Goal: Task Accomplishment & Management: Complete application form

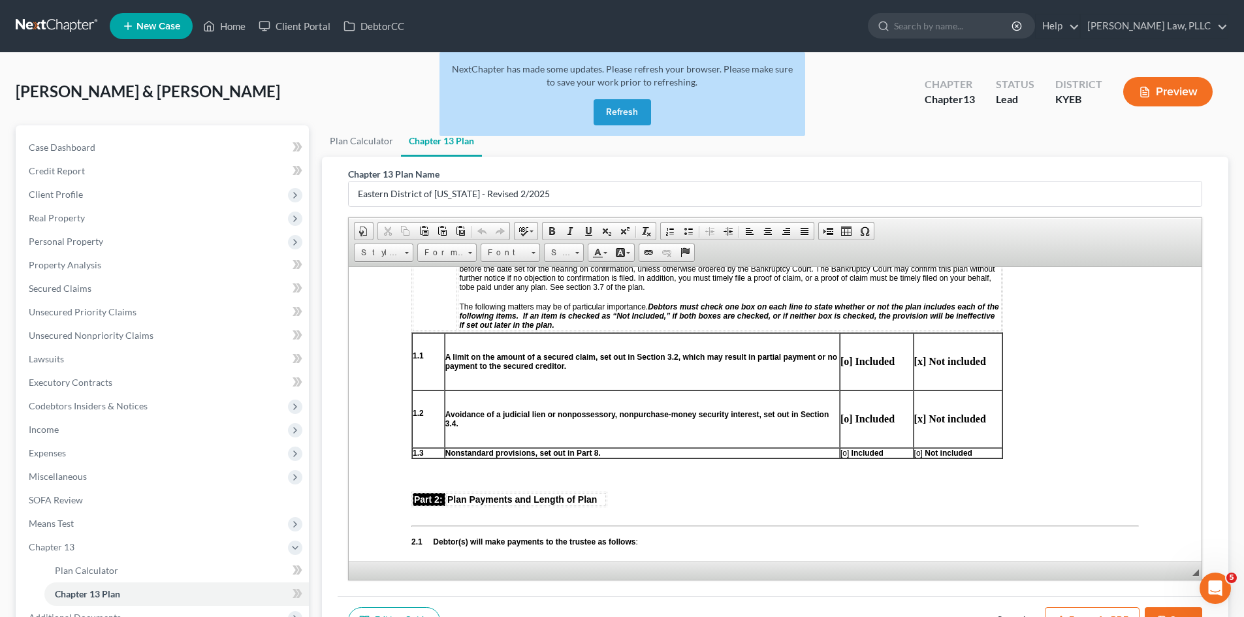
scroll to position [653, 0]
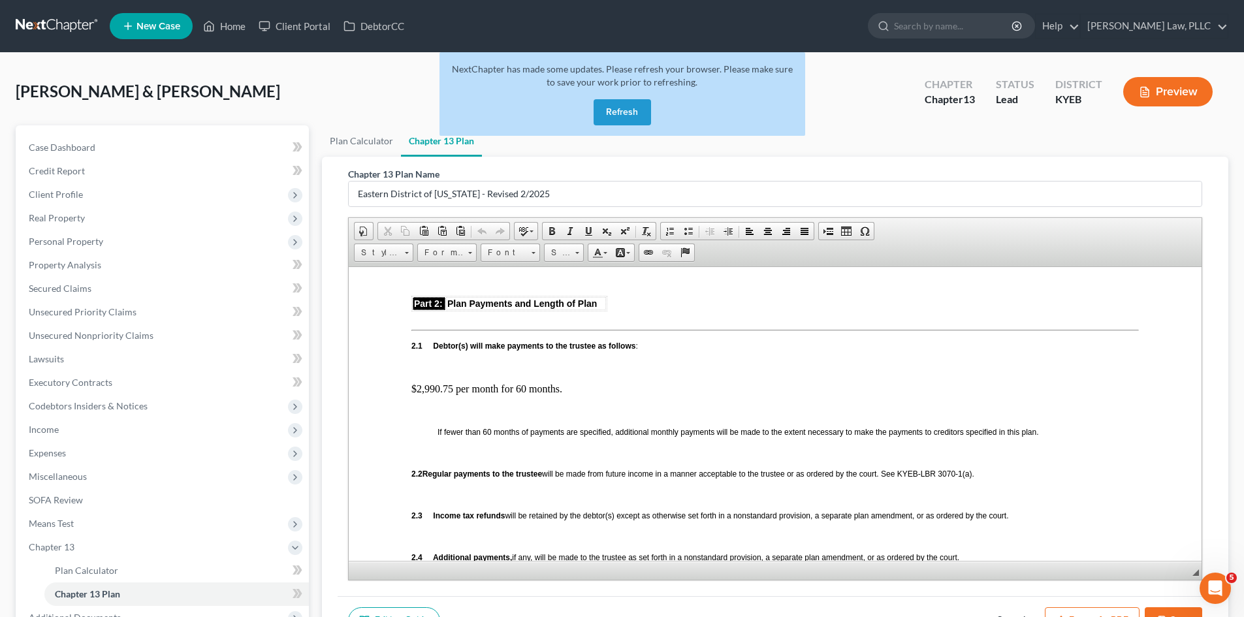
click at [624, 99] on button "Refresh" at bounding box center [622, 112] width 57 height 26
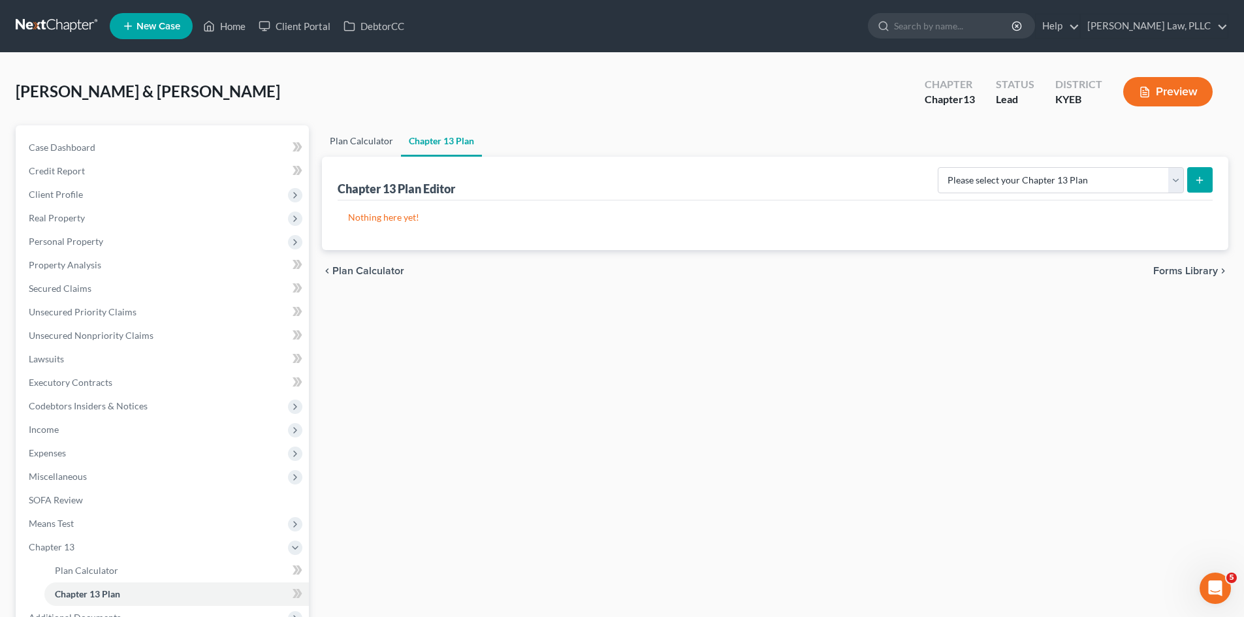
click at [349, 139] on link "Plan Calculator" at bounding box center [361, 140] width 79 height 31
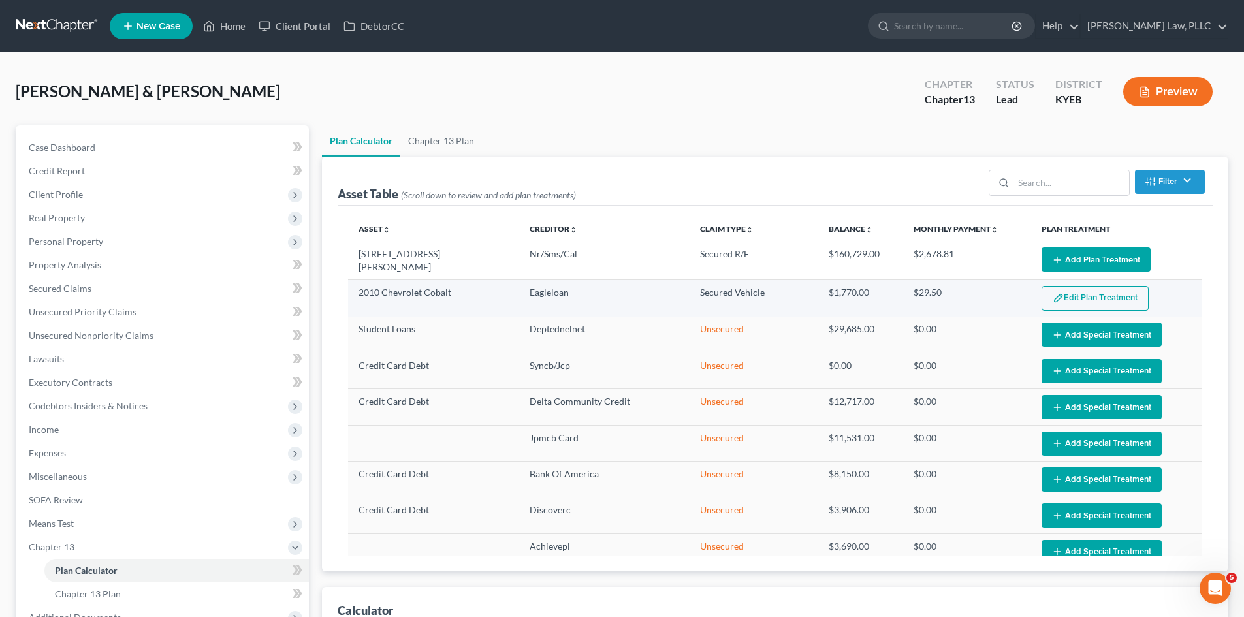
select select "59"
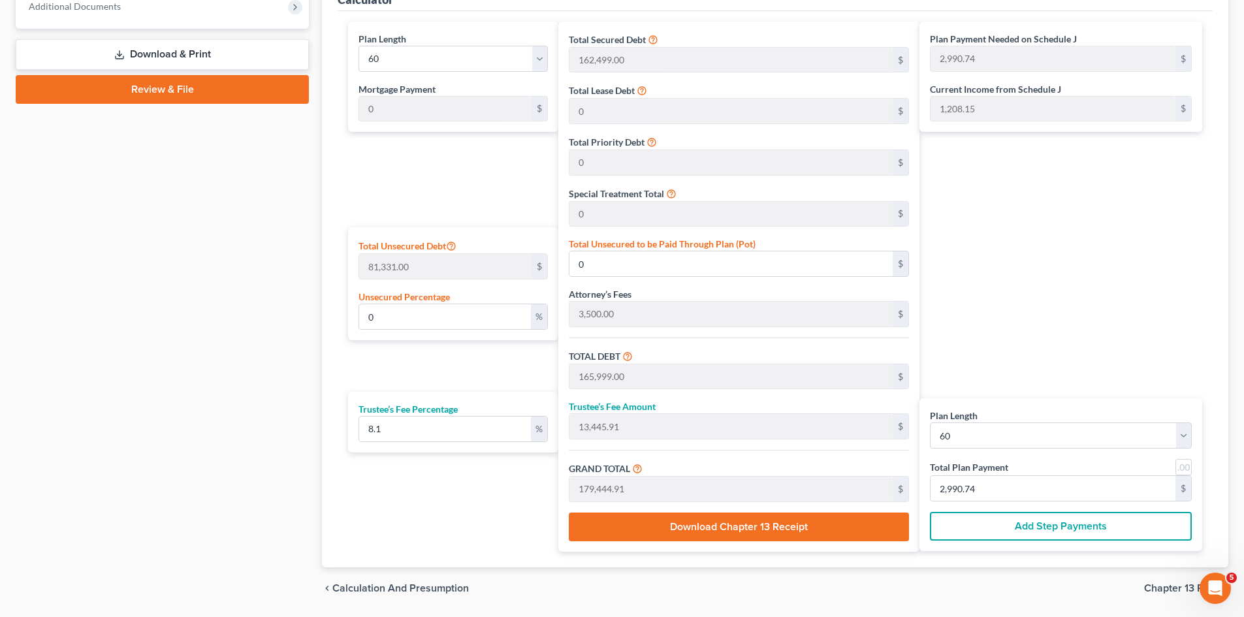
scroll to position [653, 0]
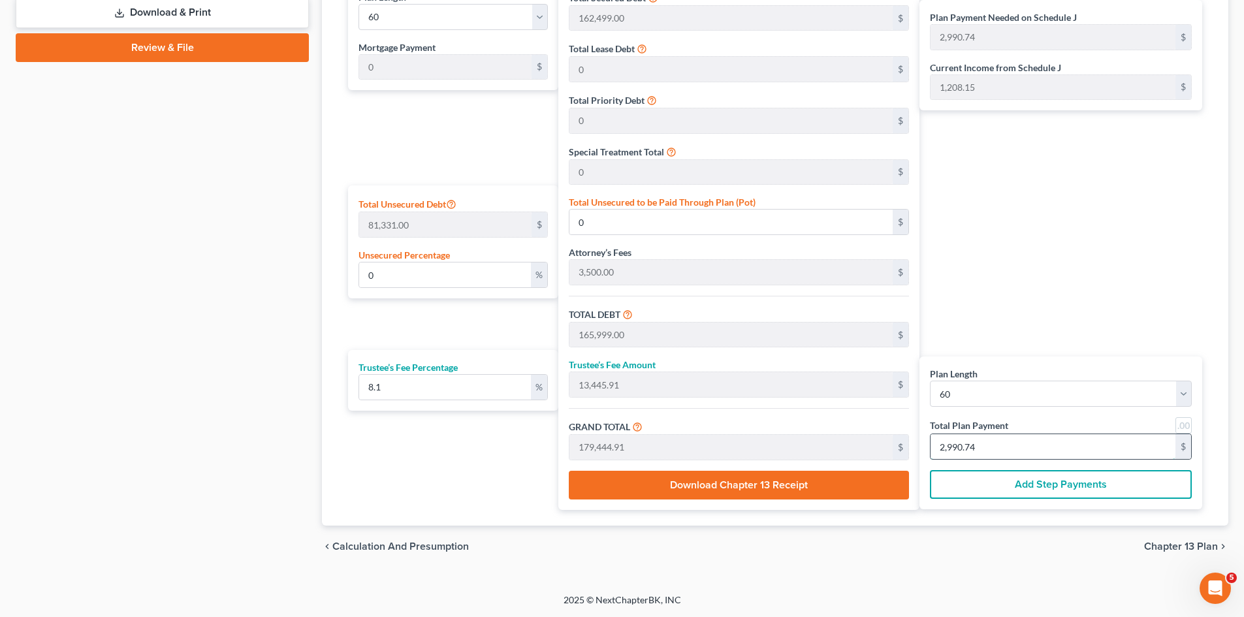
click at [1031, 443] on input "2,990.74" at bounding box center [1053, 446] width 245 height 25
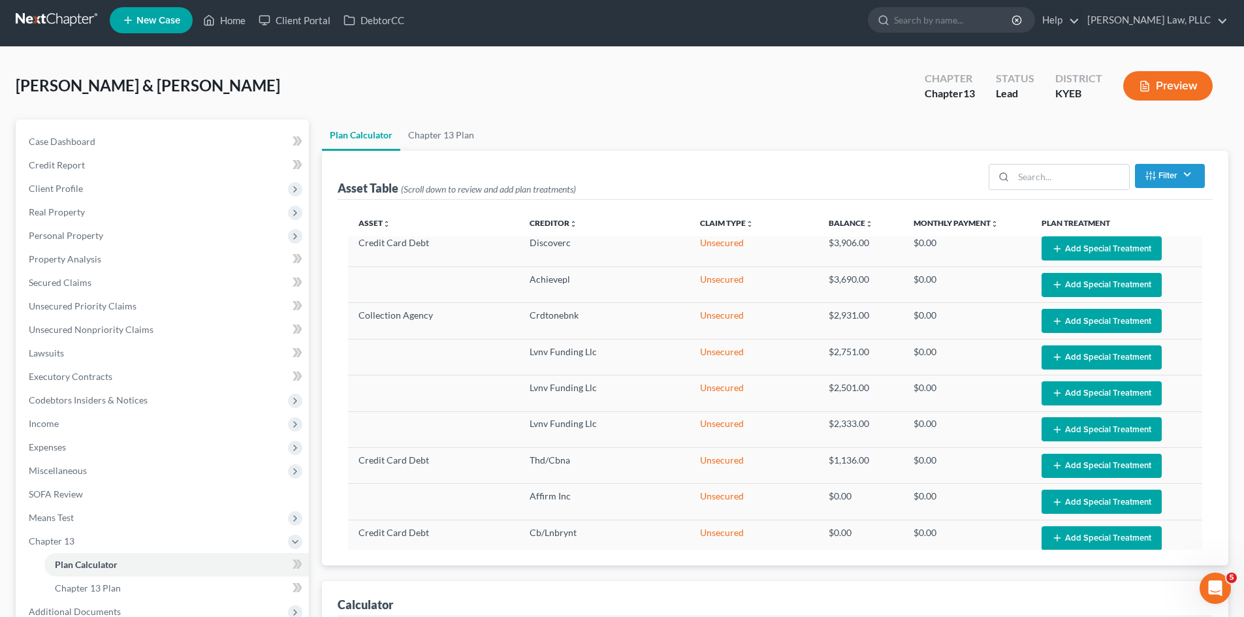
scroll to position [0, 0]
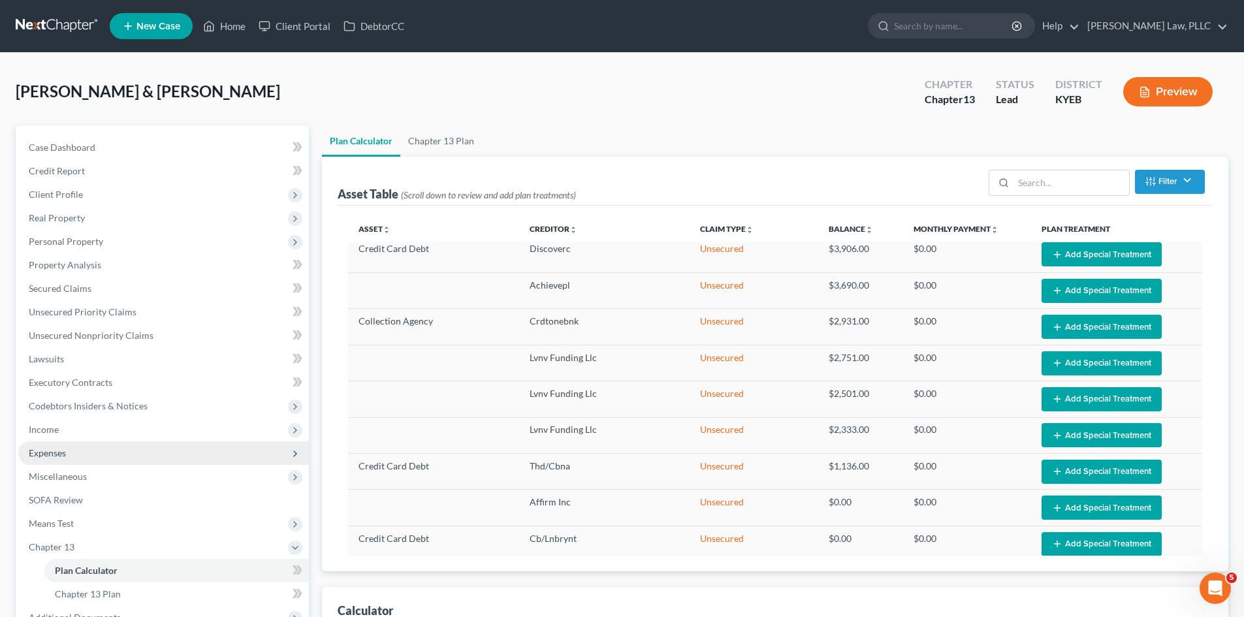
click at [52, 452] on span "Expenses" at bounding box center [47, 452] width 37 height 11
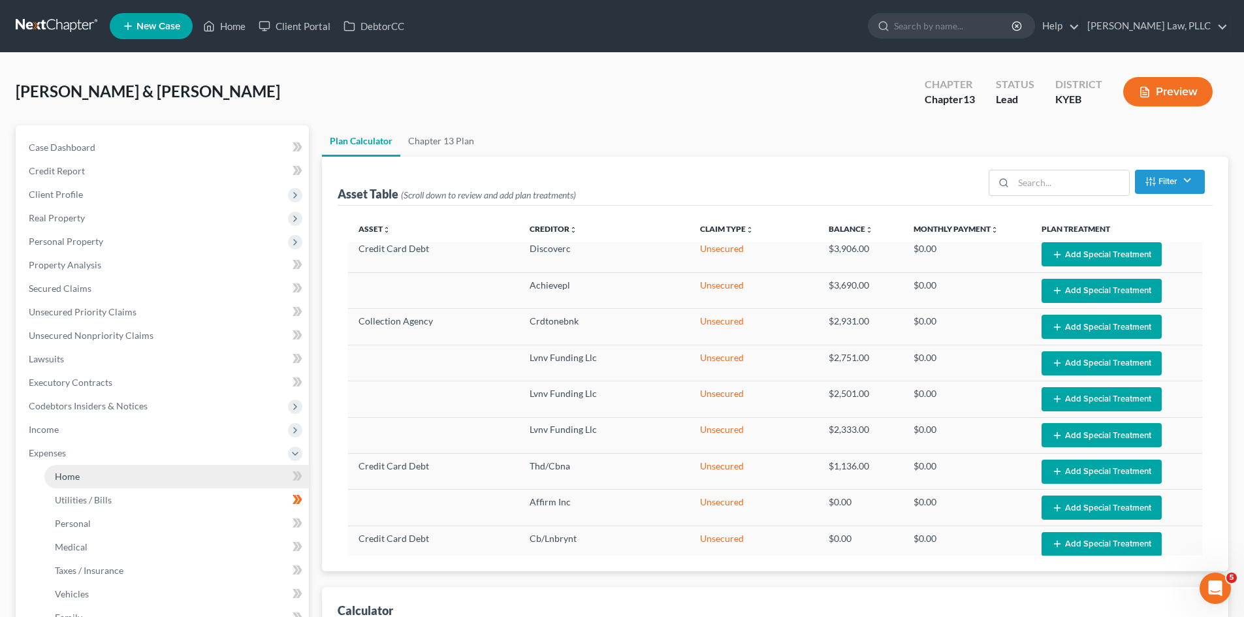
click at [73, 482] on link "Home" at bounding box center [176, 477] width 264 height 24
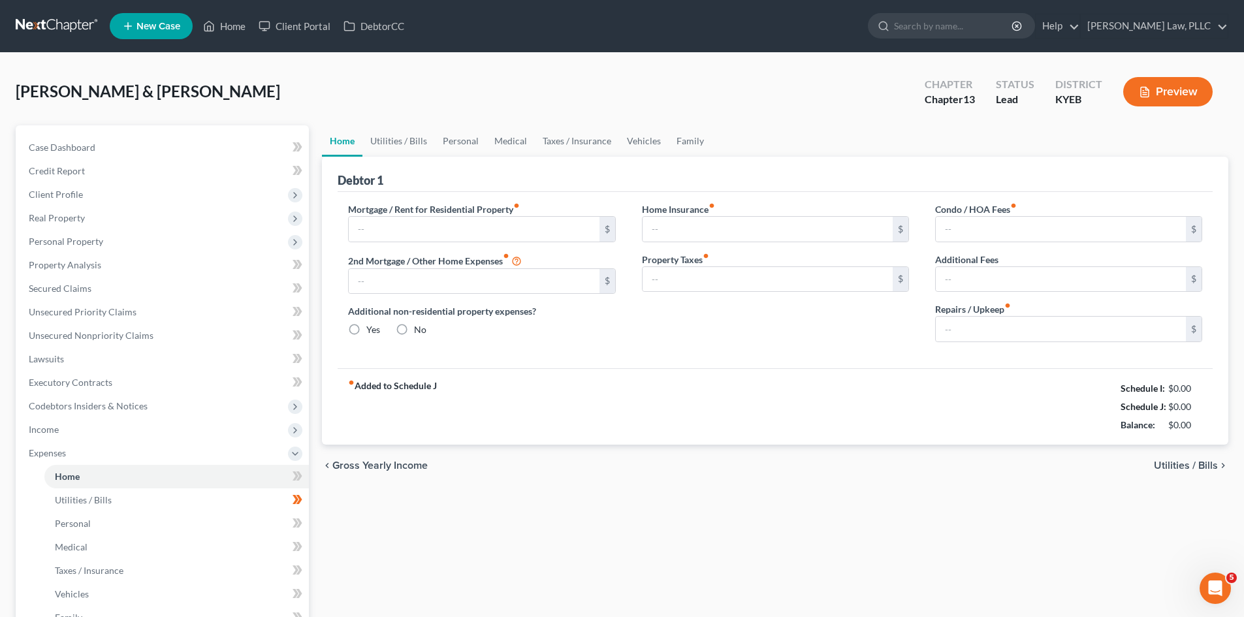
type input "1,420.00"
type input "0.00"
radio input "true"
type input "0.00"
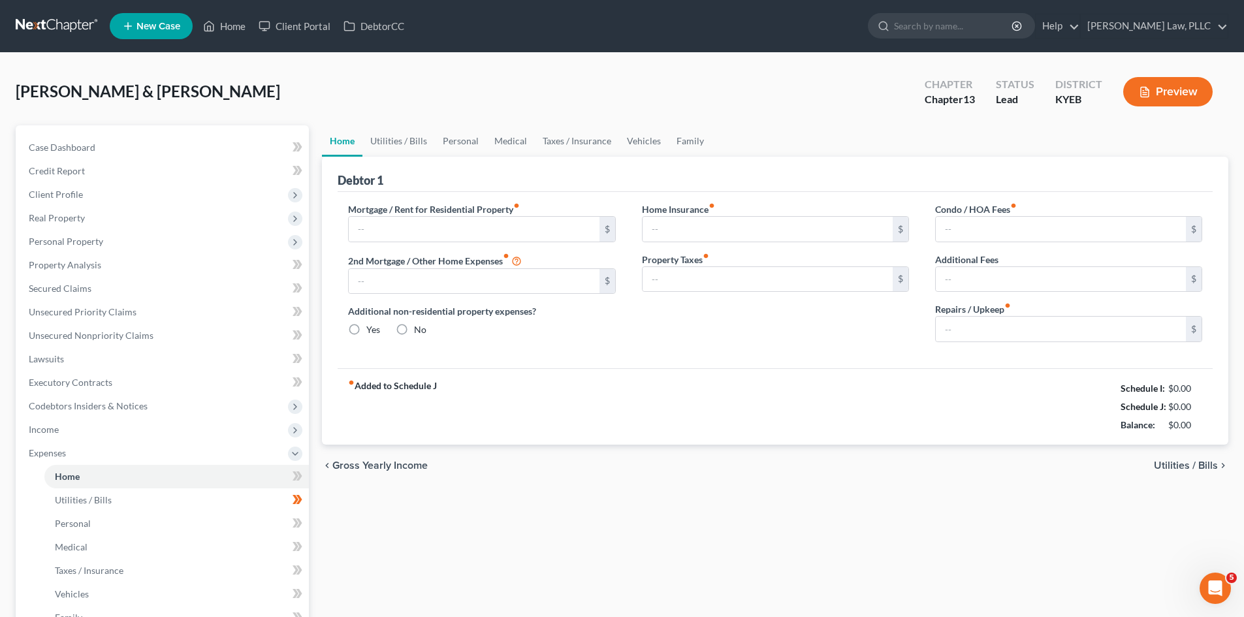
type input "0.00"
type input "50.00"
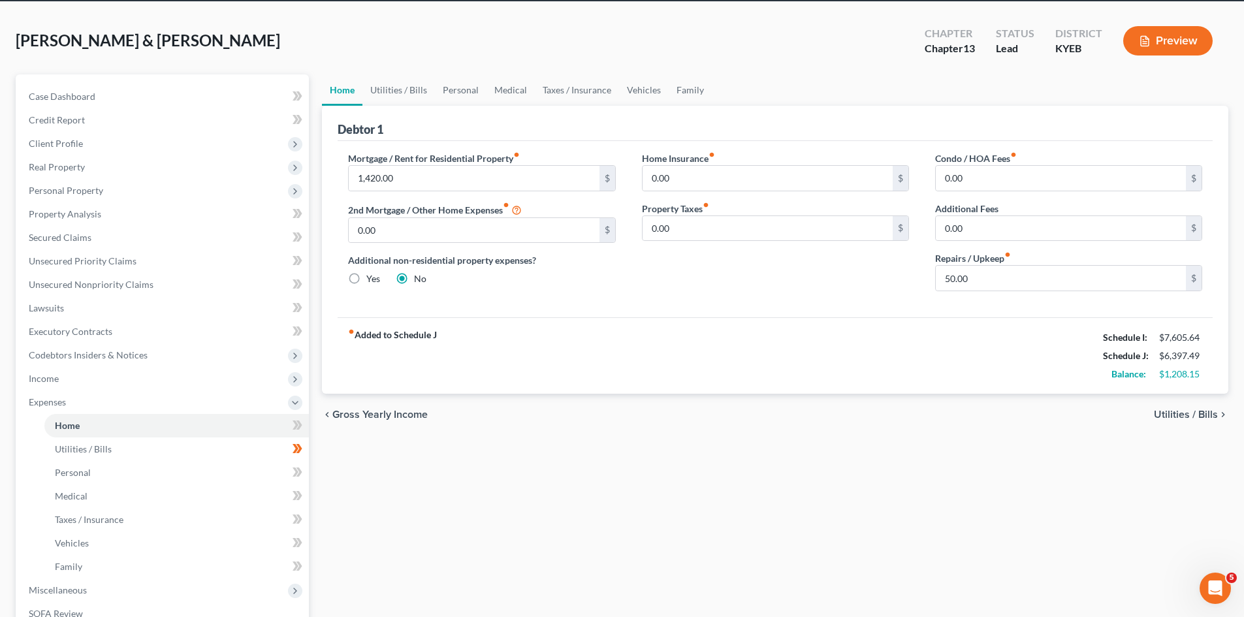
scroll to position [65, 0]
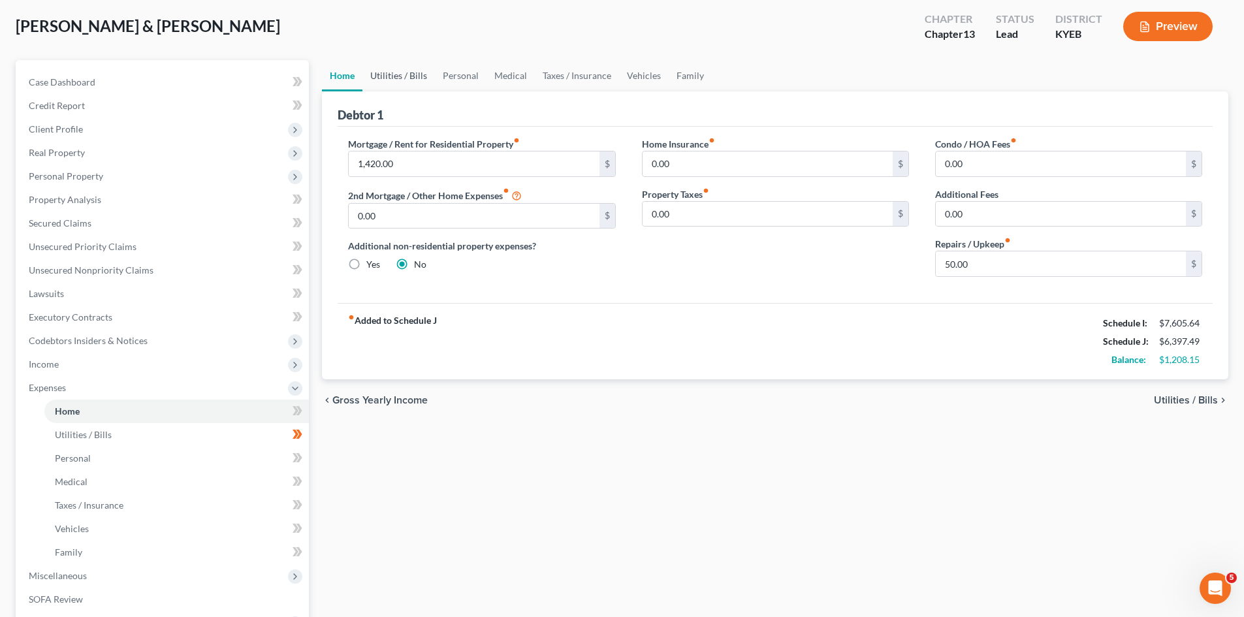
click at [398, 67] on link "Utilities / Bills" at bounding box center [398, 75] width 72 height 31
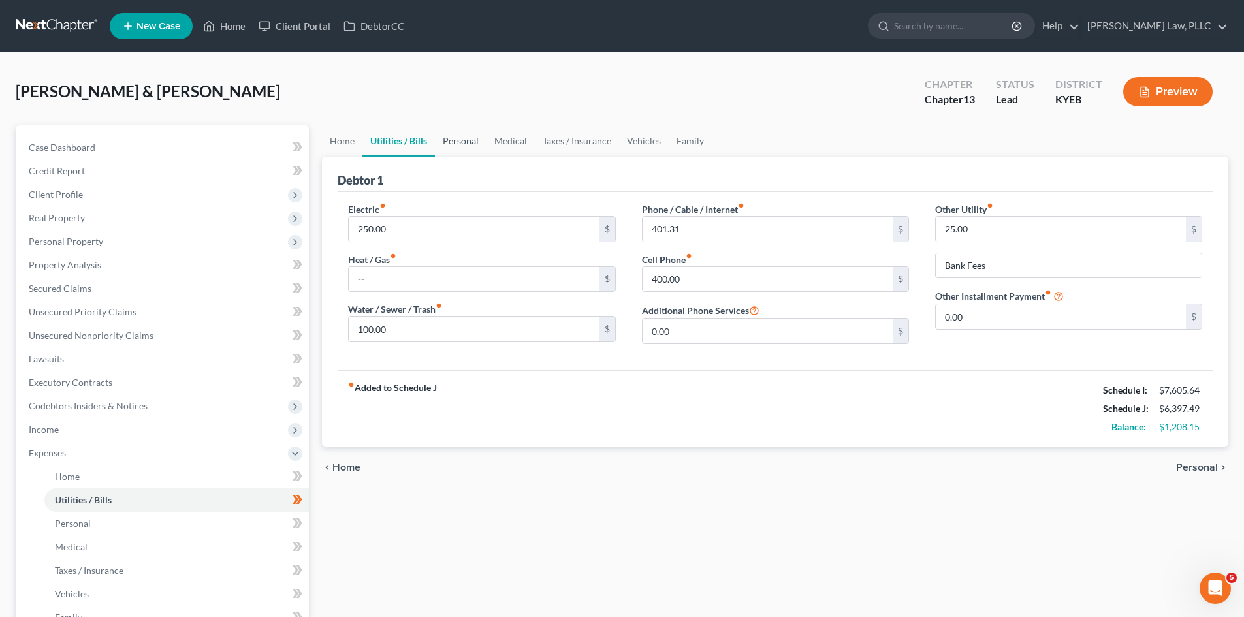
click at [466, 134] on link "Personal" at bounding box center [461, 140] width 52 height 31
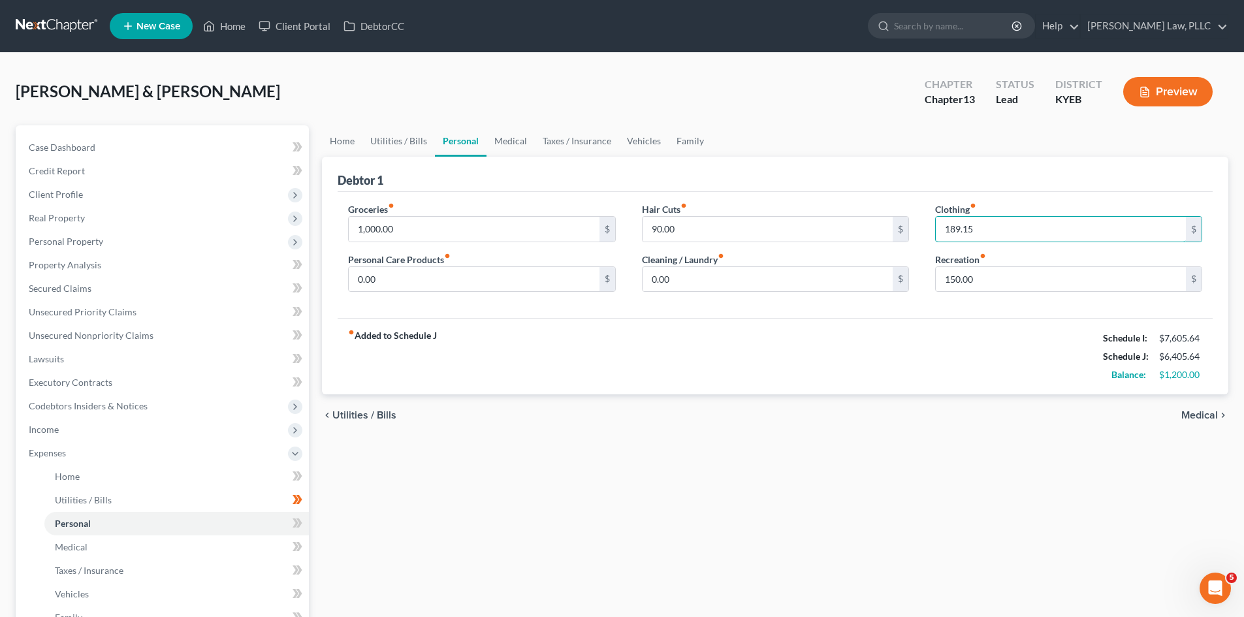
type input "189.15"
click at [906, 369] on div "fiber_manual_record Added to Schedule J Schedule I: $7,605.64 Schedule J: $6,40…" at bounding box center [775, 356] width 875 height 76
click at [503, 135] on link "Medical" at bounding box center [511, 140] width 48 height 31
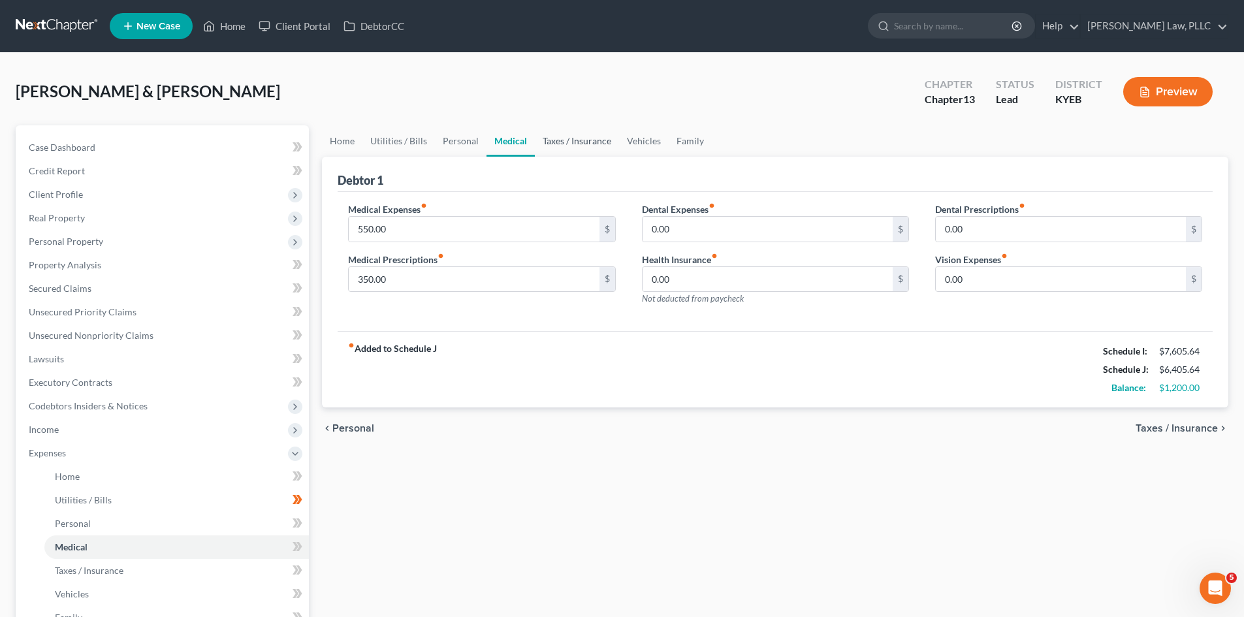
click at [566, 142] on link "Taxes / Insurance" at bounding box center [577, 140] width 84 height 31
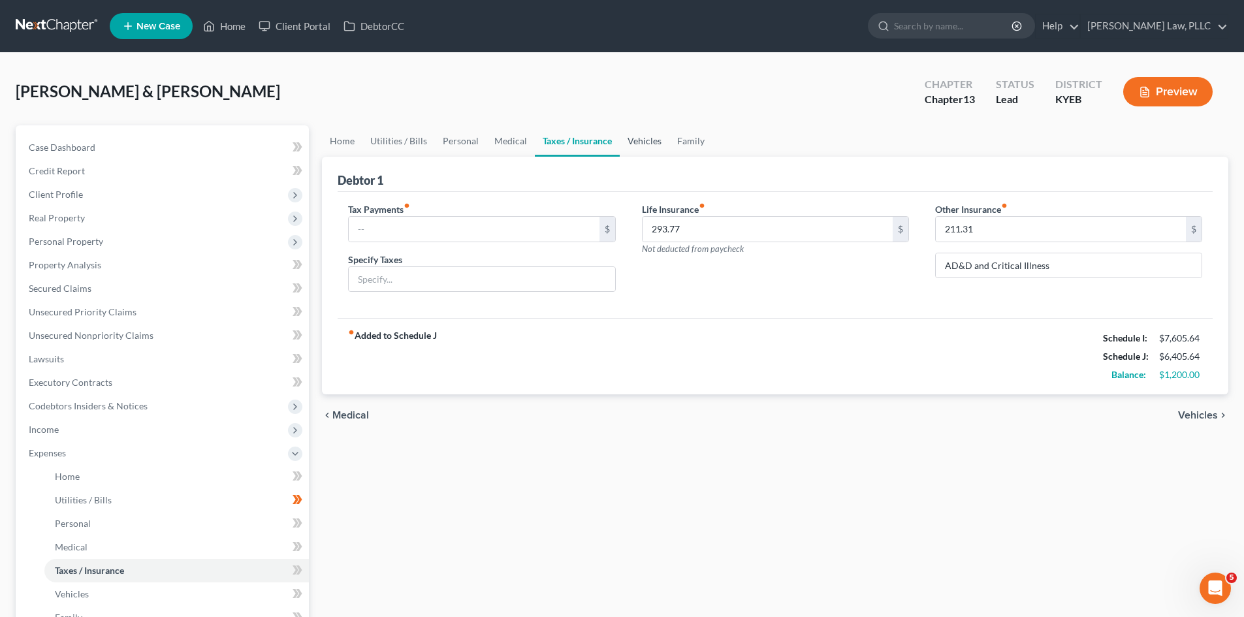
click at [643, 142] on link "Vehicles" at bounding box center [645, 140] width 50 height 31
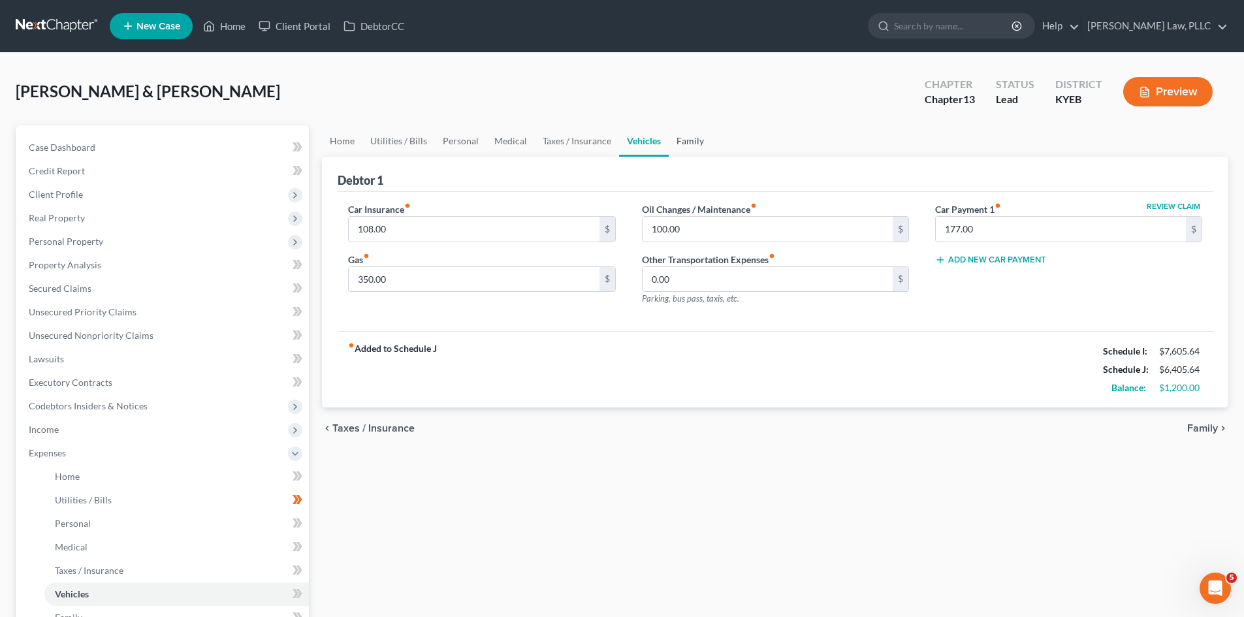
click at [692, 142] on link "Family" at bounding box center [690, 140] width 43 height 31
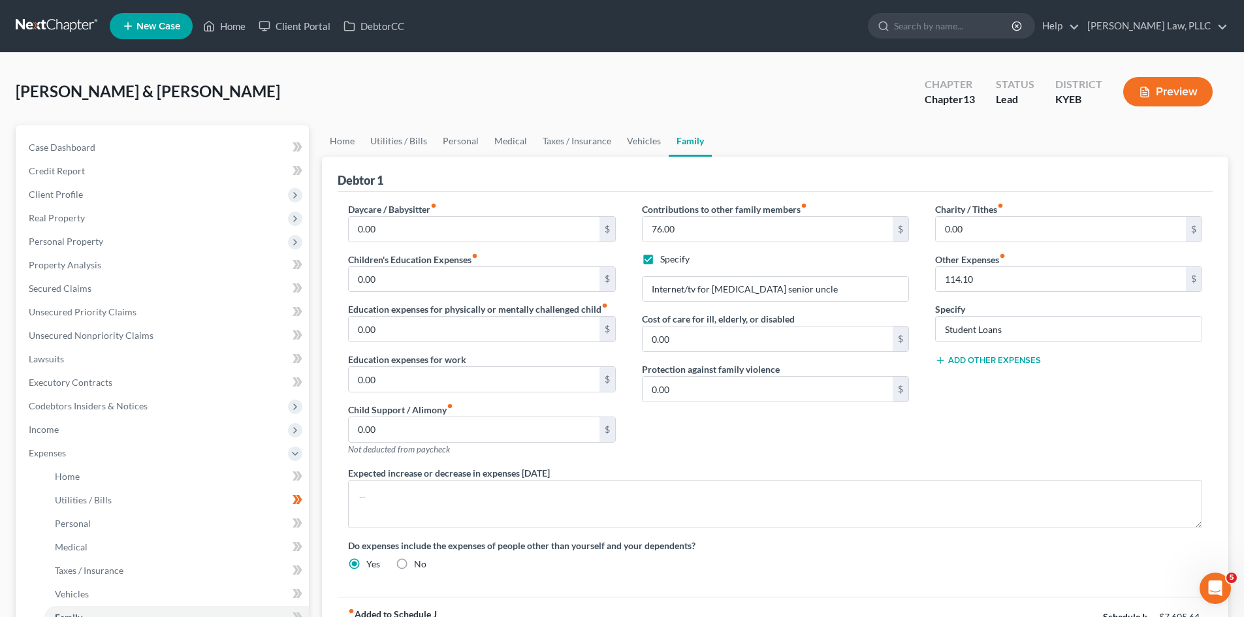
click at [958, 439] on div "Charity / Tithes fiber_manual_record 0.00 $ Other Expenses fiber_manual_record …" at bounding box center [1068, 334] width 293 height 264
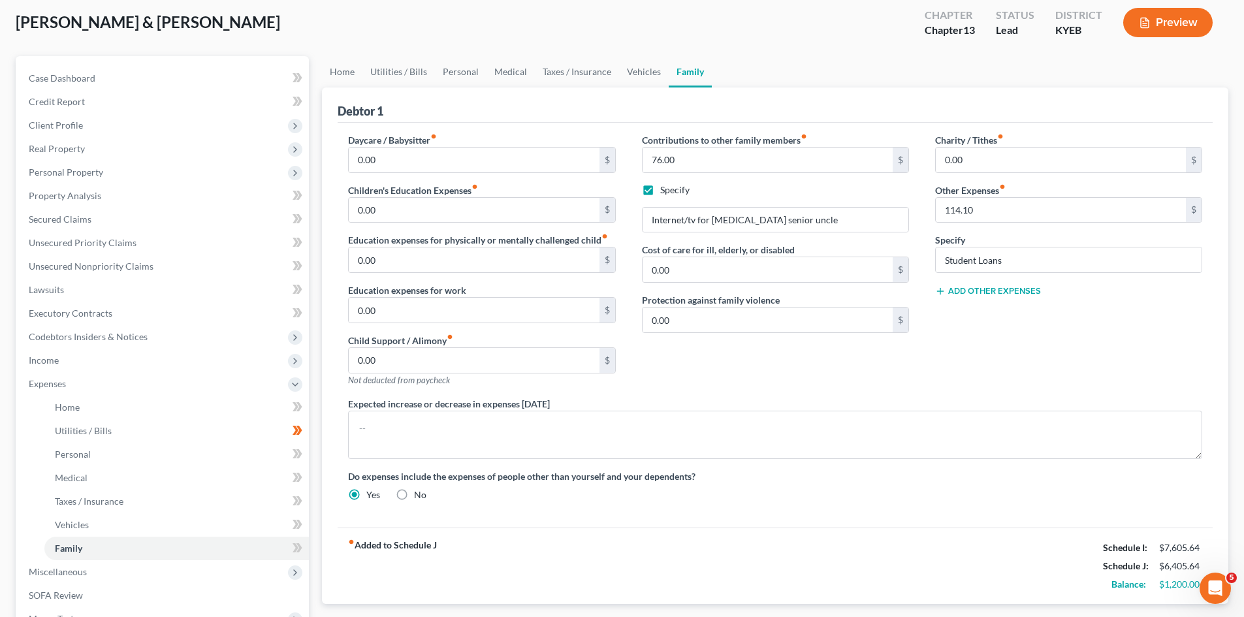
scroll to position [65, 0]
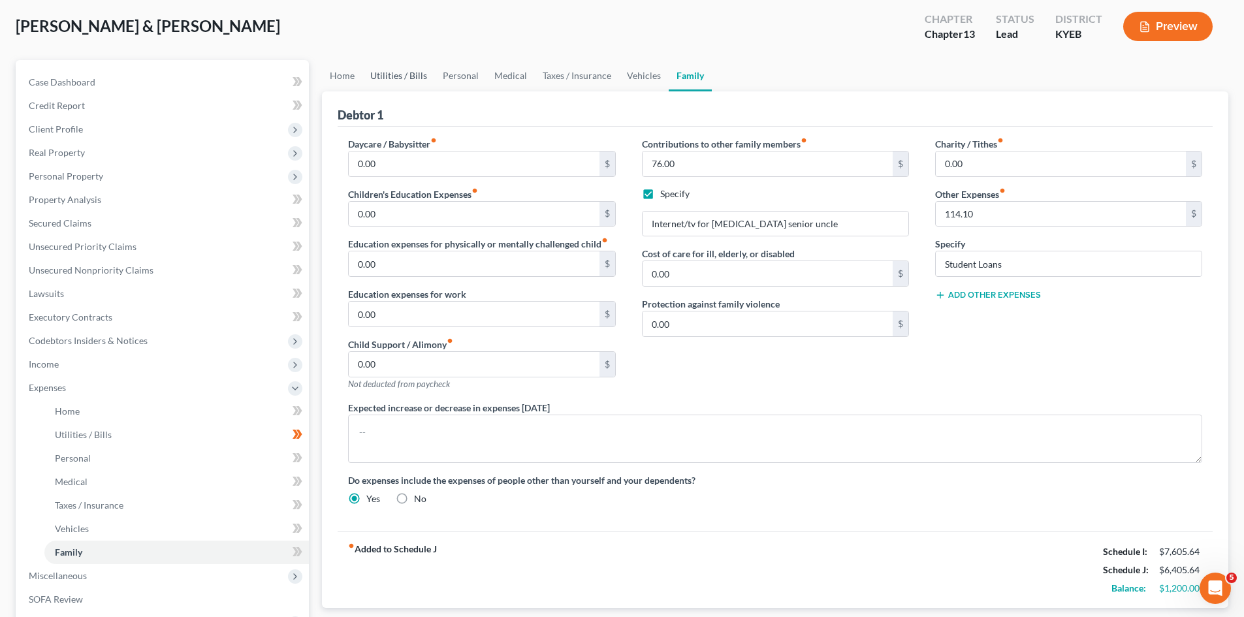
click at [389, 78] on link "Utilities / Bills" at bounding box center [398, 75] width 72 height 31
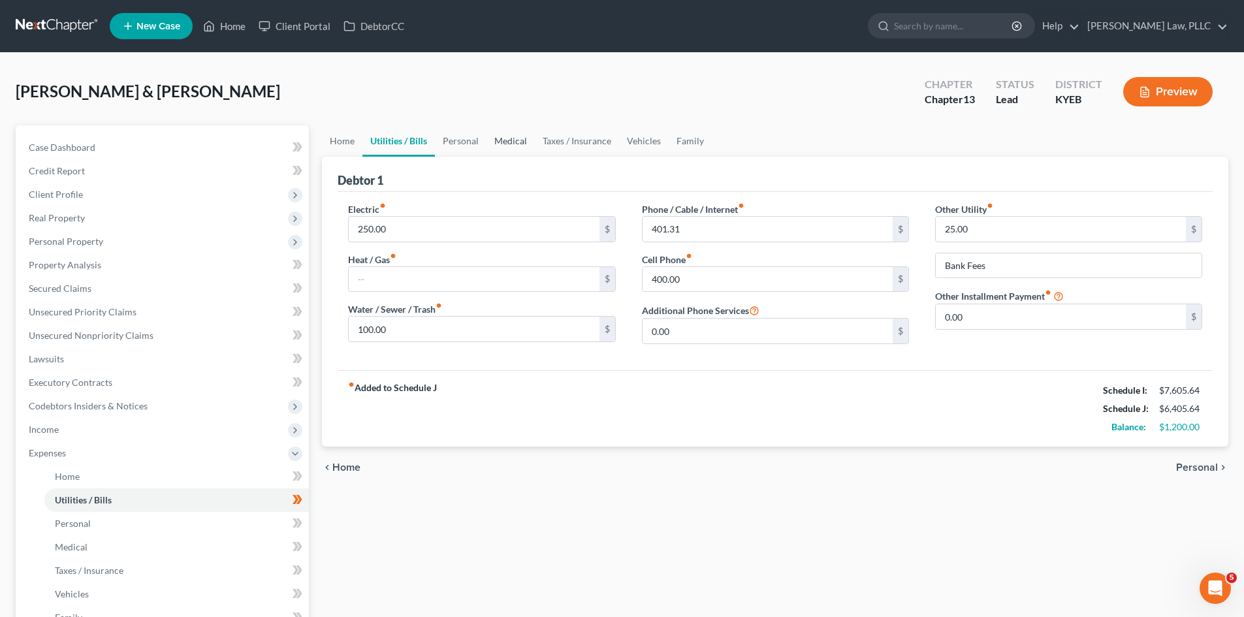
click at [513, 144] on link "Medical" at bounding box center [511, 140] width 48 height 31
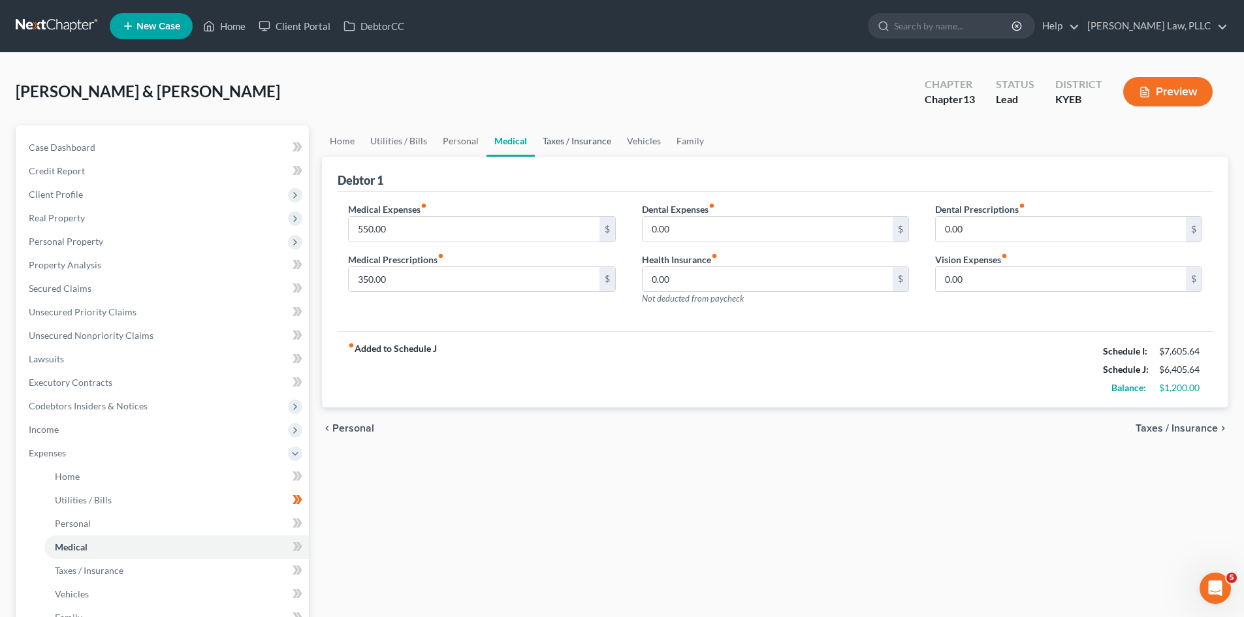
click at [566, 143] on link "Taxes / Insurance" at bounding box center [577, 140] width 84 height 31
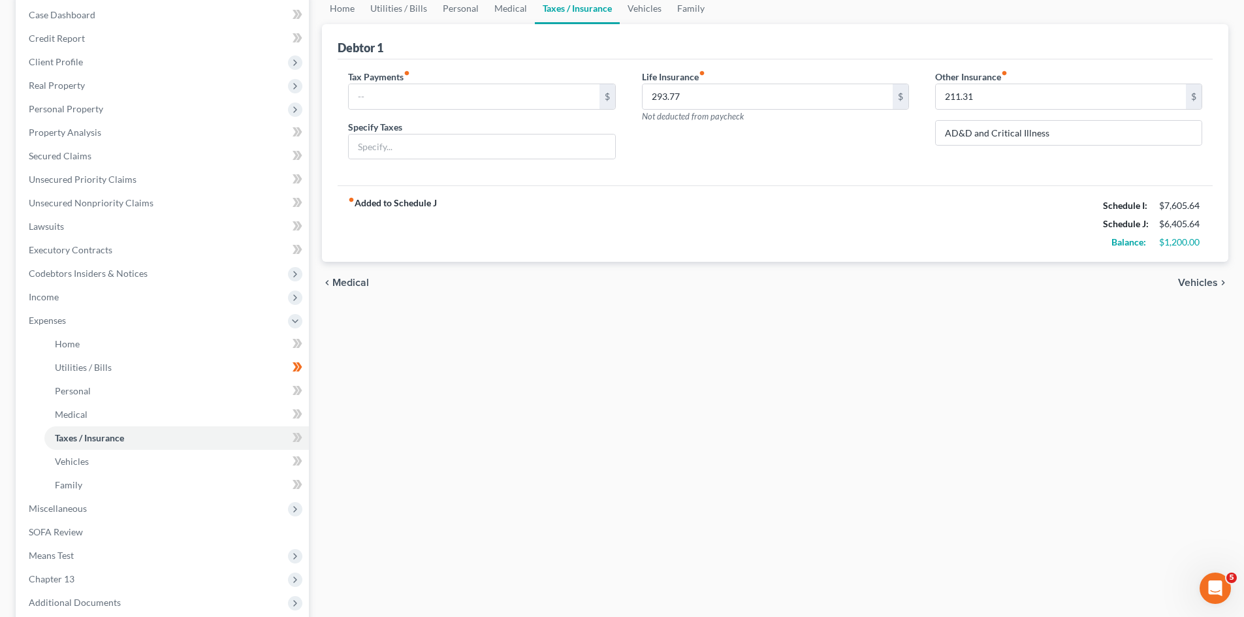
scroll to position [196, 0]
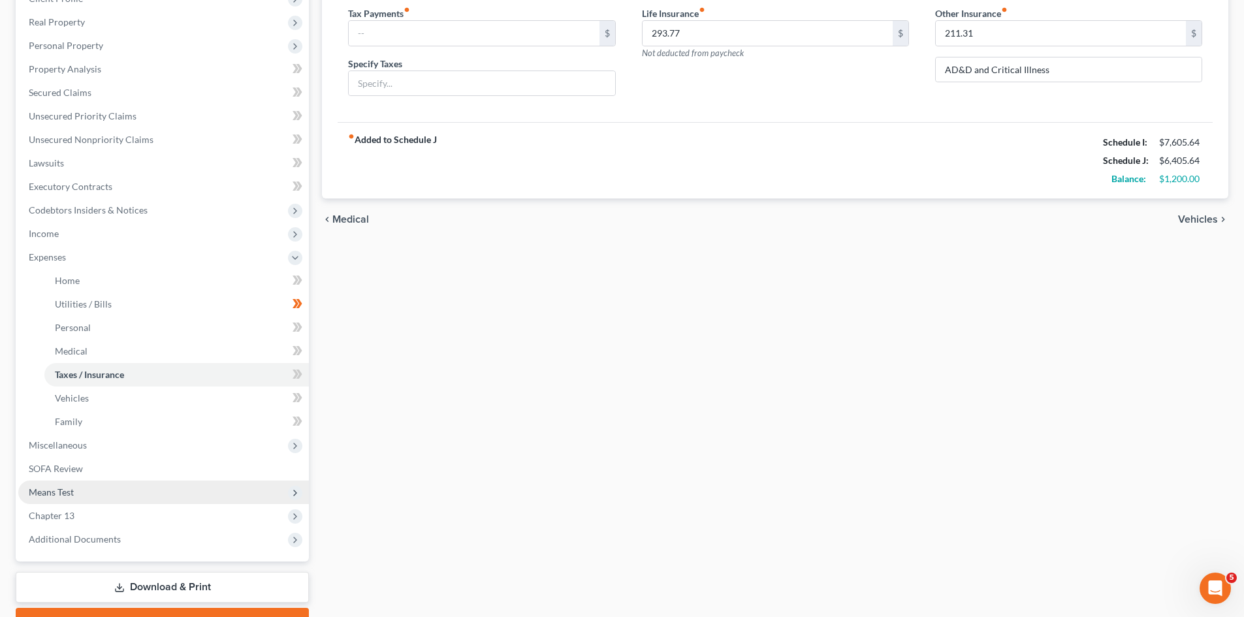
click at [62, 496] on span "Means Test" at bounding box center [51, 492] width 45 height 11
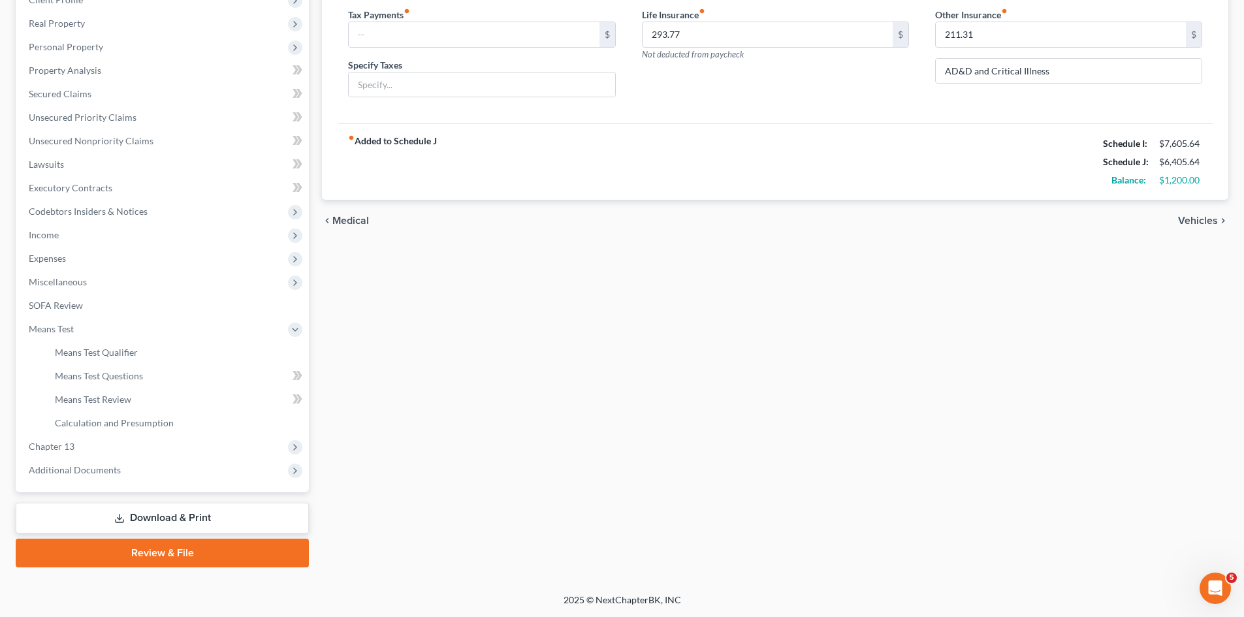
scroll to position [195, 0]
click at [120, 376] on span "Means Test Questions" at bounding box center [99, 375] width 88 height 11
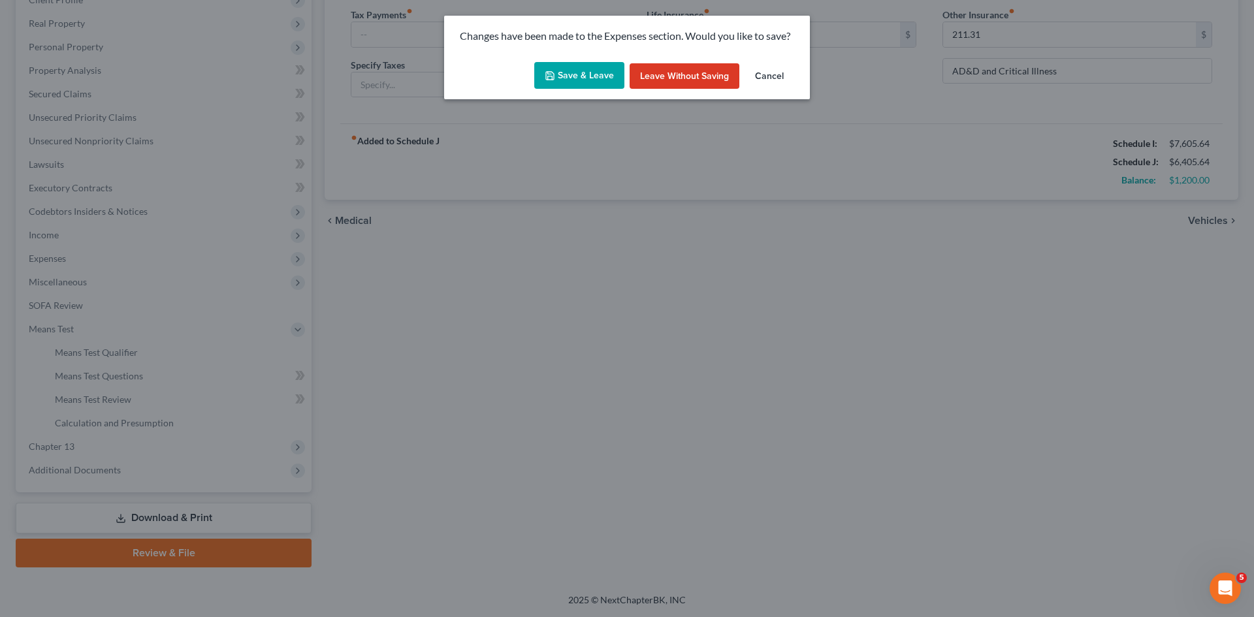
click at [586, 80] on button "Save & Leave" at bounding box center [579, 75] width 90 height 27
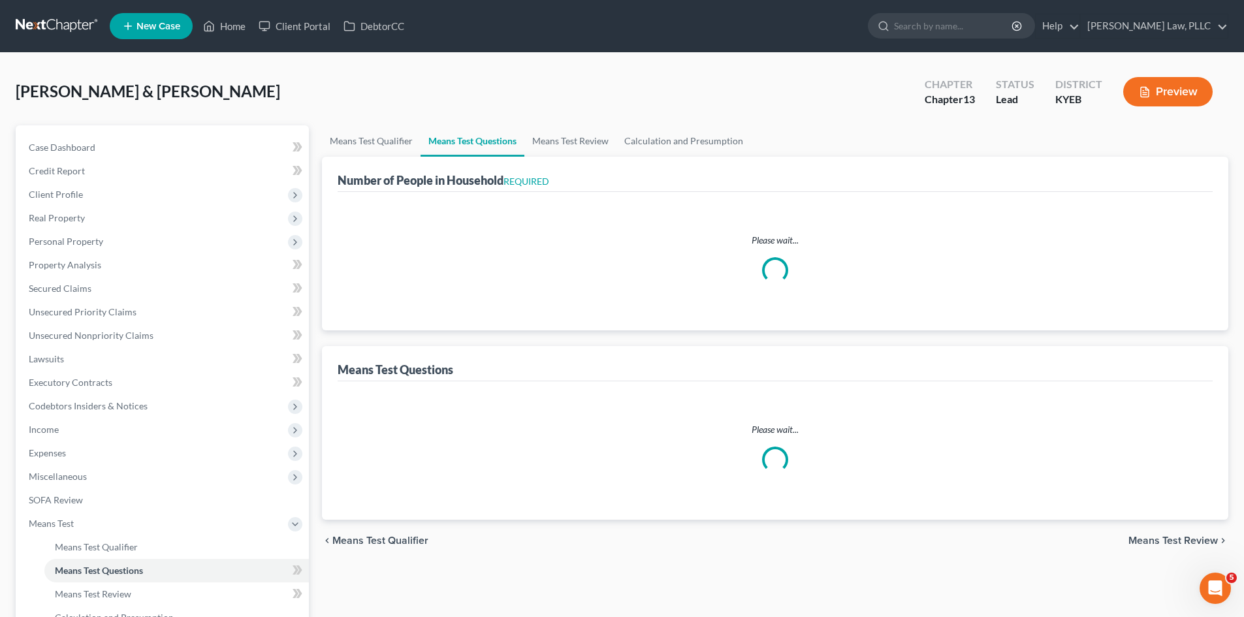
select select "0"
select select "60"
select select "1"
select select "60"
select select "2"
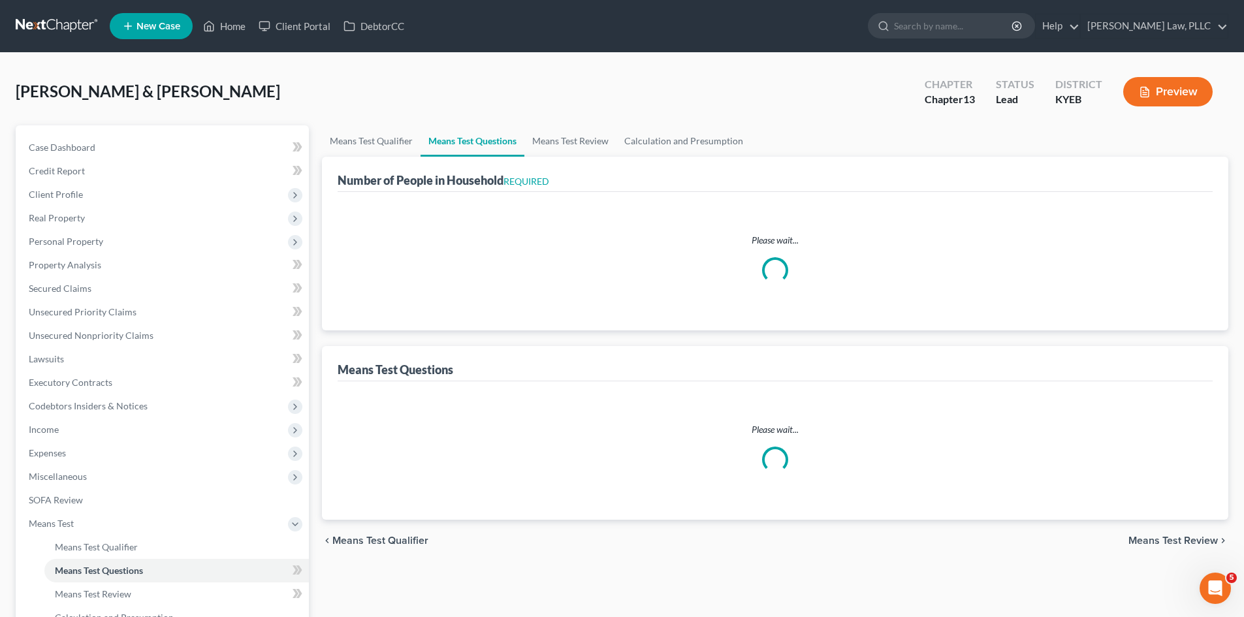
select select "2"
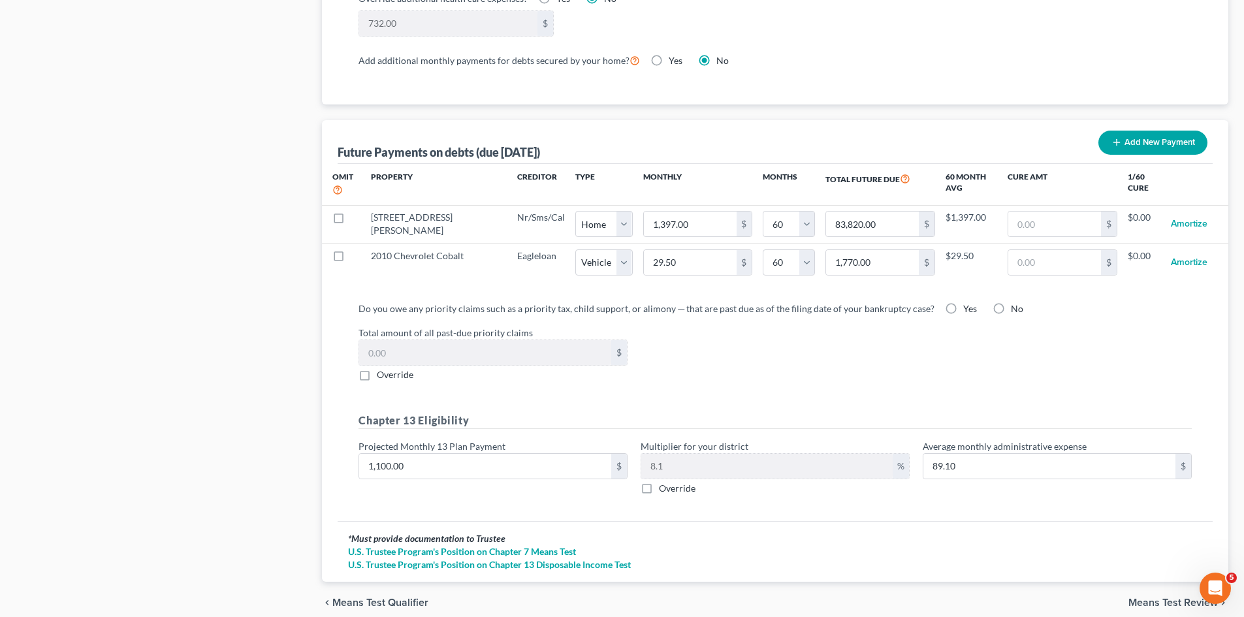
scroll to position [1236, 0]
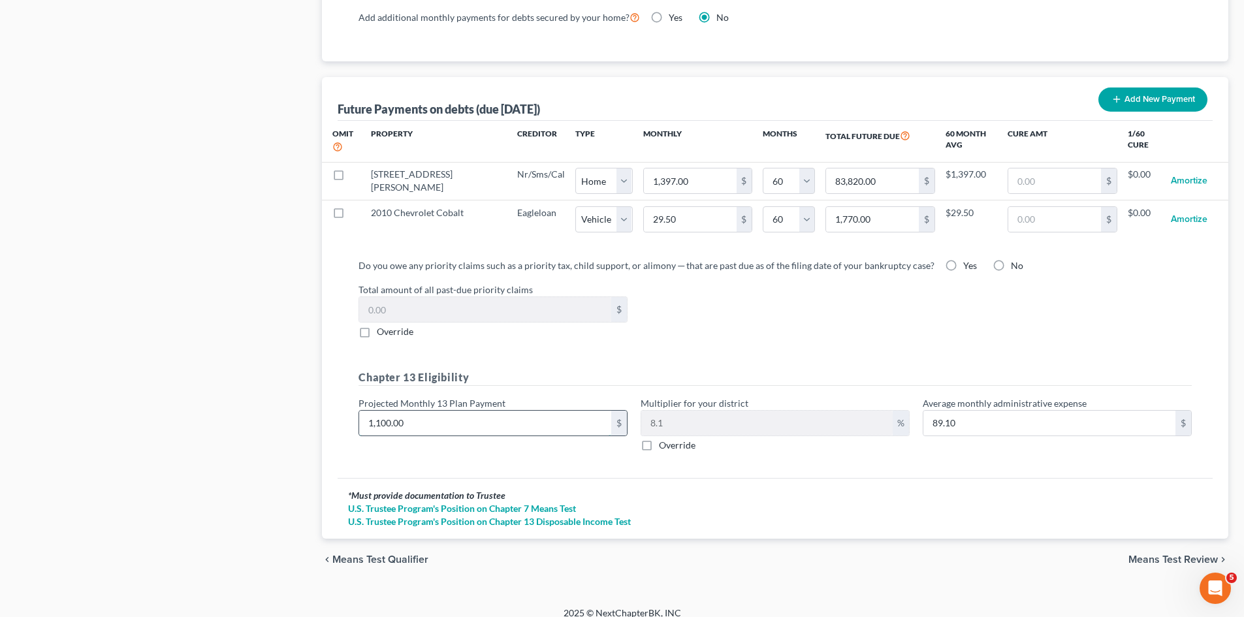
click at [379, 411] on input "1,100.00" at bounding box center [485, 423] width 252 height 25
type input "1"
type input "0.08"
type input "12"
type input "0.97"
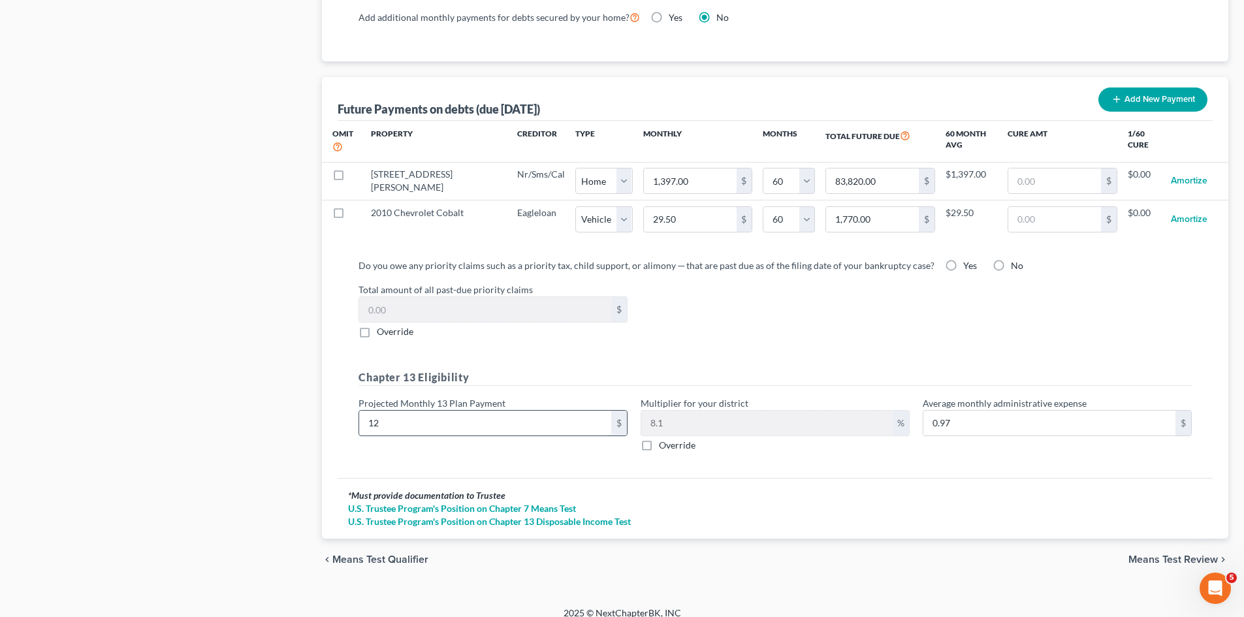
type input "120"
type input "9.72"
type input "1200"
type input "97.20"
type input "1,200"
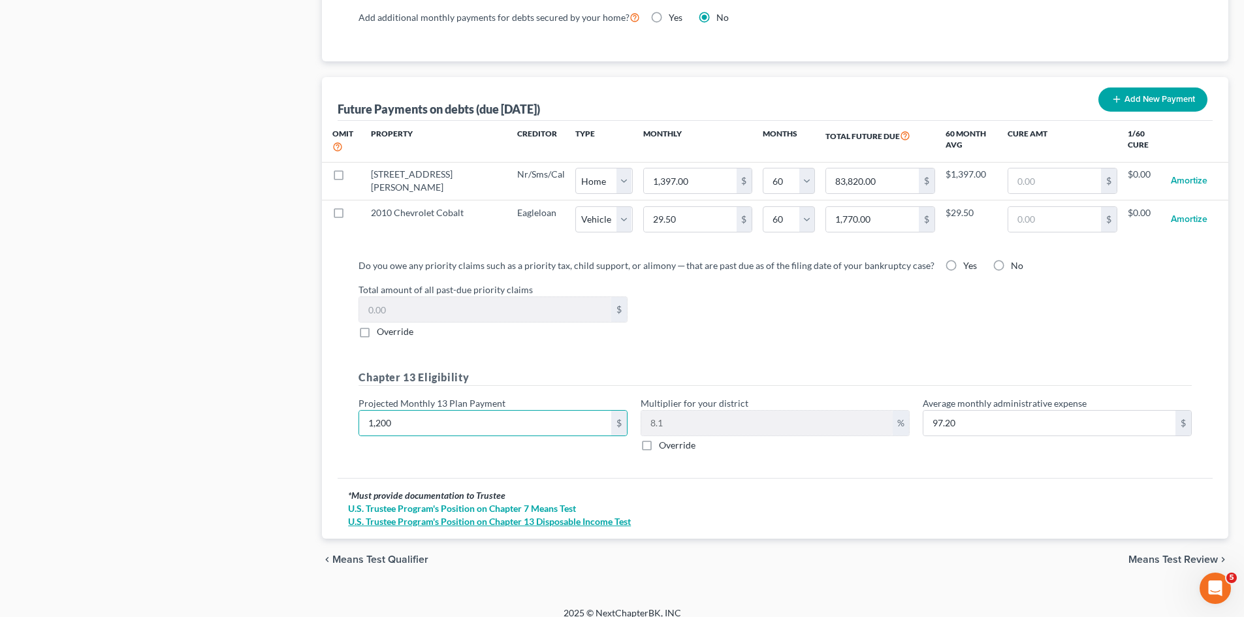
click at [796, 515] on link "U.S. Trustee Program's Position on Chapter 13 Disposable Income Test" at bounding box center [775, 521] width 854 height 13
click at [1172, 554] on span "Means Test Review" at bounding box center [1173, 559] width 89 height 10
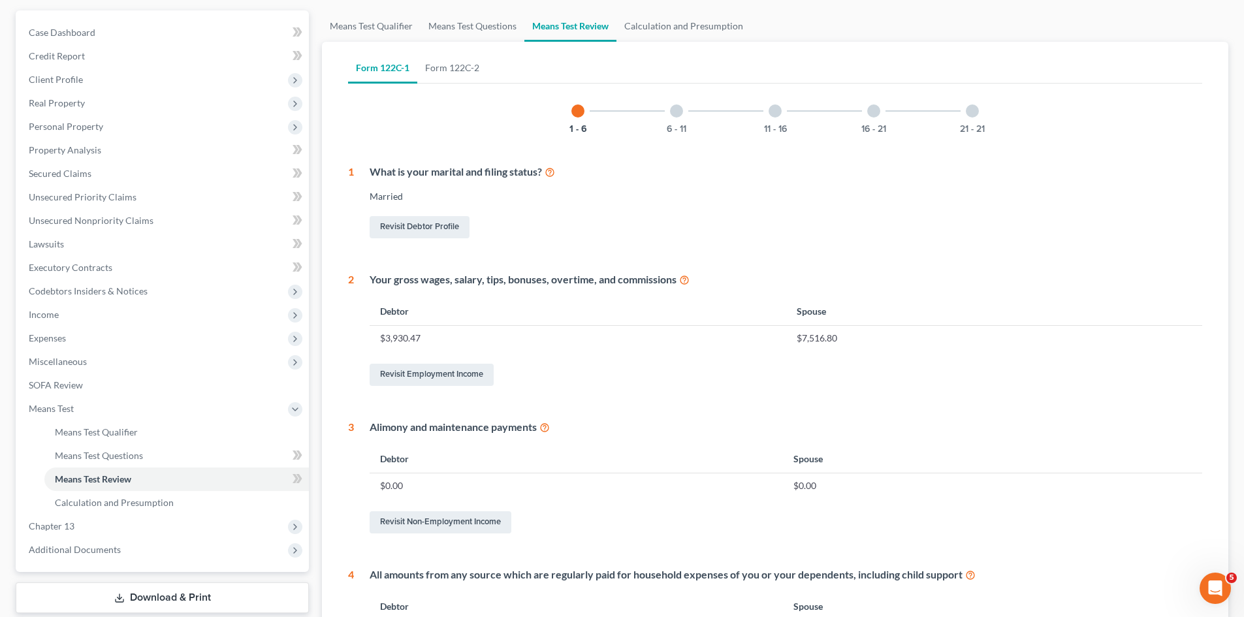
scroll to position [101, 0]
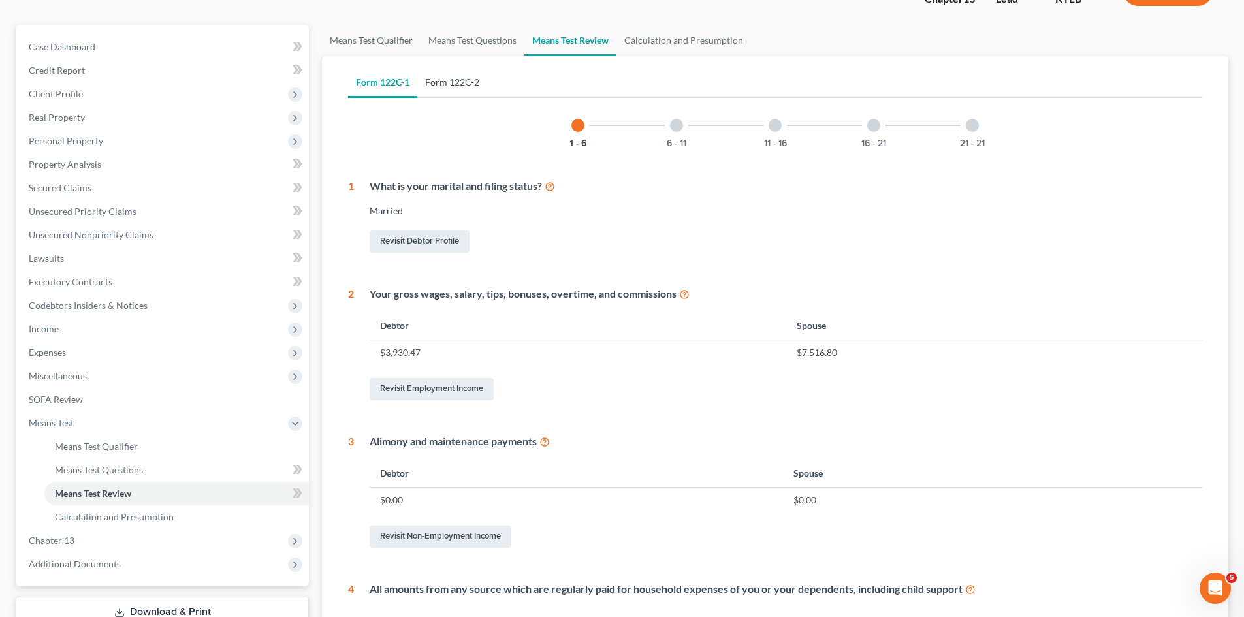
click at [464, 84] on link "Form 122C-2" at bounding box center [452, 82] width 70 height 31
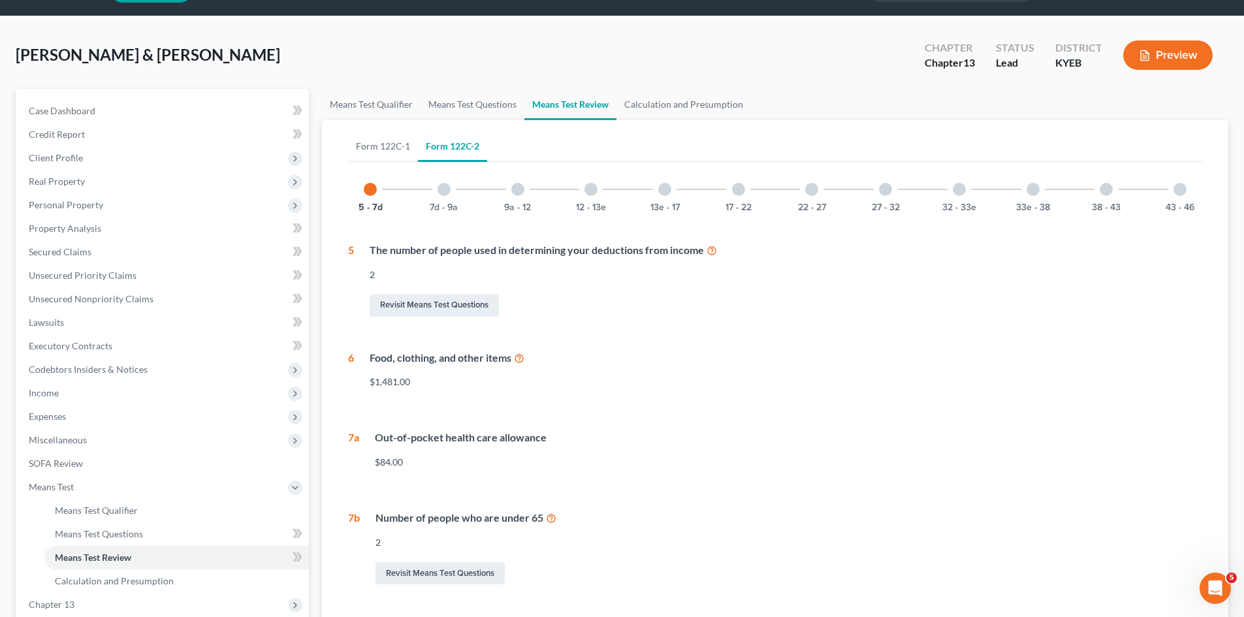
scroll to position [29, 0]
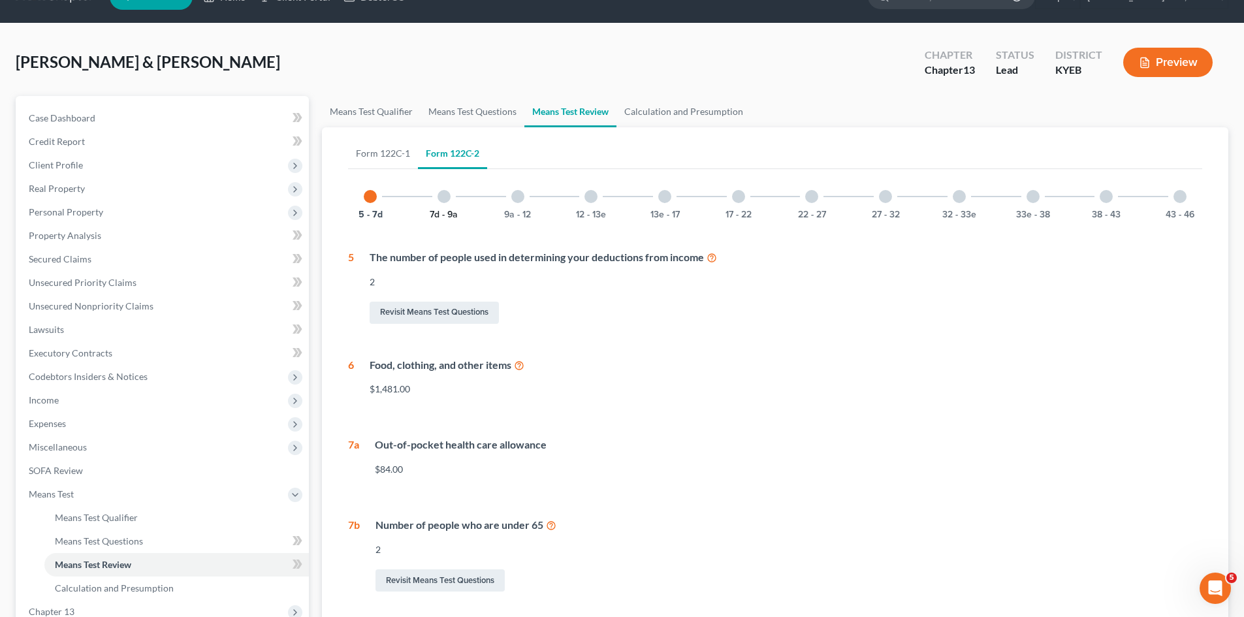
click at [447, 212] on button "7d - 9a" at bounding box center [444, 214] width 28 height 9
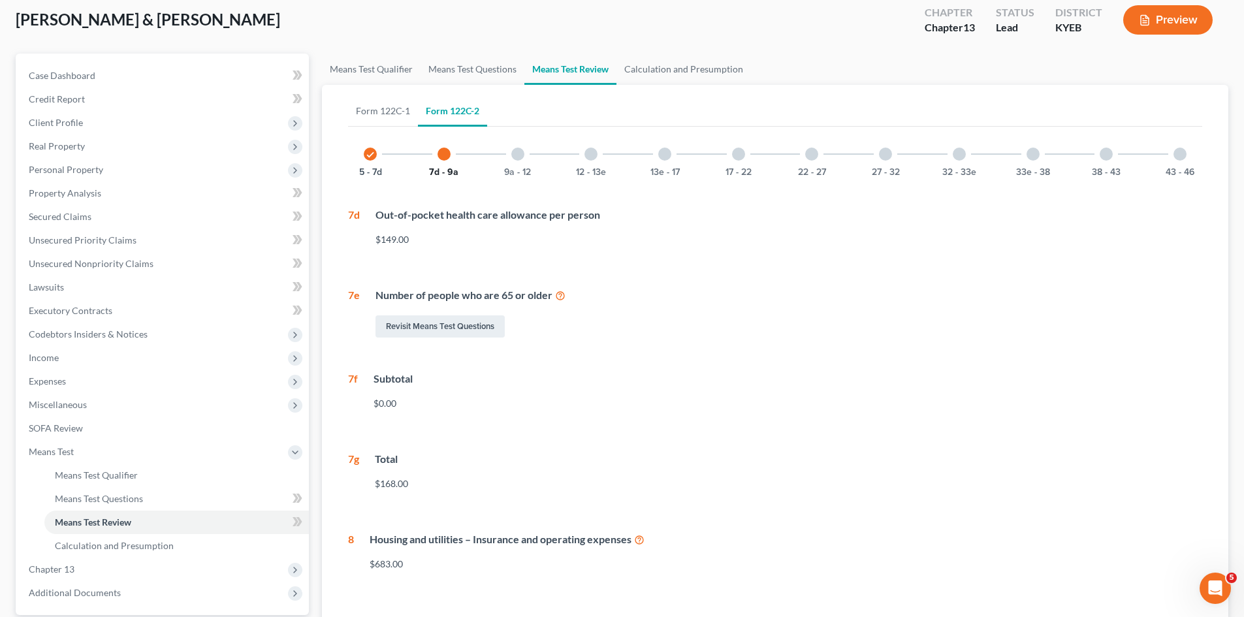
scroll to position [64, 0]
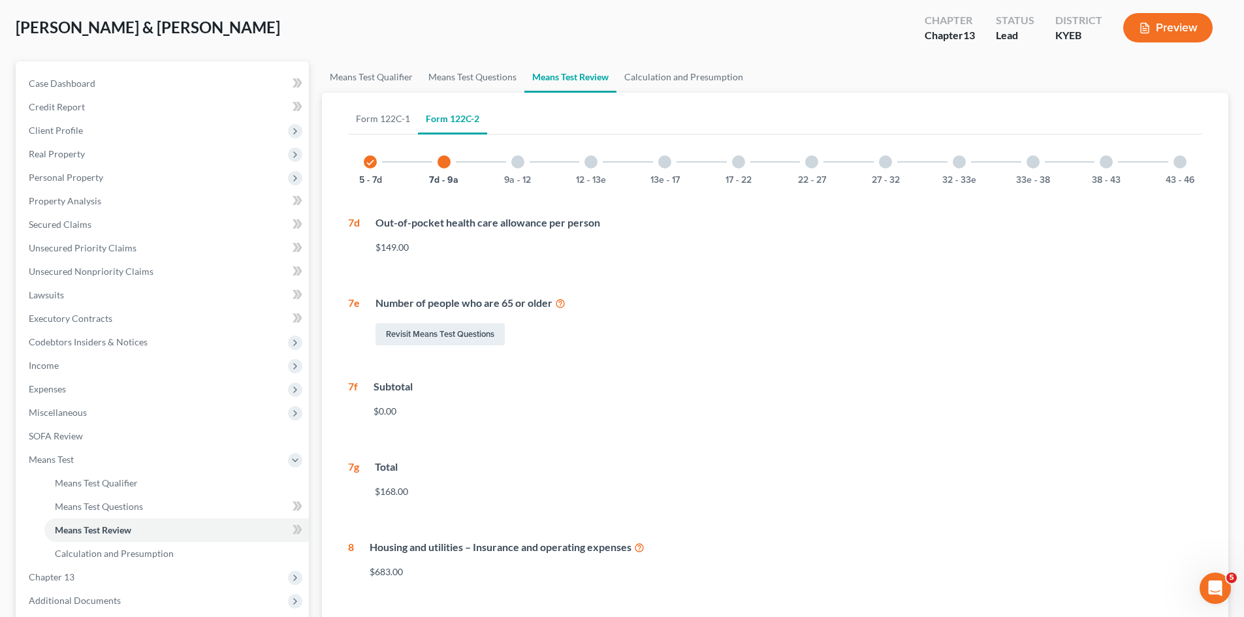
click at [519, 163] on div at bounding box center [517, 161] width 13 height 13
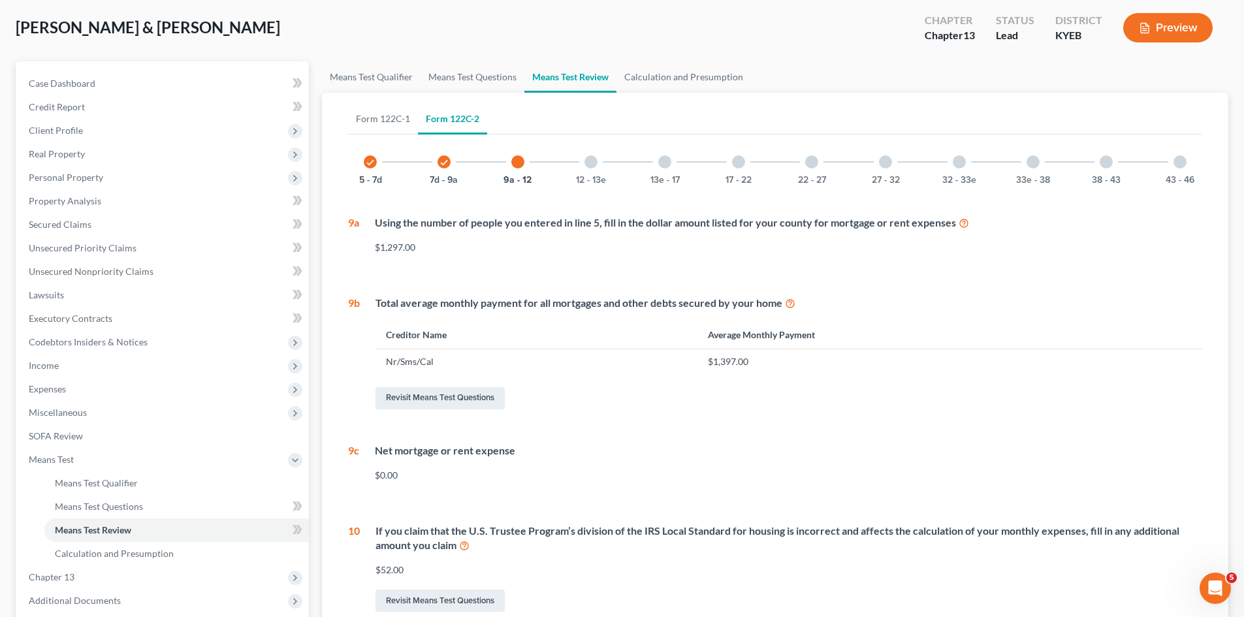
click at [588, 165] on div at bounding box center [591, 161] width 13 height 13
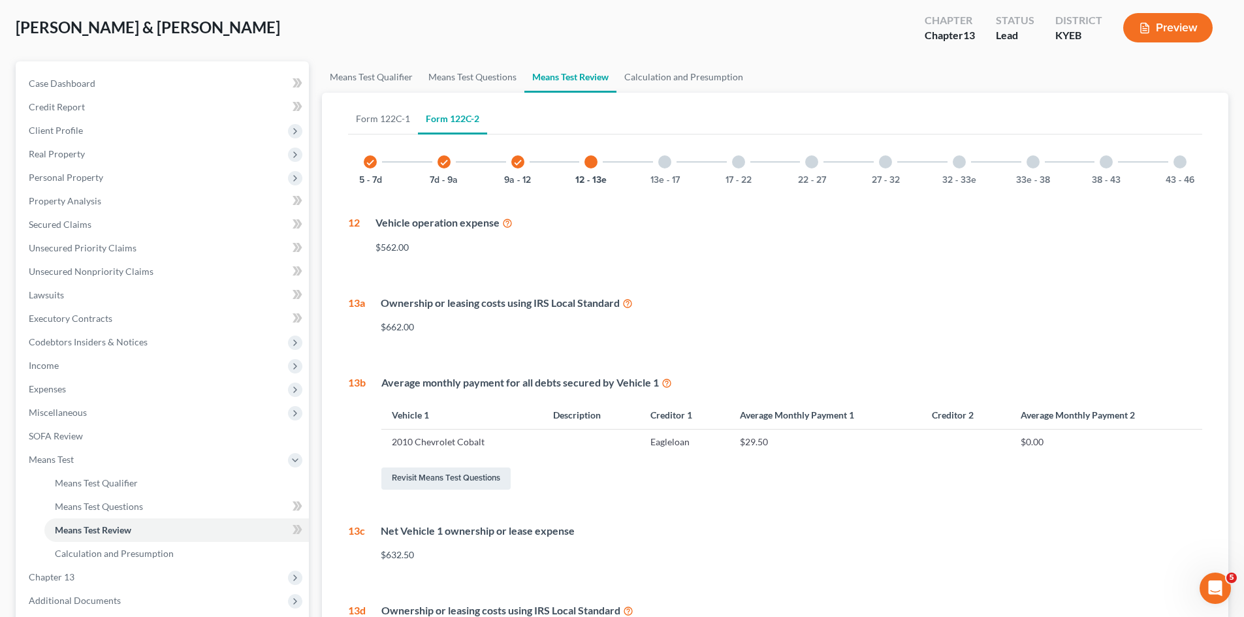
click at [680, 180] on div "13e - 17" at bounding box center [665, 162] width 44 height 44
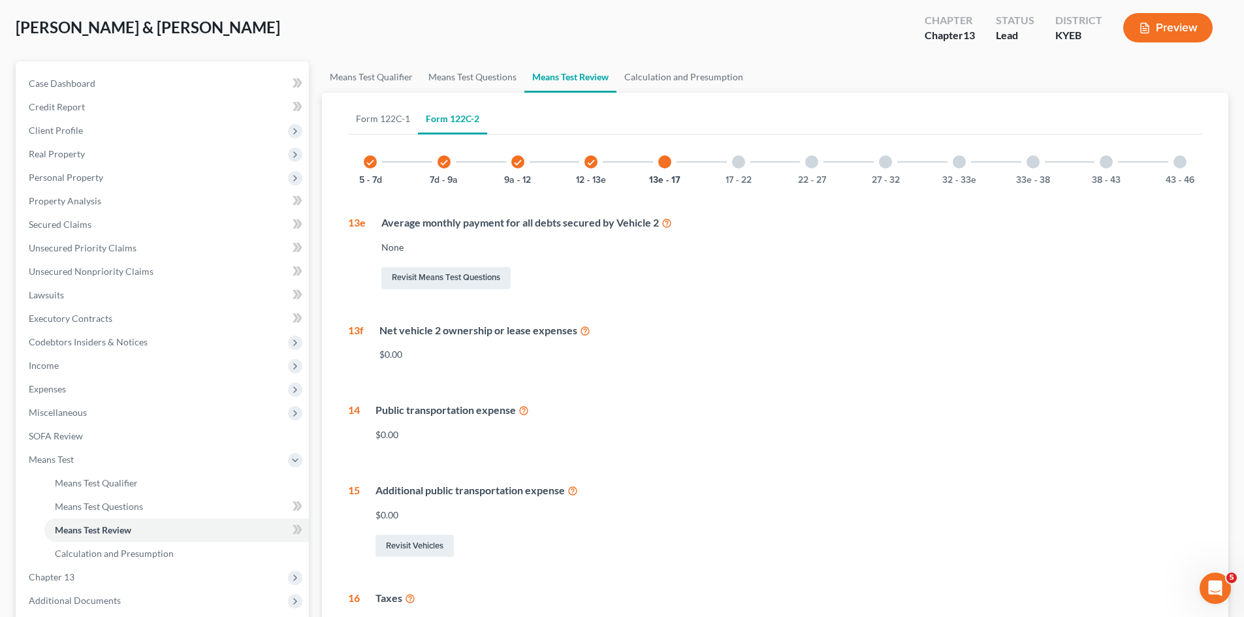
click at [581, 327] on icon at bounding box center [585, 330] width 10 height 12
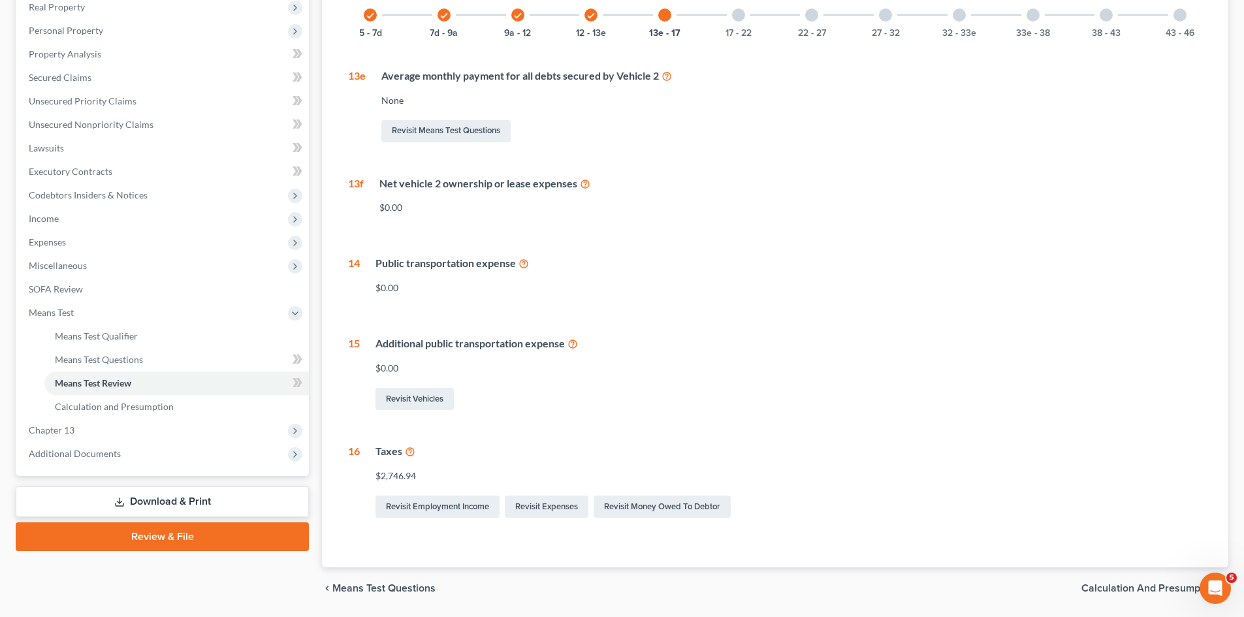
scroll to position [122, 0]
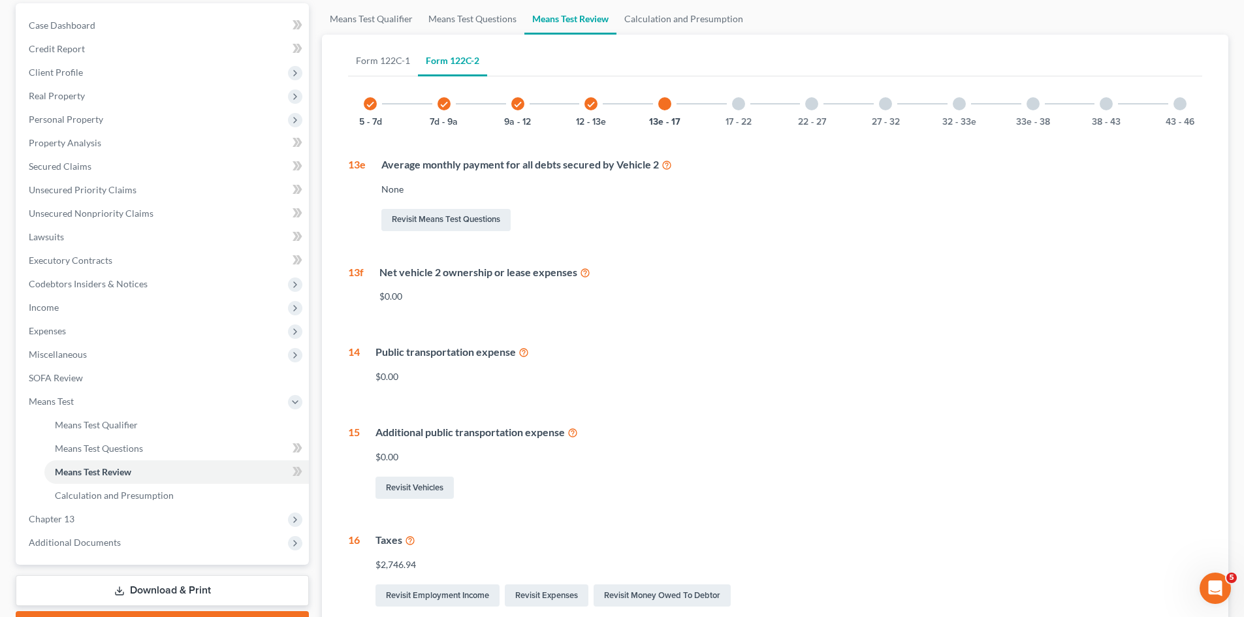
click at [742, 114] on div "17 - 22" at bounding box center [738, 104] width 44 height 44
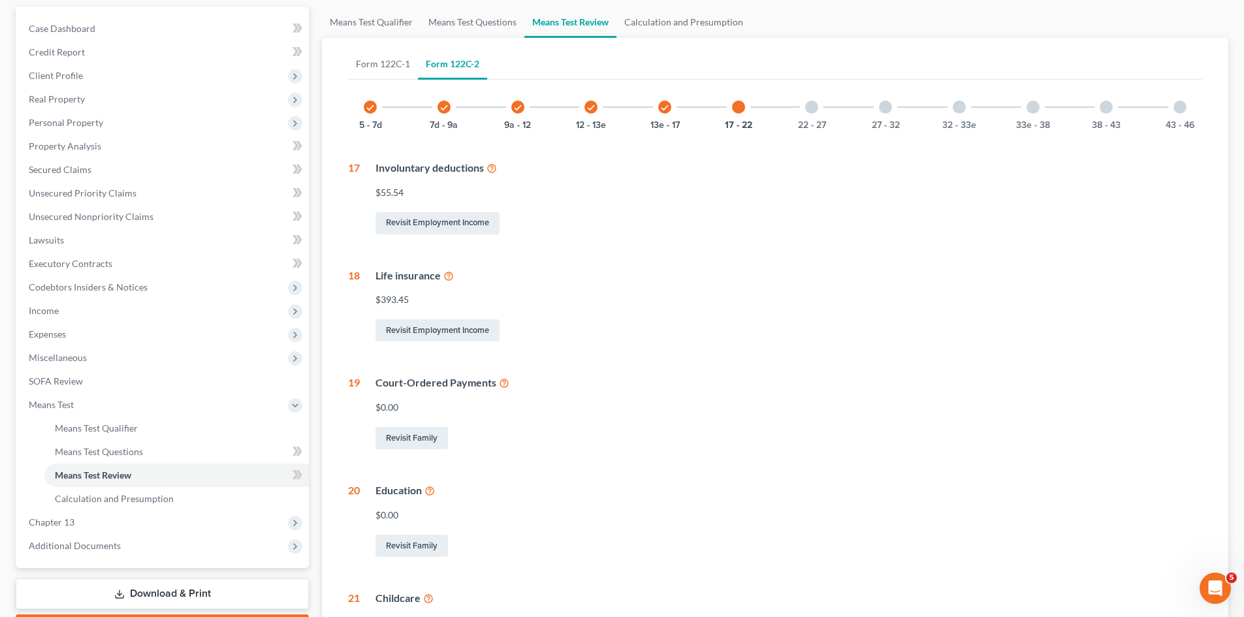
scroll to position [112, 0]
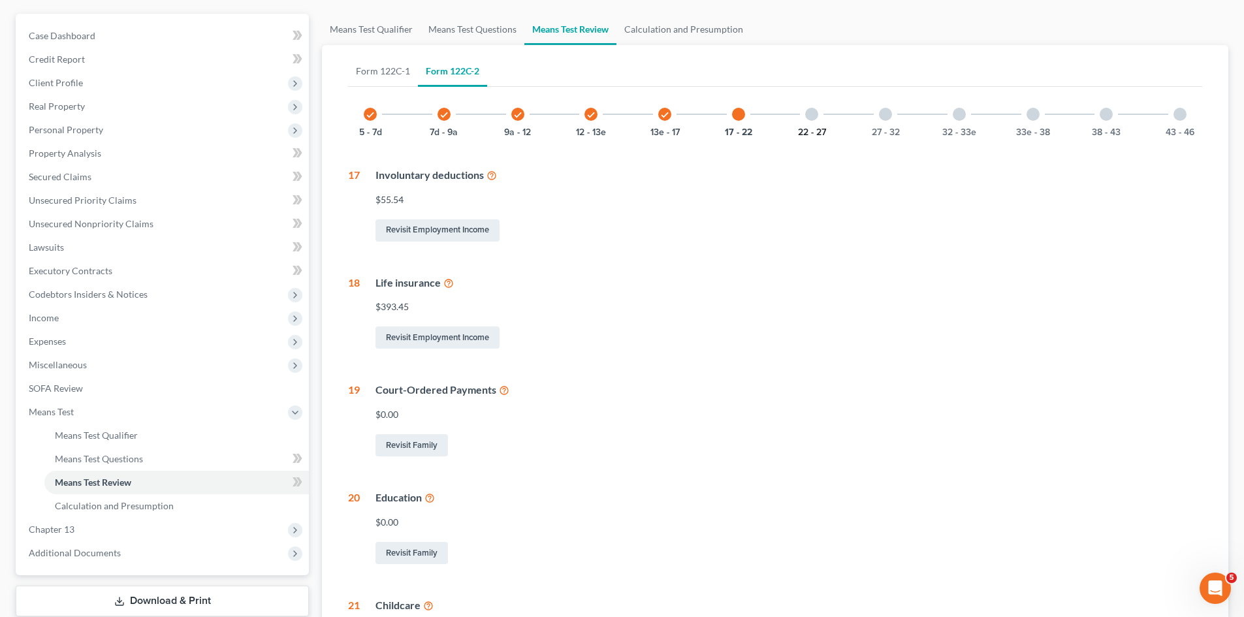
click at [807, 136] on button "22 - 27" at bounding box center [812, 132] width 28 height 9
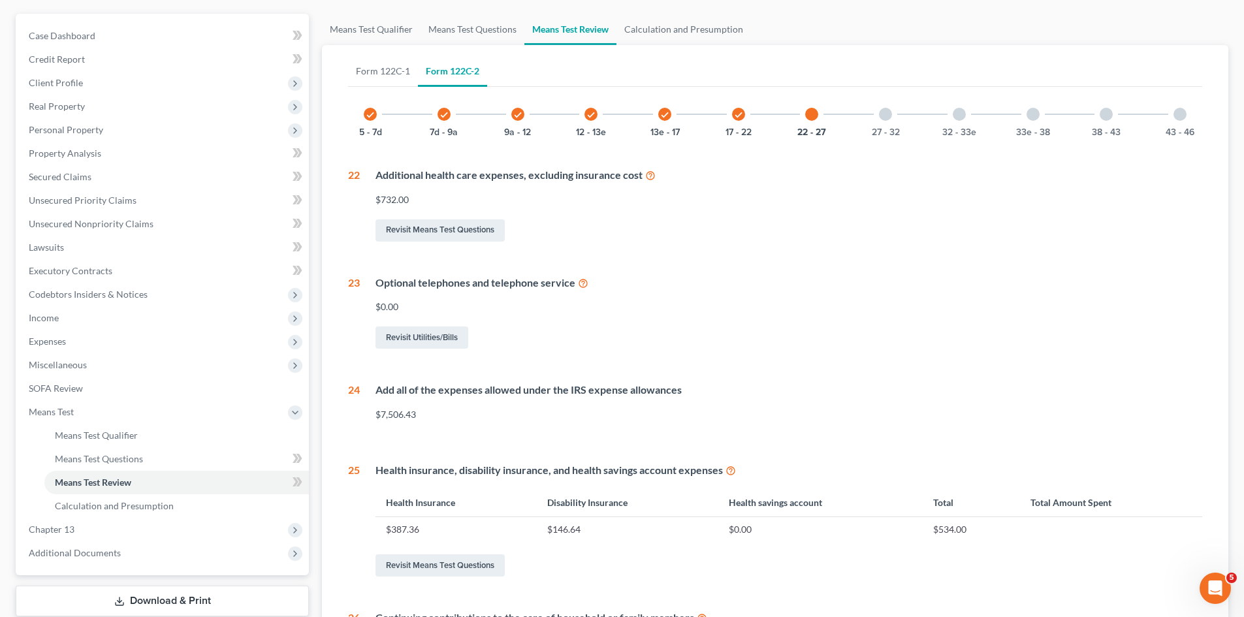
click at [582, 285] on icon at bounding box center [583, 282] width 10 height 12
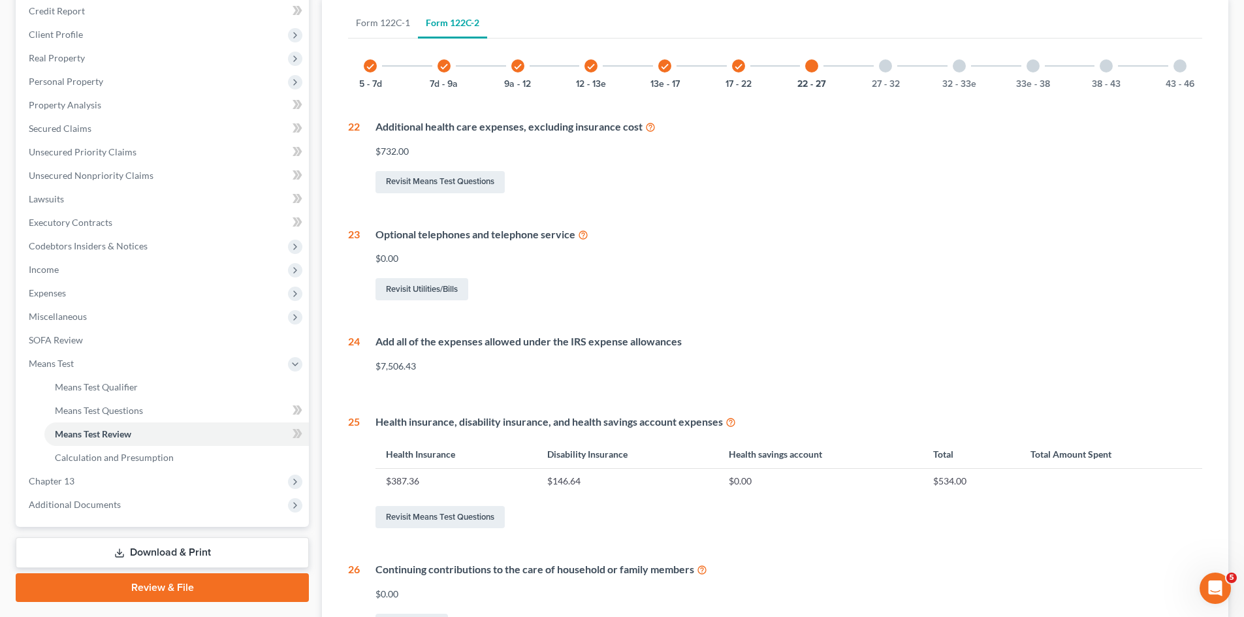
scroll to position [189, 0]
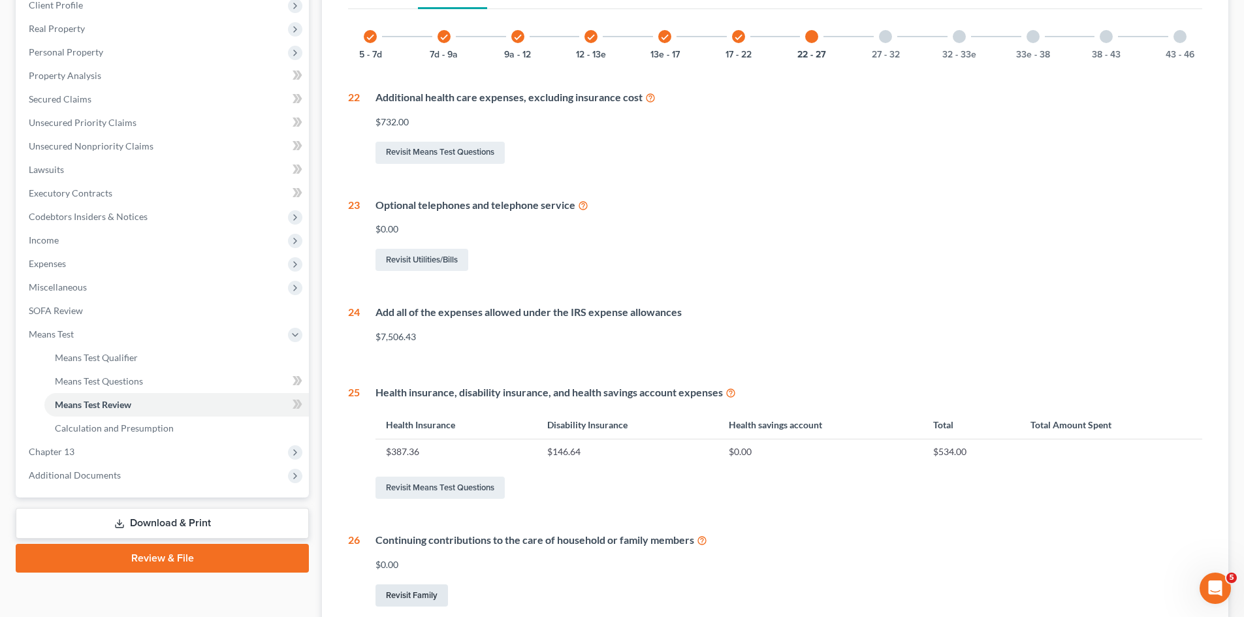
click at [404, 598] on link "Revisit Family" at bounding box center [412, 596] width 72 height 22
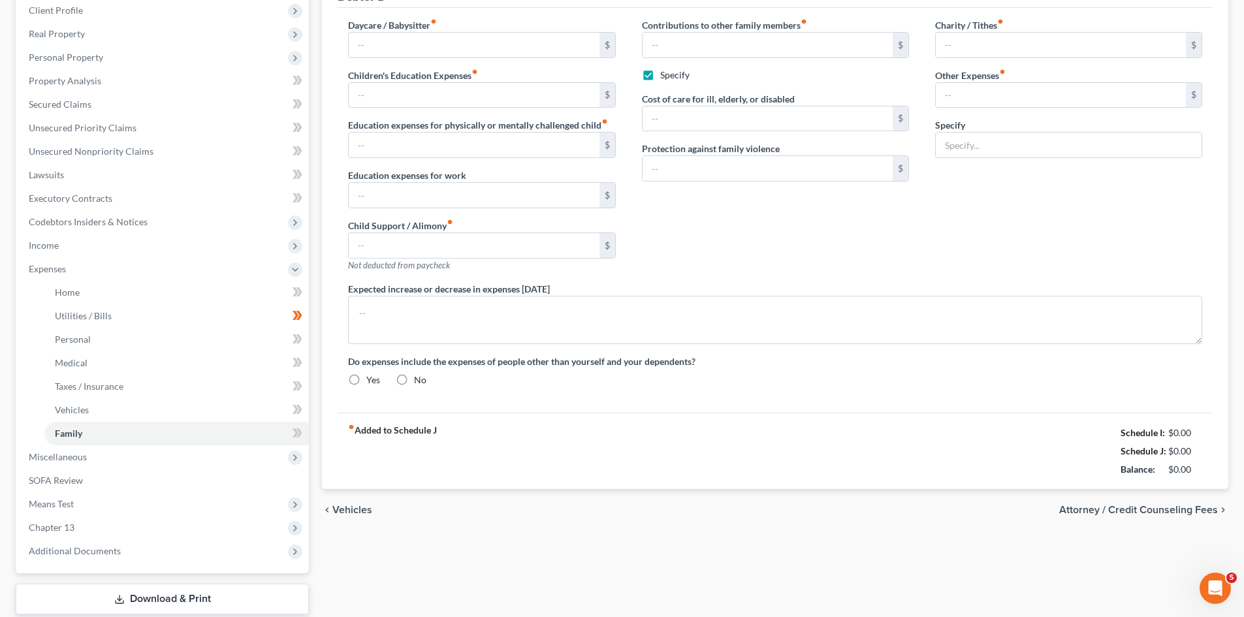
type input "0.00"
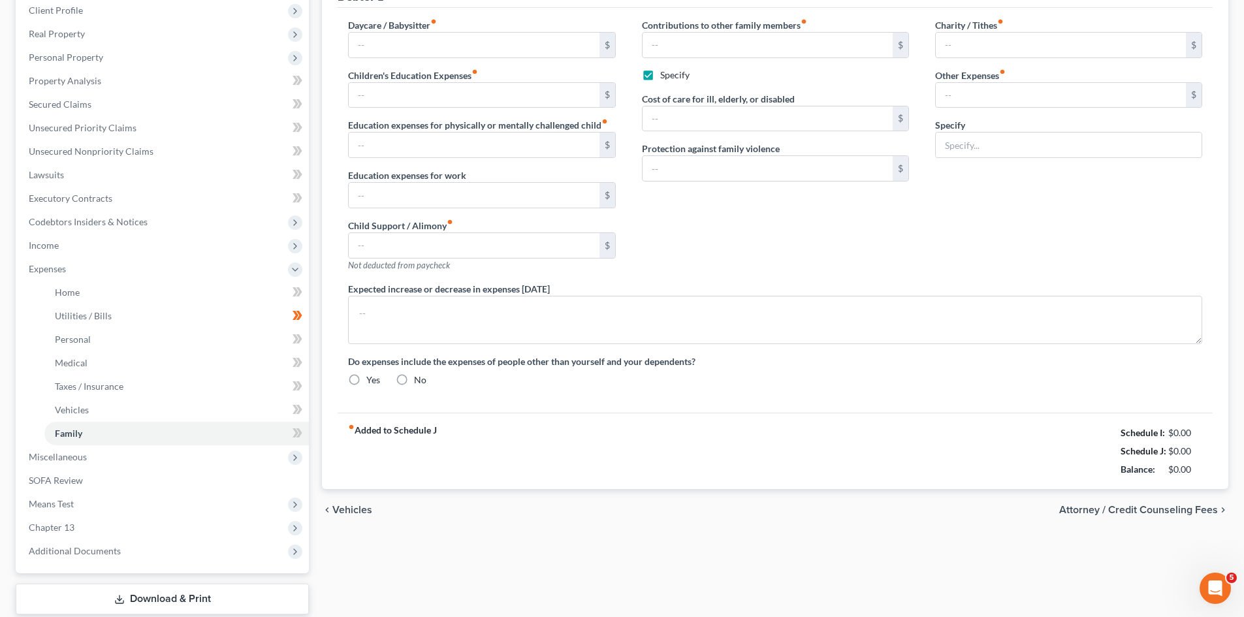
type input "76.00"
checkbox input "true"
type input "0.00"
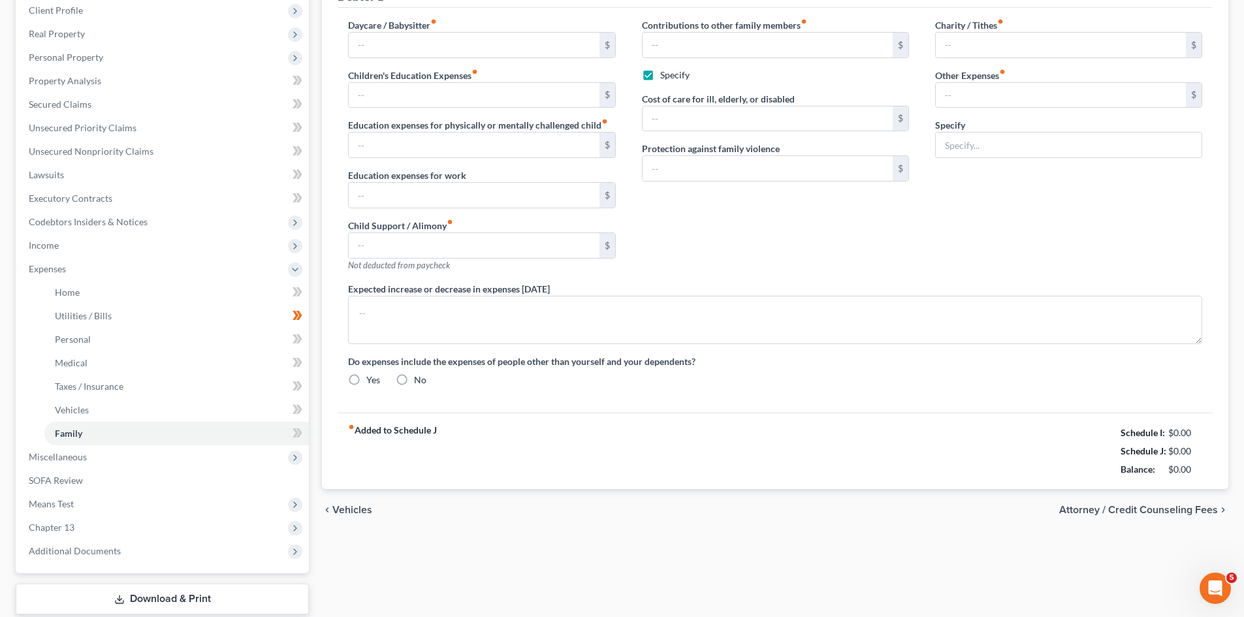
type input "114.10"
type input "Student Loans"
radio input "true"
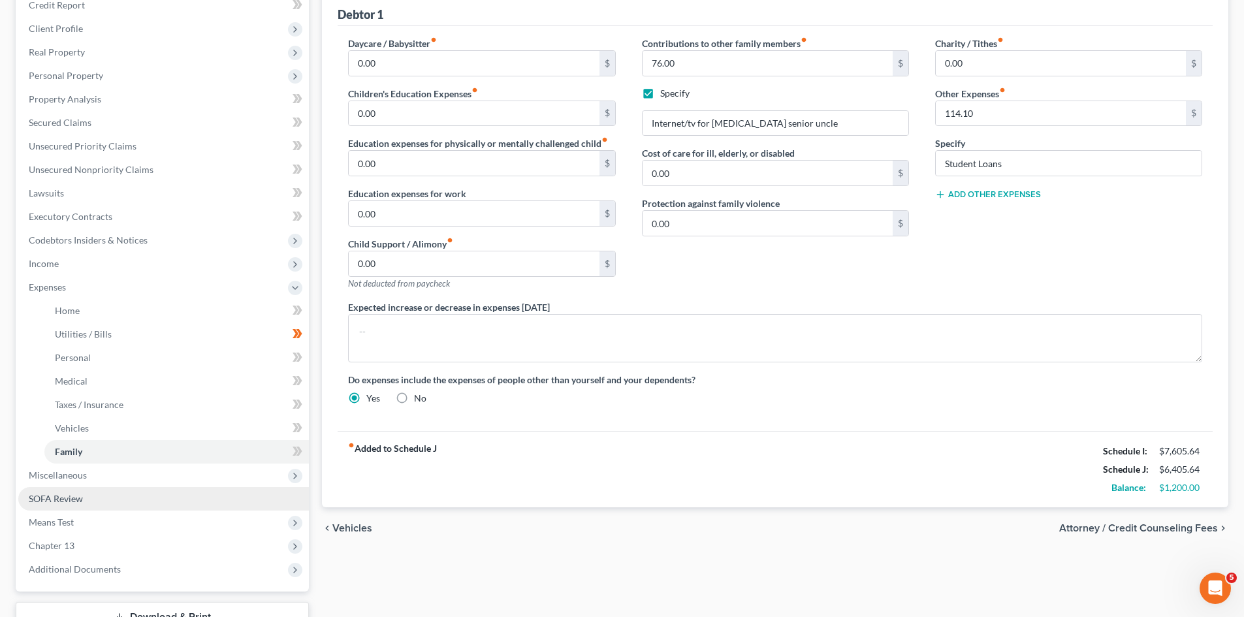
scroll to position [196, 0]
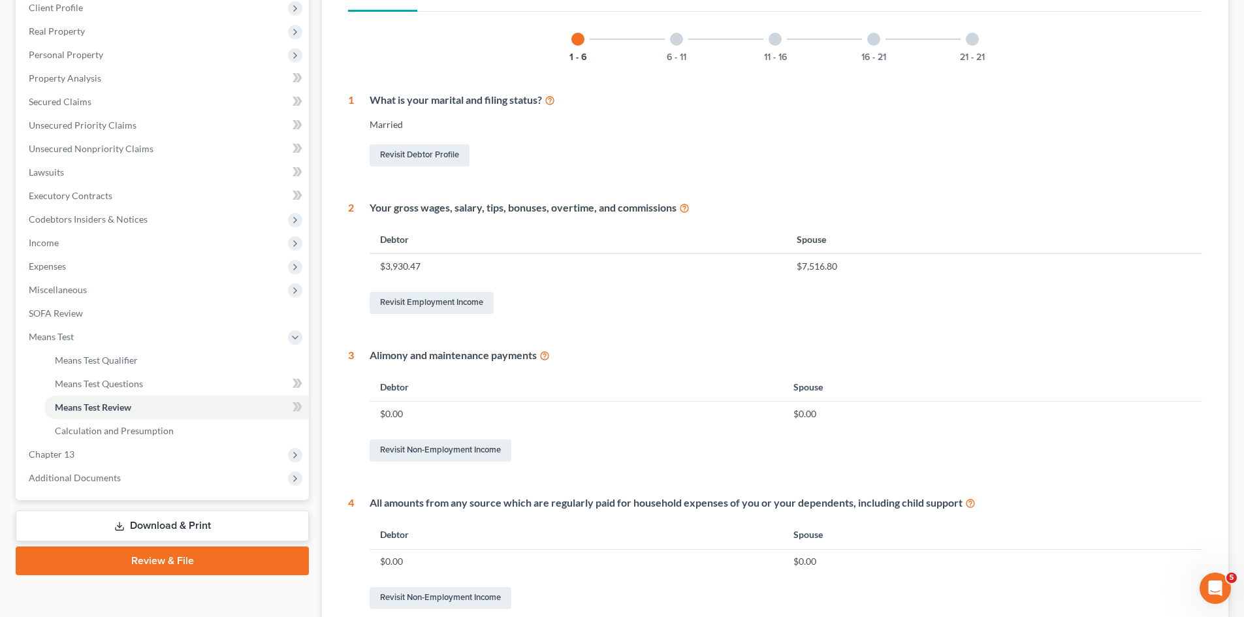
scroll to position [166, 0]
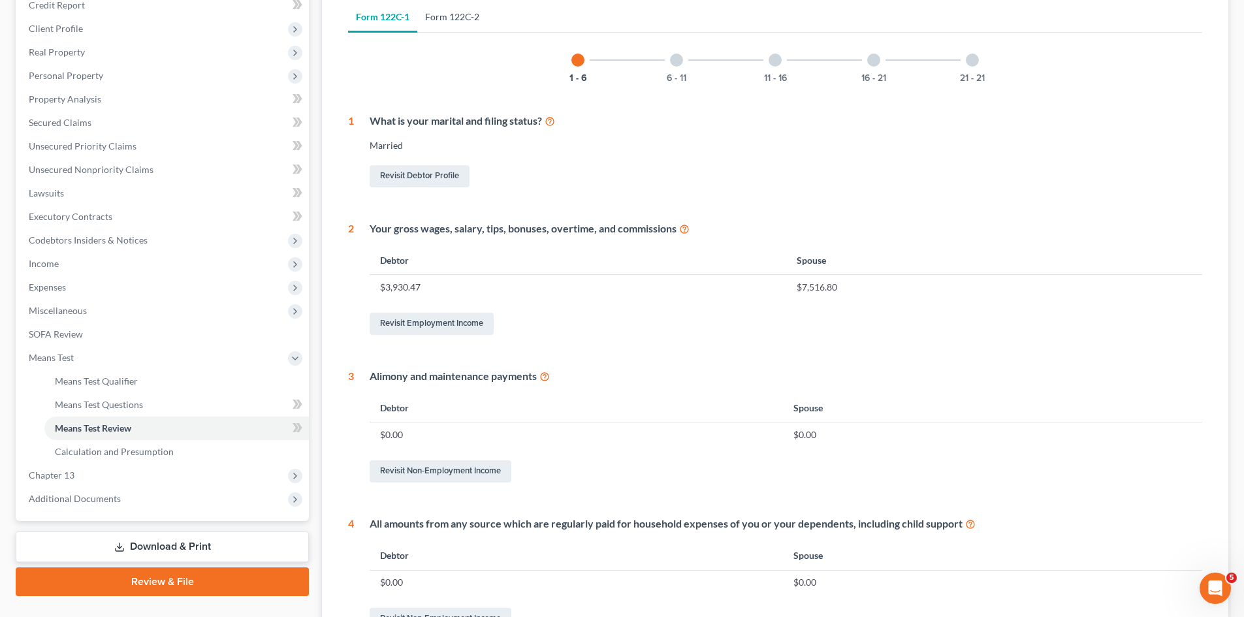
click at [470, 19] on link "Form 122C-2" at bounding box center [452, 16] width 70 height 31
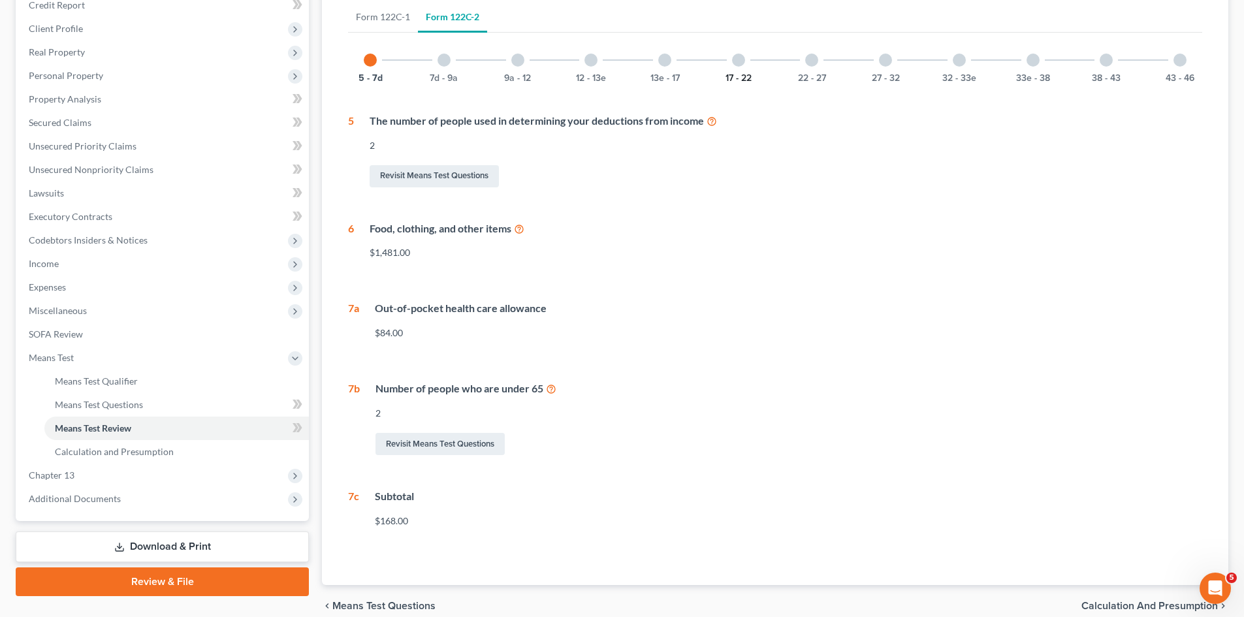
click at [743, 74] on button "17 - 22" at bounding box center [739, 78] width 26 height 9
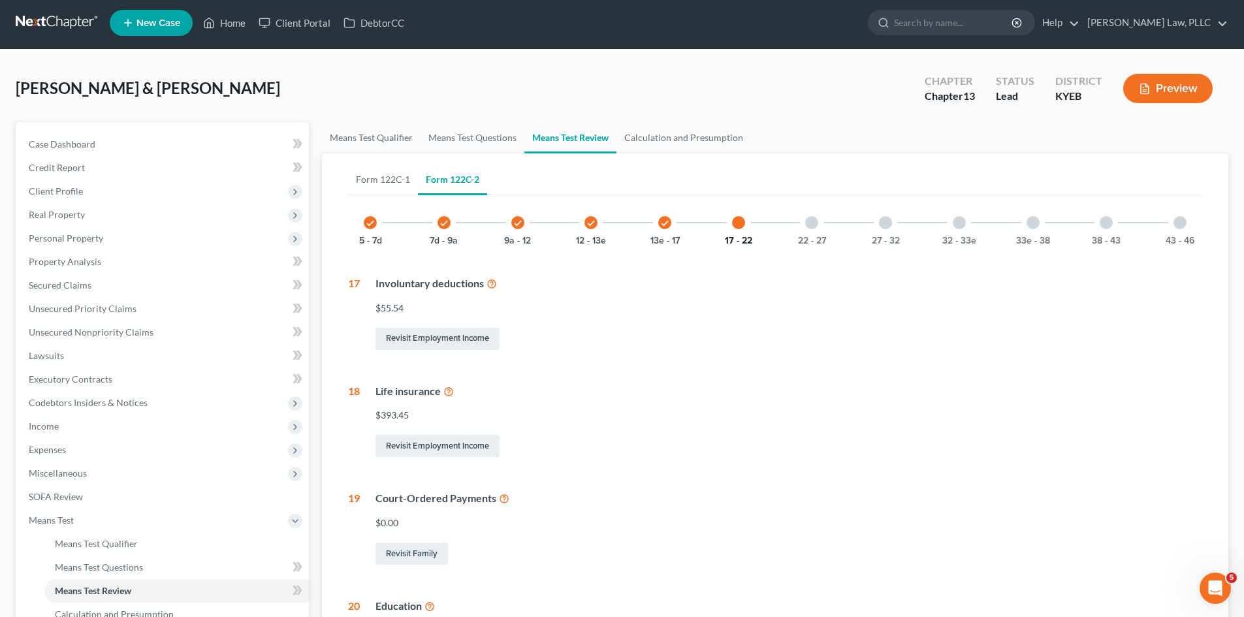
scroll to position [0, 0]
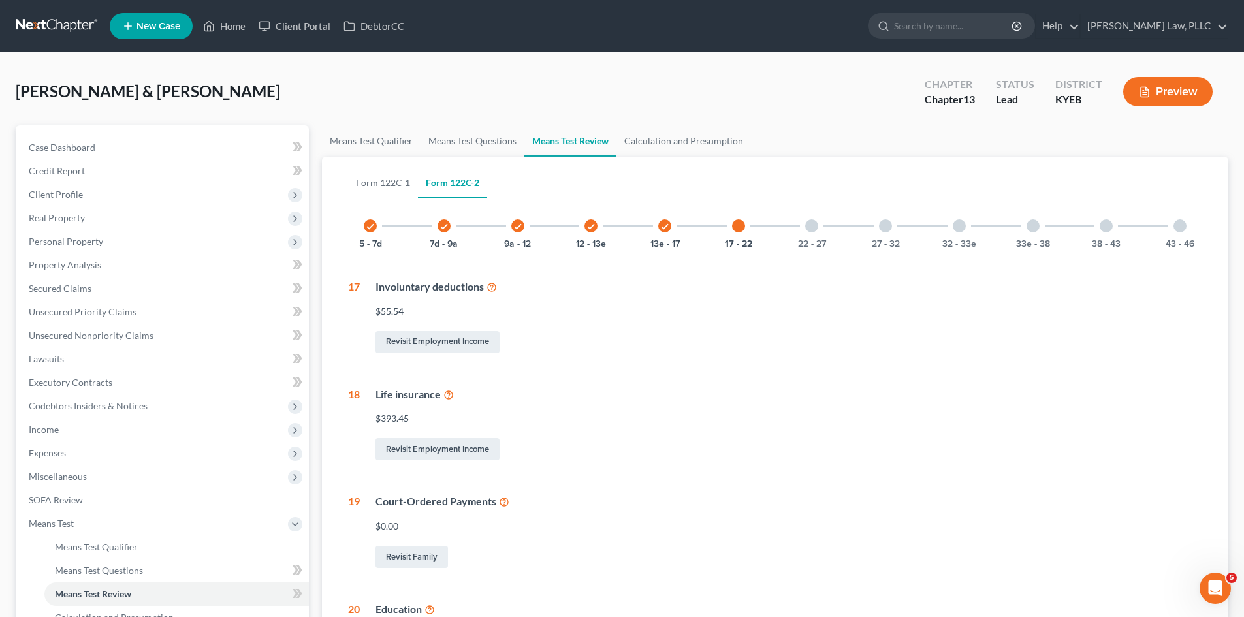
click at [807, 236] on div "22 - 27" at bounding box center [812, 226] width 44 height 44
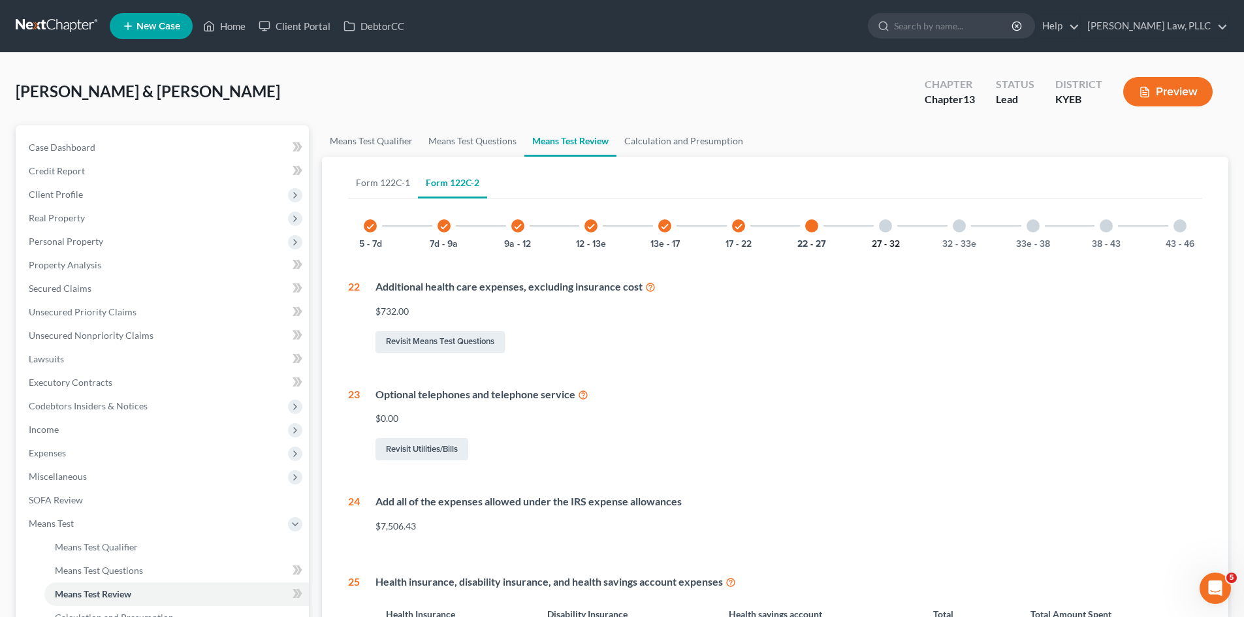
click at [882, 241] on button "27 - 32" at bounding box center [886, 244] width 28 height 9
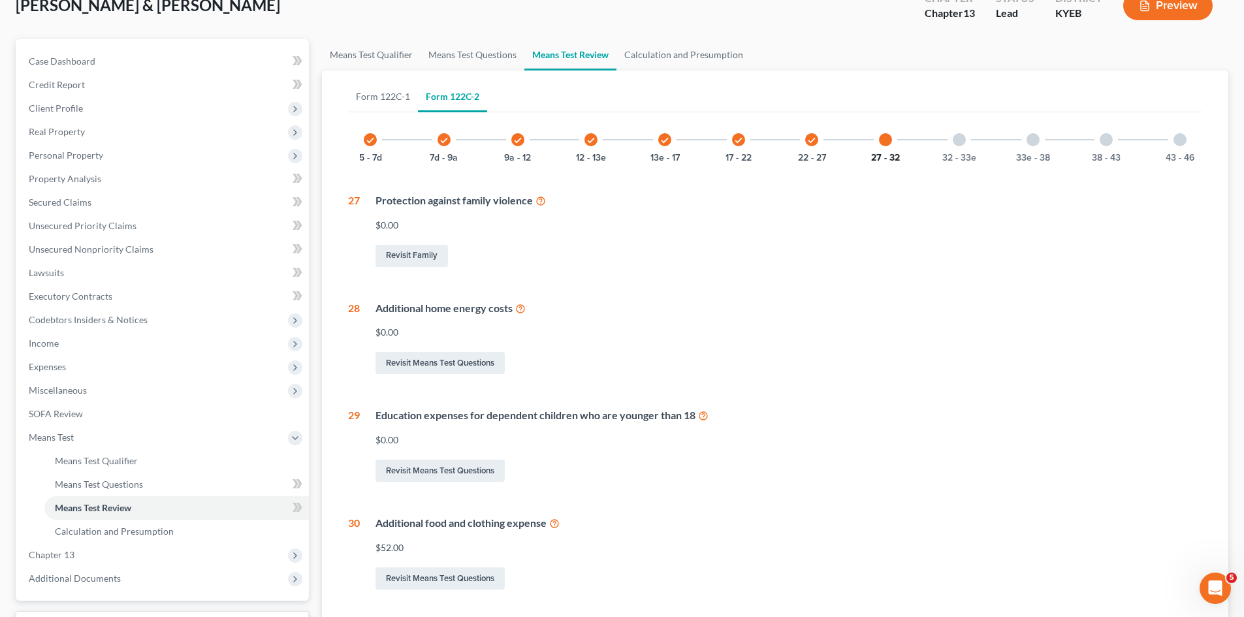
scroll to position [65, 0]
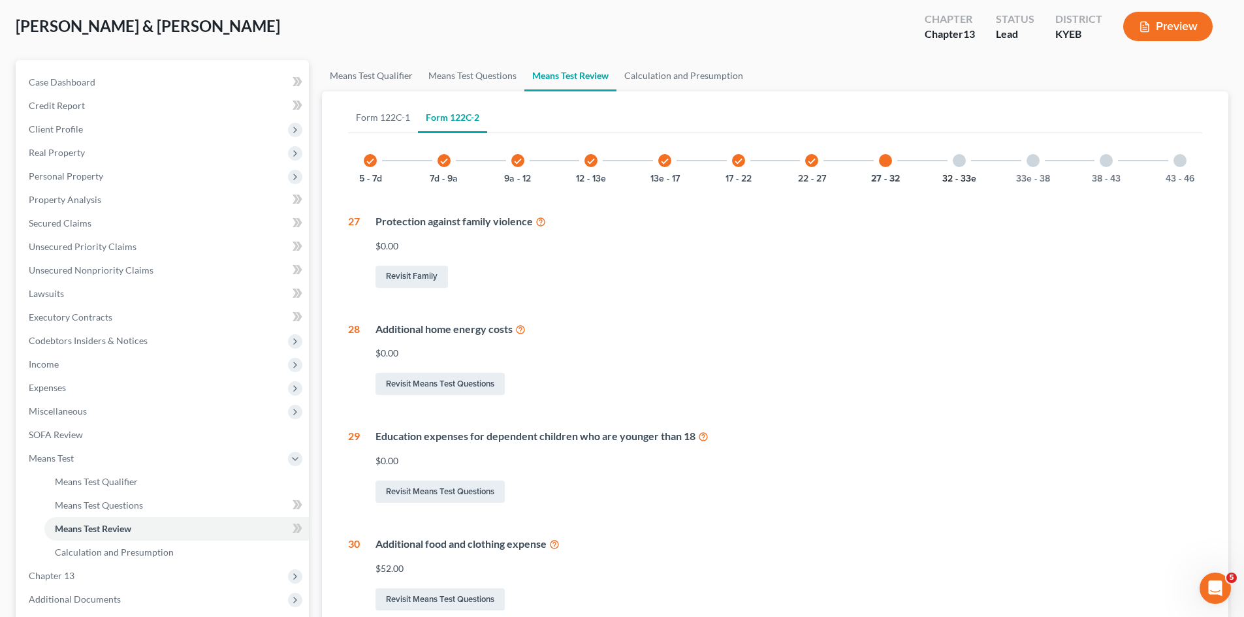
click at [963, 177] on button "32 - 33e" at bounding box center [959, 178] width 34 height 9
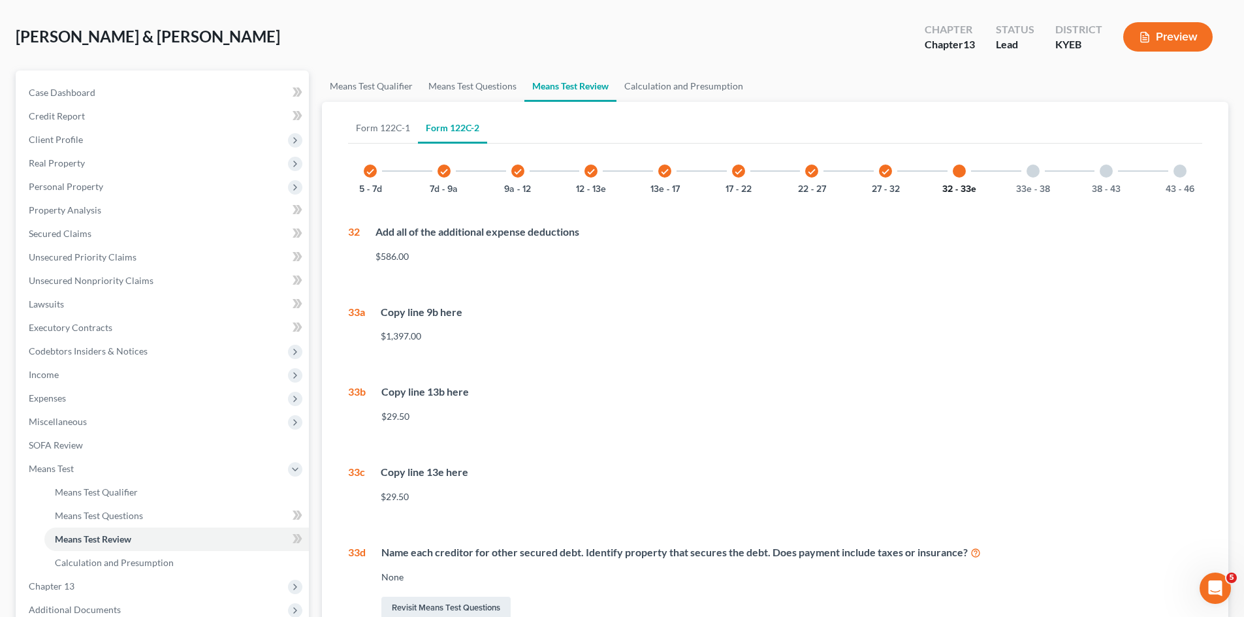
scroll to position [2, 0]
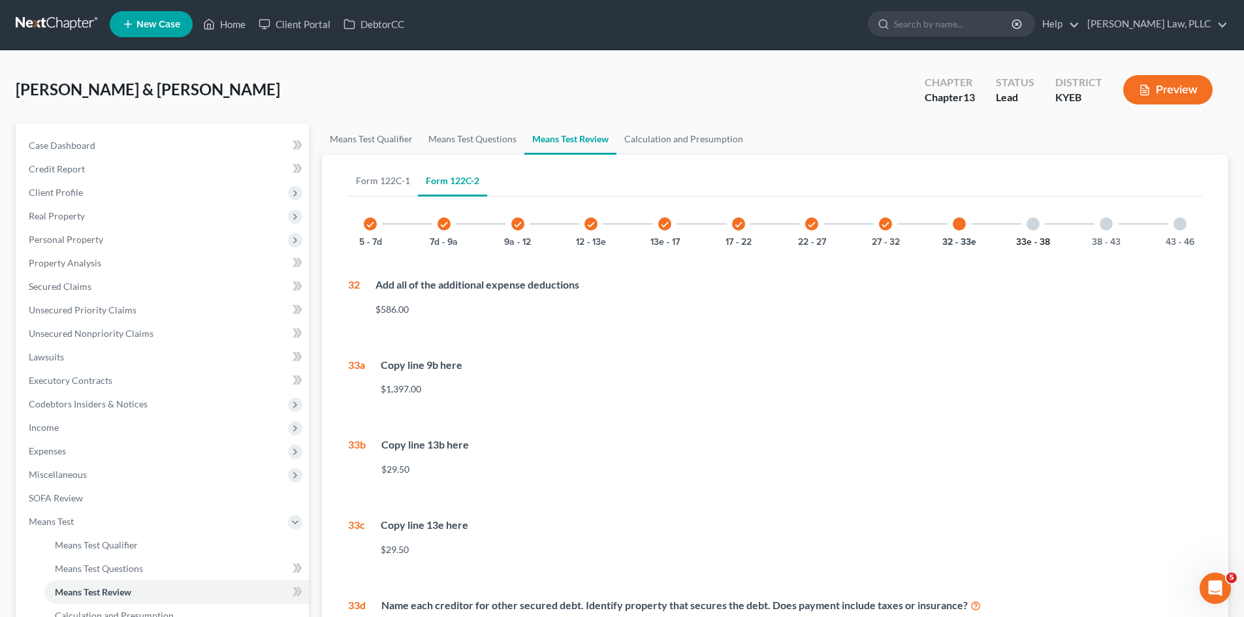
click at [1040, 238] on button "33e - 38" at bounding box center [1033, 242] width 34 height 9
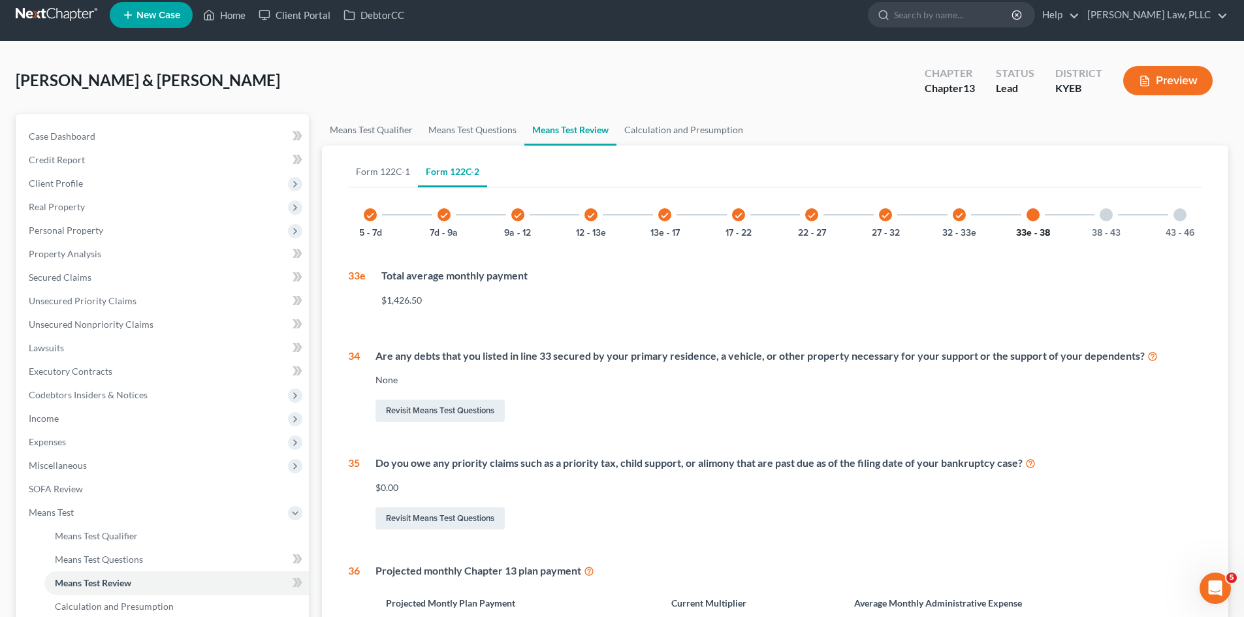
scroll to position [0, 0]
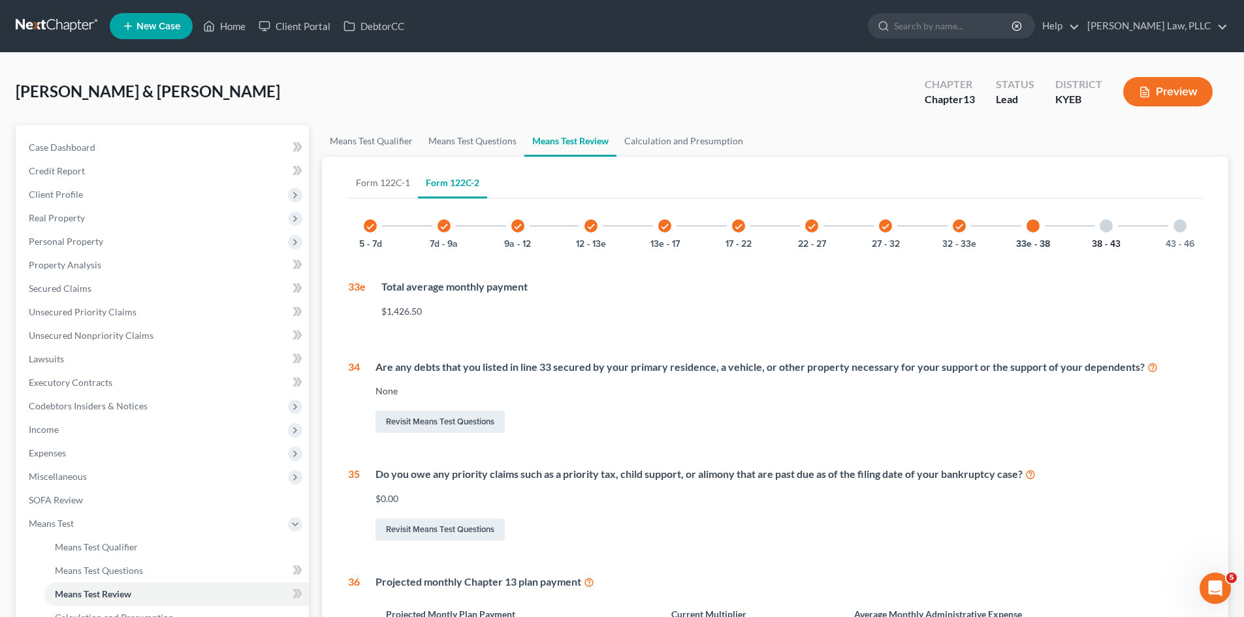
click at [1104, 244] on button "38 - 43" at bounding box center [1106, 244] width 29 height 9
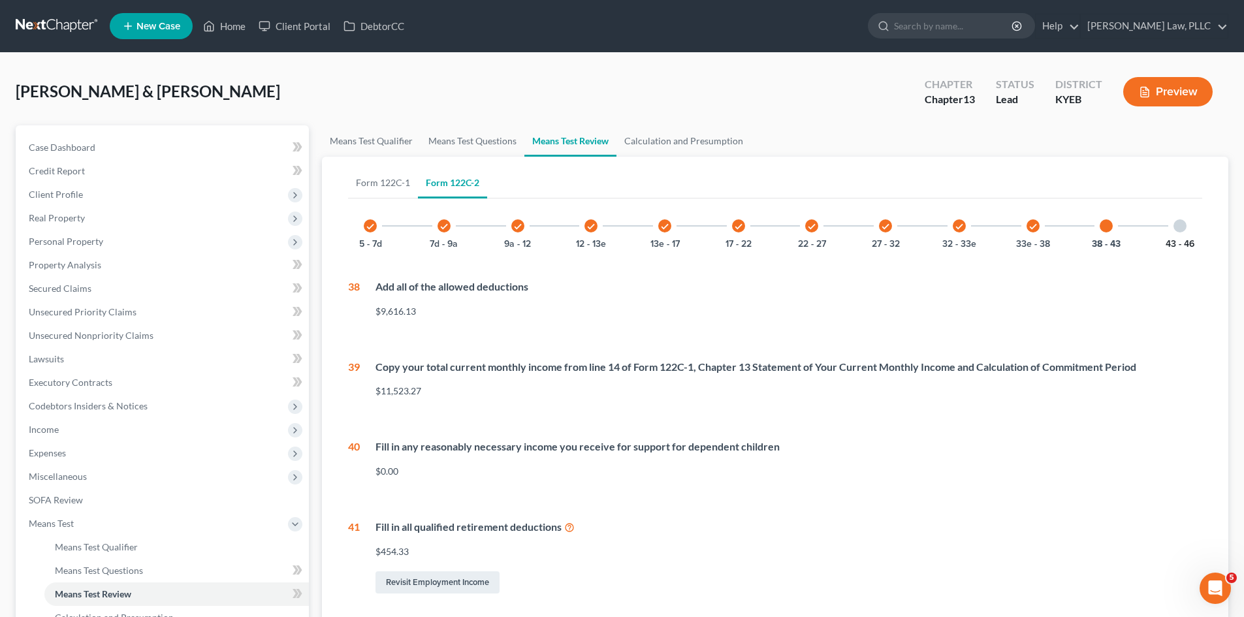
click at [1181, 246] on button "43 - 46" at bounding box center [1180, 244] width 29 height 9
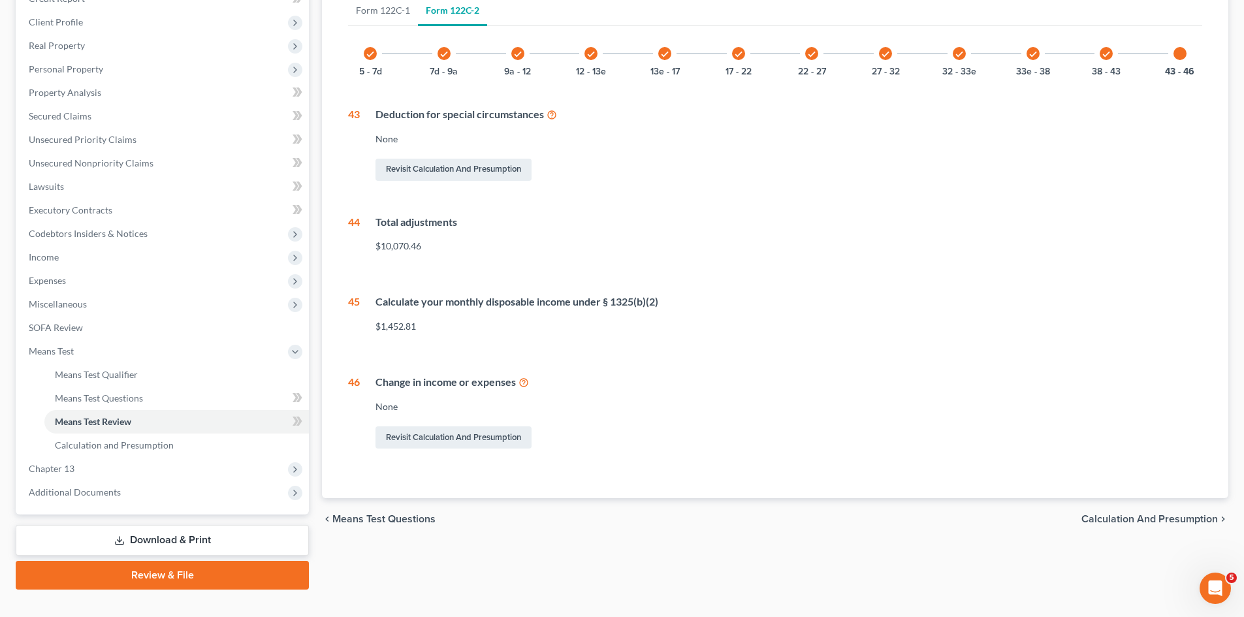
scroll to position [195, 0]
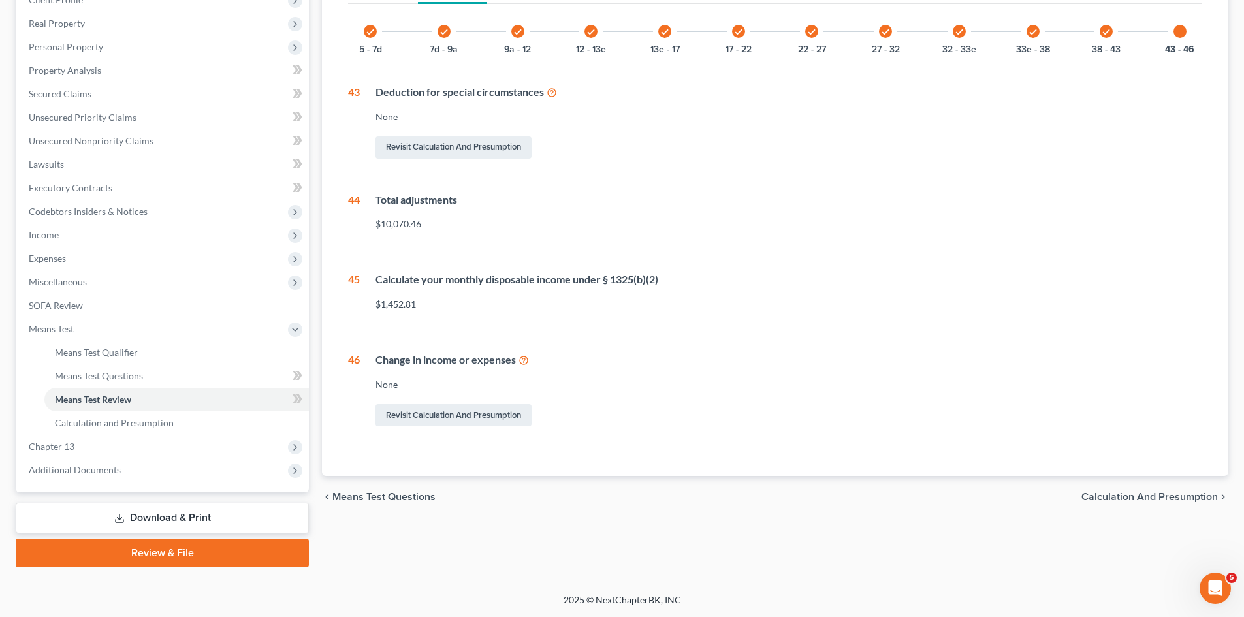
click at [1132, 493] on span "Calculation and Presumption" at bounding box center [1150, 497] width 136 height 10
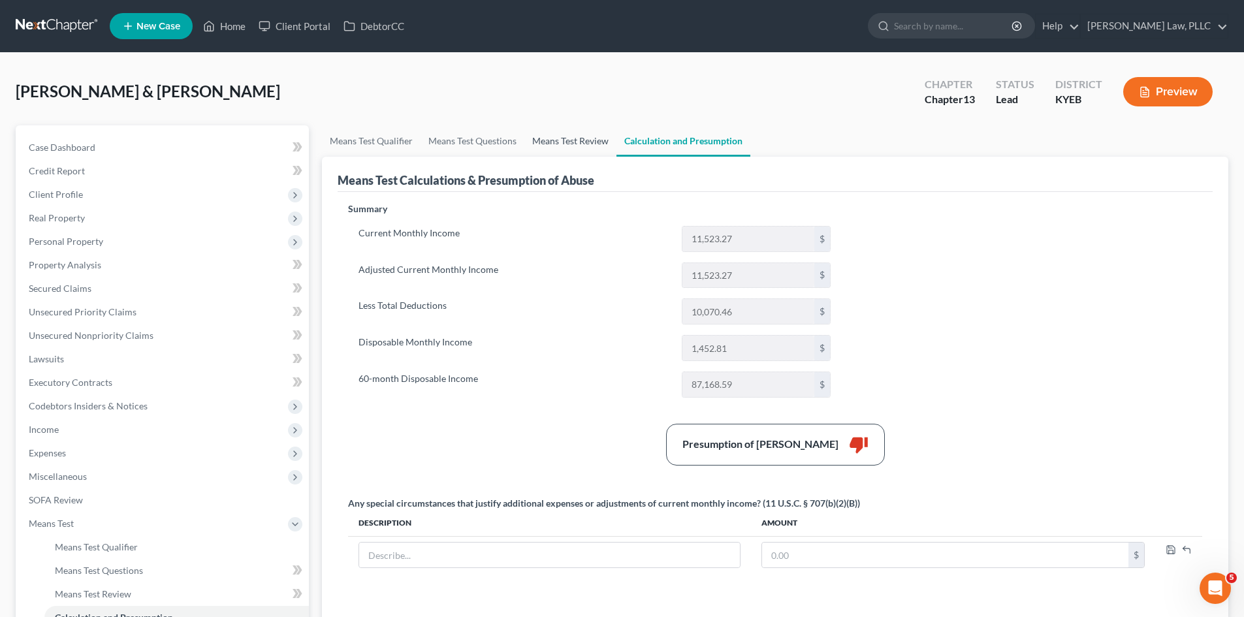
click at [540, 141] on link "Means Test Review" at bounding box center [570, 140] width 92 height 31
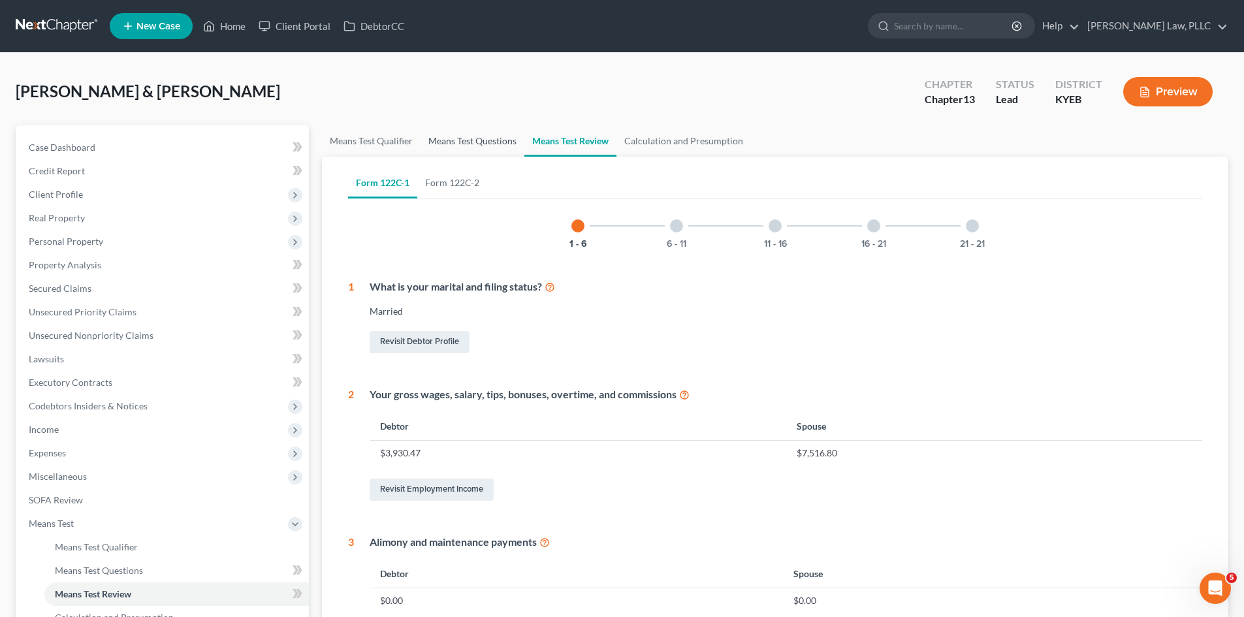
click at [475, 136] on link "Means Test Questions" at bounding box center [473, 140] width 104 height 31
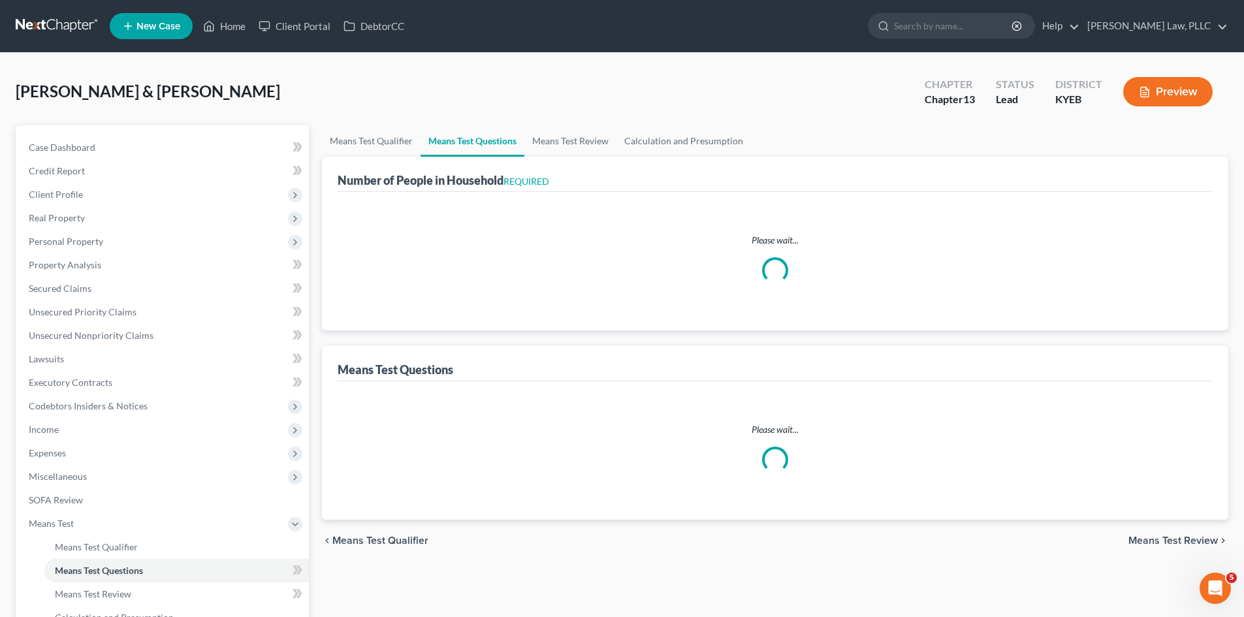
select select "0"
select select "60"
select select "1"
select select "60"
select select "2"
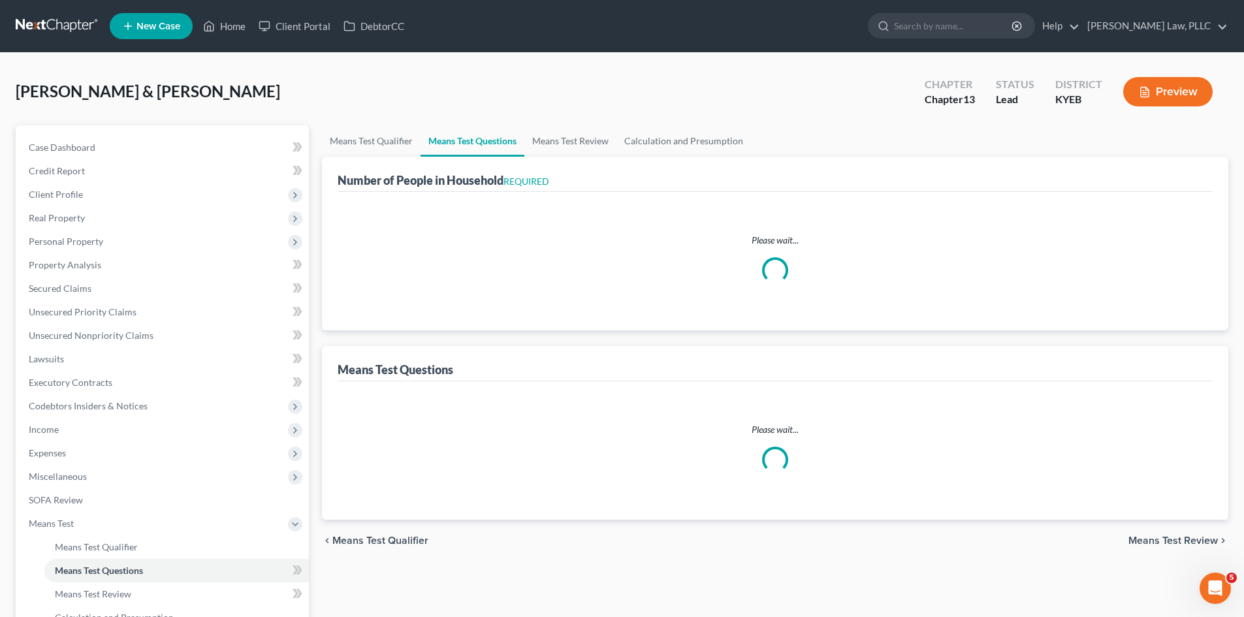
select select "2"
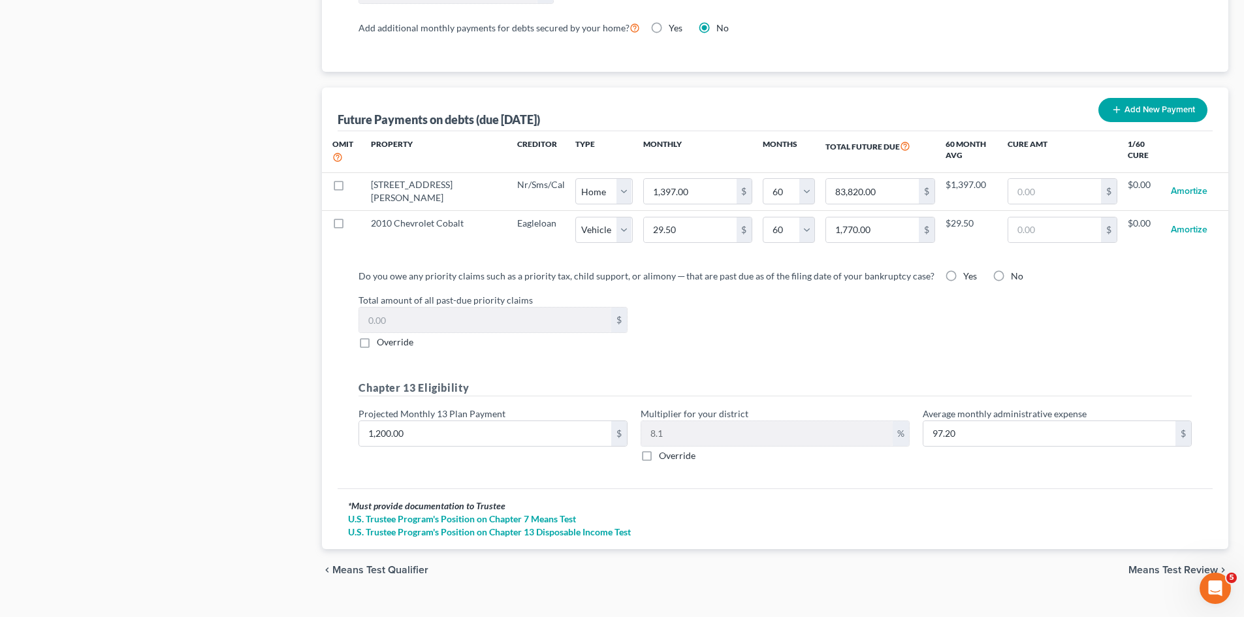
scroll to position [1236, 0]
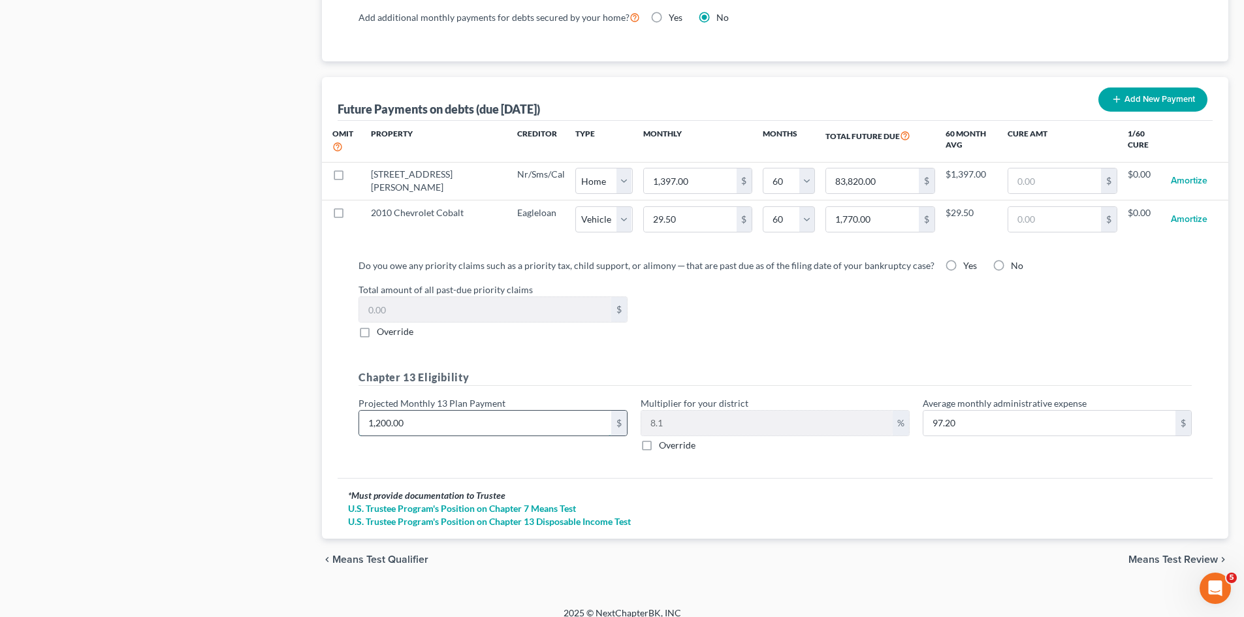
click at [423, 411] on input "1,200.00" at bounding box center [485, 423] width 252 height 25
type input "1"
type input "0.08"
type input "14"
type input "1.13"
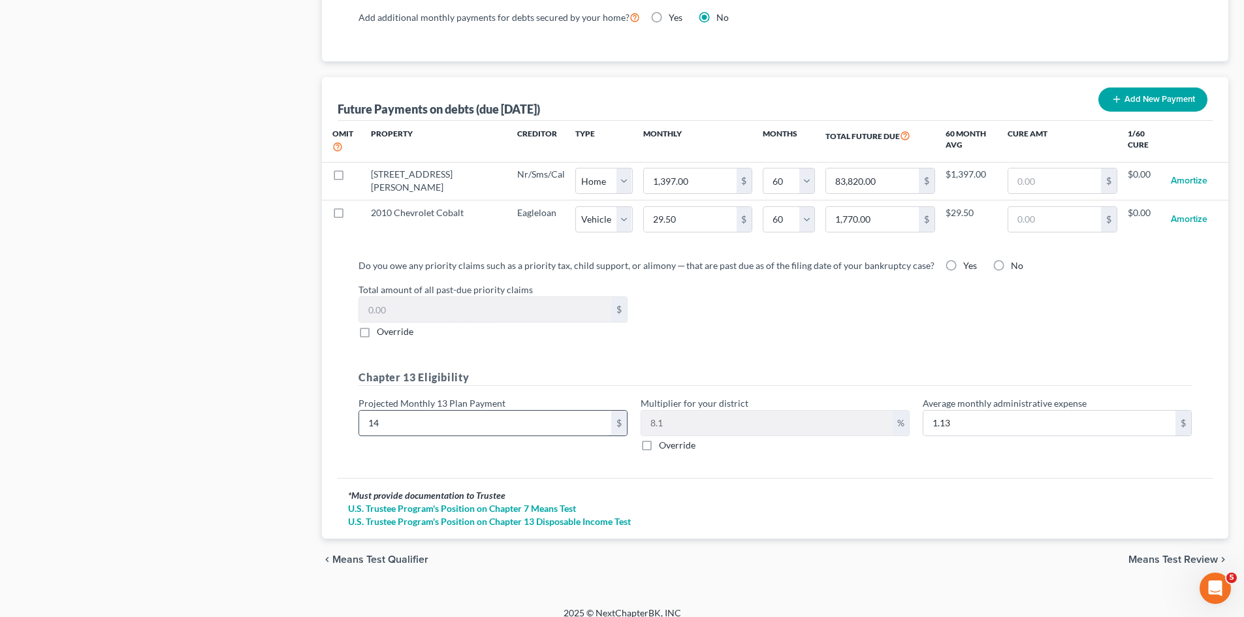
type input "145"
type input "11.74"
type input "1453"
type input "117.69"
type input "1,453"
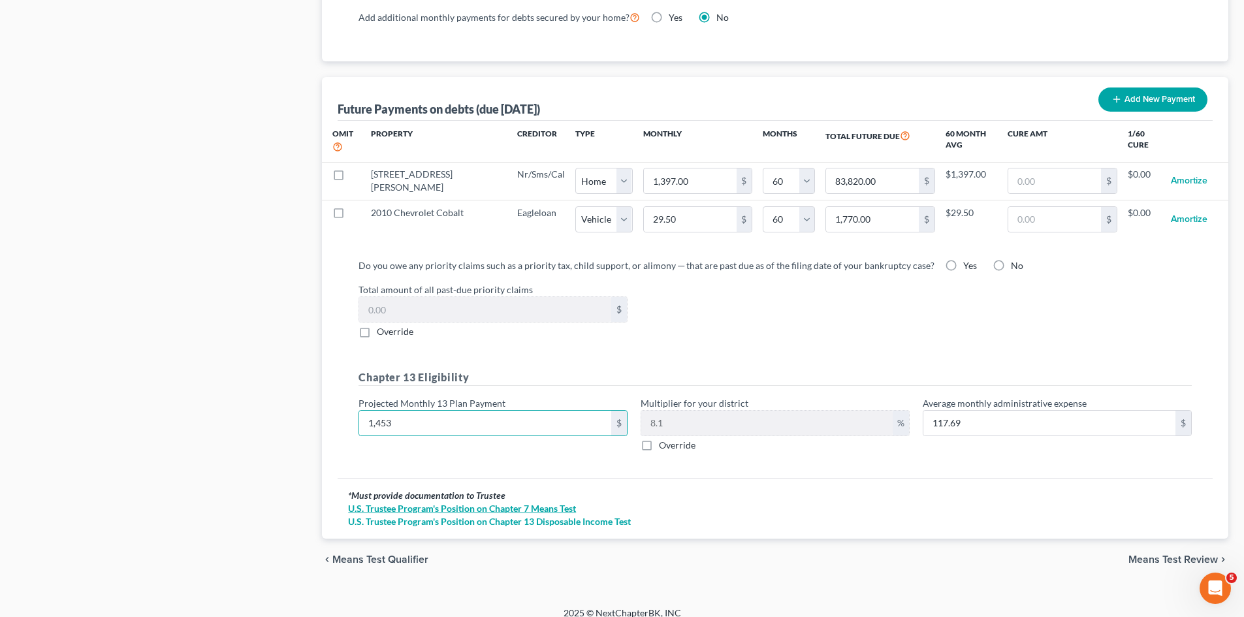
click at [572, 502] on link "U.S. Trustee Program's Position on Chapter 7 Means Test" at bounding box center [775, 508] width 854 height 13
click at [1170, 554] on span "Means Test Review" at bounding box center [1173, 559] width 89 height 10
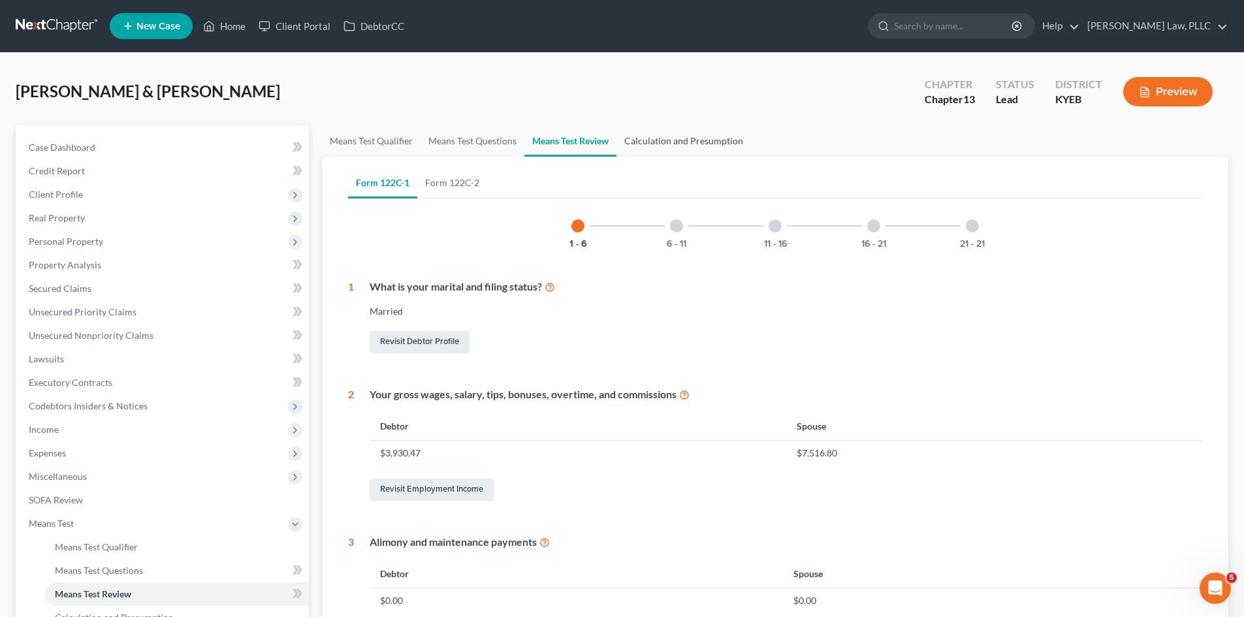
click at [717, 136] on link "Calculation and Presumption" at bounding box center [684, 140] width 135 height 31
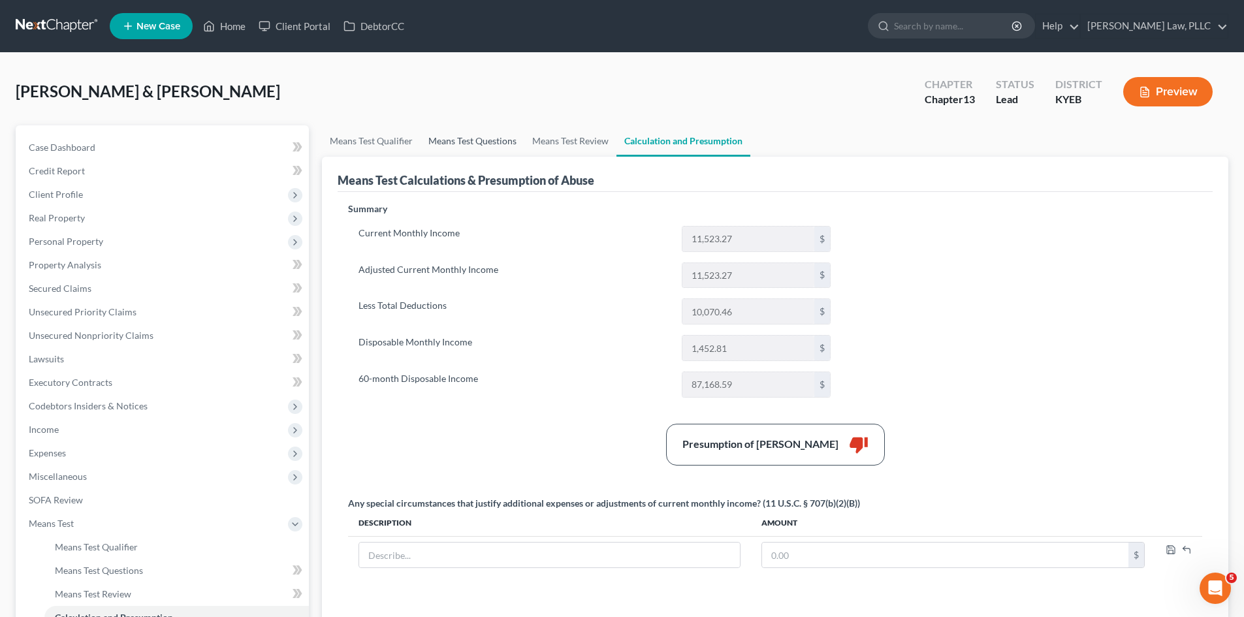
click at [463, 138] on link "Means Test Questions" at bounding box center [473, 140] width 104 height 31
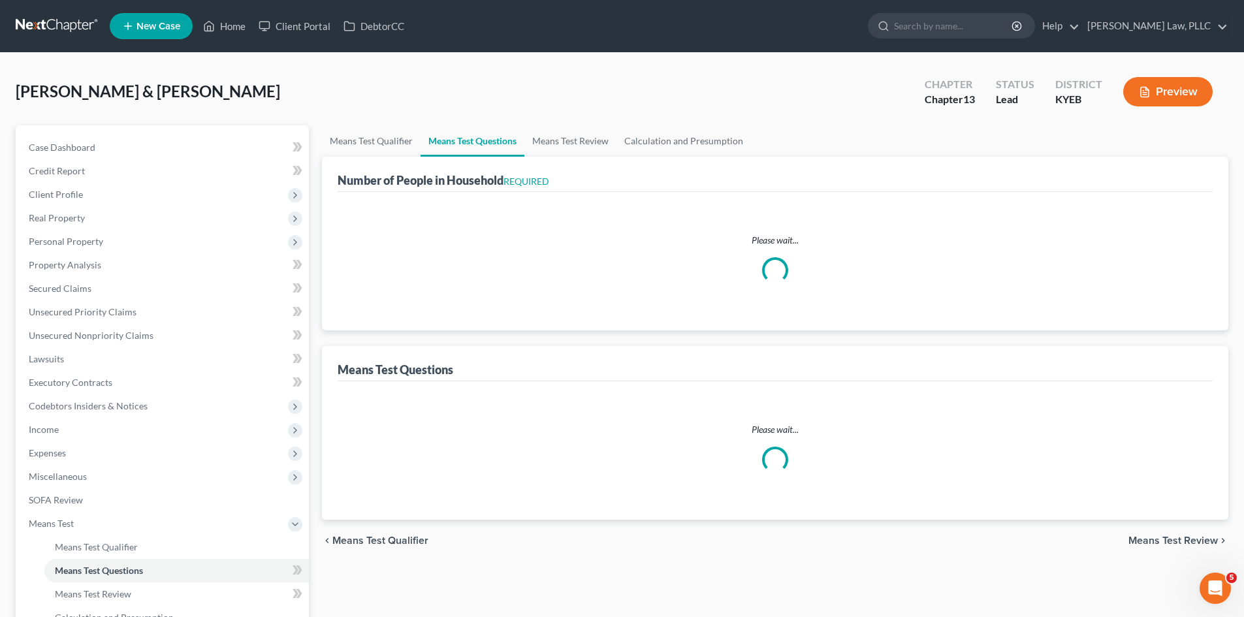
select select "0"
select select "60"
select select "1"
select select "60"
select select "2"
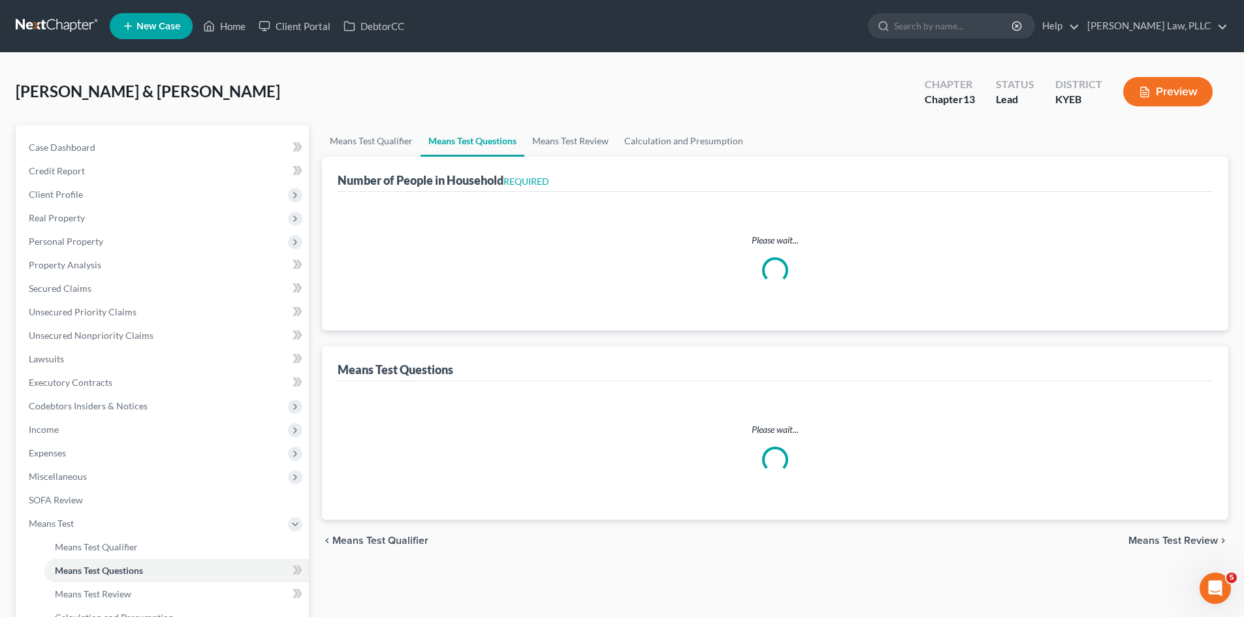
select select "2"
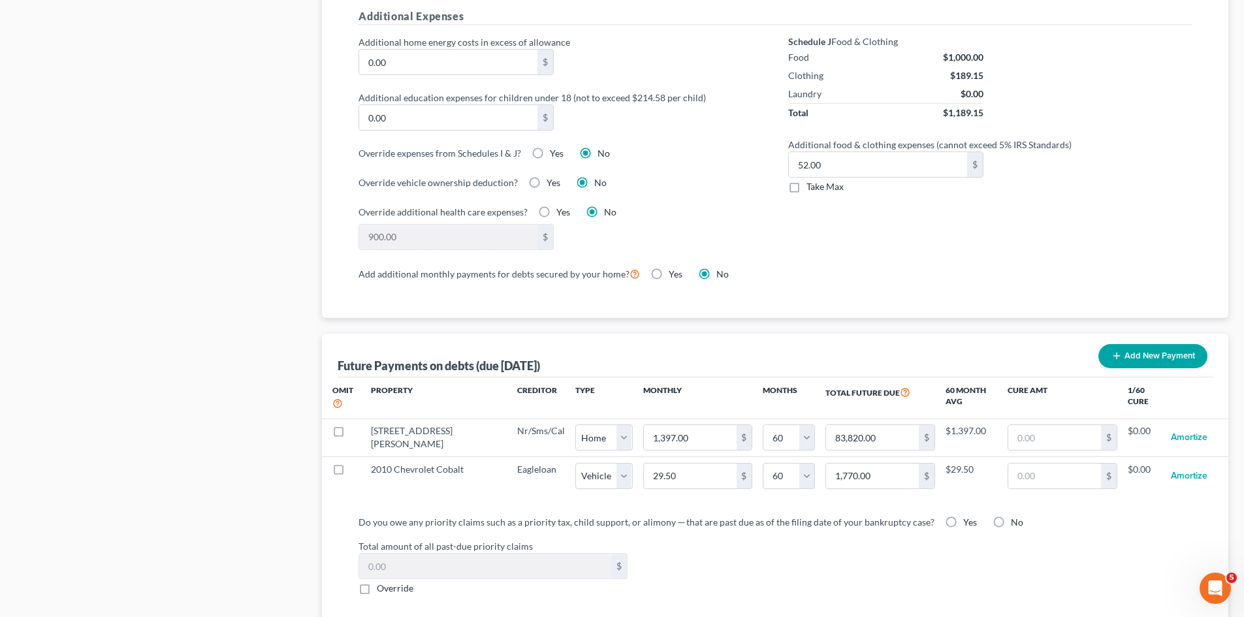
scroll to position [1236, 0]
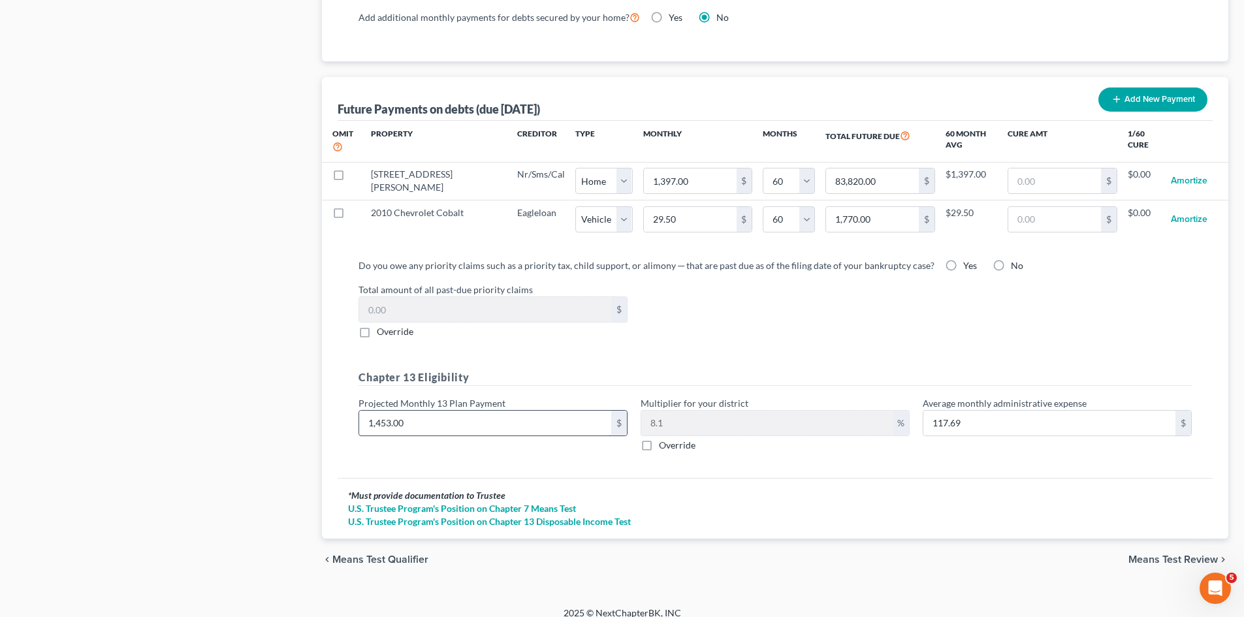
click at [420, 411] on input "1,453.00" at bounding box center [485, 423] width 252 height 25
type input "1"
type input "0.08"
type input "12"
type input "0.97"
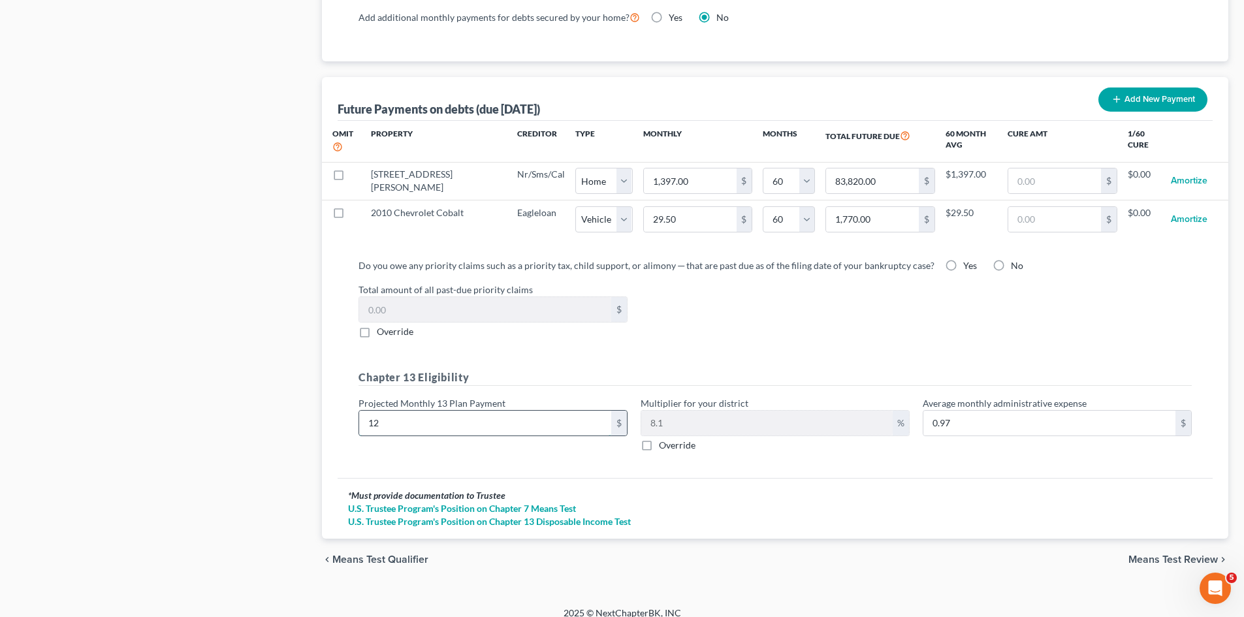
type input "120"
type input "9.72"
type input "1200"
type input "97.20"
type input "1,200"
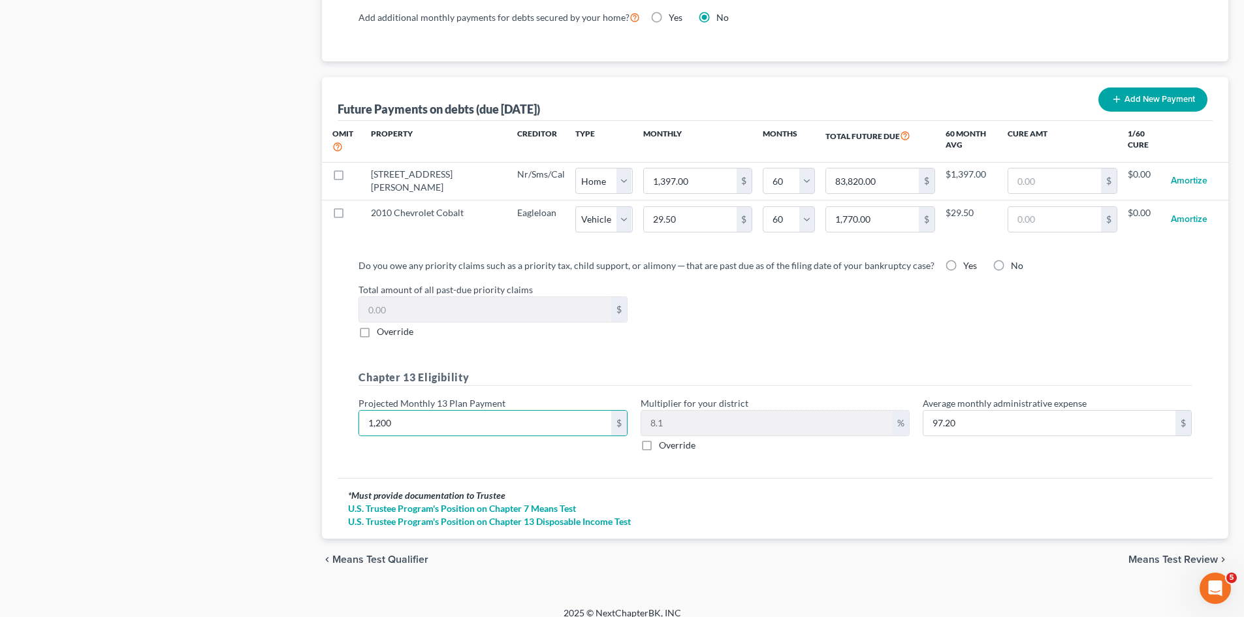
click at [434, 454] on div "Do you owe any priority claims such as a priority tax, child support, or alimon…" at bounding box center [775, 363] width 875 height 230
click at [1194, 554] on span "Means Test Review" at bounding box center [1173, 559] width 89 height 10
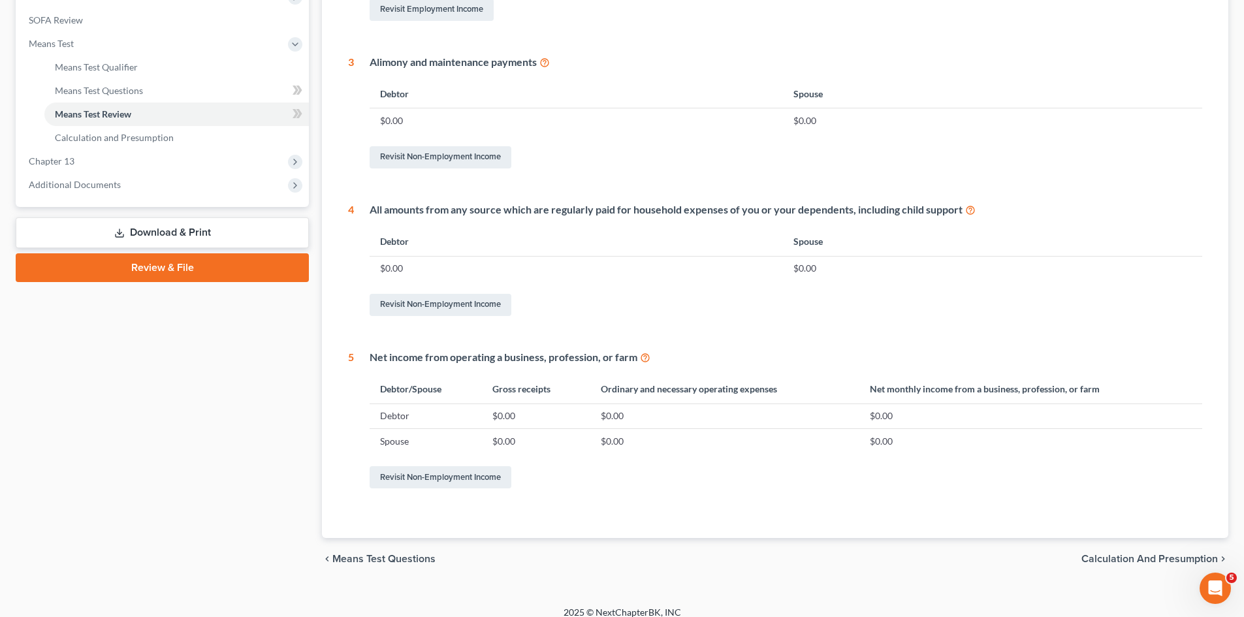
scroll to position [492, 0]
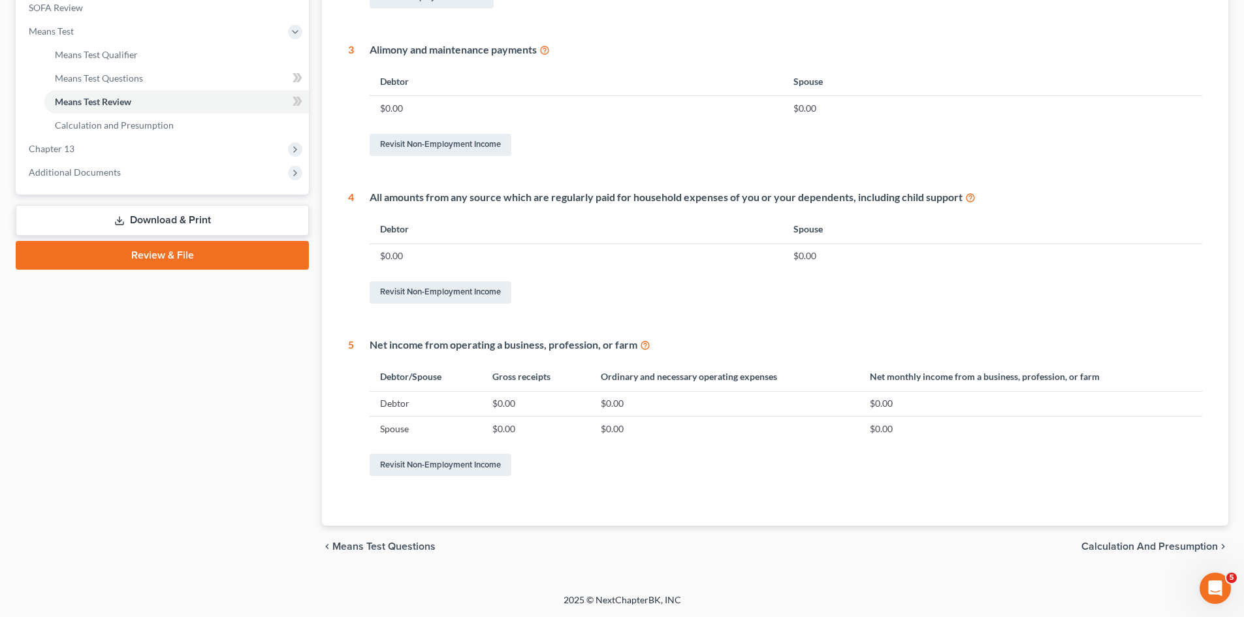
click at [1146, 541] on span "Calculation and Presumption" at bounding box center [1150, 546] width 136 height 10
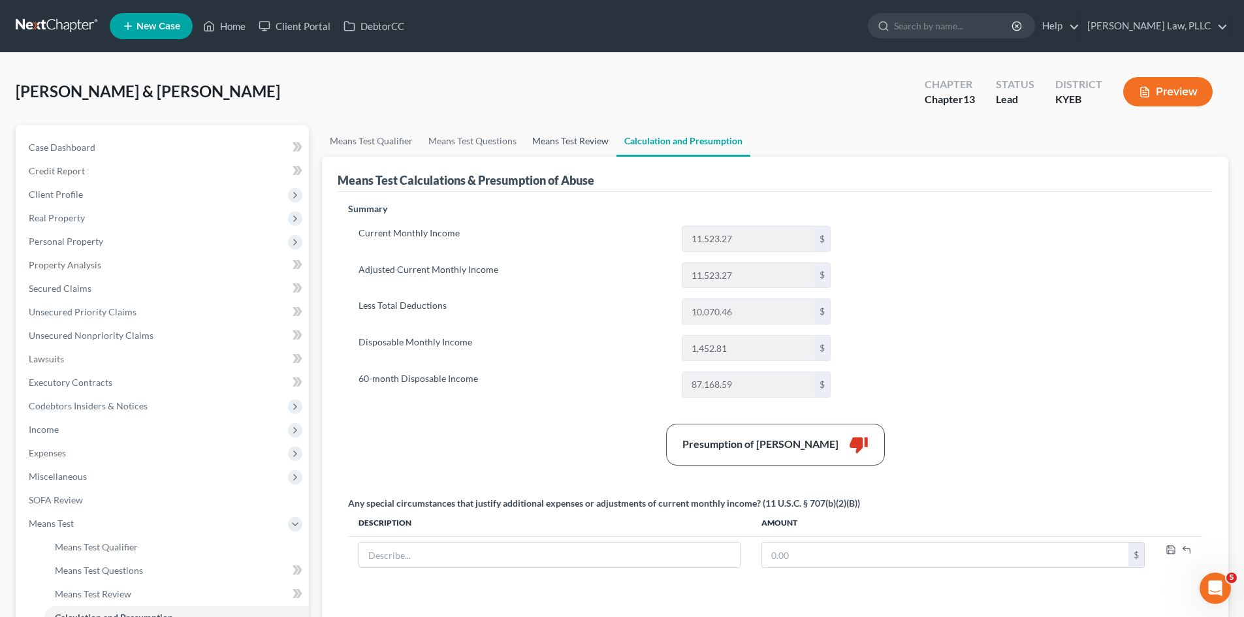
click at [556, 141] on link "Means Test Review" at bounding box center [570, 140] width 92 height 31
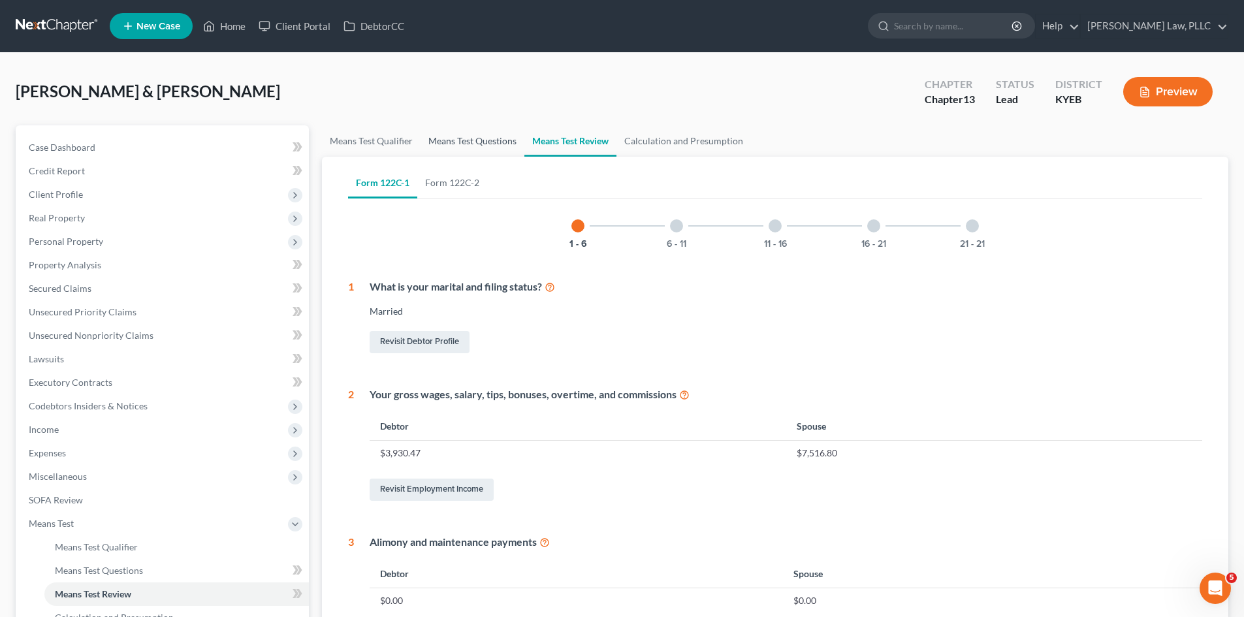
click at [466, 148] on link "Means Test Questions" at bounding box center [473, 140] width 104 height 31
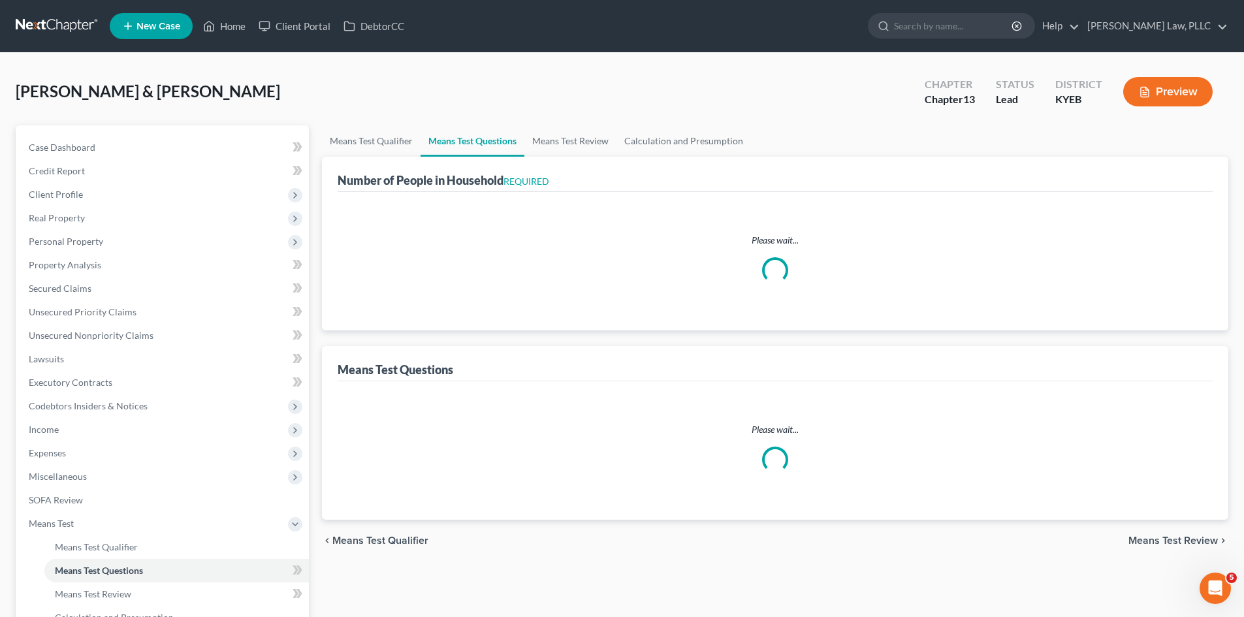
select select "0"
select select "60"
select select "1"
select select "60"
select select "2"
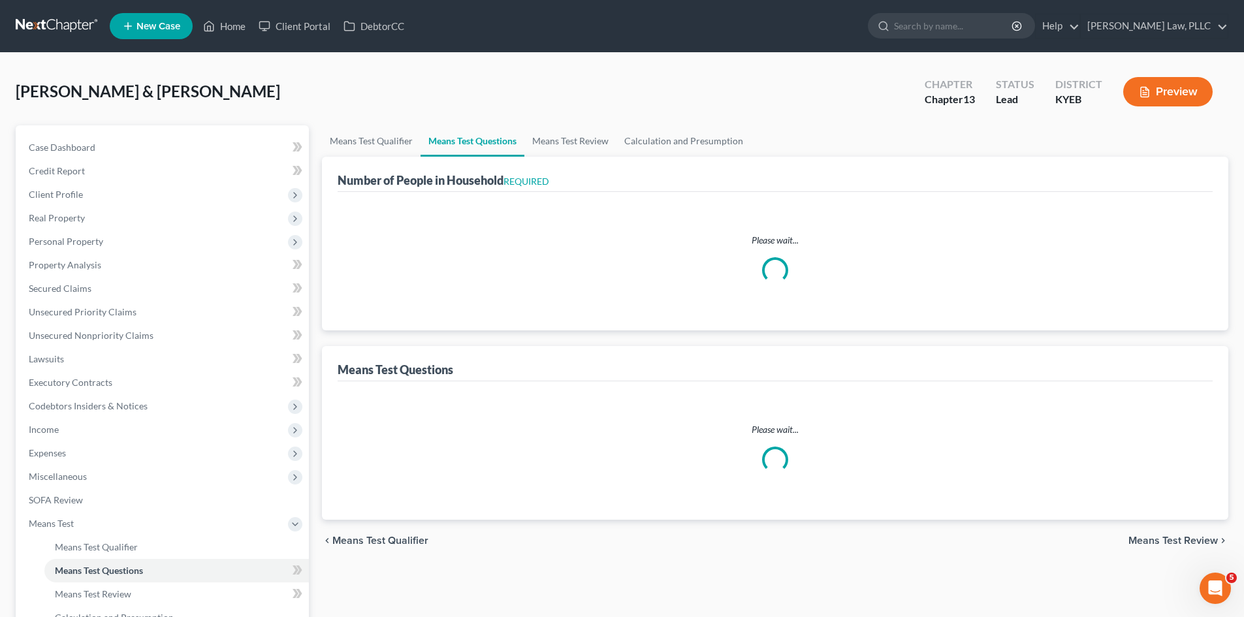
select select "2"
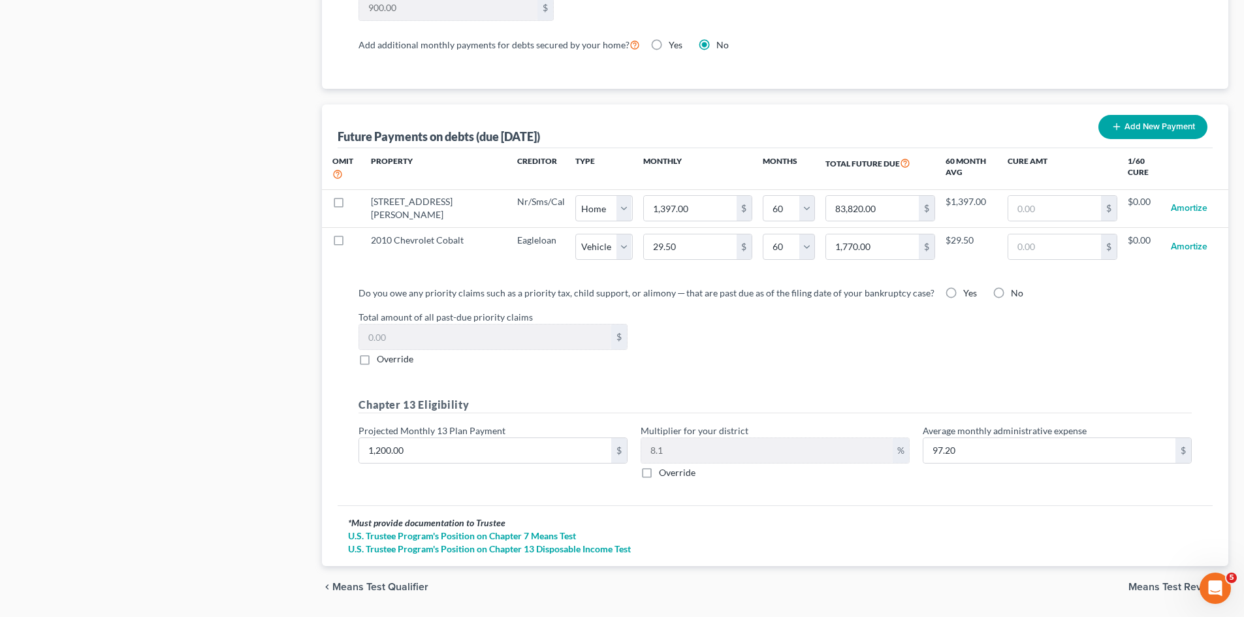
scroll to position [1236, 0]
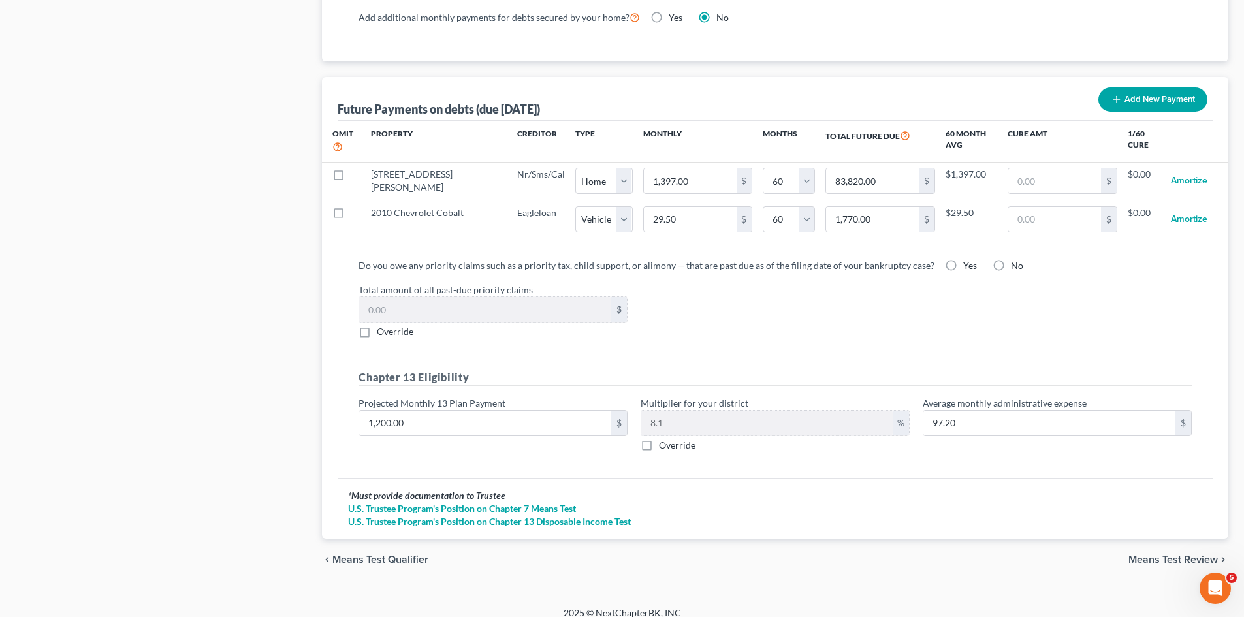
click at [1148, 554] on span "Means Test Review" at bounding box center [1173, 559] width 89 height 10
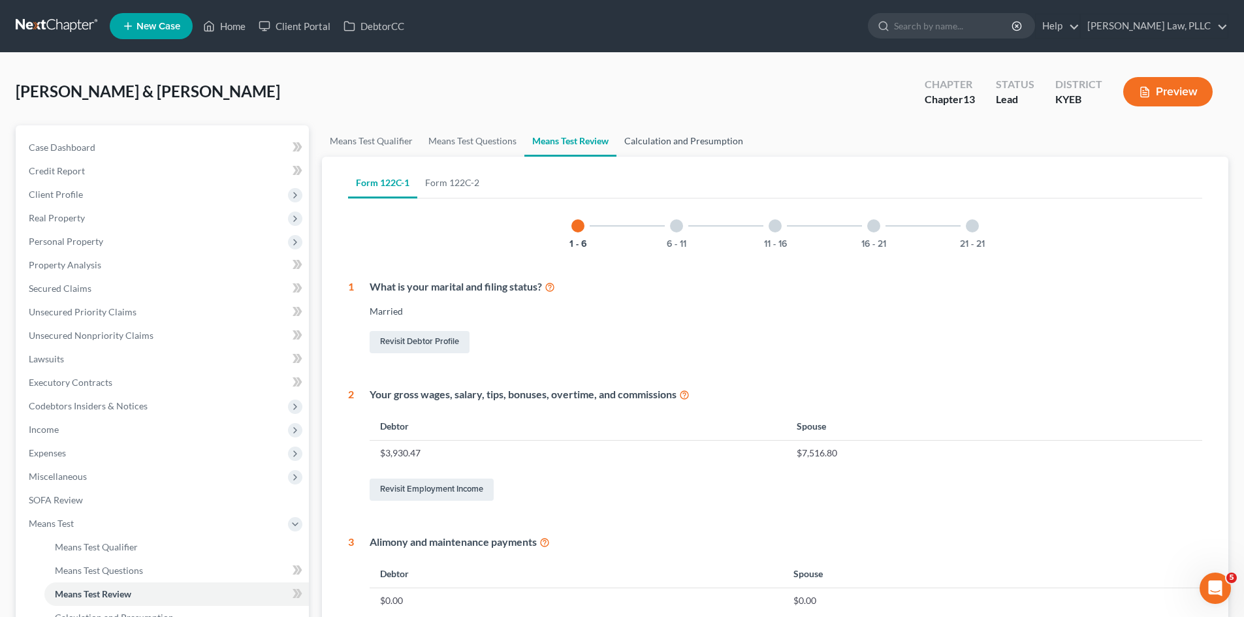
click at [677, 148] on link "Calculation and Presumption" at bounding box center [684, 140] width 135 height 31
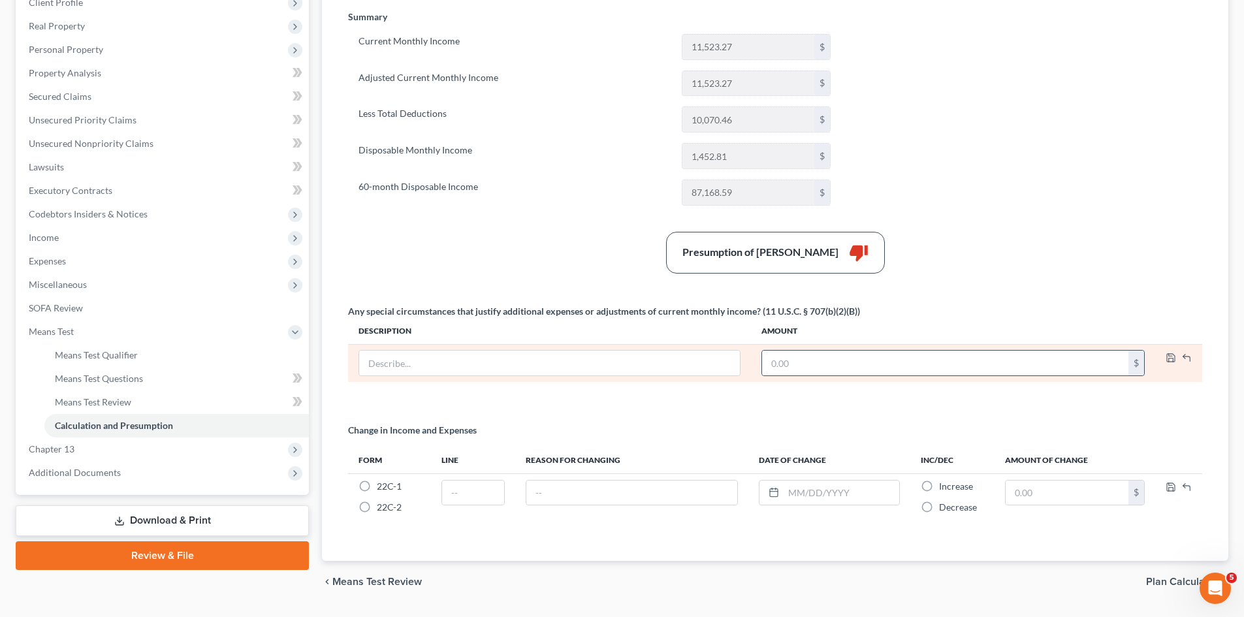
scroll to position [162, 0]
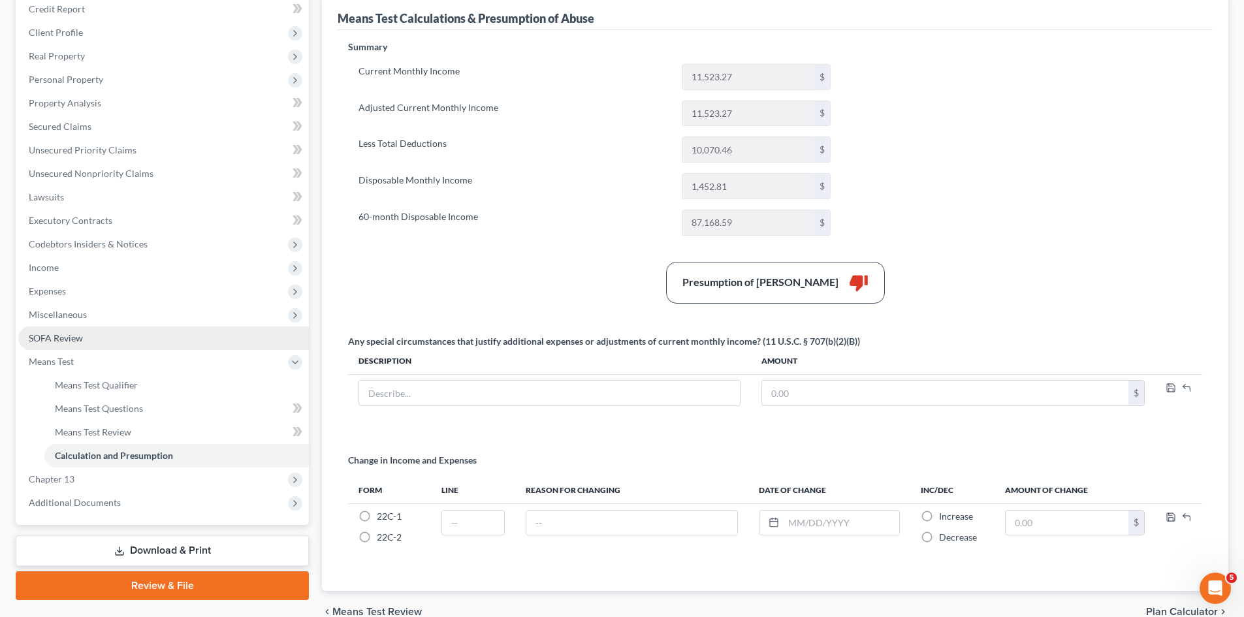
click at [55, 330] on link "SOFA Review" at bounding box center [163, 339] width 291 height 24
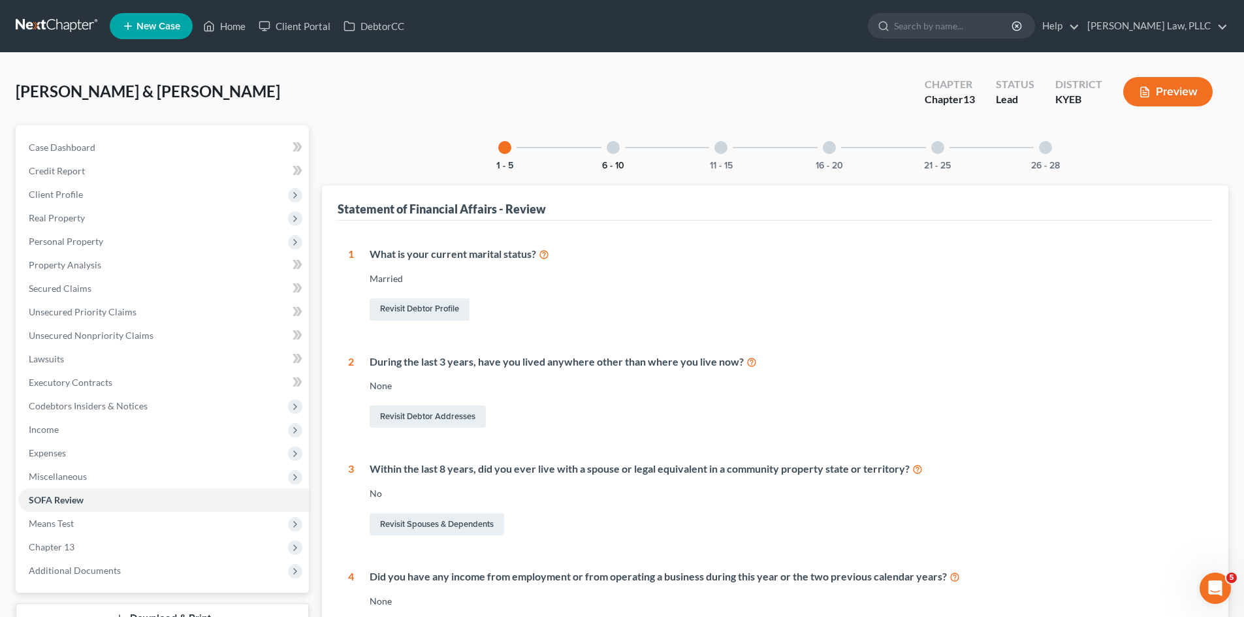
click at [620, 161] on button "6 - 10" at bounding box center [613, 165] width 22 height 9
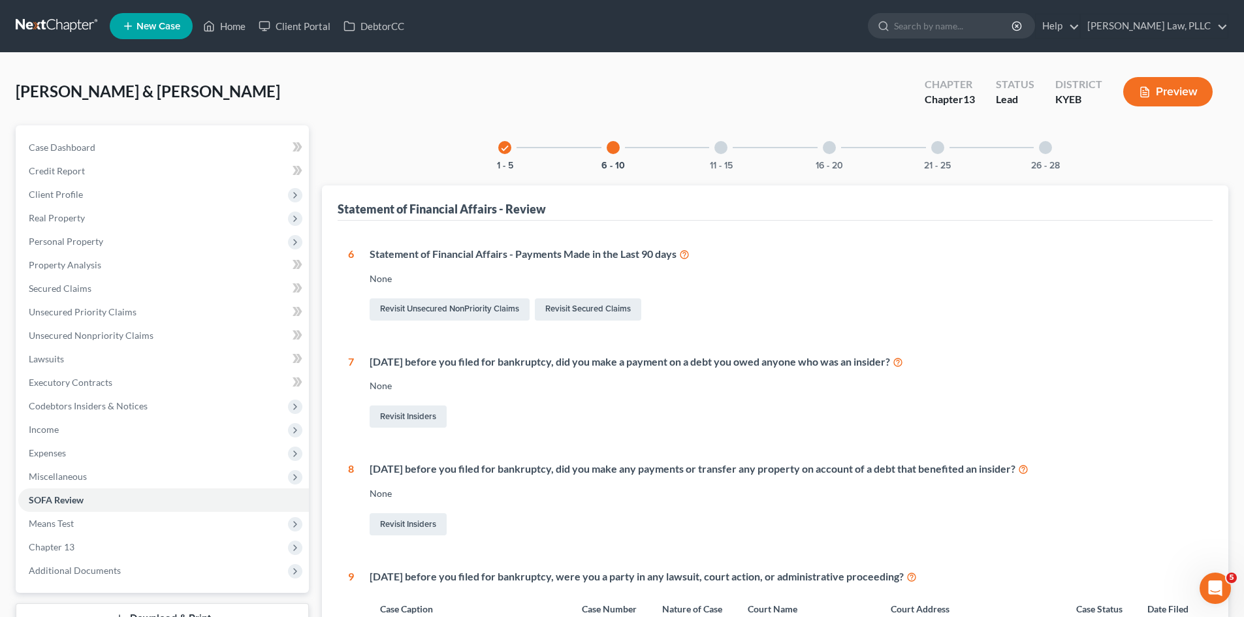
click at [719, 147] on div at bounding box center [720, 147] width 13 height 13
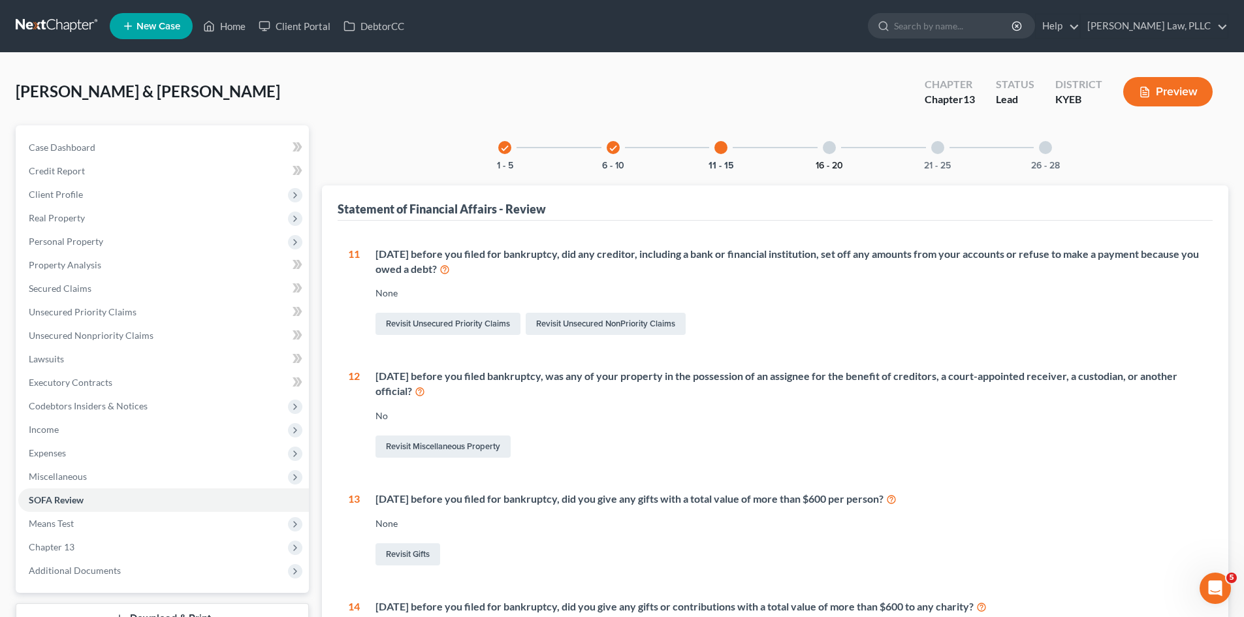
click at [837, 161] on button "16 - 20" at bounding box center [829, 165] width 27 height 9
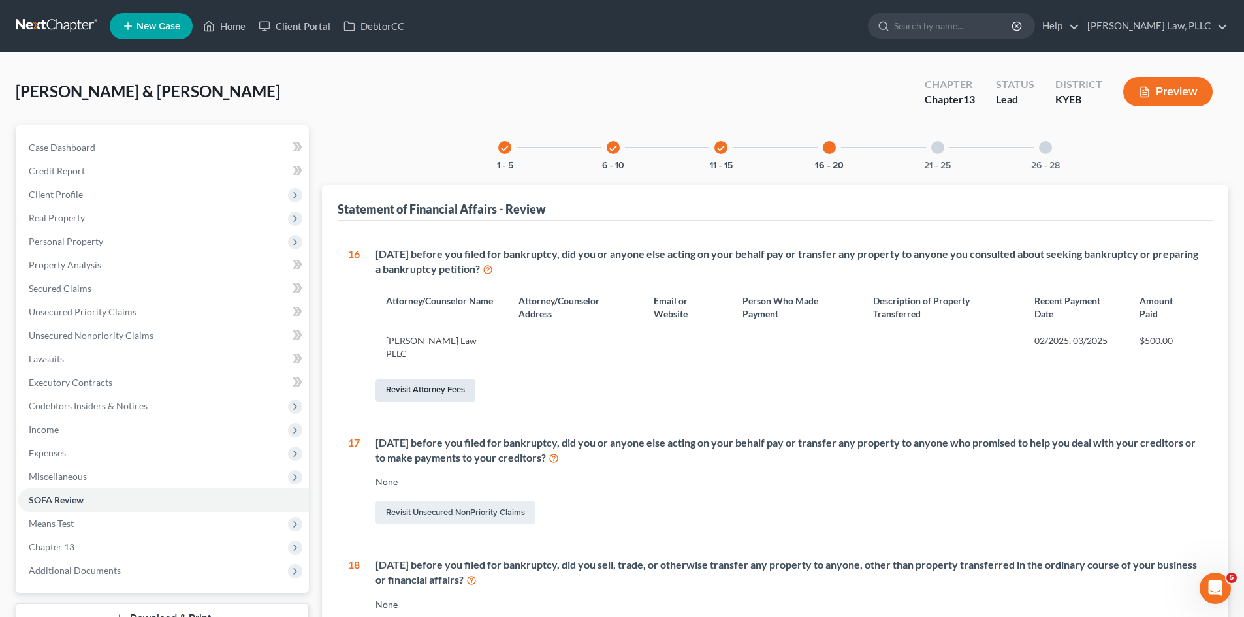
click at [466, 379] on link "Revisit Attorney Fees" at bounding box center [426, 390] width 100 height 22
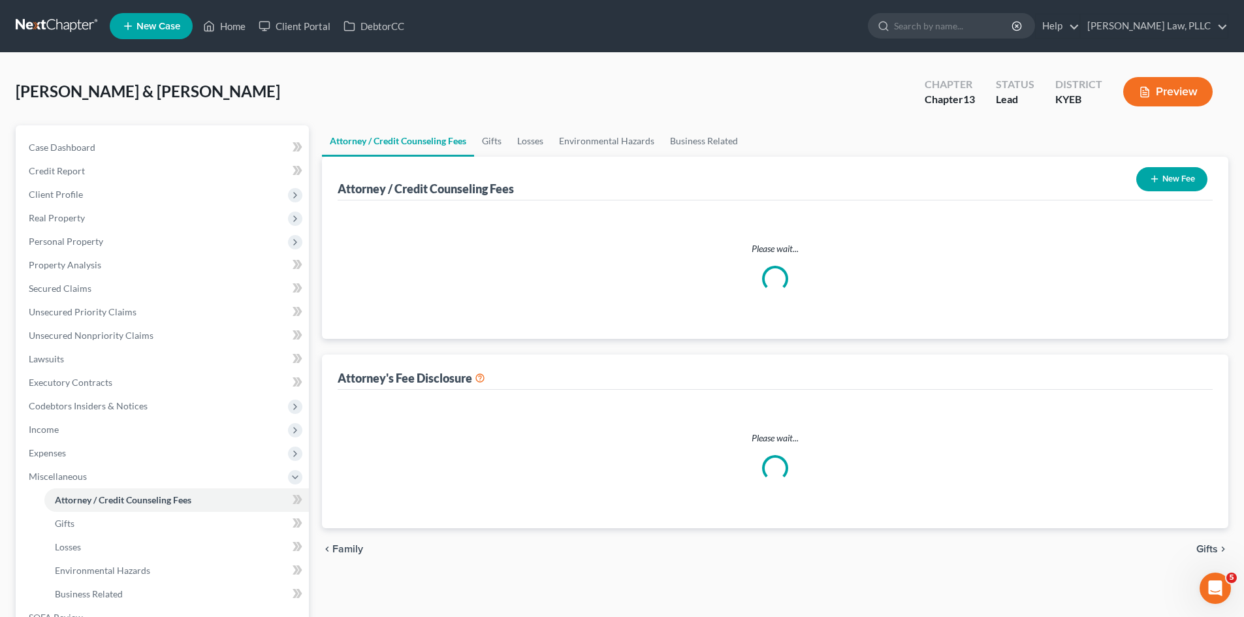
select select "0"
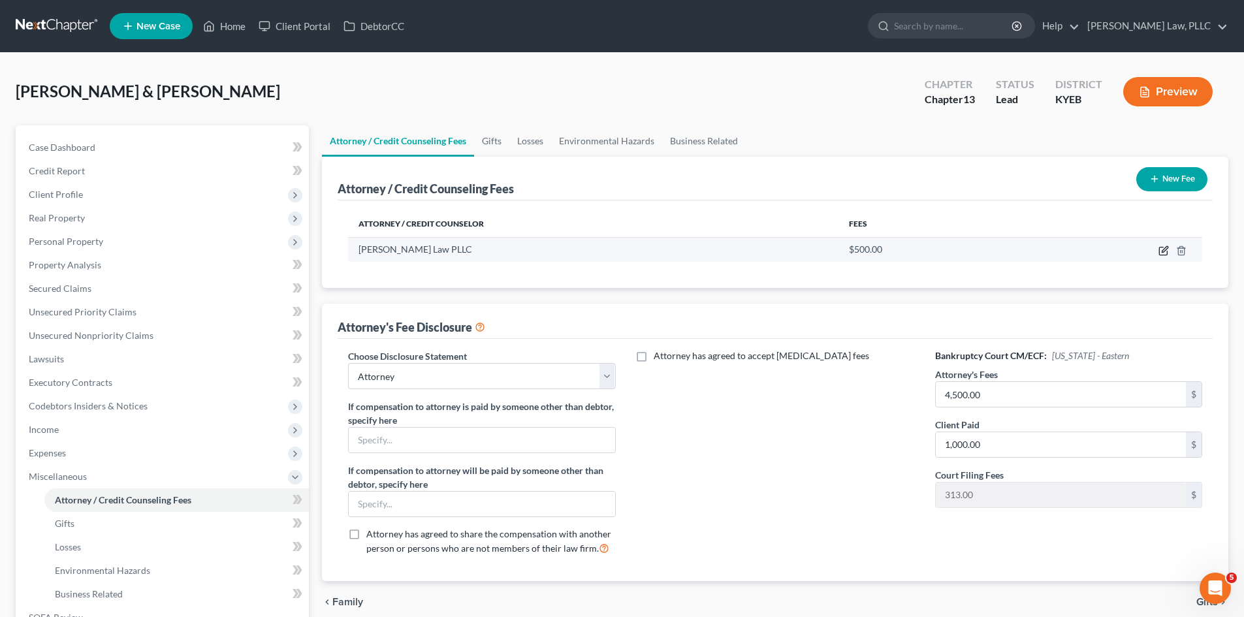
click at [1164, 249] on icon "button" at bounding box center [1165, 249] width 6 height 6
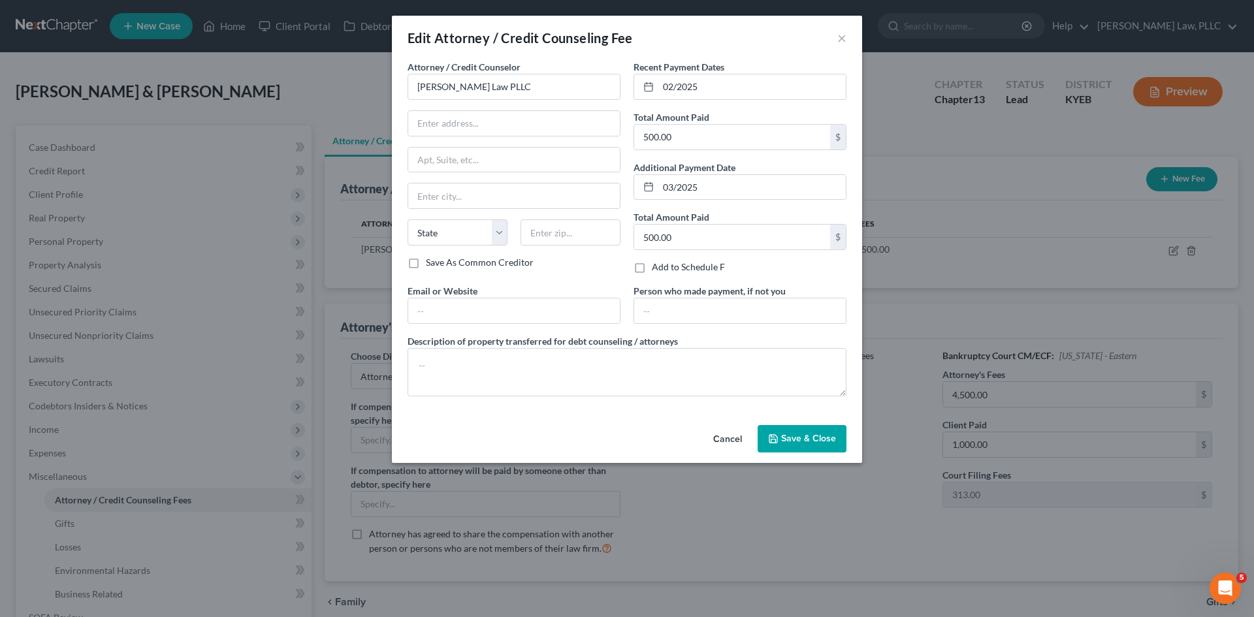
click at [426, 263] on label "Save As Common Creditor" at bounding box center [480, 262] width 108 height 13
click at [431, 263] on input "Save As Common Creditor" at bounding box center [435, 260] width 8 height 8
checkbox input "true"
click at [485, 126] on input "text" at bounding box center [514, 123] width 212 height 25
type input "[STREET_ADDRESS]"
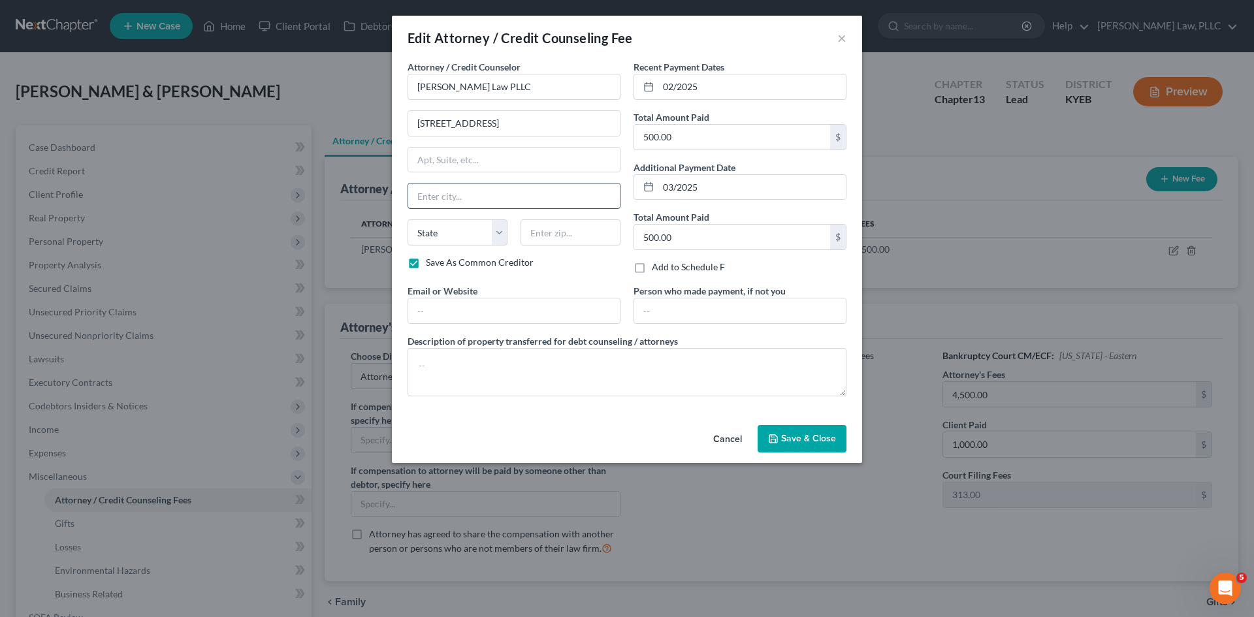
click at [459, 197] on input "text" at bounding box center [514, 196] width 212 height 25
type input "[GEOGRAPHIC_DATA]"
select select "18"
type input "41042"
type input "[EMAIL_ADDRESS][PERSON_NAME][DOMAIN_NAME]"
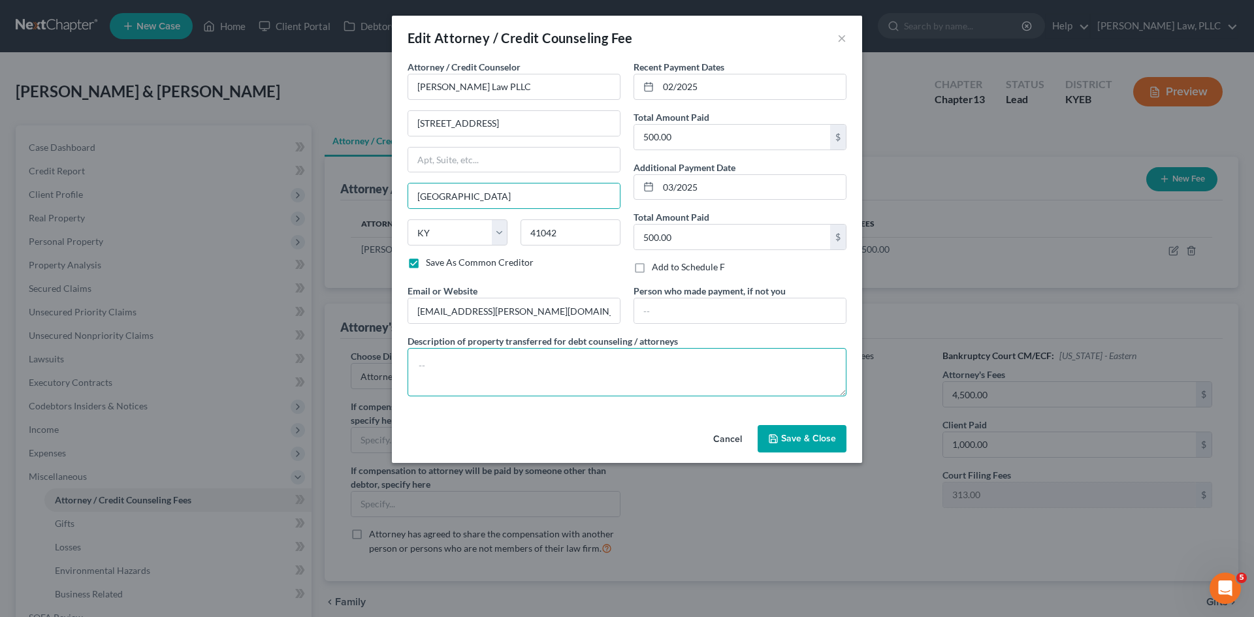
click at [653, 379] on textarea at bounding box center [627, 372] width 439 height 48
type textarea "Cash/Check/Money Order"
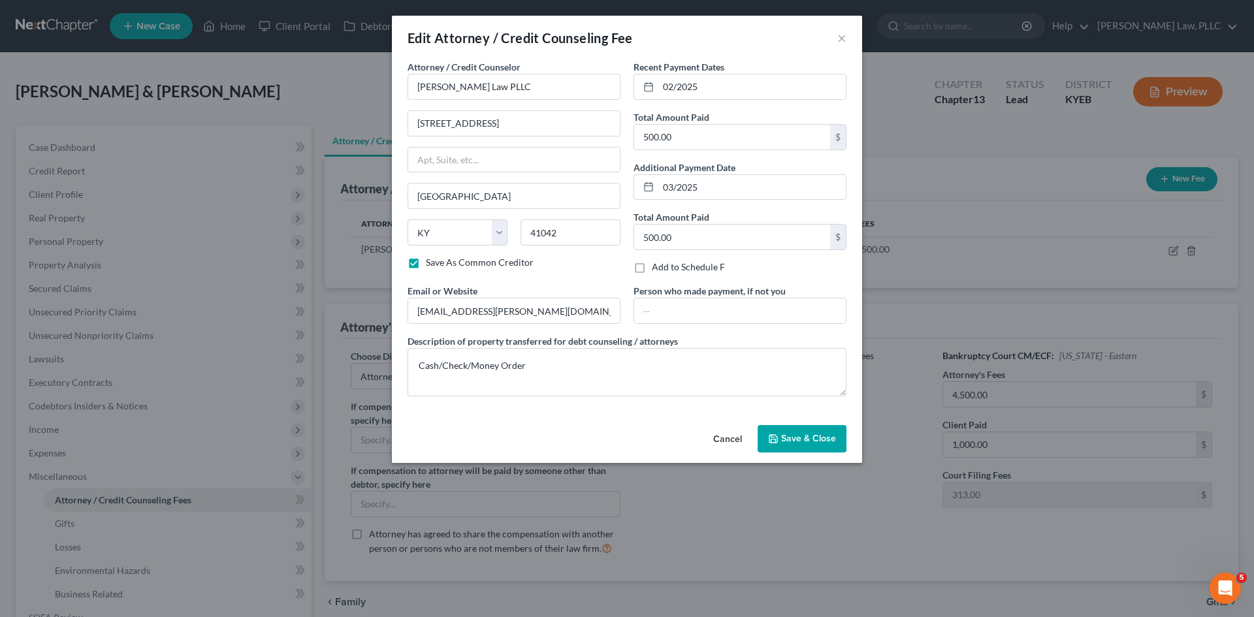
click at [802, 440] on span "Save & Close" at bounding box center [808, 438] width 55 height 11
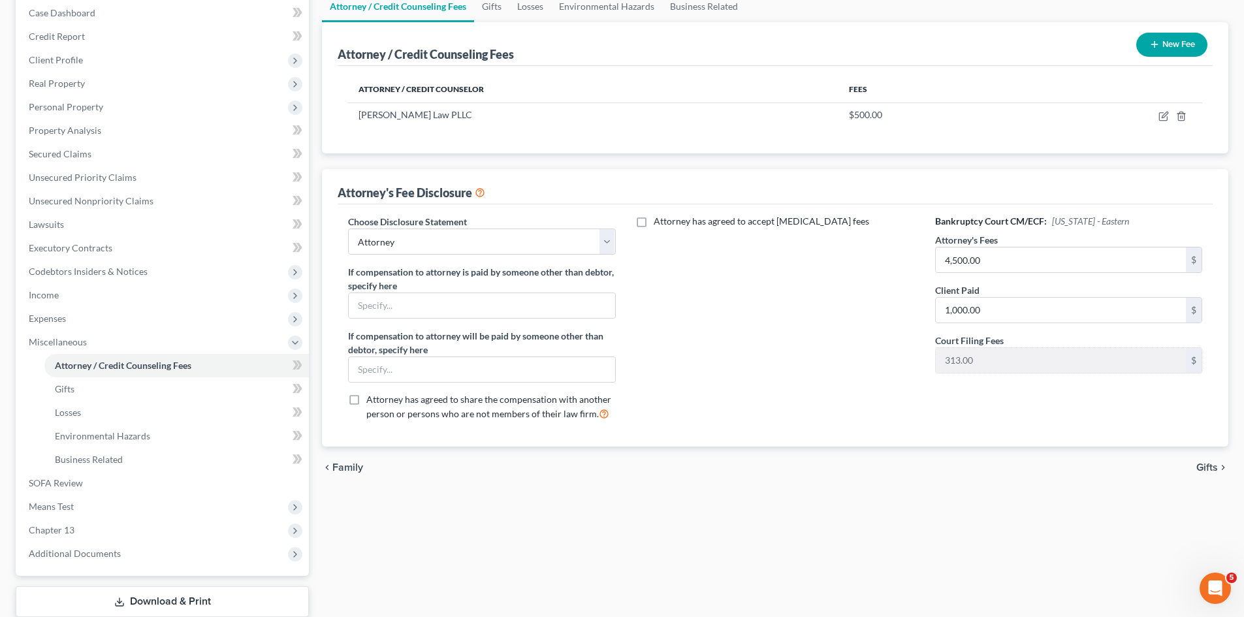
scroll to position [22, 0]
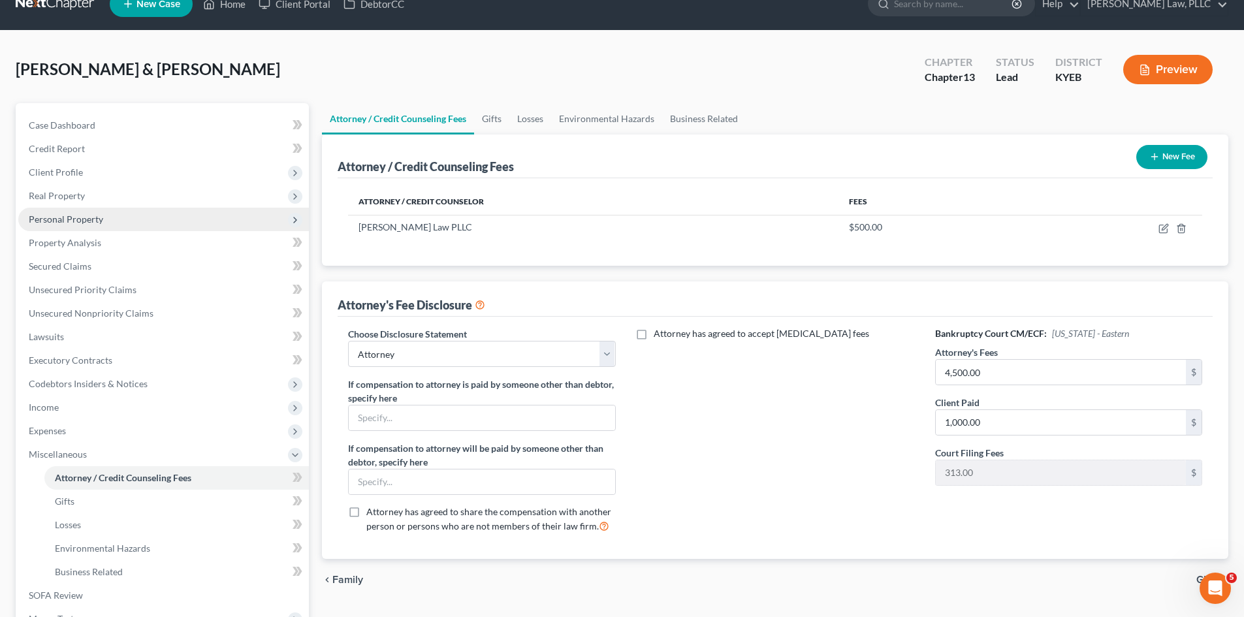
click at [65, 220] on span "Personal Property" at bounding box center [66, 219] width 74 height 11
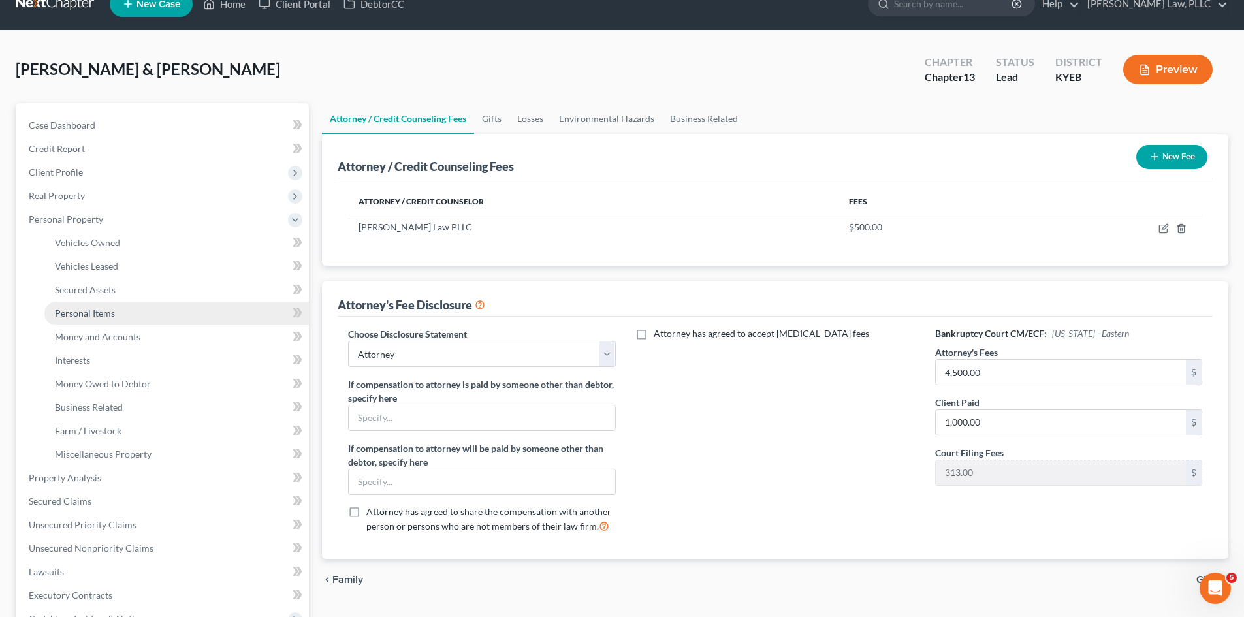
click at [89, 313] on span "Personal Items" at bounding box center [85, 313] width 60 height 11
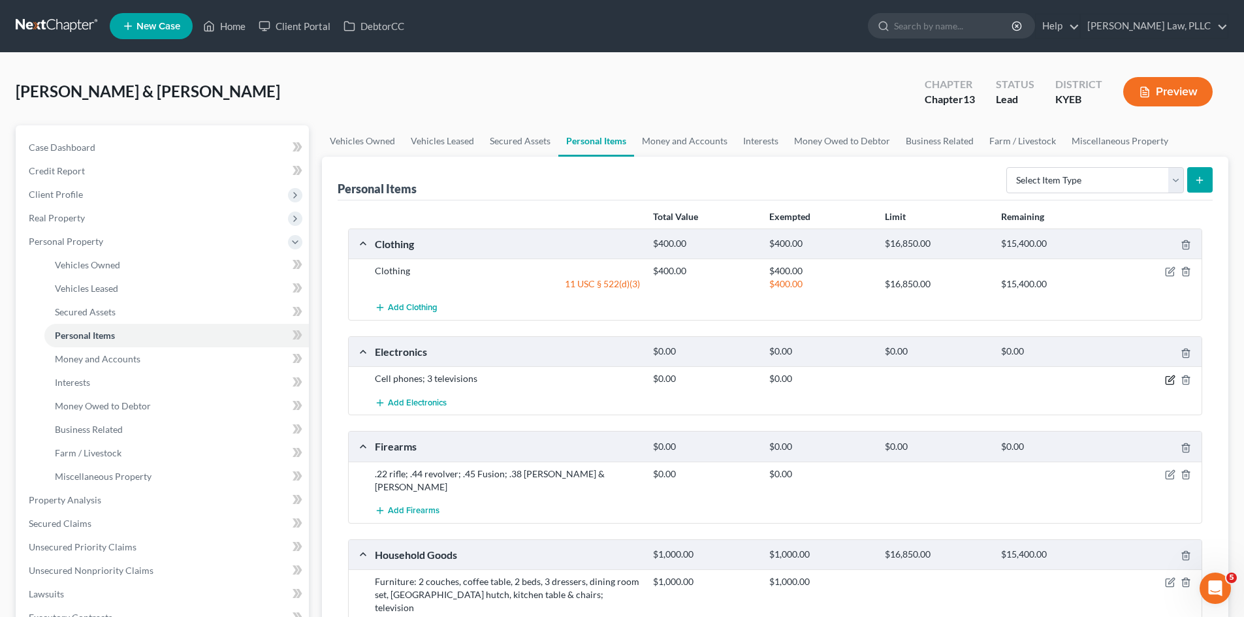
click at [1168, 379] on icon "button" at bounding box center [1170, 380] width 10 height 10
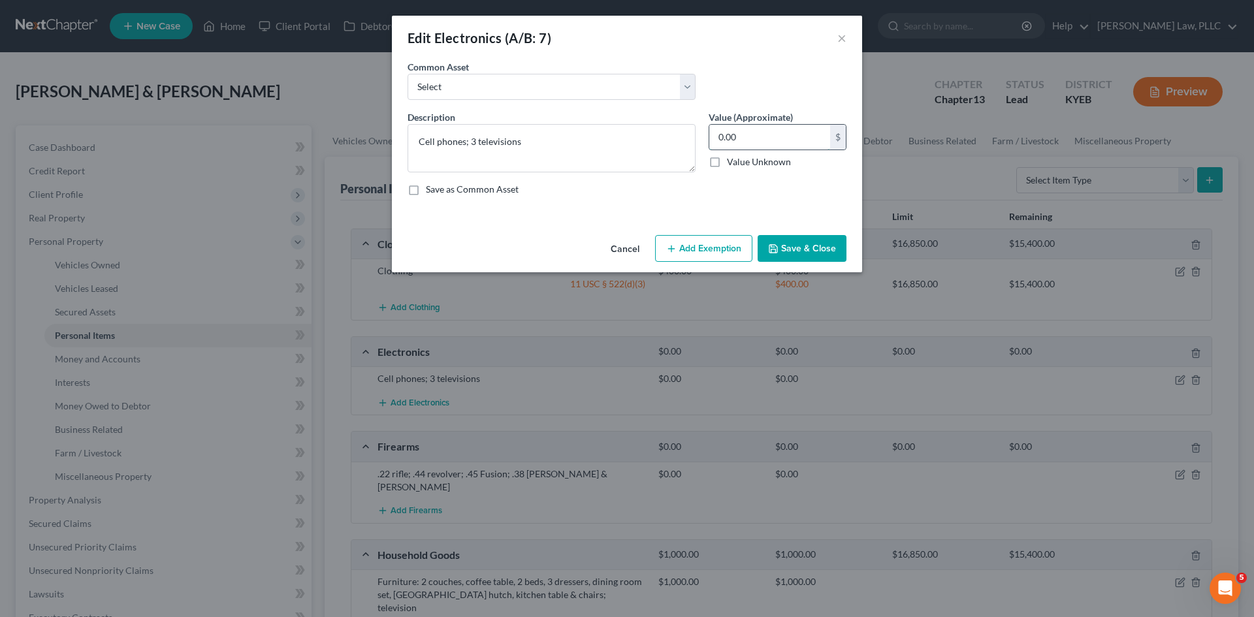
click at [797, 140] on input "0.00" at bounding box center [769, 137] width 121 height 25
type input "500"
click at [707, 241] on button "Add Exemption" at bounding box center [703, 248] width 97 height 27
select select "2"
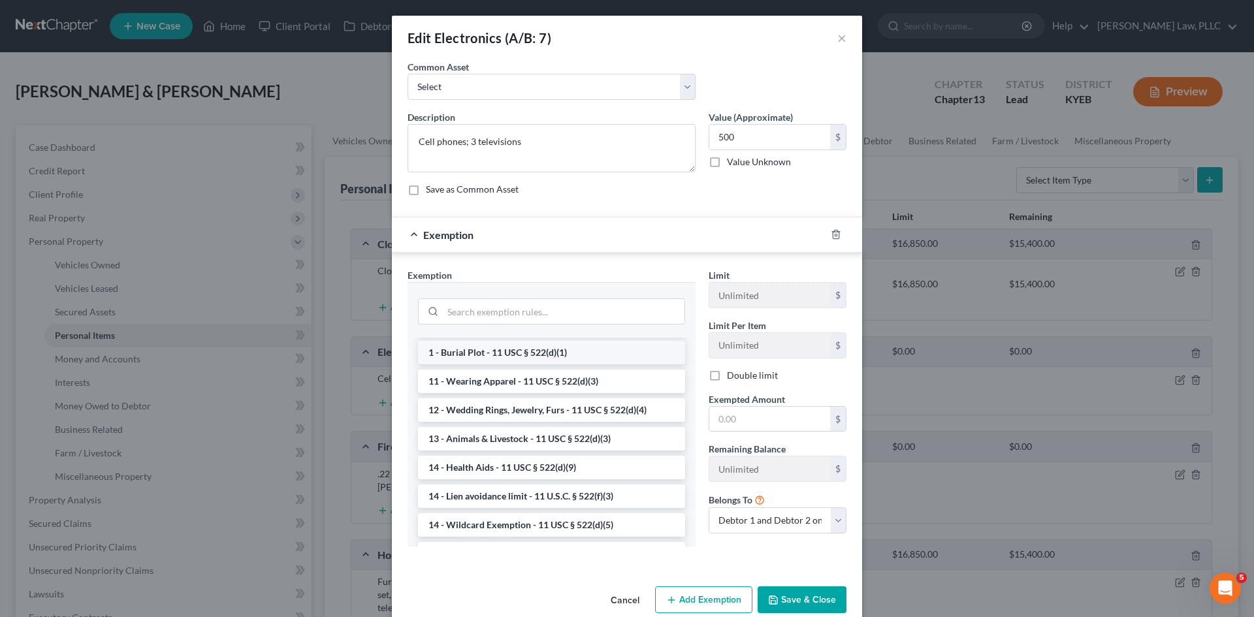
scroll to position [131, 0]
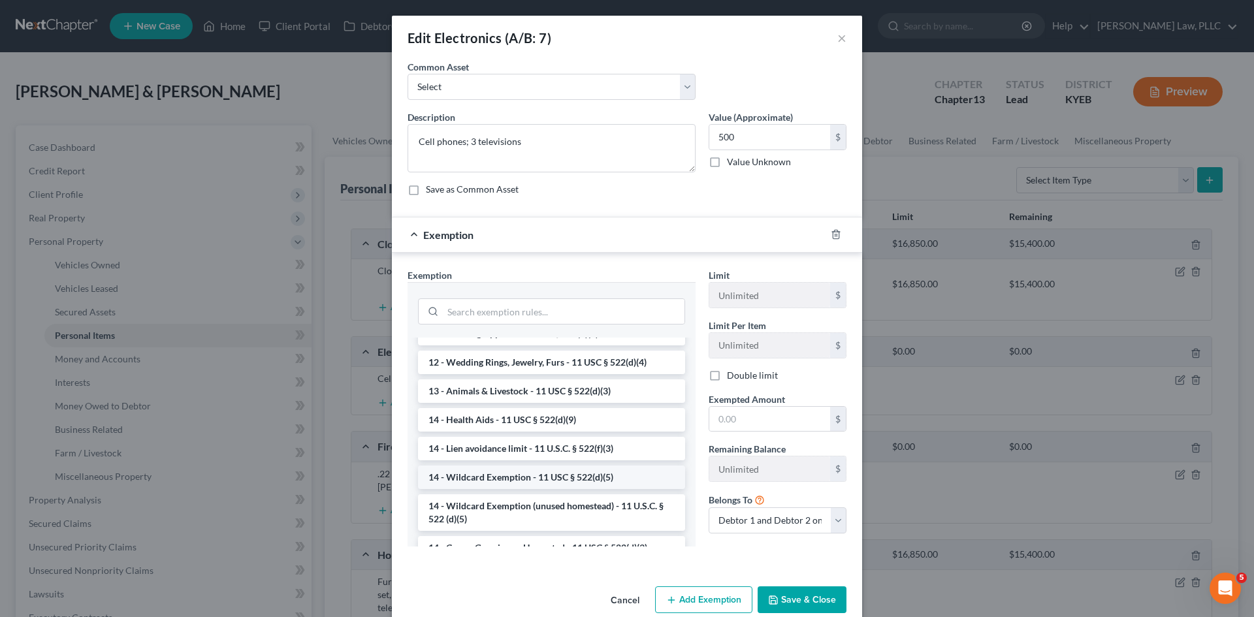
click at [569, 481] on li "14 - Wildcard Exemption - 11 USC § 522(d)(5)" at bounding box center [551, 478] width 267 height 24
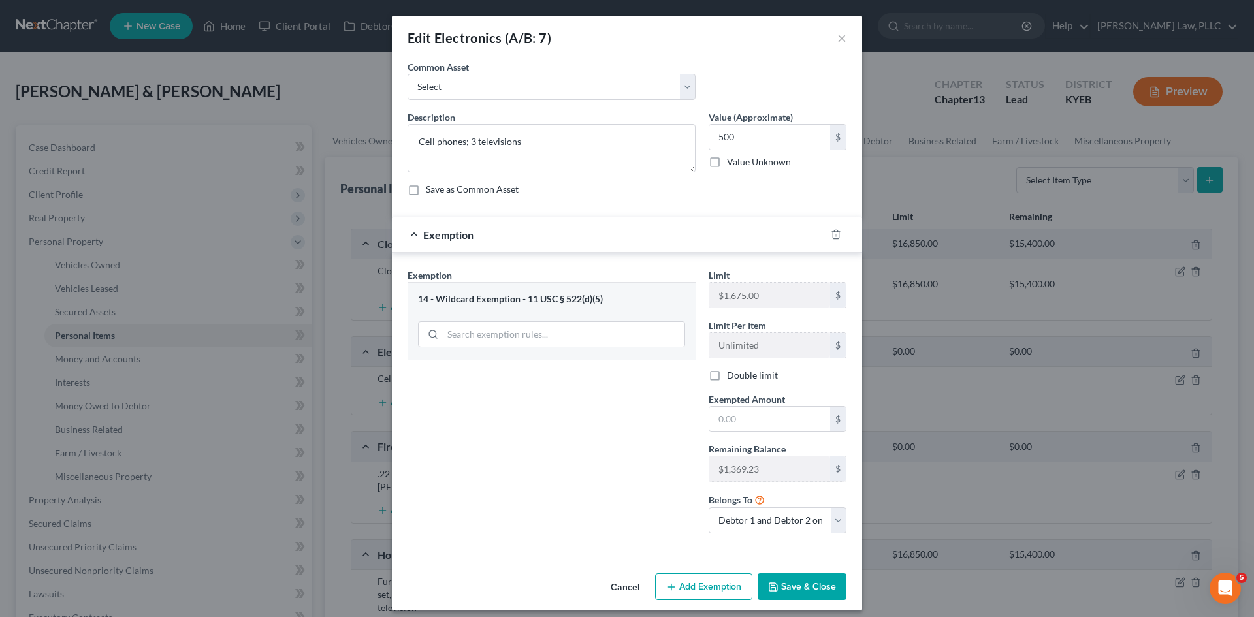
click at [727, 377] on label "Double limit" at bounding box center [752, 375] width 51 height 13
click at [732, 377] on input "Double limit" at bounding box center [736, 373] width 8 height 8
checkbox input "true"
click at [784, 585] on button "Save & Close" at bounding box center [802, 586] width 89 height 27
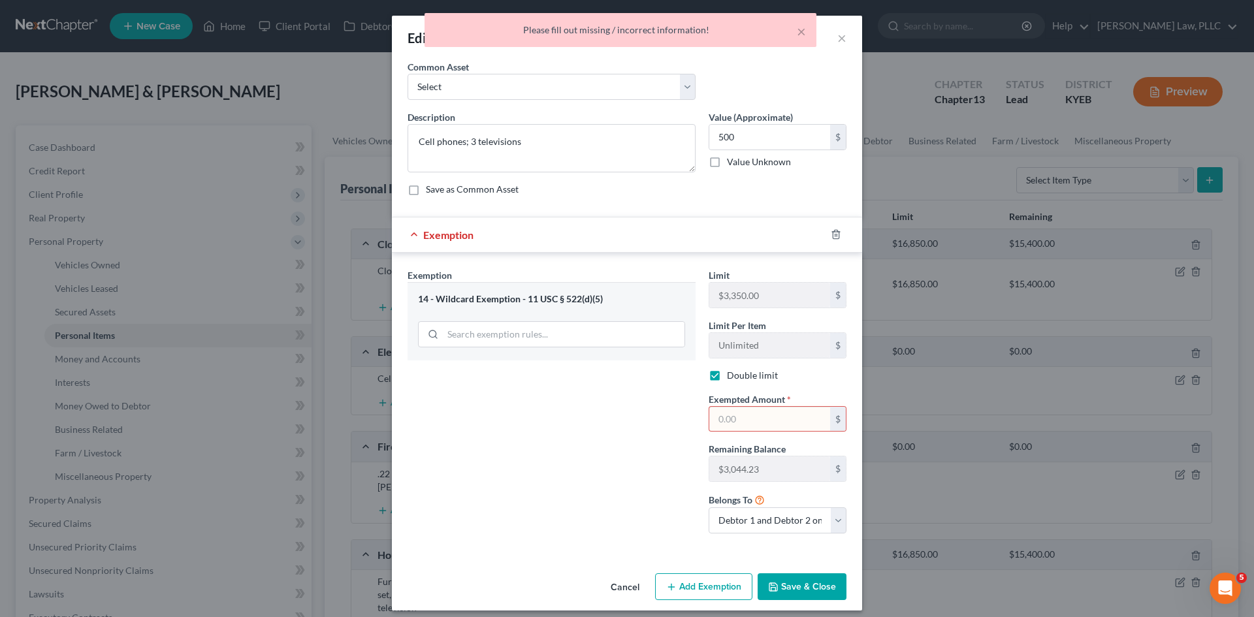
click at [761, 421] on input "text" at bounding box center [769, 419] width 121 height 25
type input "500"
click at [801, 588] on button "Save & Close" at bounding box center [802, 586] width 89 height 27
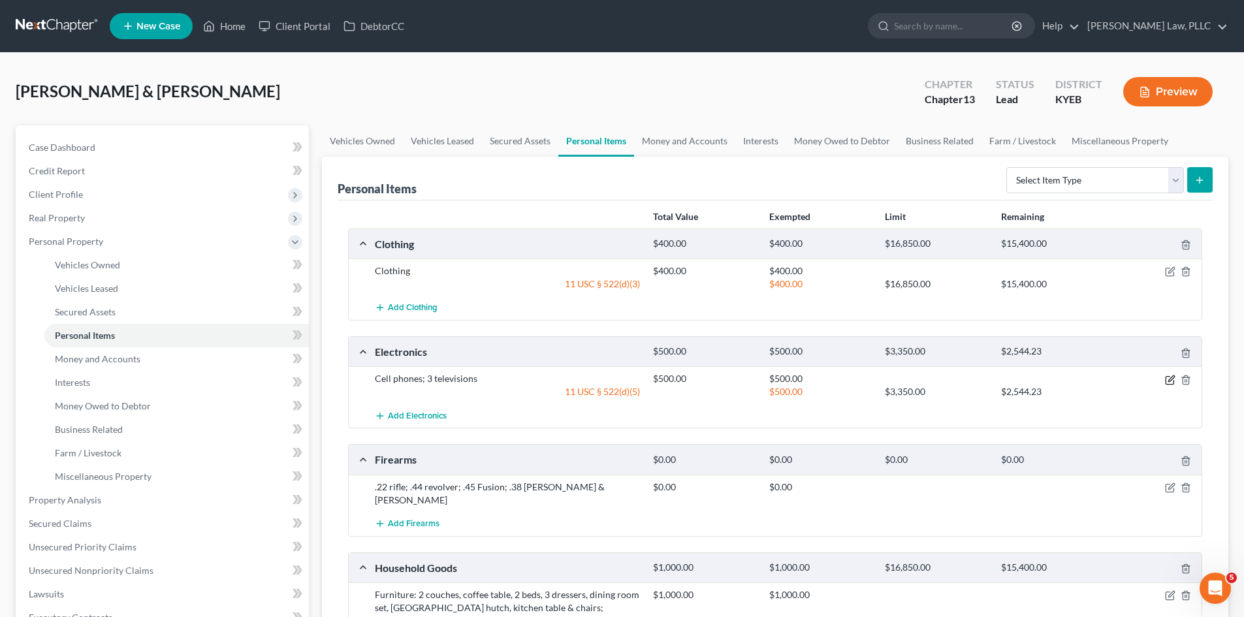
click at [1169, 379] on icon "button" at bounding box center [1171, 379] width 6 height 6
select select "2"
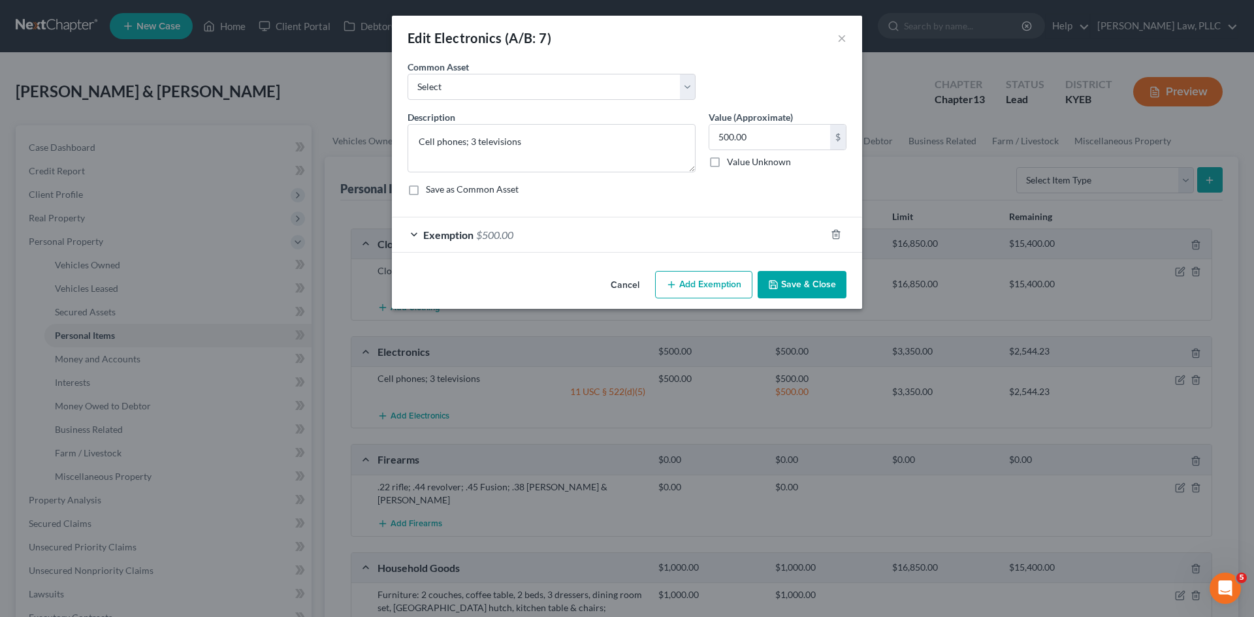
click at [457, 235] on span "Exemption" at bounding box center [448, 235] width 50 height 12
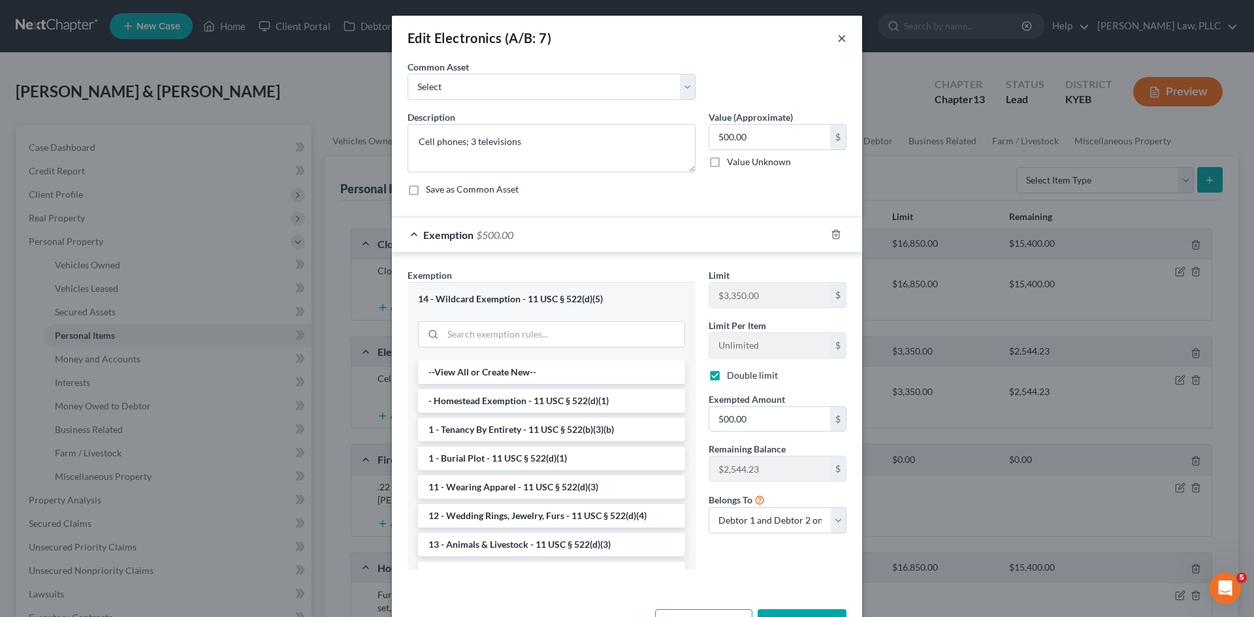
click at [837, 41] on button "×" at bounding box center [841, 38] width 9 height 16
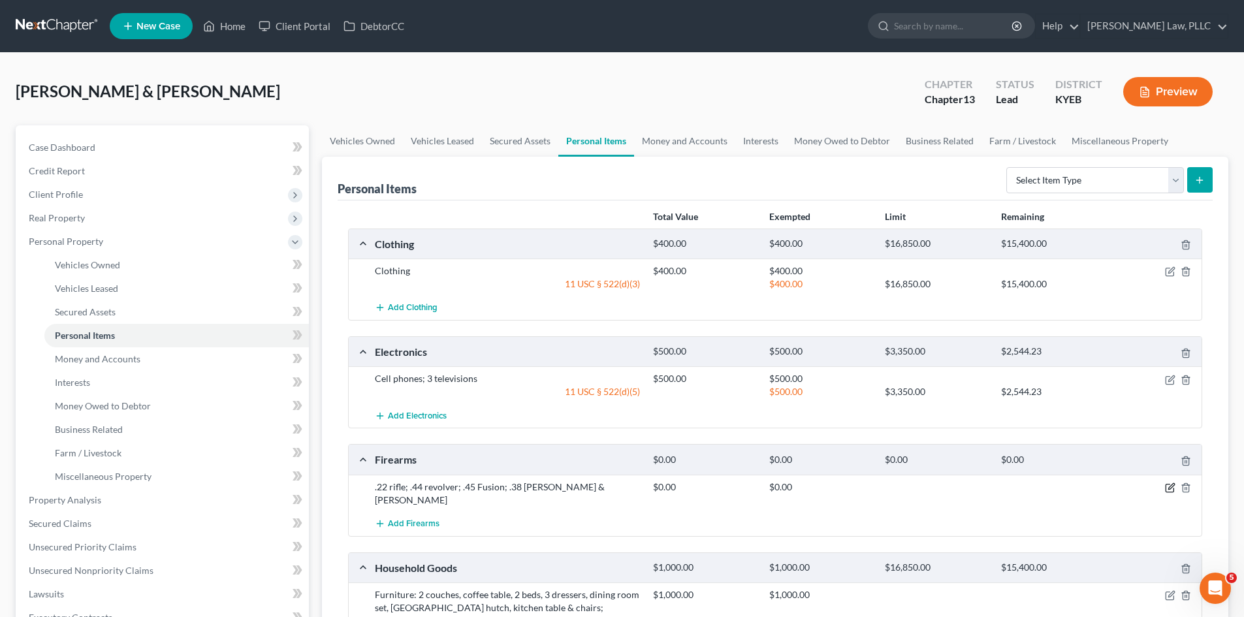
click at [1170, 487] on icon "button" at bounding box center [1170, 488] width 10 height 10
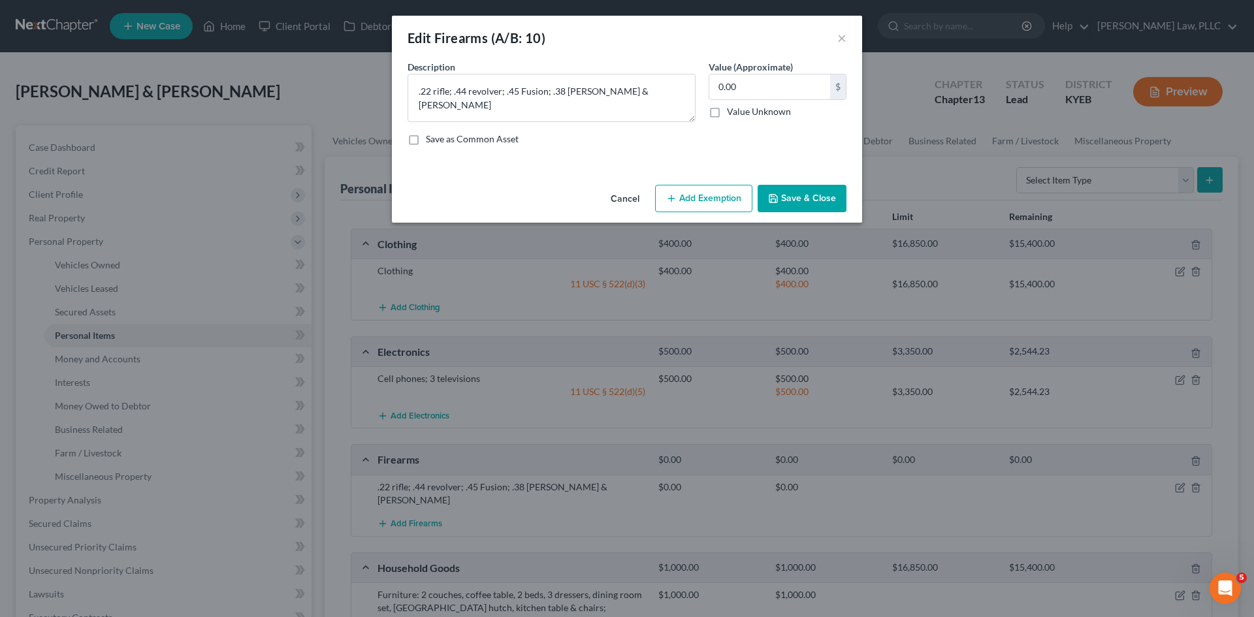
click at [679, 197] on button "Add Exemption" at bounding box center [703, 198] width 97 height 27
select select "2"
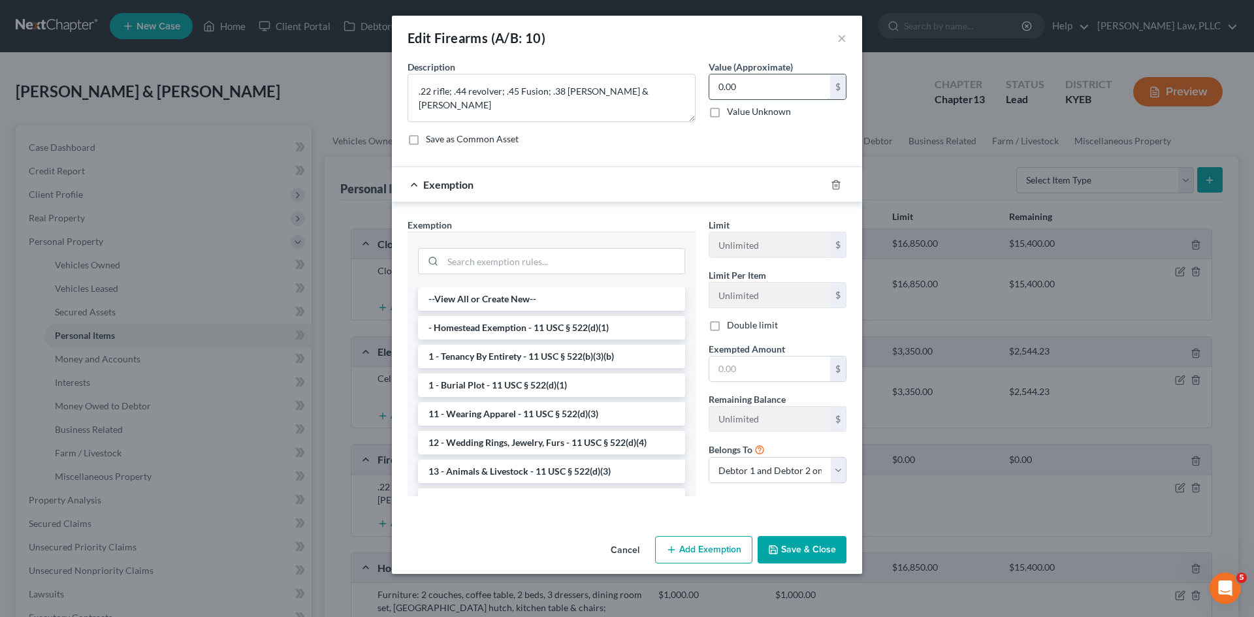
click at [739, 89] on input "0.00" at bounding box center [769, 86] width 121 height 25
type input "500"
drag, startPoint x: 790, startPoint y: 470, endPoint x: 777, endPoint y: 481, distance: 17.1
click at [790, 470] on select "Debtor 1 only Debtor 2 only Debtor 1 and Debtor 2 only" at bounding box center [778, 470] width 138 height 26
select select "1"
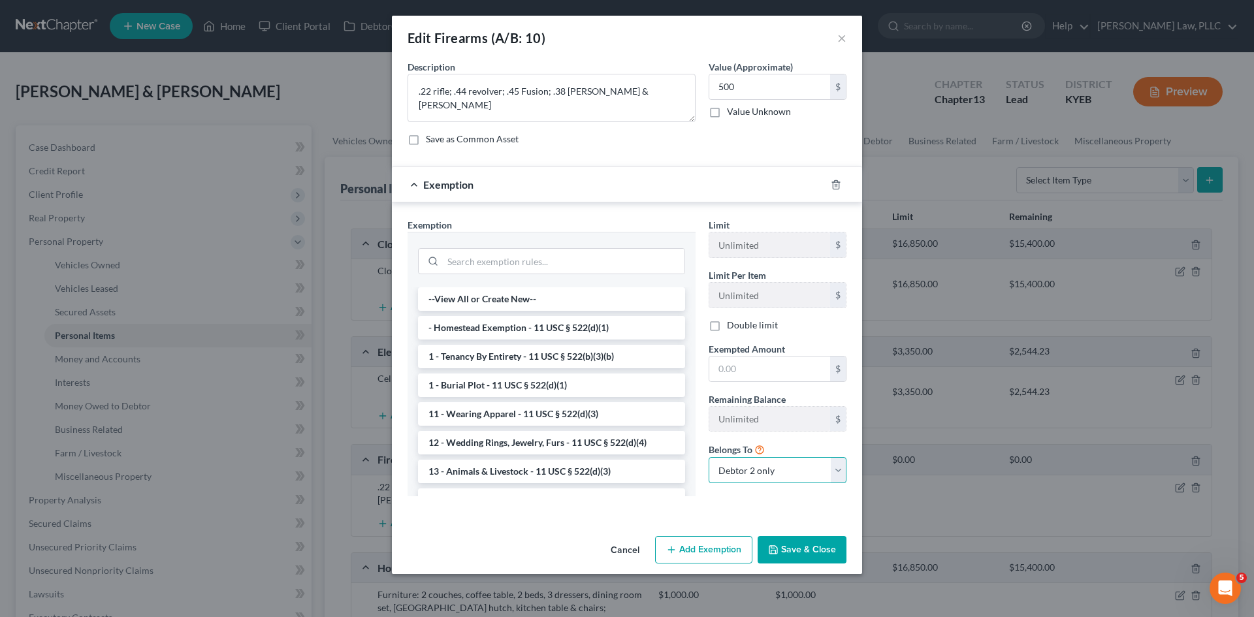
click at [709, 457] on select "Debtor 1 only Debtor 2 only Debtor 1 and Debtor 2 only" at bounding box center [778, 470] width 138 height 26
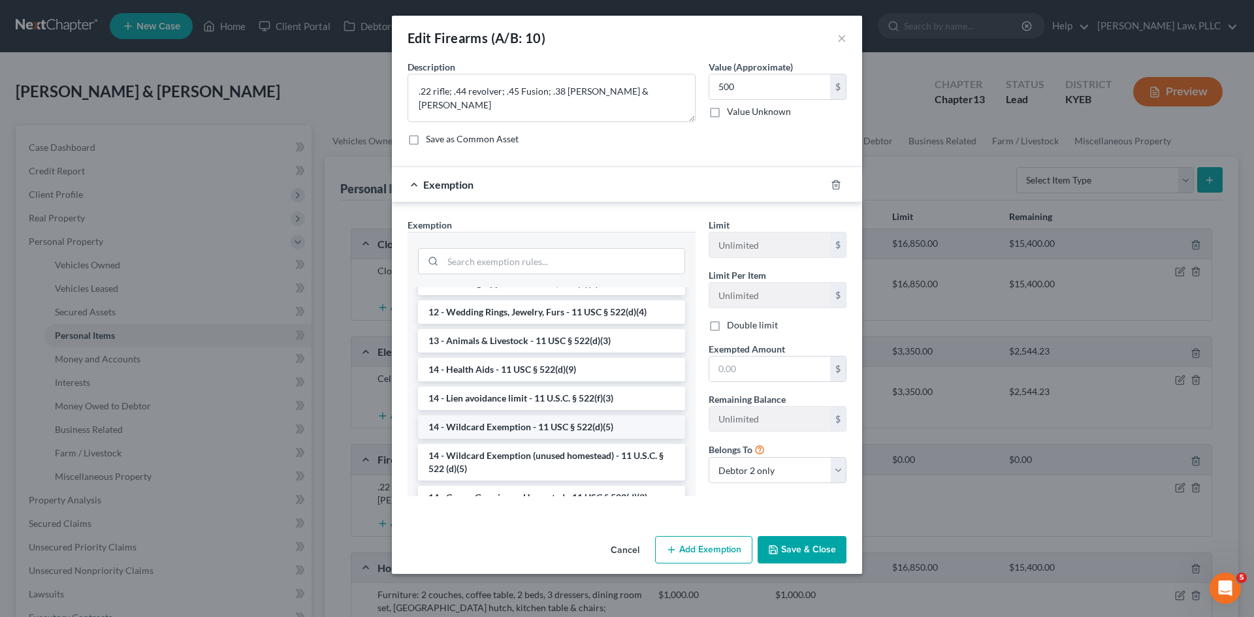
click at [566, 425] on li "14 - Wildcard Exemption - 11 USC § 522(d)(5)" at bounding box center [551, 427] width 267 height 24
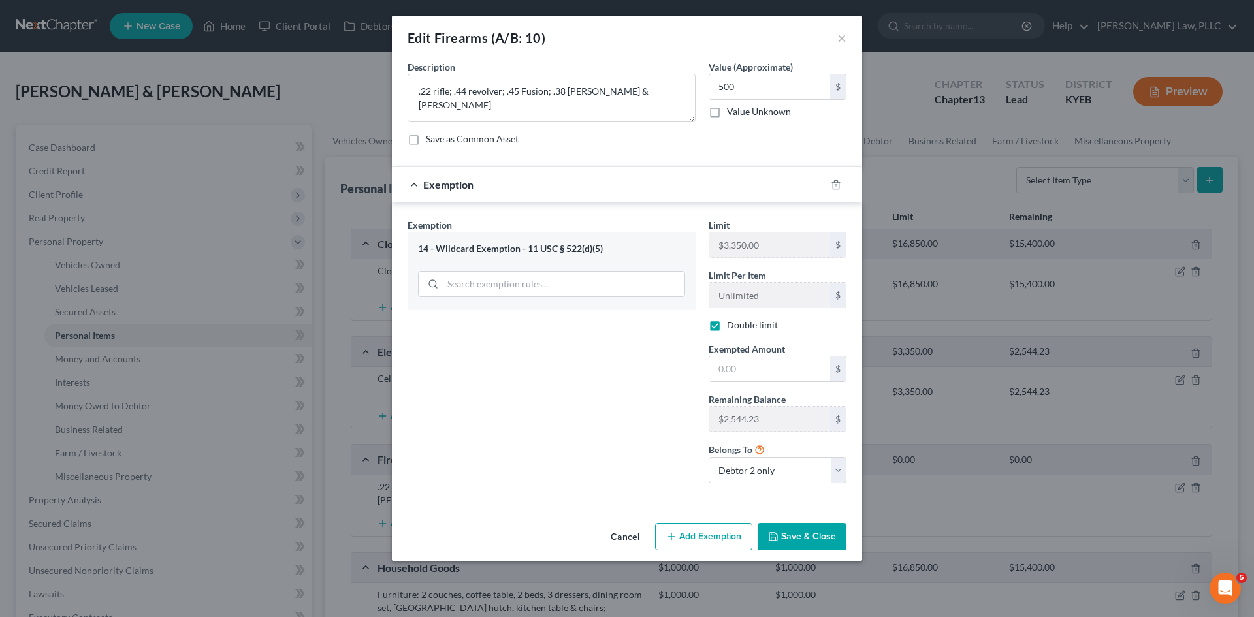
click at [727, 326] on label "Double limit" at bounding box center [752, 325] width 51 height 13
click at [732, 326] on input "Double limit" at bounding box center [736, 323] width 8 height 8
checkbox input "false"
click at [822, 542] on button "Save & Close" at bounding box center [802, 536] width 89 height 27
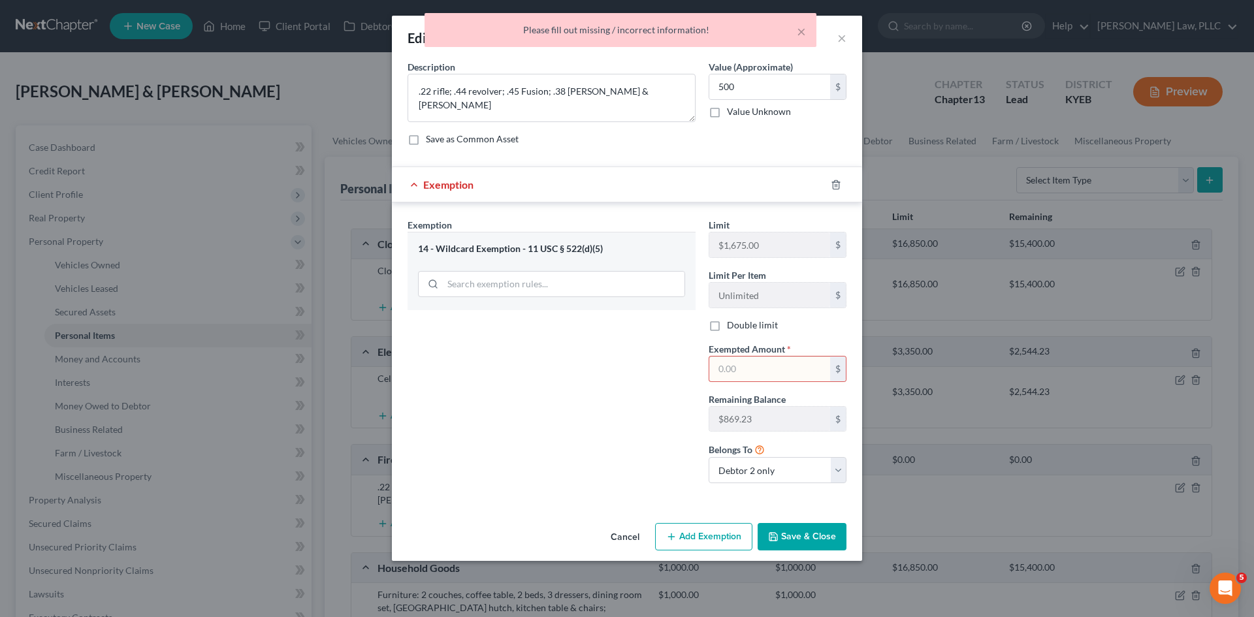
click at [742, 367] on input "text" at bounding box center [769, 369] width 121 height 25
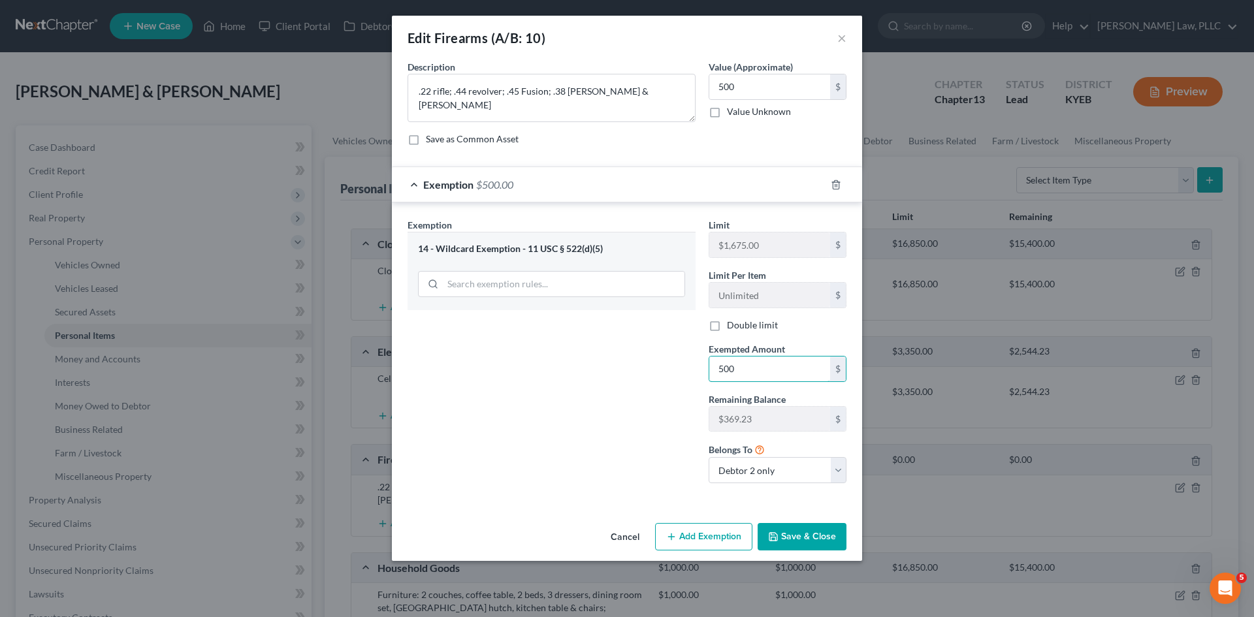
type input "500"
click at [616, 408] on div "Exemption Set must be selected for CA. Exemption * 14 - Wildcard Exemption - 11…" at bounding box center [551, 356] width 301 height 276
click at [774, 364] on input "500" at bounding box center [769, 369] width 121 height 25
click at [645, 396] on div "Exemption Set must be selected for CA. Exemption * 14 - Wildcard Exemption - 11…" at bounding box center [551, 356] width 301 height 276
click at [824, 366] on input "text" at bounding box center [769, 369] width 121 height 25
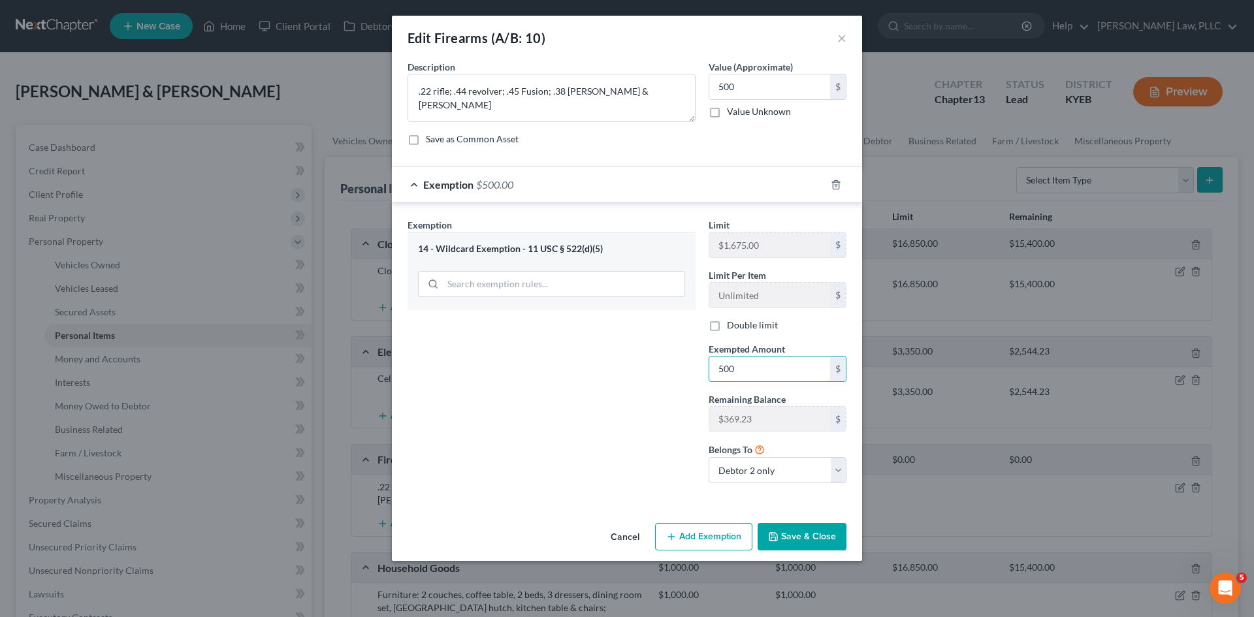
type input "500"
click at [643, 408] on div "Exemption Set must be selected for CA. Exemption * 14 - Wildcard Exemption - 11…" at bounding box center [551, 356] width 301 height 276
click at [810, 543] on button "Save & Close" at bounding box center [802, 536] width 89 height 27
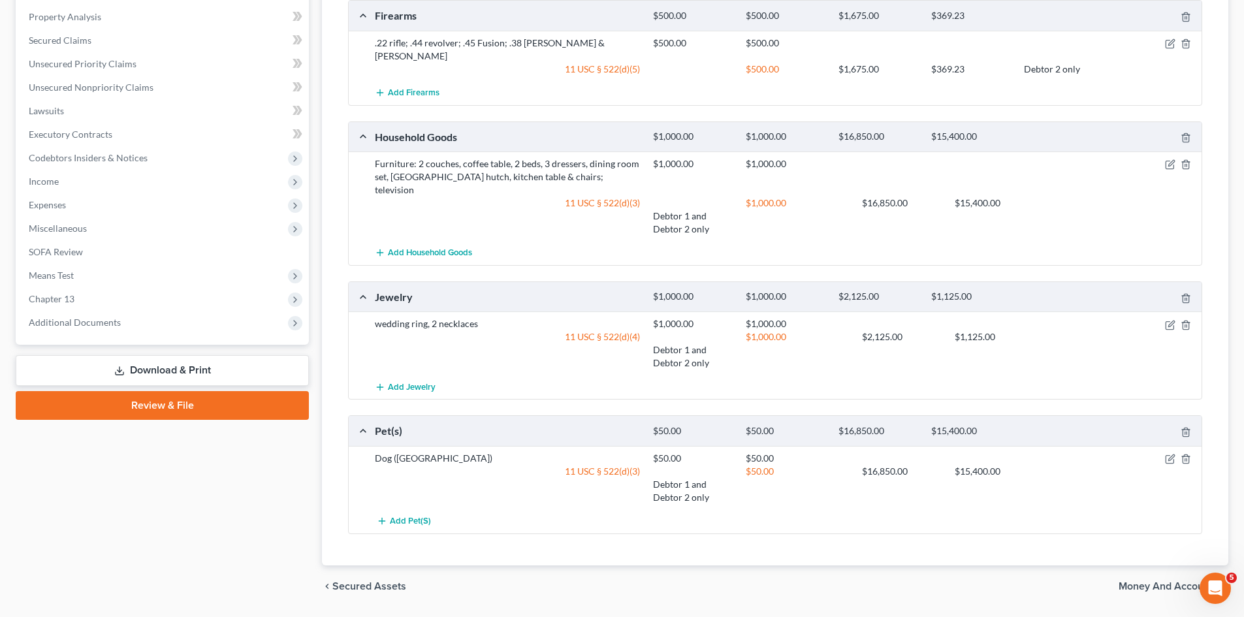
scroll to position [497, 0]
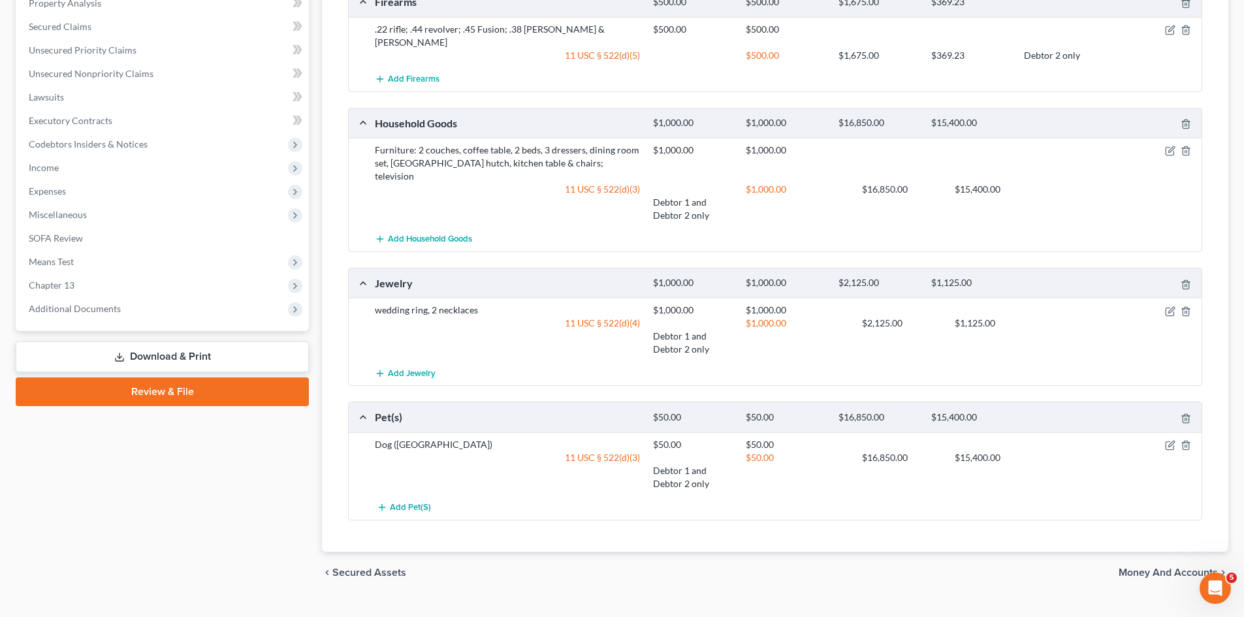
click at [1155, 568] on span "Money and Accounts" at bounding box center [1168, 573] width 99 height 10
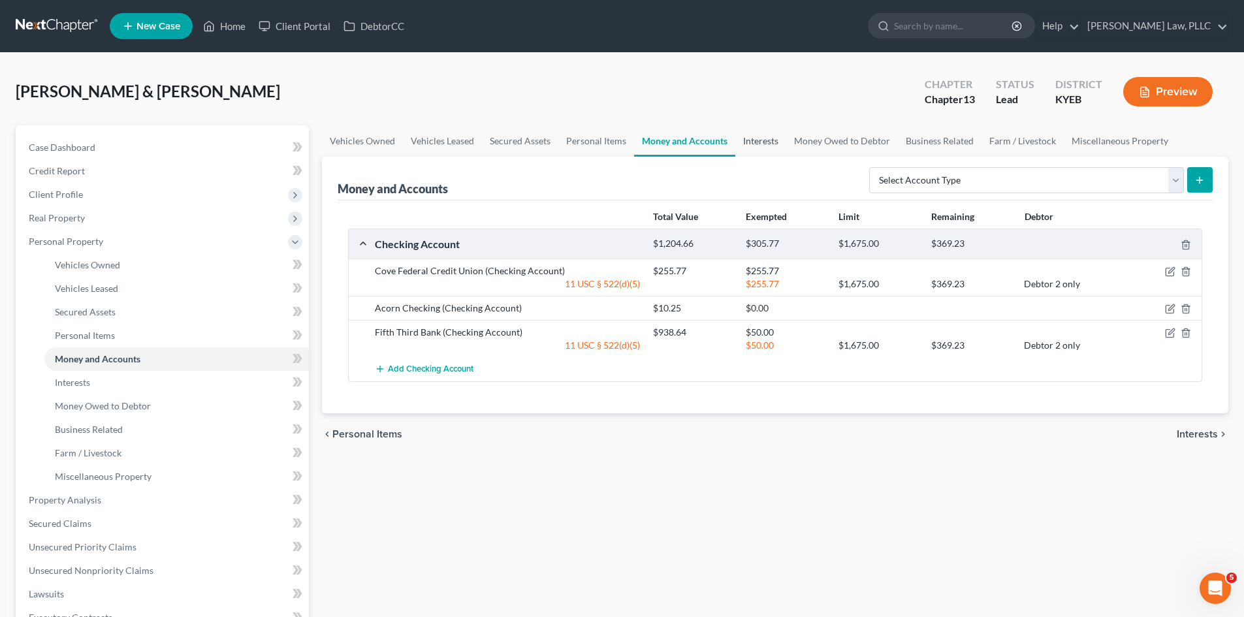
click at [760, 140] on link "Interests" at bounding box center [760, 140] width 51 height 31
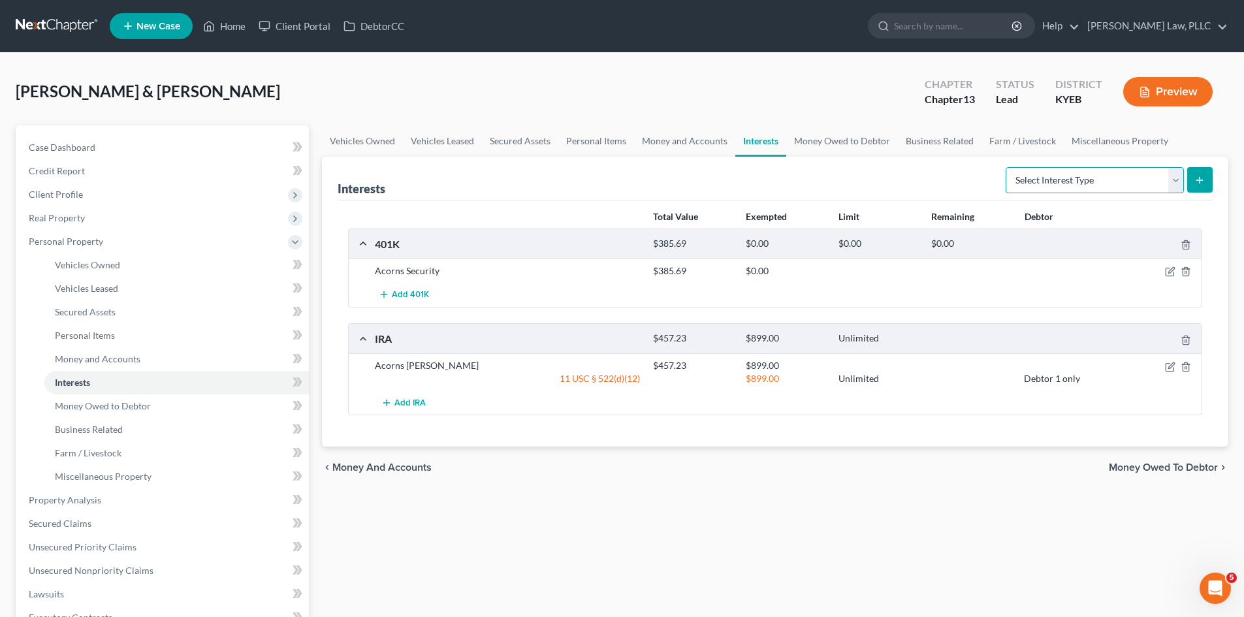
click at [1166, 179] on select "Select Interest Type 401K (A/B: 21) Annuity (A/B: 23) Bond (A/B: 18) Education …" at bounding box center [1095, 180] width 178 height 26
select select "other_retirement_plan"
click at [1008, 167] on select "Select Interest Type 401K (A/B: 21) Annuity (A/B: 23) Bond (A/B: 18) Education …" at bounding box center [1095, 180] width 178 height 26
click at [1198, 181] on icon "submit" at bounding box center [1199, 180] width 10 height 10
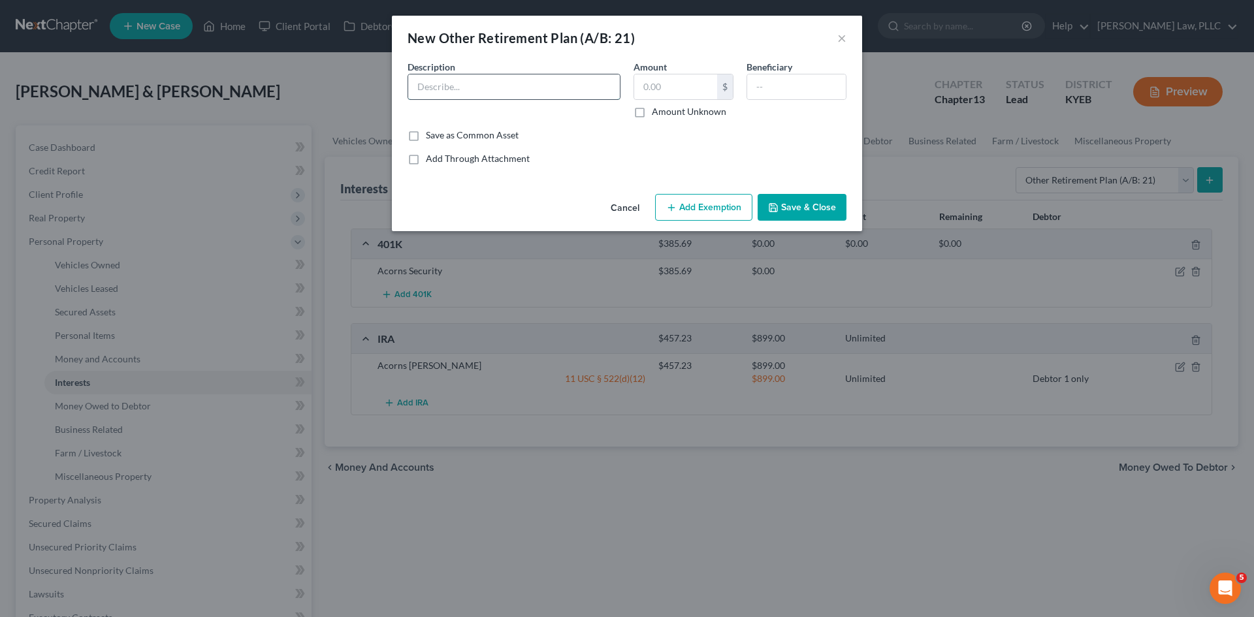
click at [492, 82] on input "text" at bounding box center [514, 86] width 212 height 25
type input "St. [PERSON_NAME] 403(b)"
click at [652, 113] on label "Amount Unknown" at bounding box center [689, 111] width 74 height 13
click at [657, 113] on input "Amount Unknown" at bounding box center [661, 109] width 8 height 8
checkbox input "true"
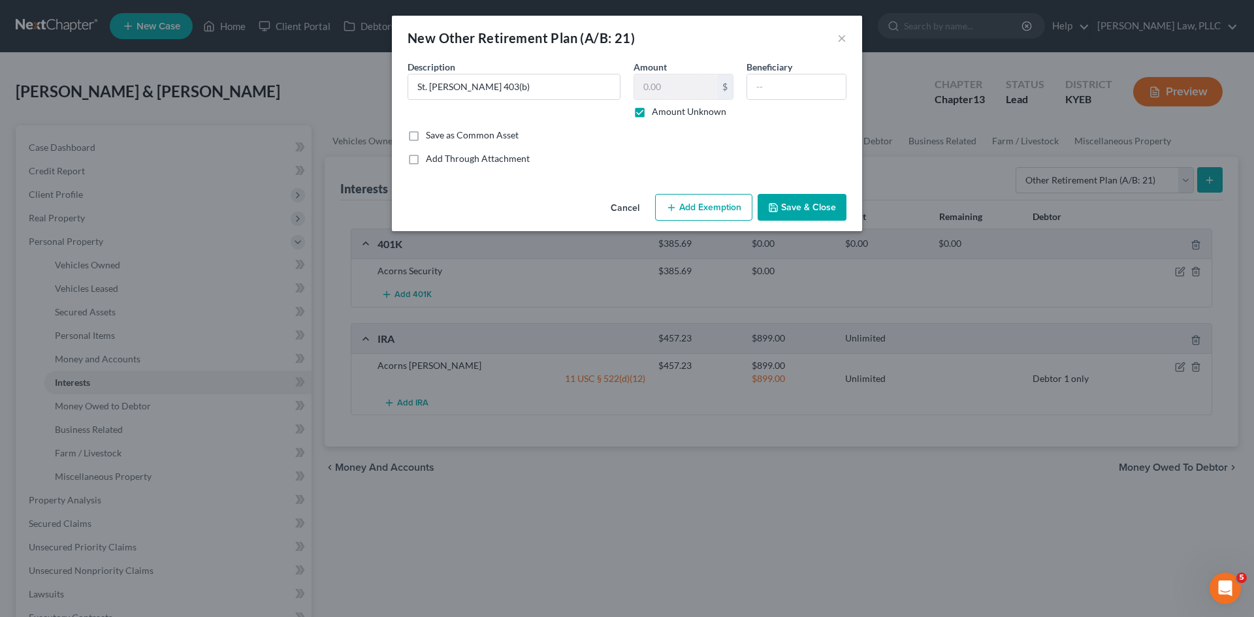
click at [727, 207] on button "Add Exemption" at bounding box center [703, 207] width 97 height 27
select select "2"
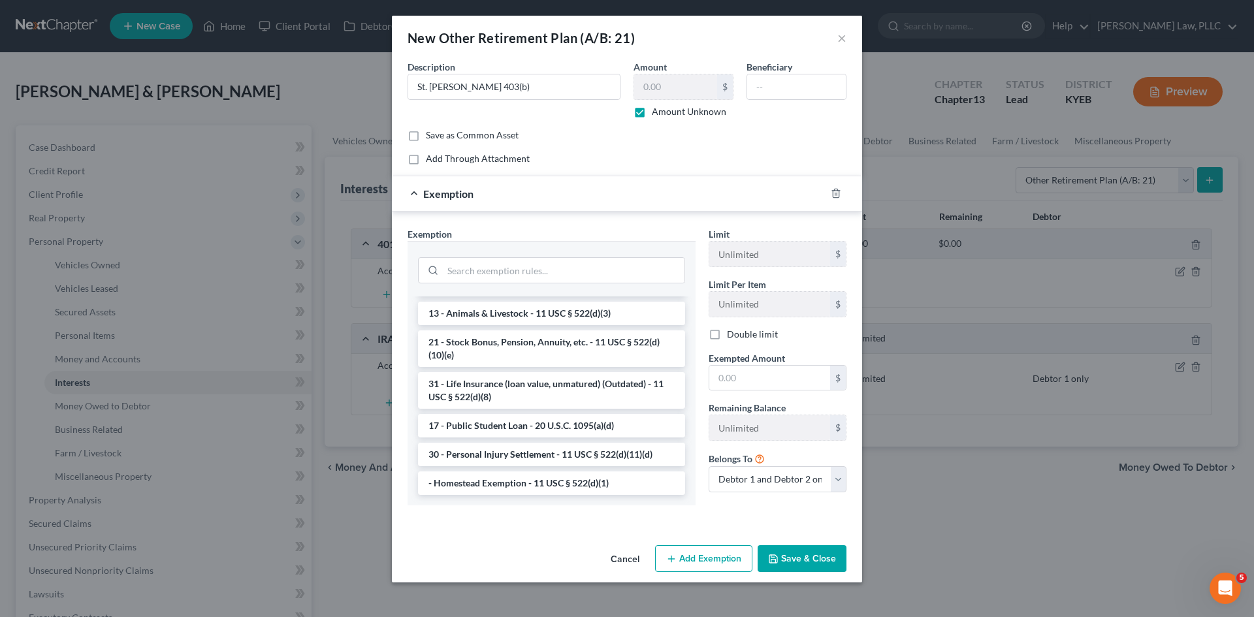
scroll to position [1050, 0]
click at [574, 267] on input "search" at bounding box center [564, 270] width 242 height 25
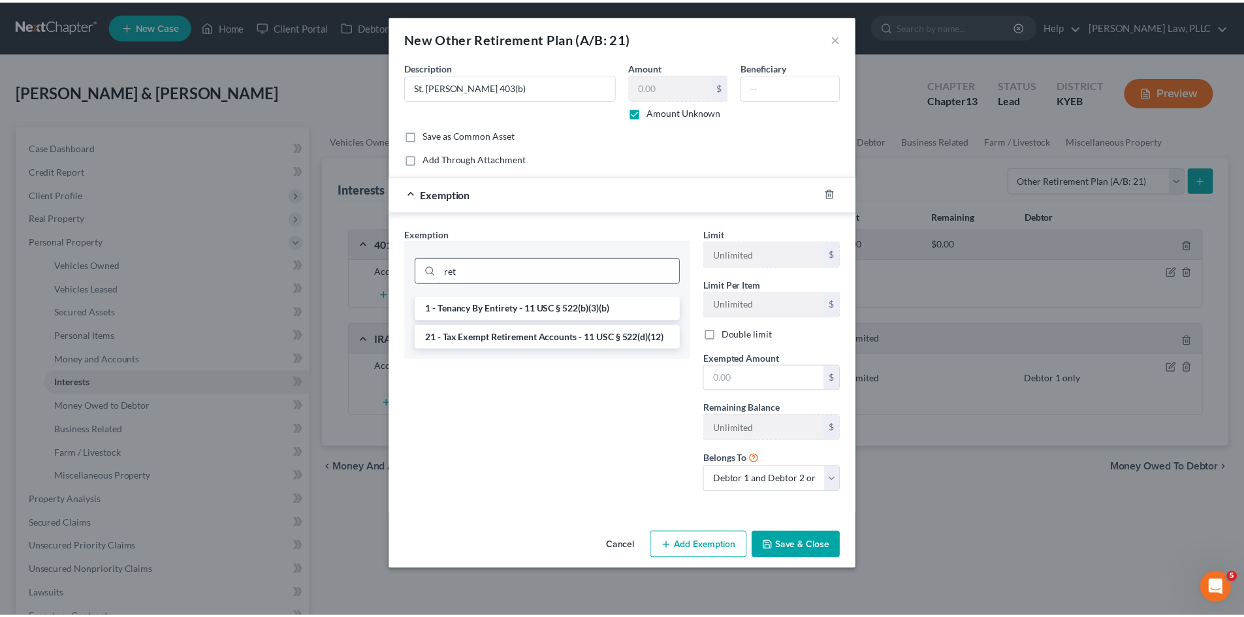
scroll to position [0, 0]
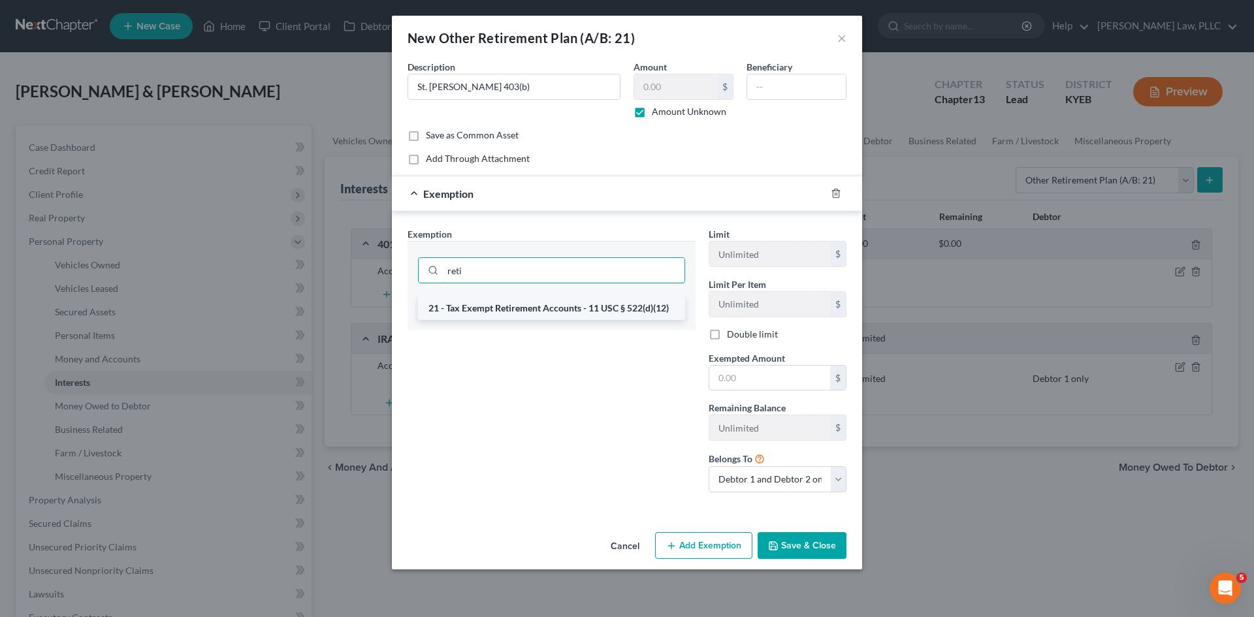
type input "reti"
click at [573, 306] on li "21 - Tax Exempt Retirement Accounts - 11 USC § 522(d)(12)" at bounding box center [551, 309] width 267 height 24
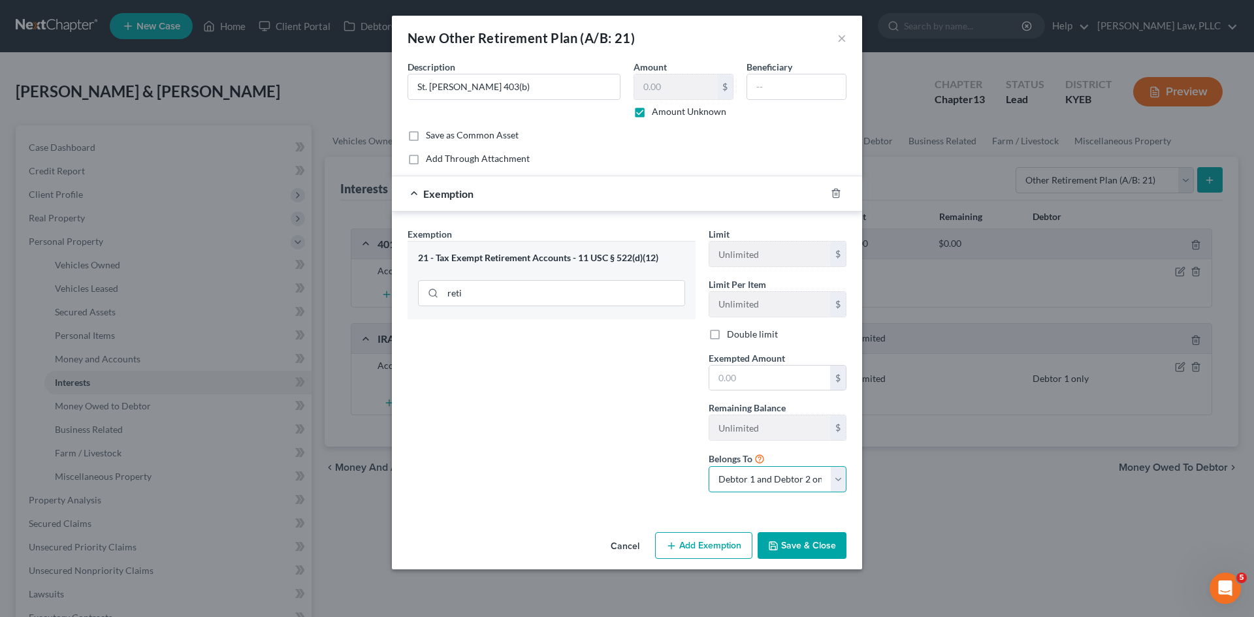
click at [766, 477] on select "Debtor 1 only Debtor 2 only Debtor 1 and Debtor 2 only" at bounding box center [778, 479] width 138 height 26
select select "1"
click at [709, 466] on select "Debtor 1 only Debtor 2 only Debtor 1 and Debtor 2 only" at bounding box center [778, 479] width 138 height 26
click at [655, 465] on div "Exemption Set must be selected for CA. Exemption * 21 - Tax Exempt Retirement A…" at bounding box center [551, 365] width 301 height 276
click at [795, 551] on button "Save & Close" at bounding box center [802, 545] width 89 height 27
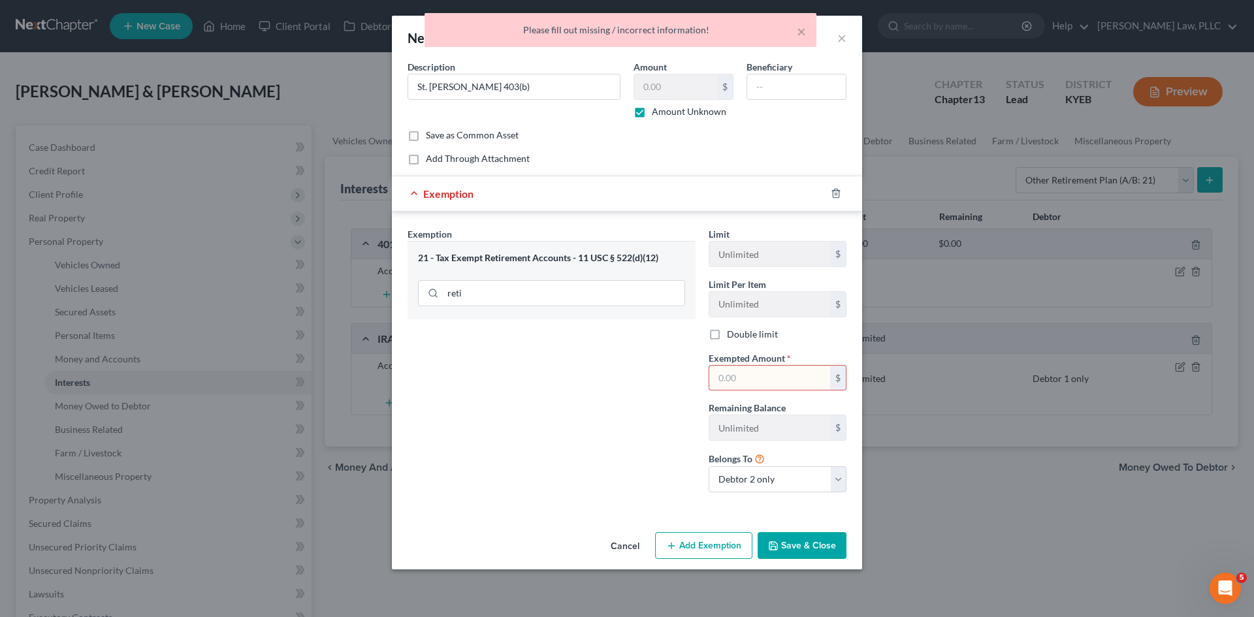
click at [765, 372] on input "text" at bounding box center [769, 378] width 121 height 25
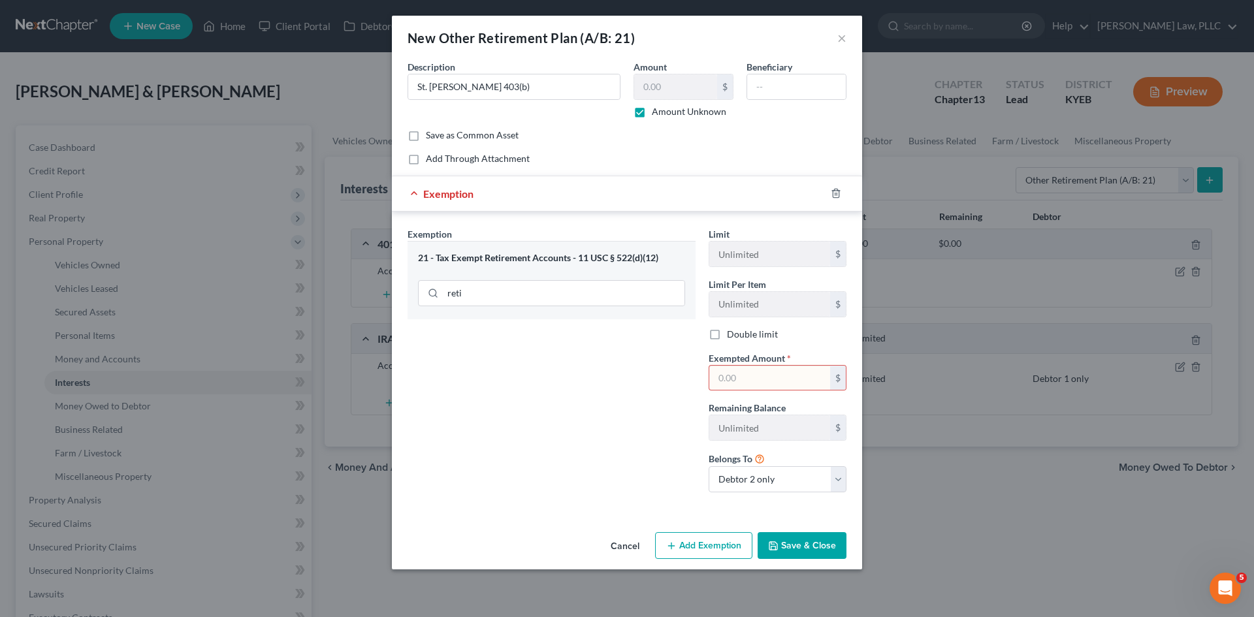
drag, startPoint x: 639, startPoint y: 113, endPoint x: 641, endPoint y: 106, distance: 7.3
click at [652, 113] on label "Amount Unknown" at bounding box center [689, 111] width 74 height 13
click at [657, 113] on input "Amount Unknown" at bounding box center [661, 109] width 8 height 8
checkbox input "false"
click at [658, 87] on input "text" at bounding box center [675, 86] width 83 height 25
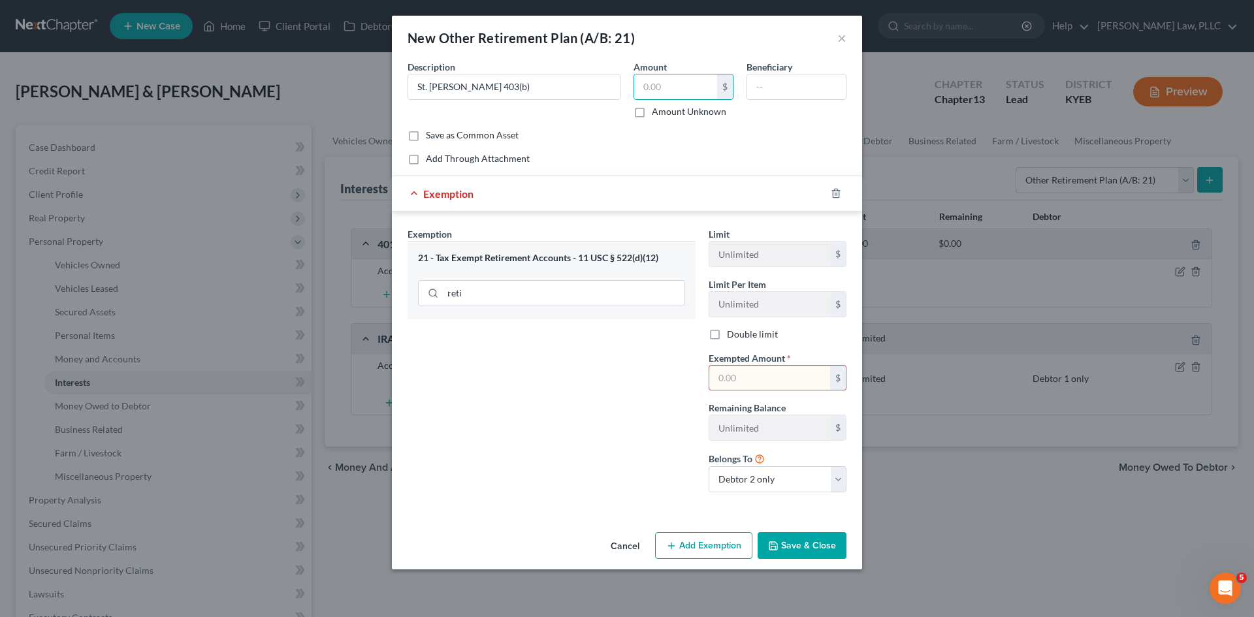
click at [588, 386] on div "Exemption Set must be selected for CA. Exemption * 21 - Tax Exempt Retirement A…" at bounding box center [551, 365] width 301 height 276
click at [684, 84] on input "text" at bounding box center [675, 86] width 83 height 25
type input "156,579.55"
click at [636, 388] on div "Exemption Set must be selected for CA. Exemption * 21 - Tax Exempt Retirement A…" at bounding box center [551, 365] width 301 height 276
click at [752, 384] on input "text" at bounding box center [769, 378] width 121 height 25
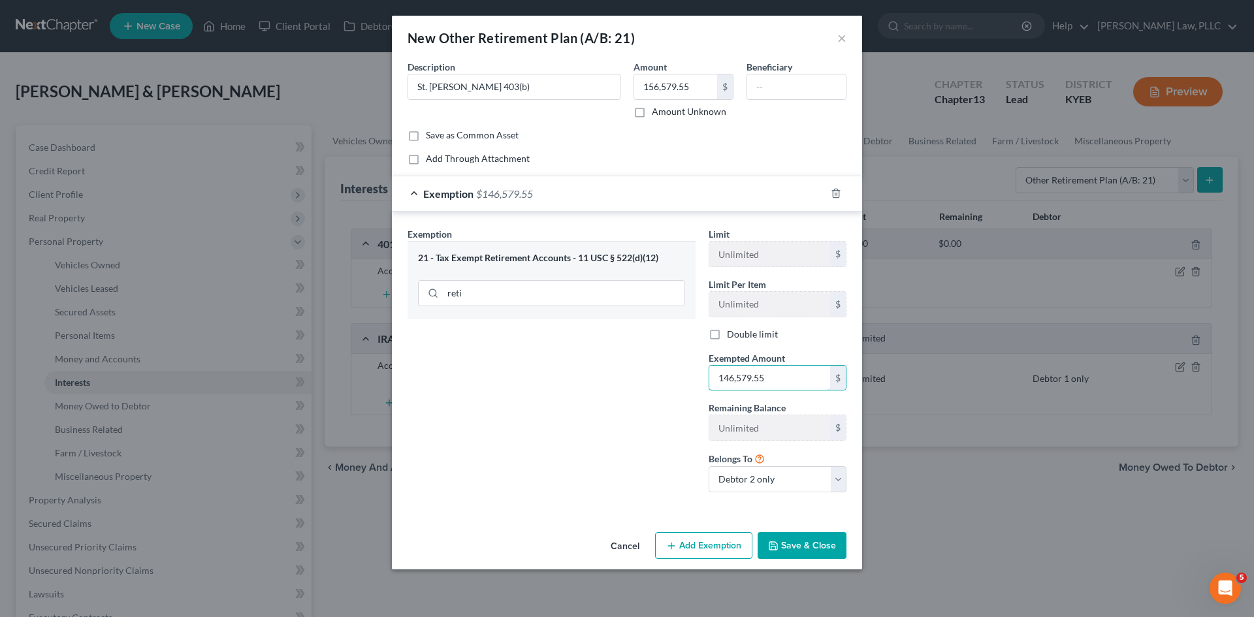
type input "146,579.55"
click at [613, 391] on div "Exemption Set must be selected for CA. Exemption * 21 - Tax Exempt Retirement A…" at bounding box center [551, 365] width 301 height 276
click at [799, 545] on button "Save & Close" at bounding box center [802, 545] width 89 height 27
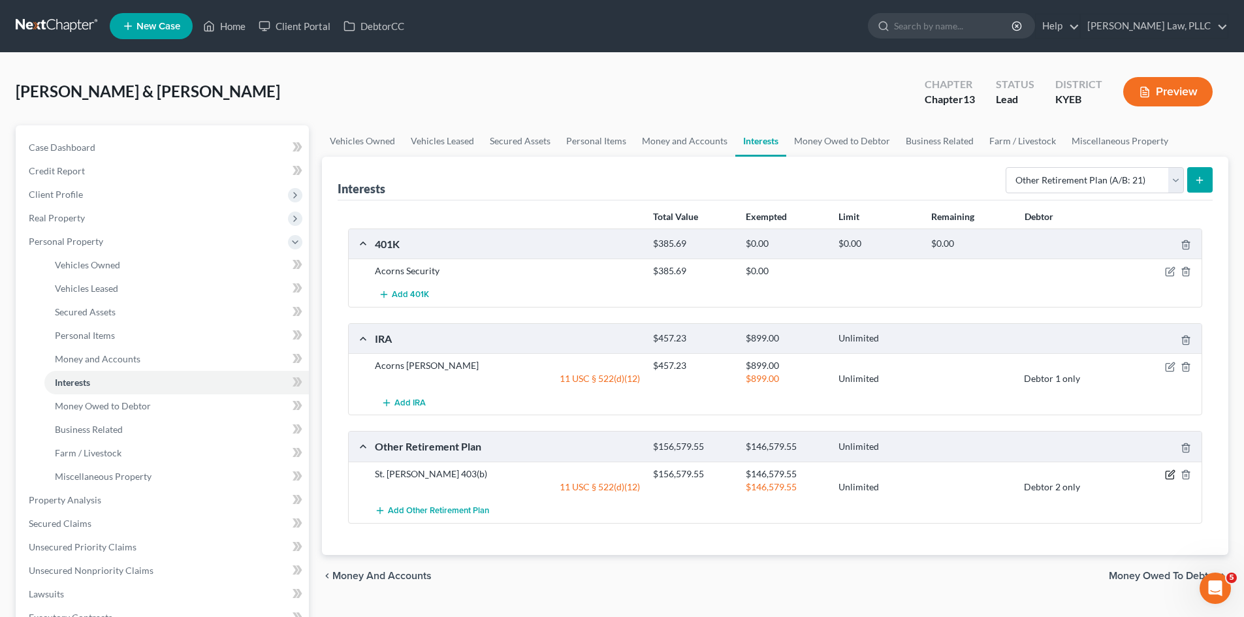
click at [1168, 474] on icon "button" at bounding box center [1170, 475] width 10 height 10
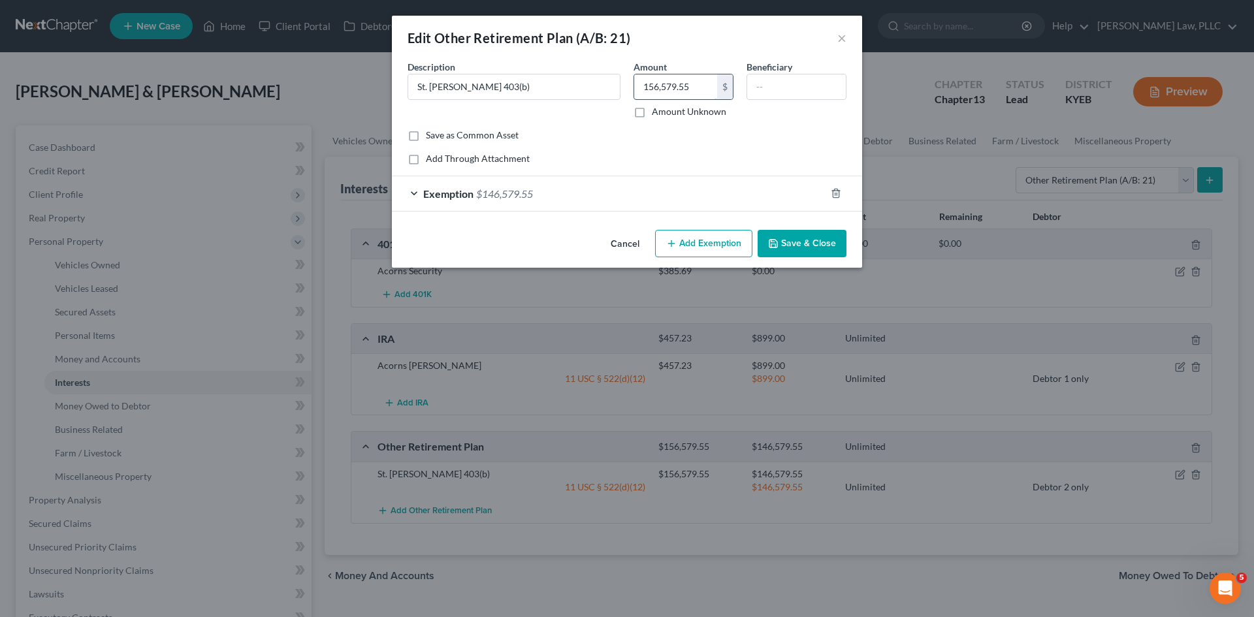
click at [652, 88] on input "156,579.55" at bounding box center [675, 86] width 83 height 25
click at [652, 83] on input "156,579.55" at bounding box center [675, 86] width 83 height 25
type input "146,579.55"
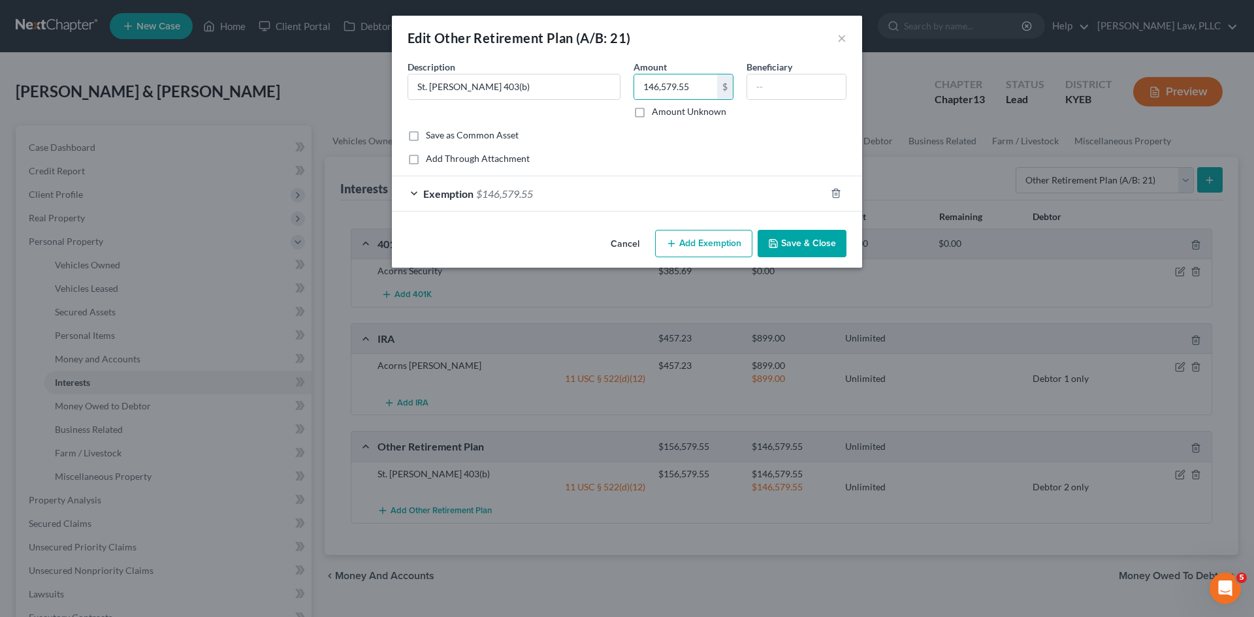
click at [842, 240] on button "Save & Close" at bounding box center [802, 243] width 89 height 27
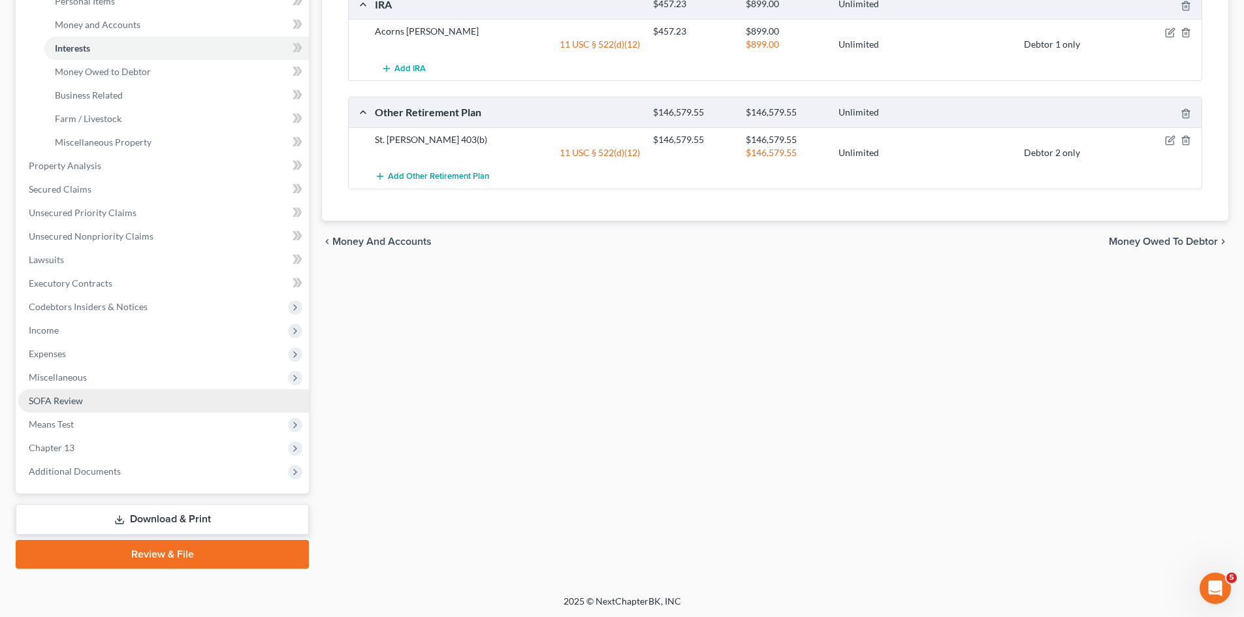
scroll to position [336, 0]
click at [61, 391] on link "SOFA Review" at bounding box center [163, 400] width 291 height 24
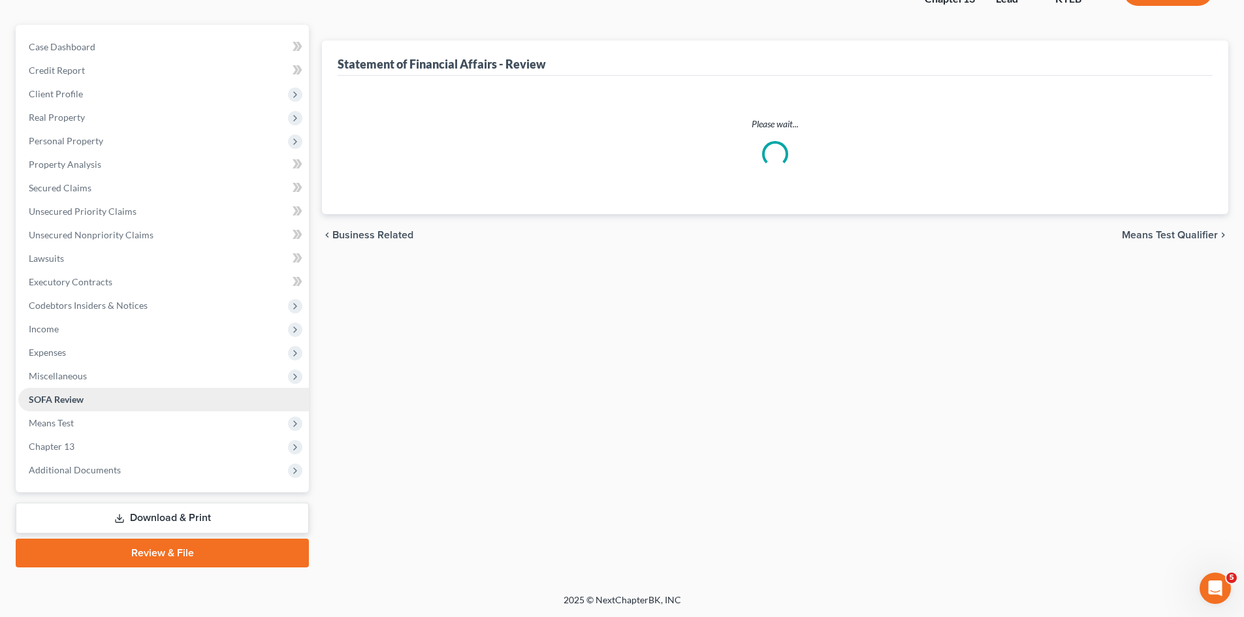
click at [61, 391] on ul "Case Dashboard Payments Invoices Payments Payments Credit Report Client Profile" at bounding box center [163, 258] width 291 height 447
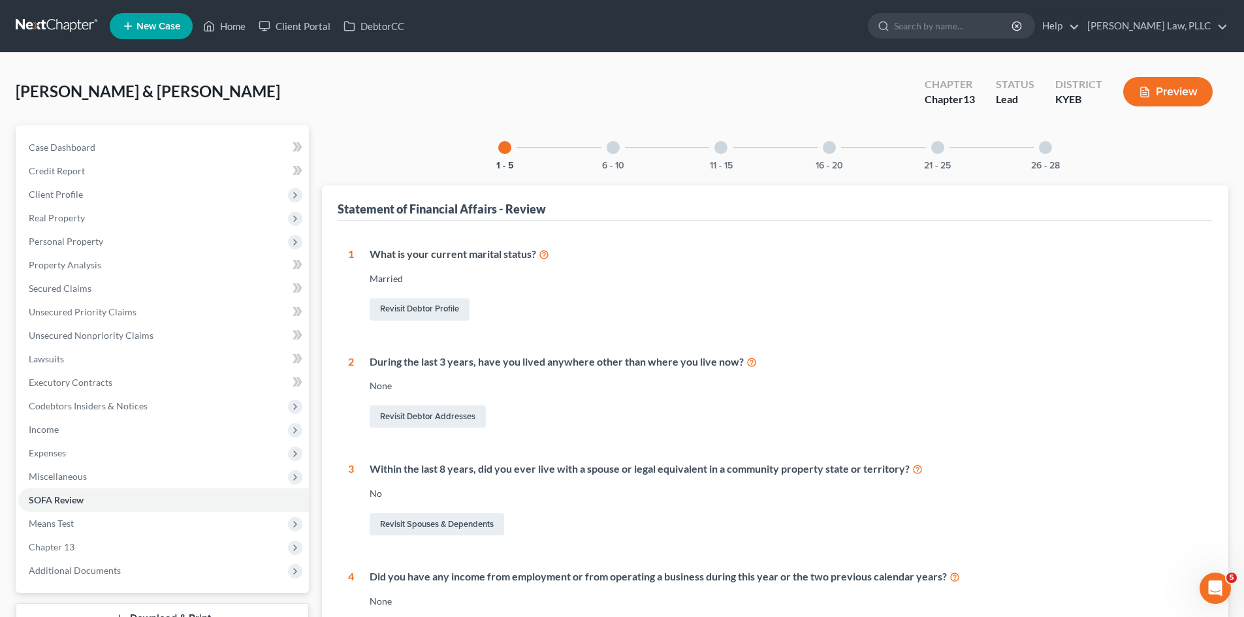
click at [623, 170] on div "1 - 5 6 - 10 11 - 15 16 - 20 21 - 25 26 - 28 Statement of Financial Affairs - R…" at bounding box center [775, 462] width 906 height 675
click at [616, 165] on button "6 - 10" at bounding box center [613, 165] width 22 height 9
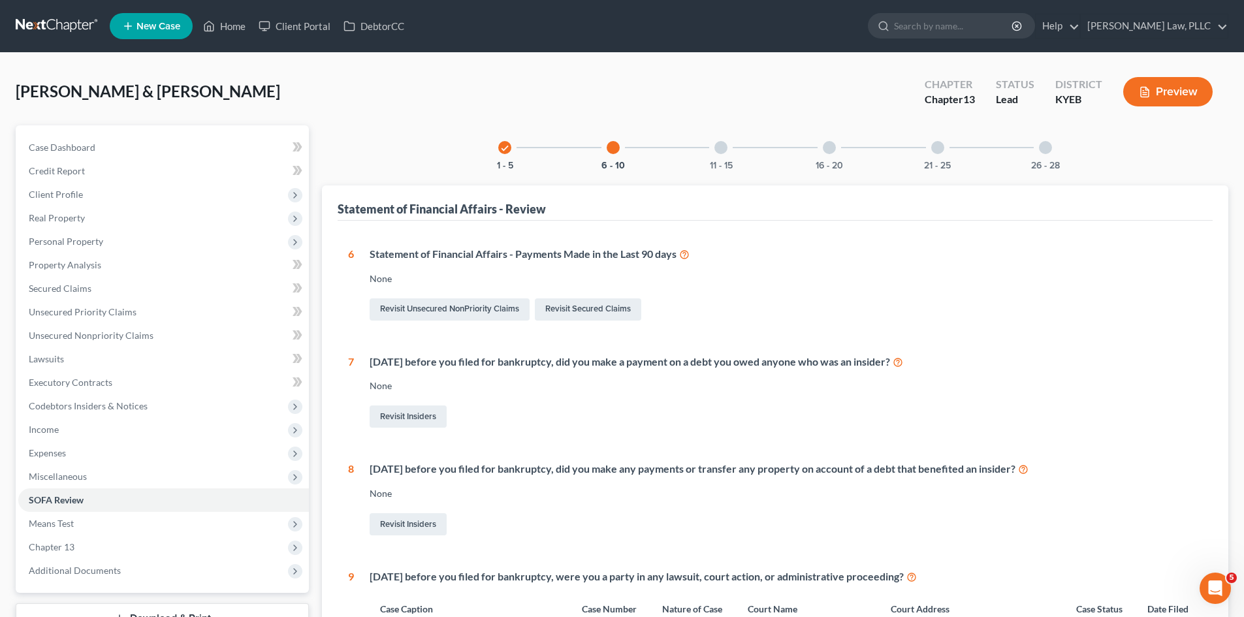
click at [722, 159] on div "11 - 15" at bounding box center [721, 147] width 44 height 44
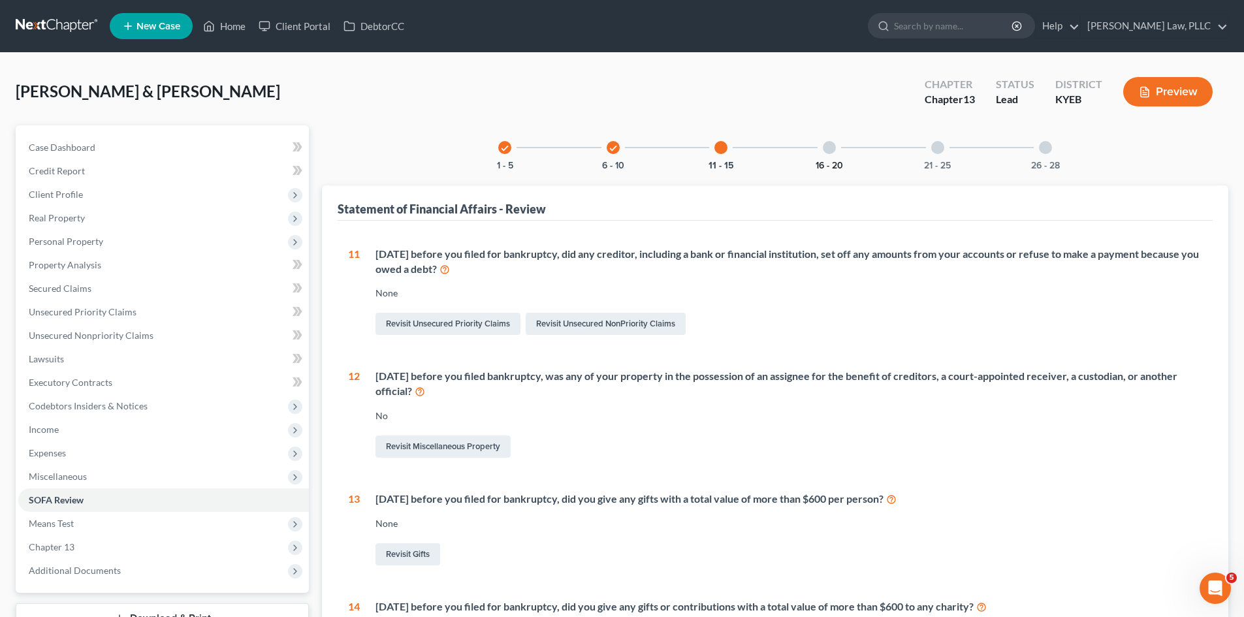
click at [832, 161] on button "16 - 20" at bounding box center [829, 165] width 27 height 9
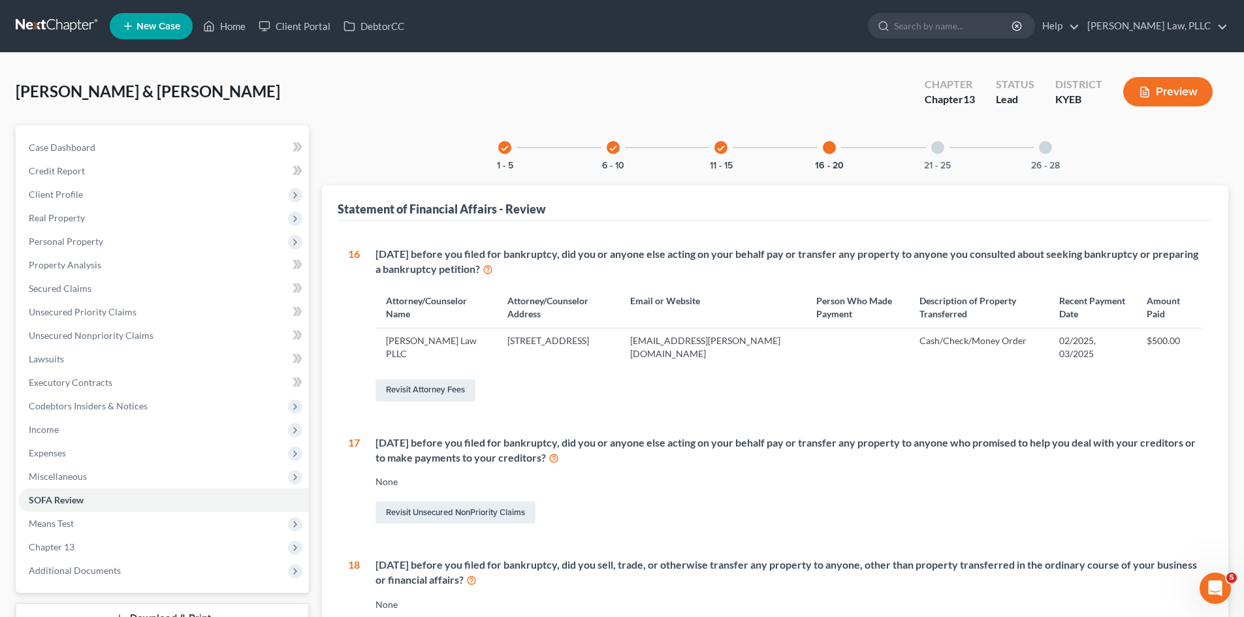
click at [937, 157] on div "21 - 25" at bounding box center [938, 147] width 44 height 44
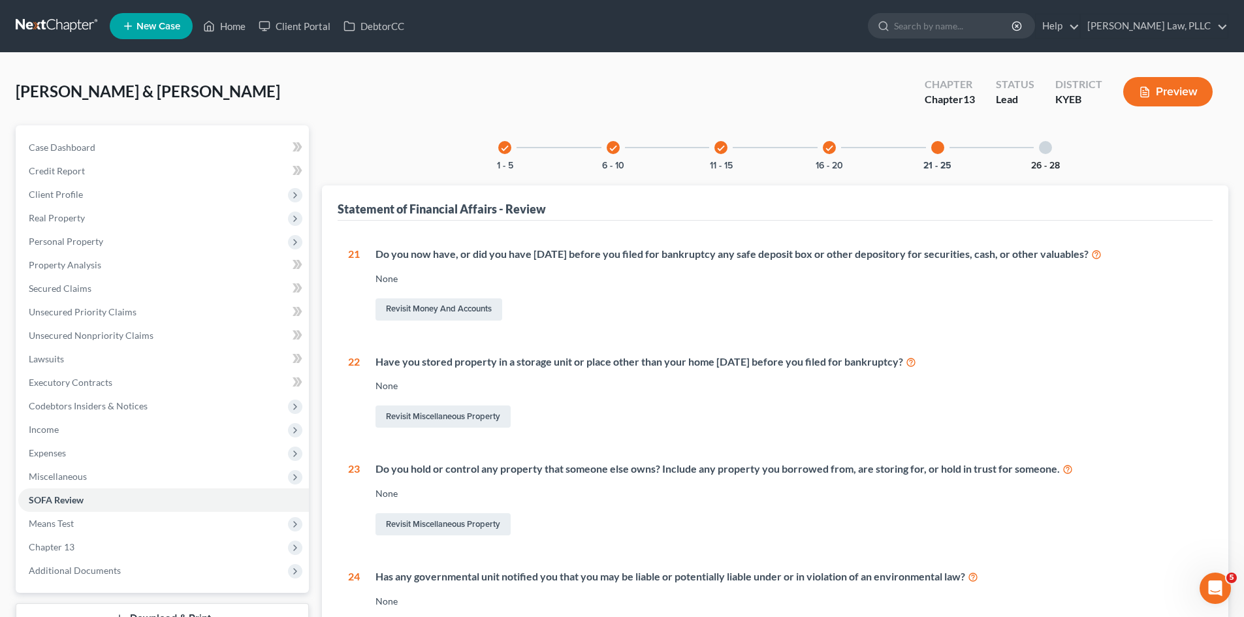
click at [1037, 165] on button "26 - 28" at bounding box center [1045, 165] width 29 height 9
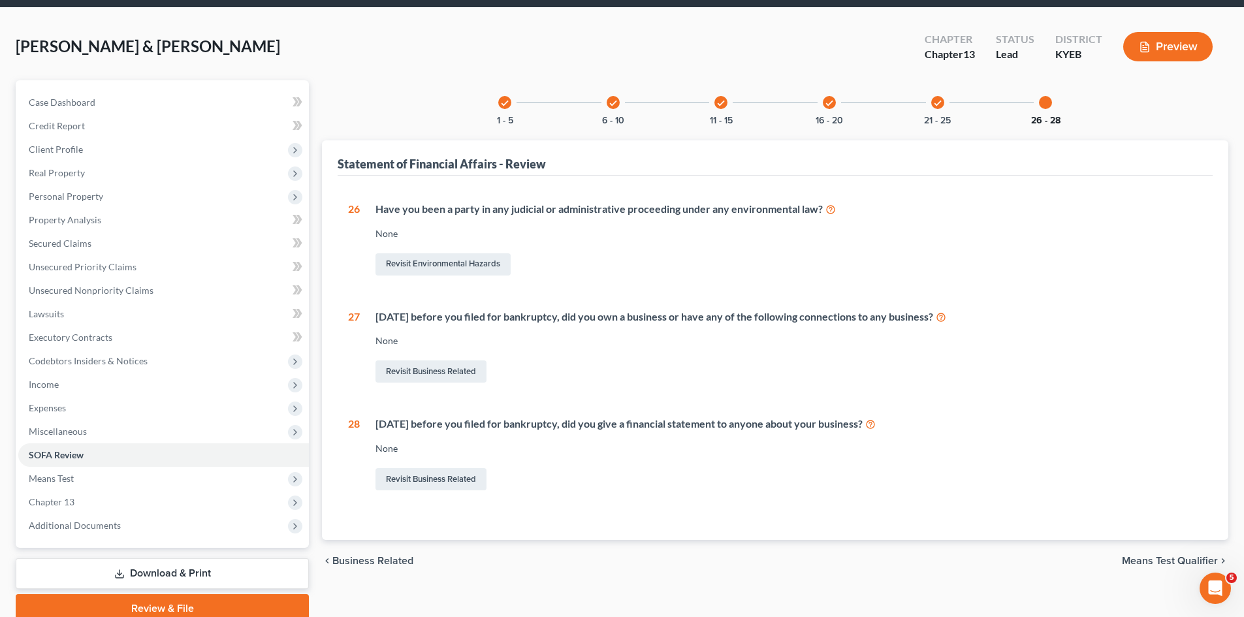
scroll to position [101, 0]
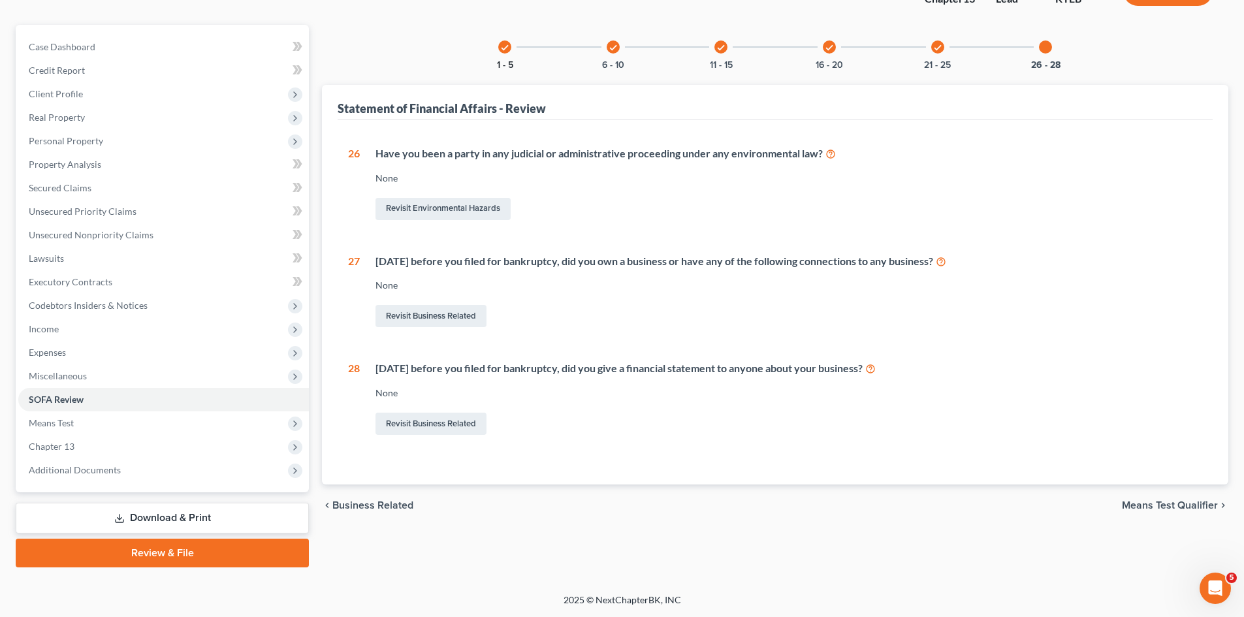
click at [511, 63] on button "1 - 5" at bounding box center [505, 65] width 16 height 9
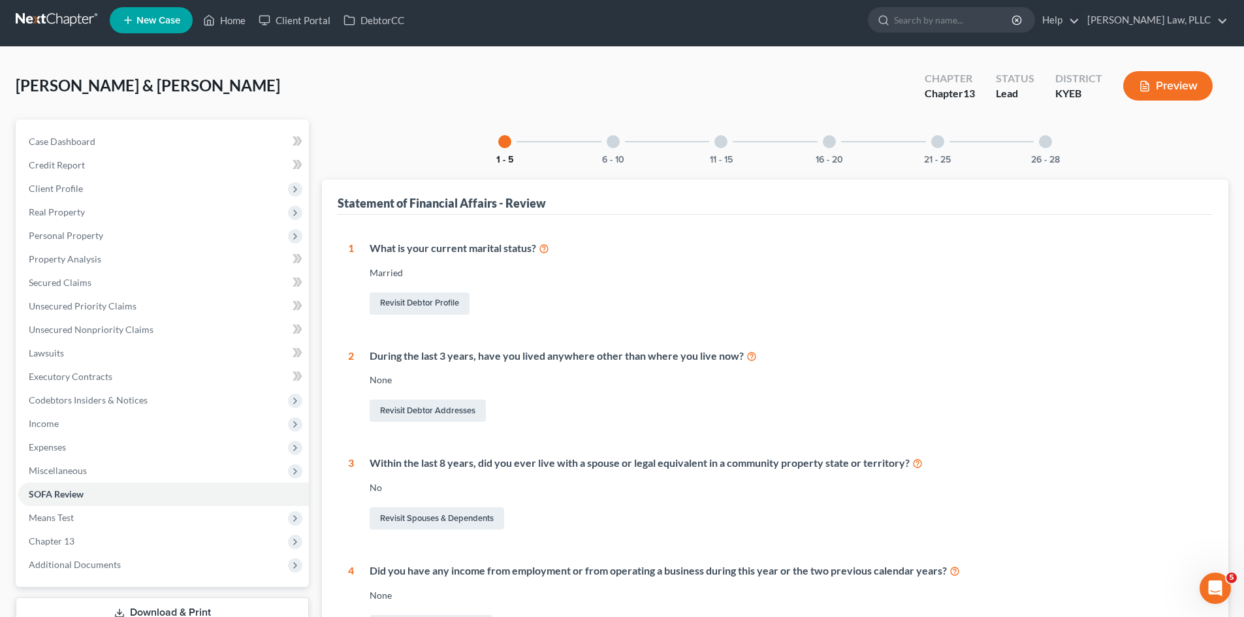
scroll to position [0, 0]
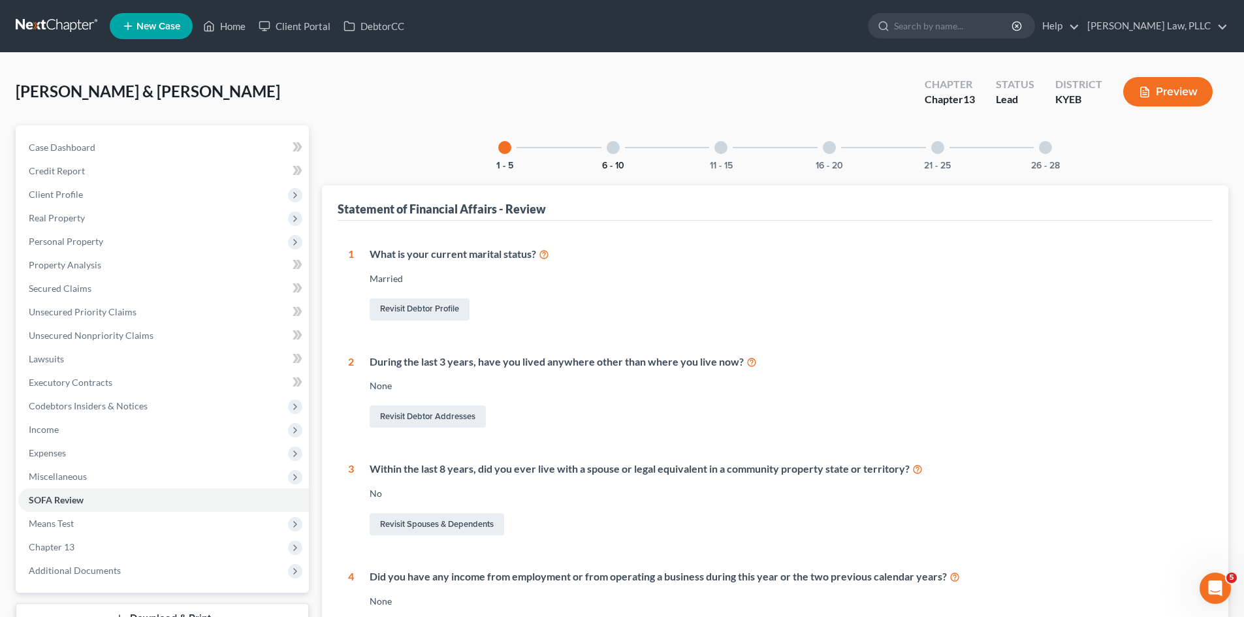
click at [609, 167] on button "6 - 10" at bounding box center [613, 165] width 22 height 9
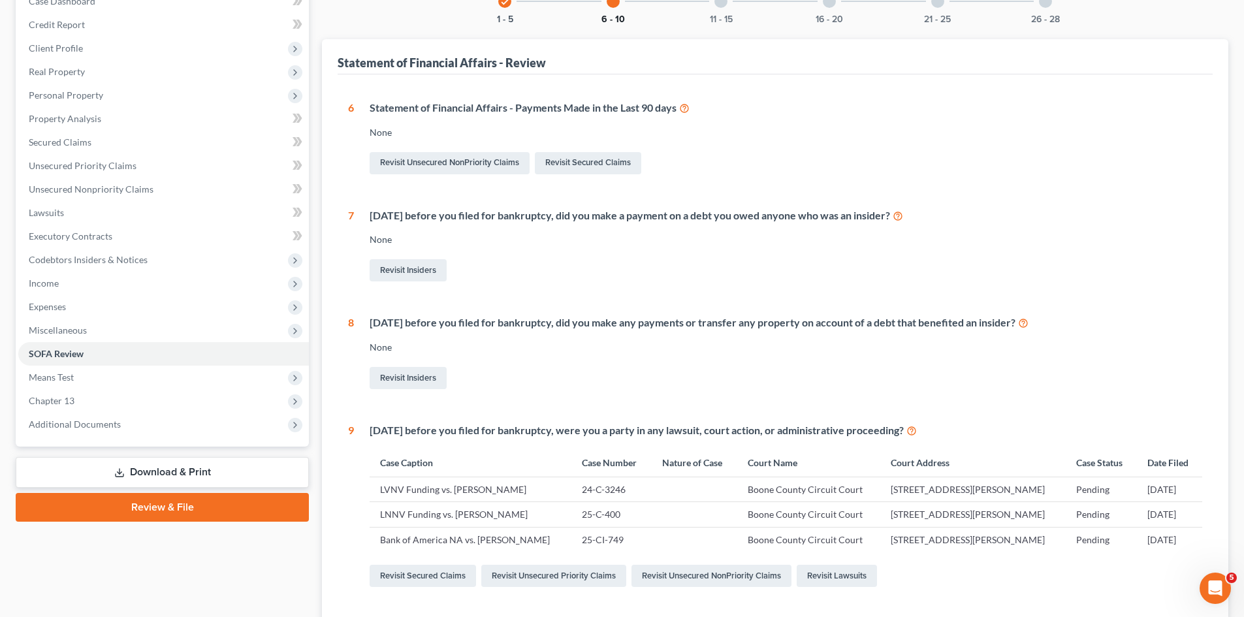
scroll to position [131, 0]
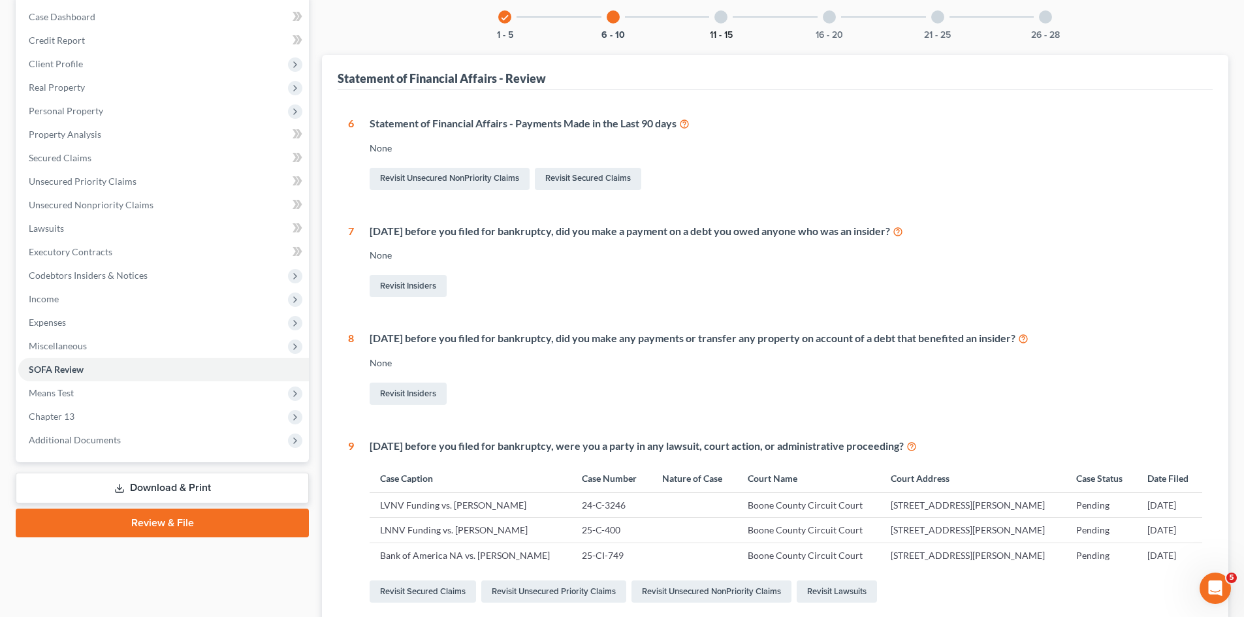
click at [718, 38] on button "11 - 15" at bounding box center [721, 35] width 23 height 9
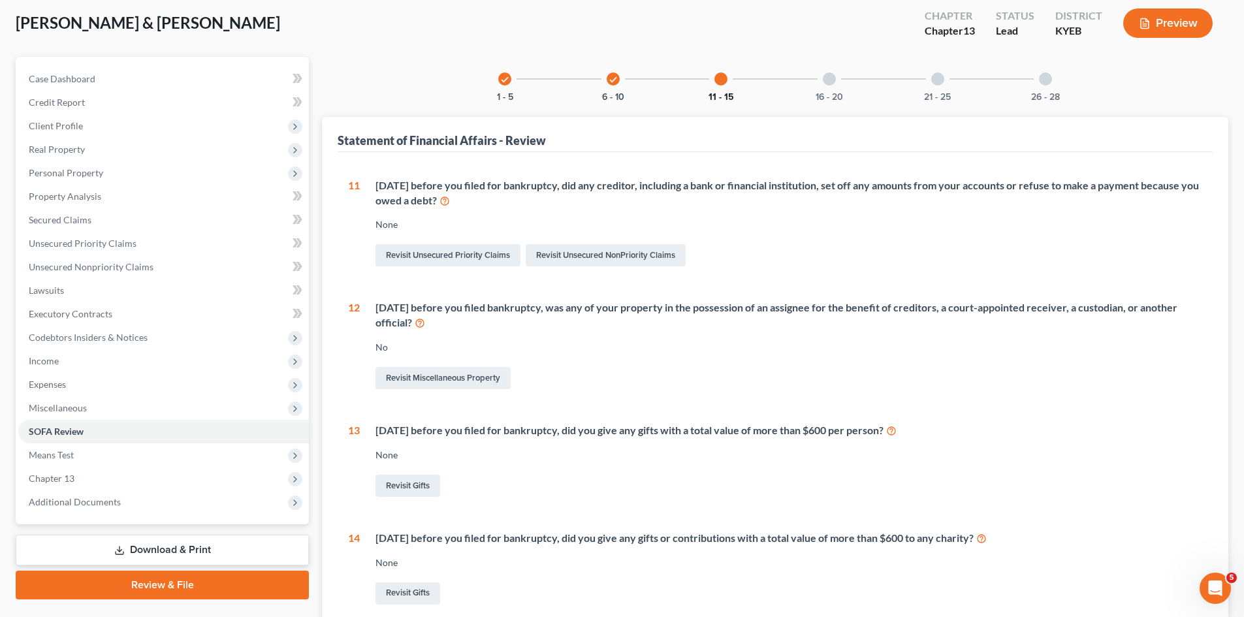
scroll to position [65, 0]
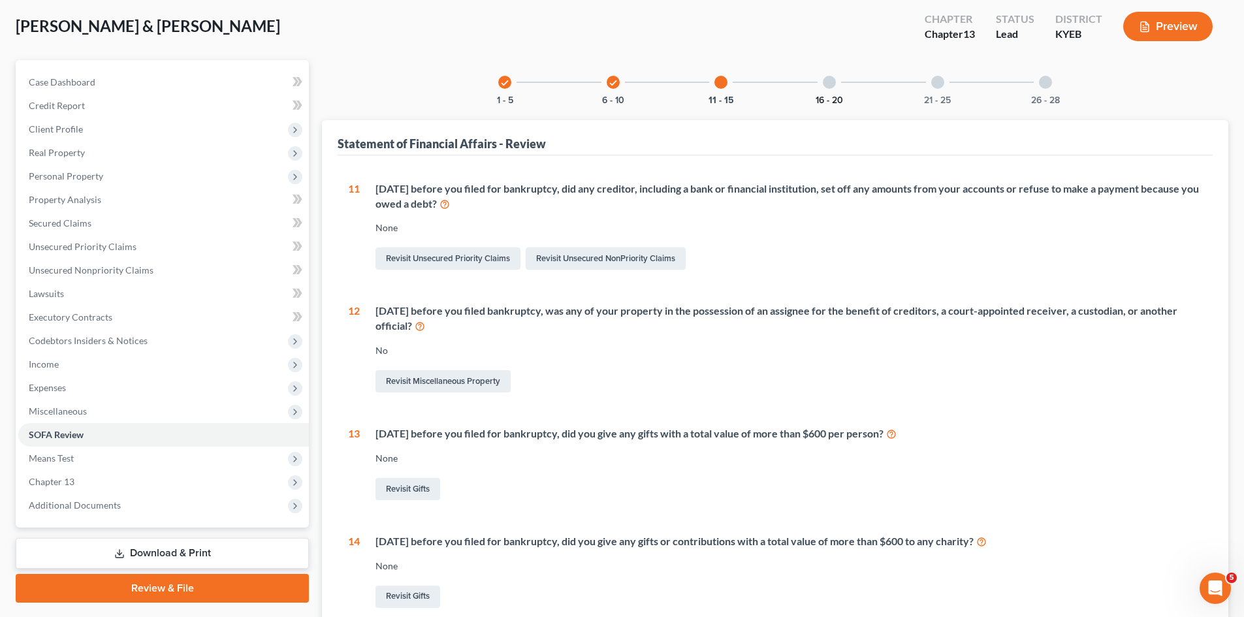
click at [828, 99] on button "16 - 20" at bounding box center [829, 100] width 27 height 9
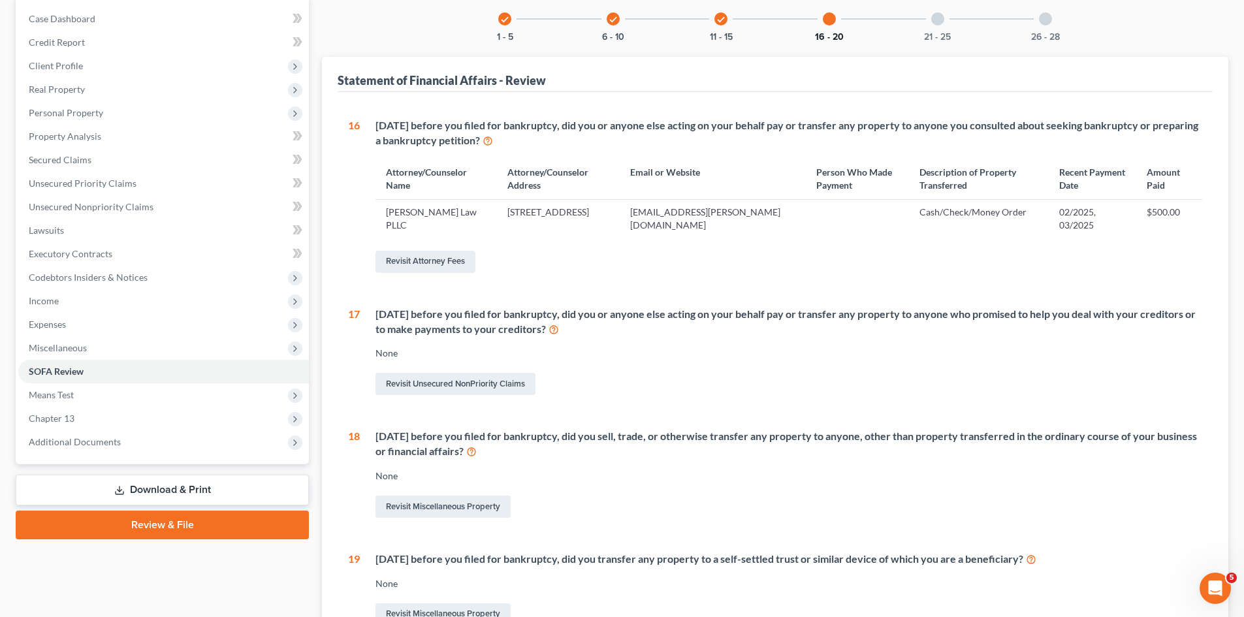
scroll to position [125, 0]
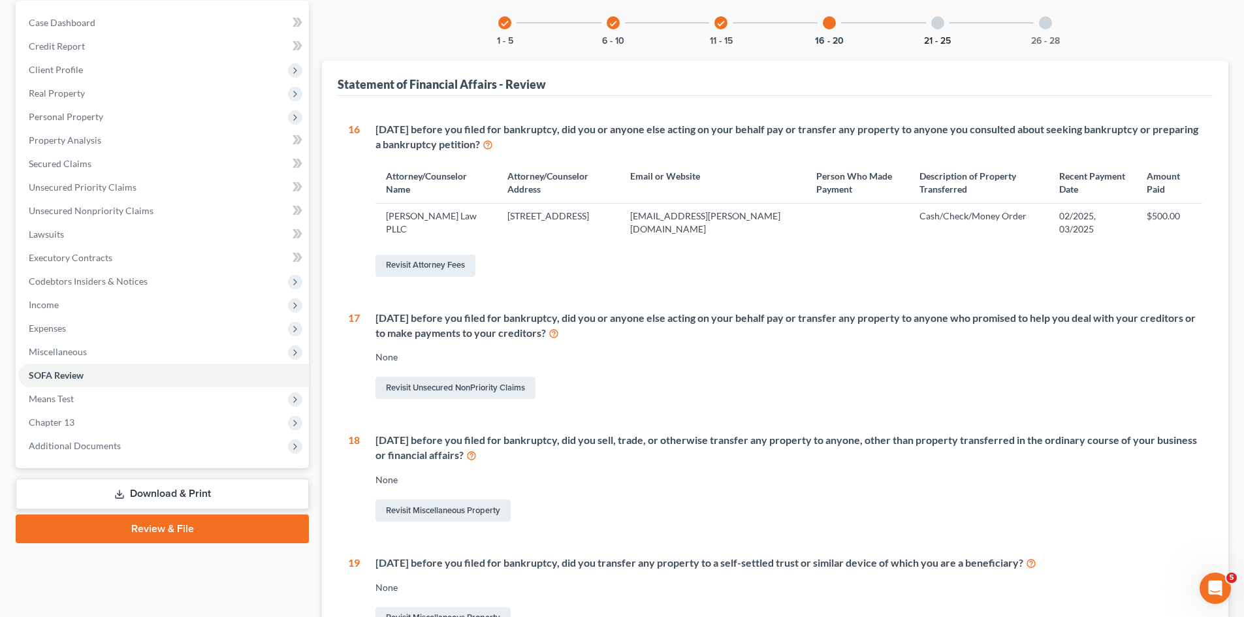
click at [933, 41] on button "21 - 25" at bounding box center [937, 41] width 27 height 9
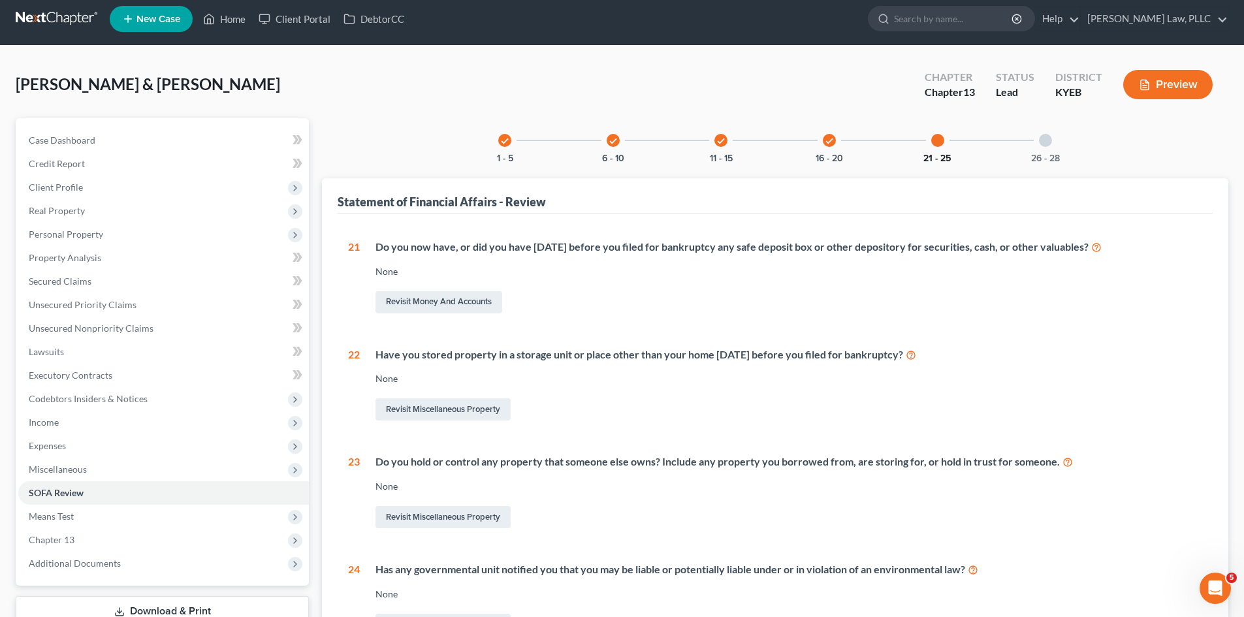
scroll to position [0, 0]
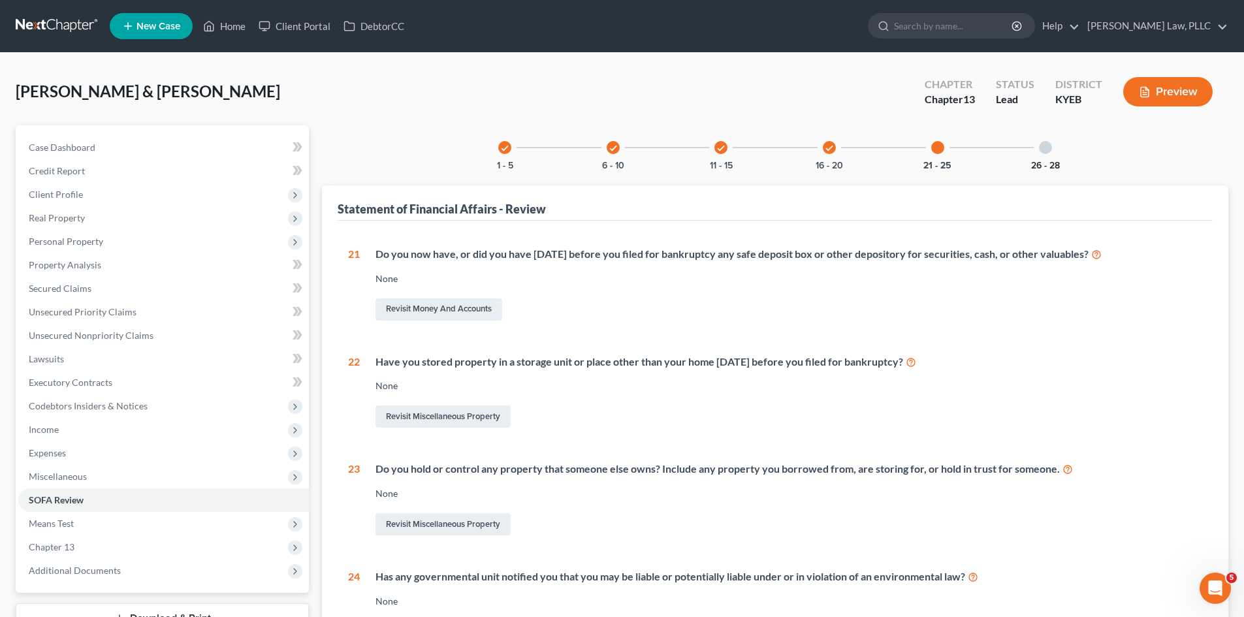
click at [1045, 164] on button "26 - 28" at bounding box center [1045, 165] width 29 height 9
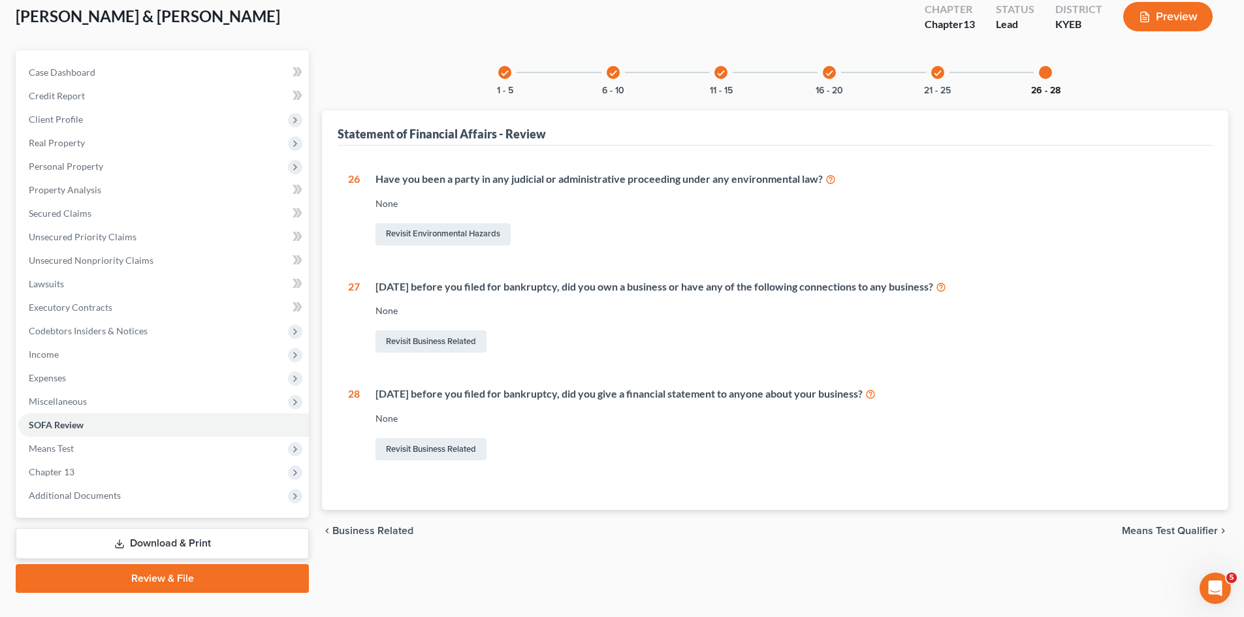
scroll to position [101, 0]
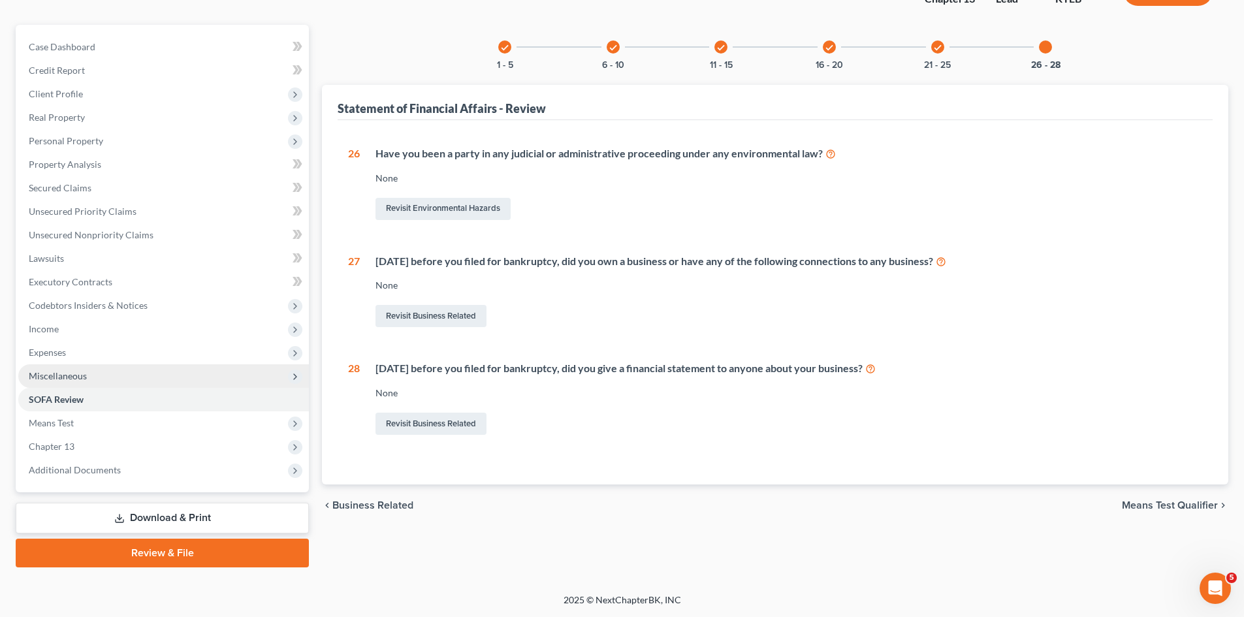
click at [52, 369] on span "Miscellaneous" at bounding box center [163, 376] width 291 height 24
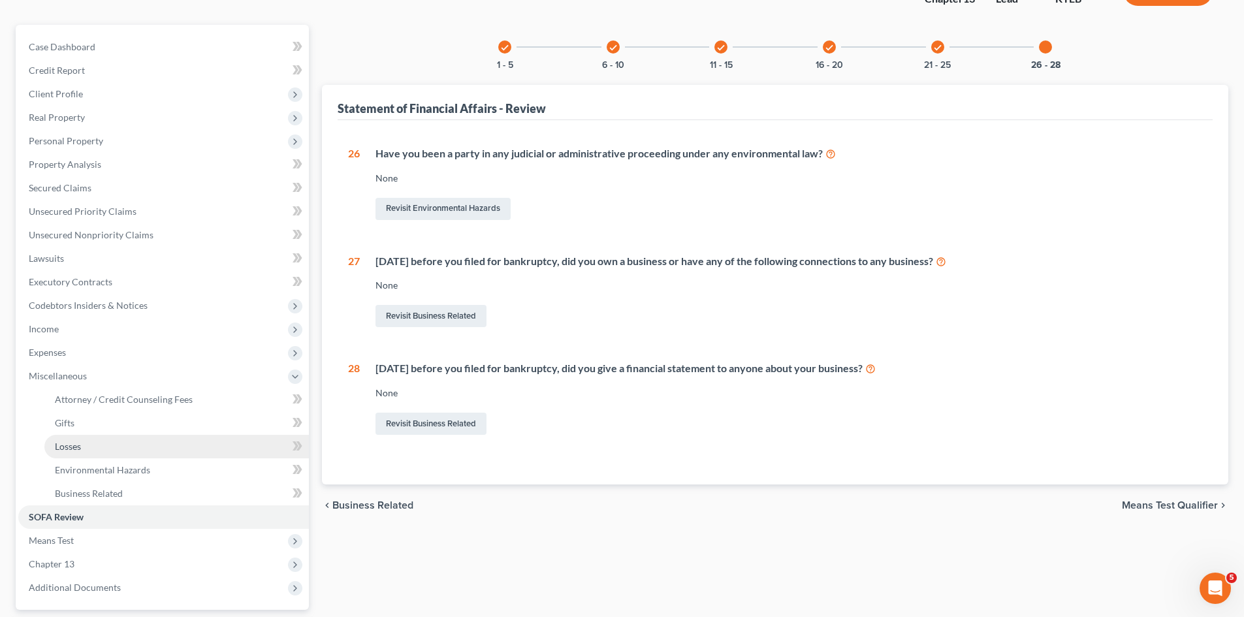
click at [64, 452] on link "Losses" at bounding box center [176, 447] width 264 height 24
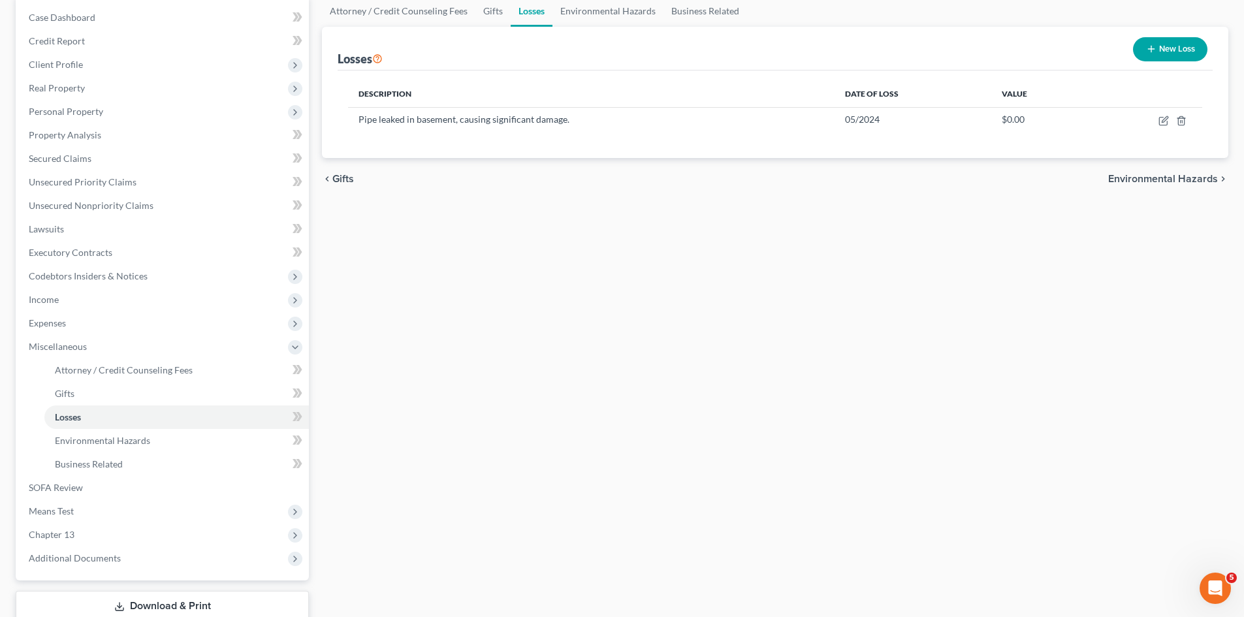
scroll to position [131, 0]
click at [52, 297] on span "Income" at bounding box center [44, 298] width 30 height 11
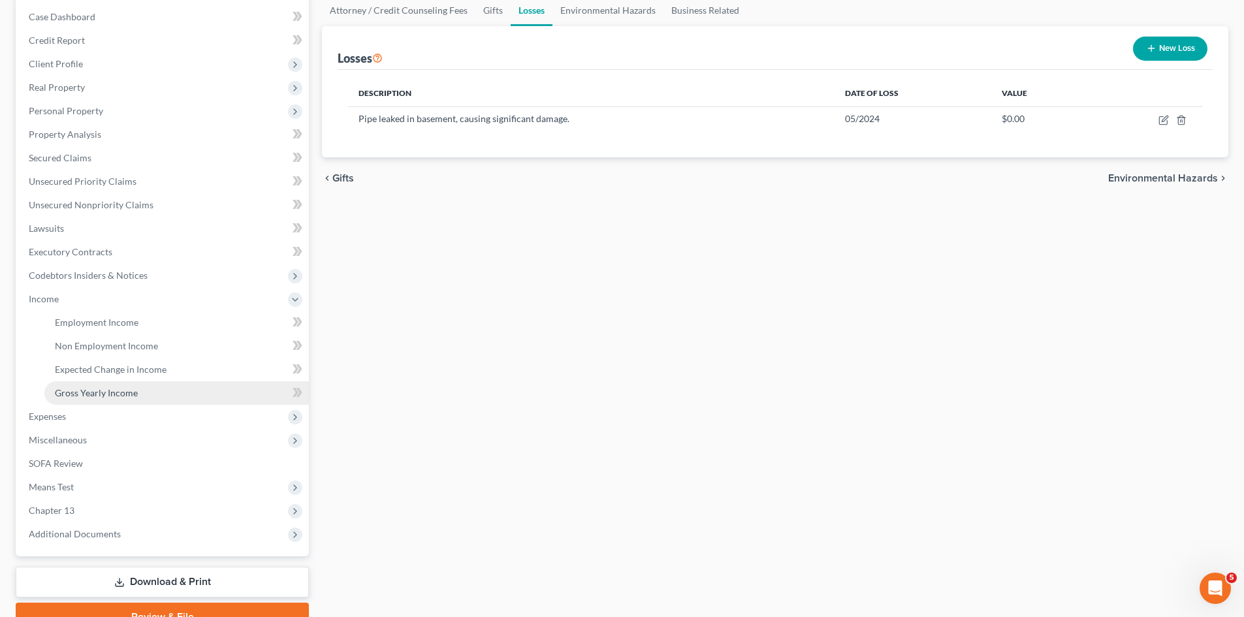
click at [85, 398] on span "Gross Yearly Income" at bounding box center [96, 392] width 83 height 11
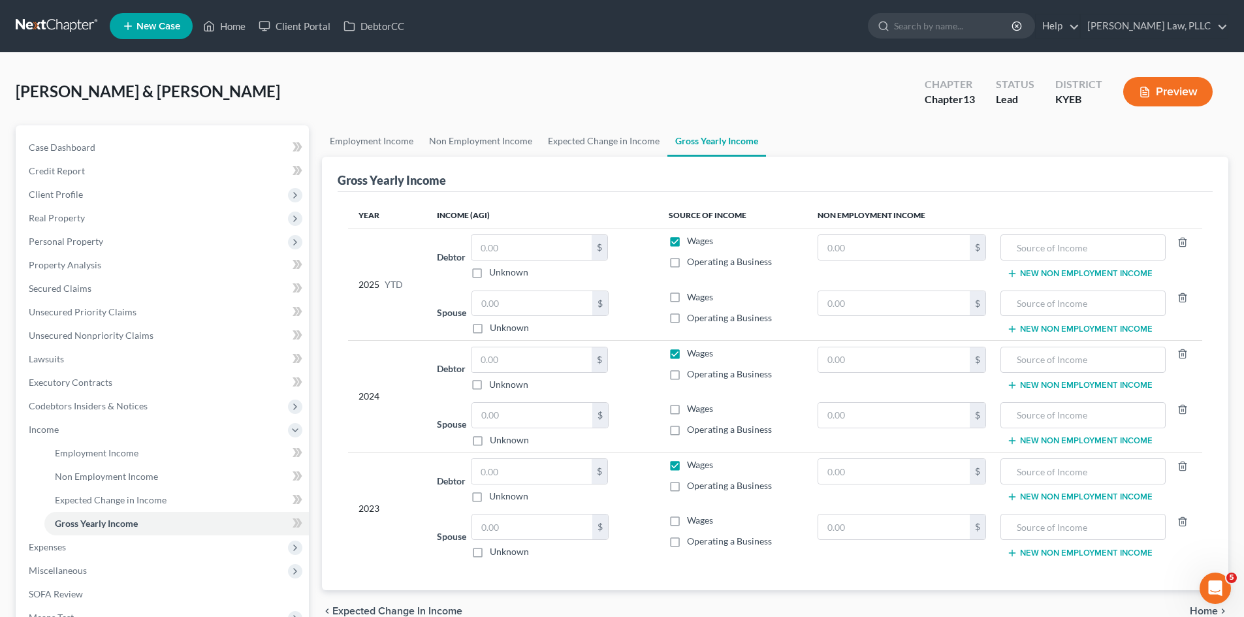
click at [1082, 440] on button "New Non Employment Income" at bounding box center [1080, 441] width 146 height 10
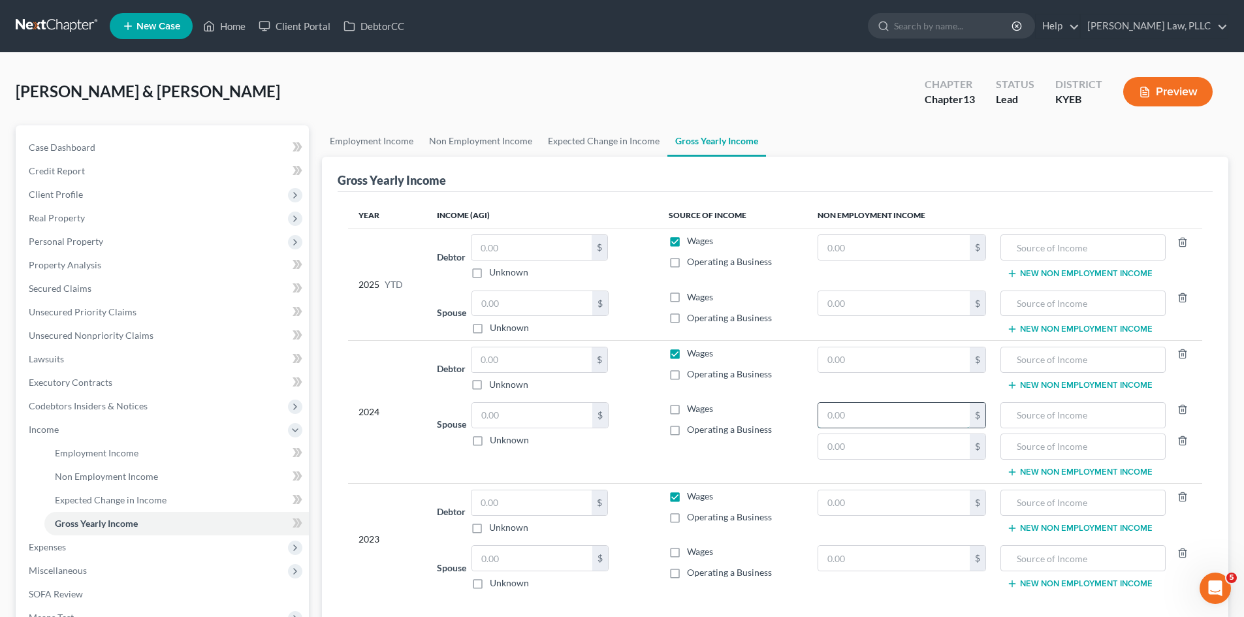
click at [949, 411] on input "text" at bounding box center [894, 415] width 152 height 25
type input "17,264.10"
click at [1101, 415] on input "text" at bounding box center [1083, 415] width 150 height 25
type input "Retirement Cashout"
click at [892, 362] on input "text" at bounding box center [894, 359] width 152 height 25
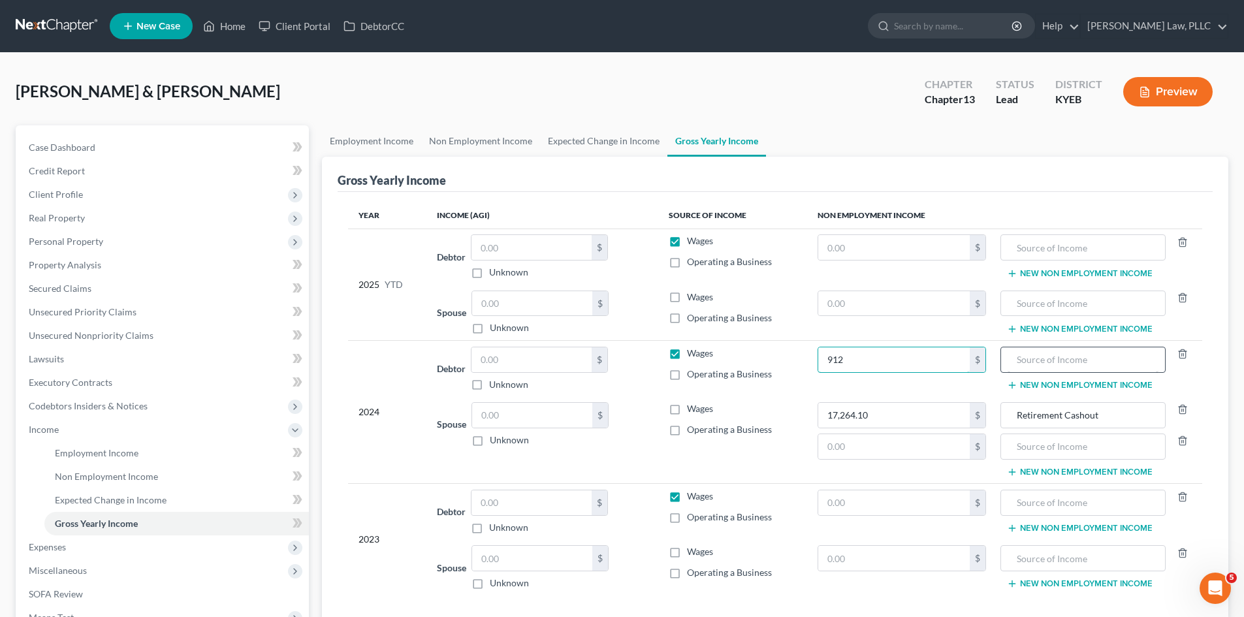
type input "912"
click at [1054, 361] on input "text" at bounding box center [1083, 359] width 150 height 25
click at [1023, 359] on input "REtirement Death Benefit" at bounding box center [1083, 359] width 150 height 25
type input "Retirement Death Benefit"
click at [535, 357] on input "text" at bounding box center [532, 359] width 120 height 25
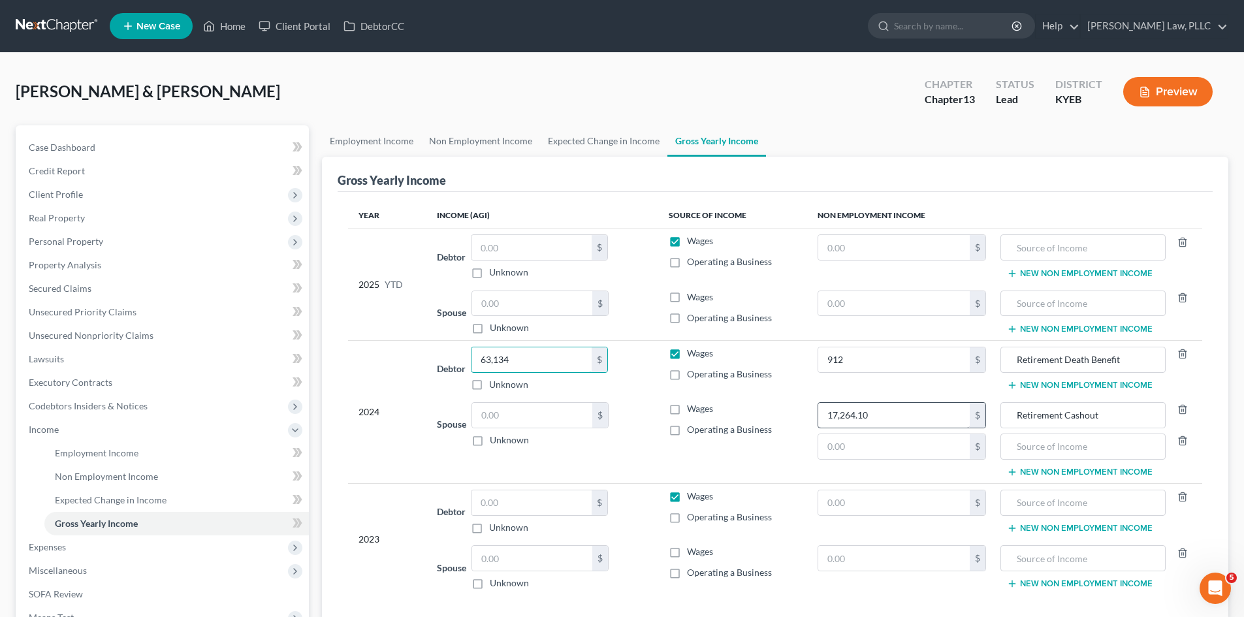
type input "63,134"
click at [524, 413] on input "text" at bounding box center [532, 415] width 120 height 25
type input "83,108"
click at [597, 456] on td "Spouse 83,108.00 $ Unknown Balance Undetermined 83,108 $ Unknown" at bounding box center [541, 439] width 231 height 87
click at [687, 410] on label "Wages" at bounding box center [700, 408] width 26 height 13
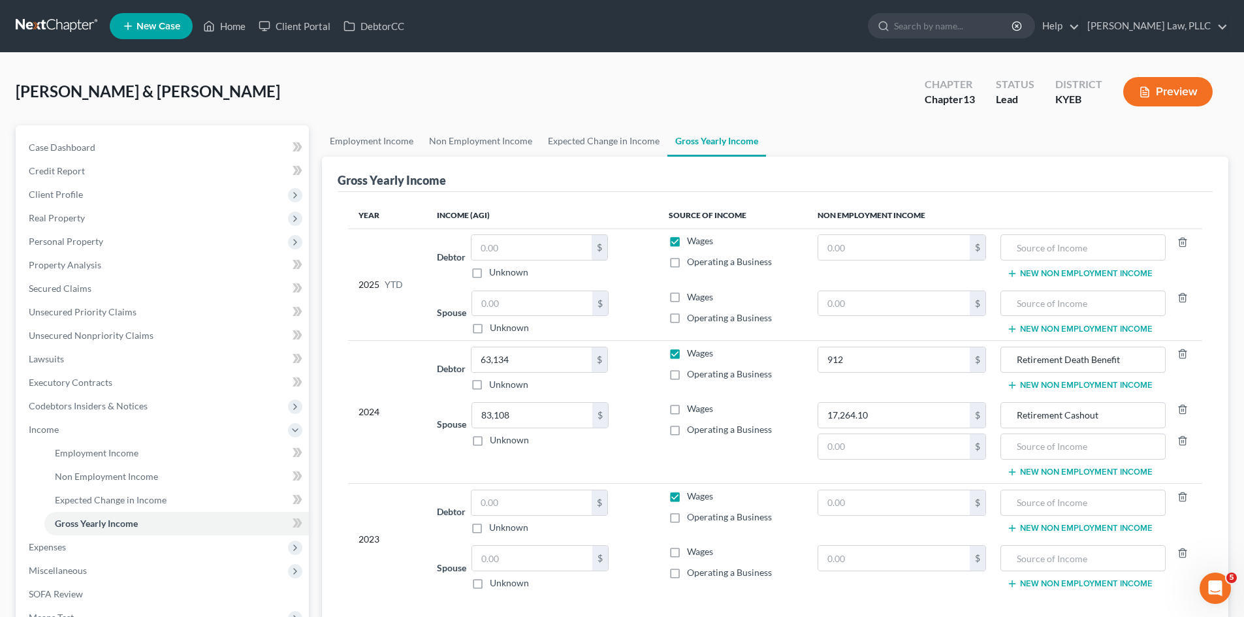
click at [692, 410] on input "Wages" at bounding box center [696, 406] width 8 height 8
checkbox input "true"
click at [905, 255] on input "text" at bounding box center [894, 247] width 152 height 25
type input "532"
drag, startPoint x: 1131, startPoint y: 360, endPoint x: 985, endPoint y: 366, distance: 146.4
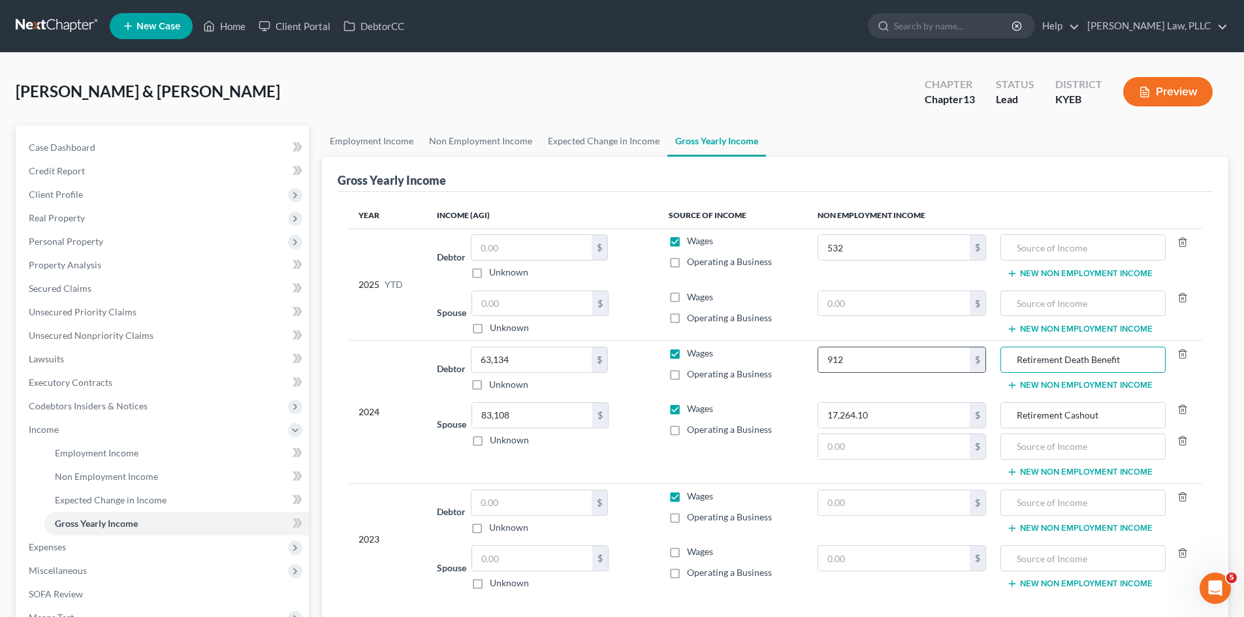
click at [985, 366] on tr "2024 Debtor 63,134.00 $ Unknown Balance Undetermined 63,134 $ Unknown Wages Ope…" at bounding box center [775, 369] width 854 height 56
click at [1066, 239] on input "text" at bounding box center [1083, 247] width 150 height 25
paste input "Retirement Death Benefit"
type input "Retirement Death Benefit"
click at [1061, 189] on div "Gross Yearly Income" at bounding box center [775, 174] width 875 height 35
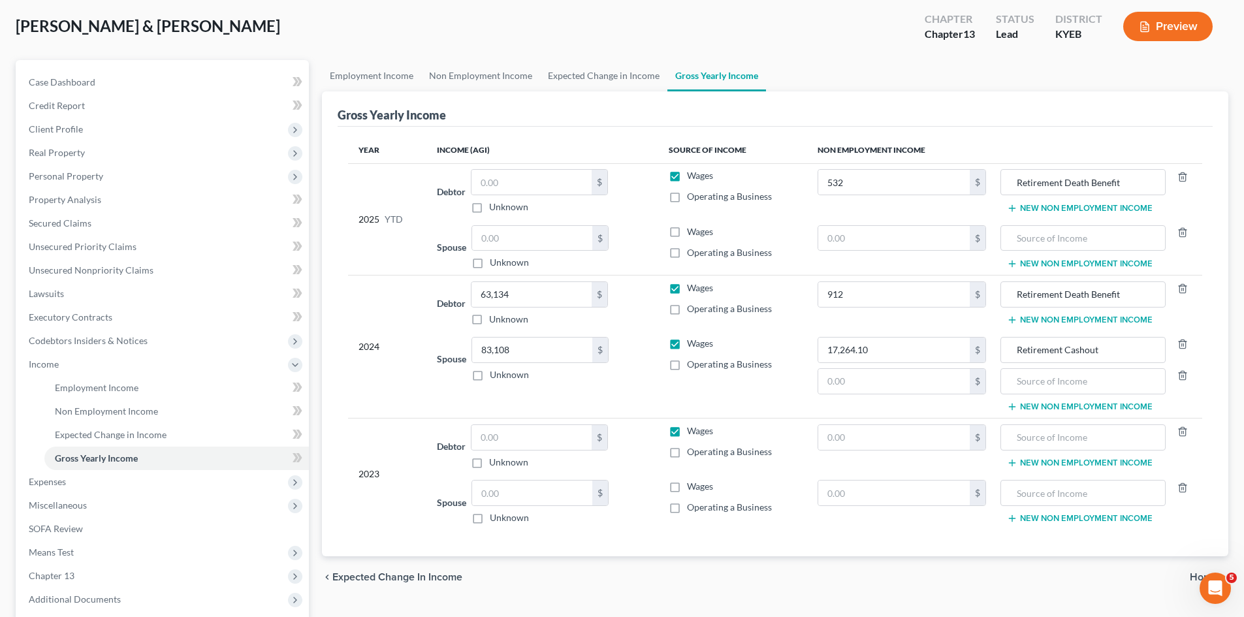
scroll to position [131, 0]
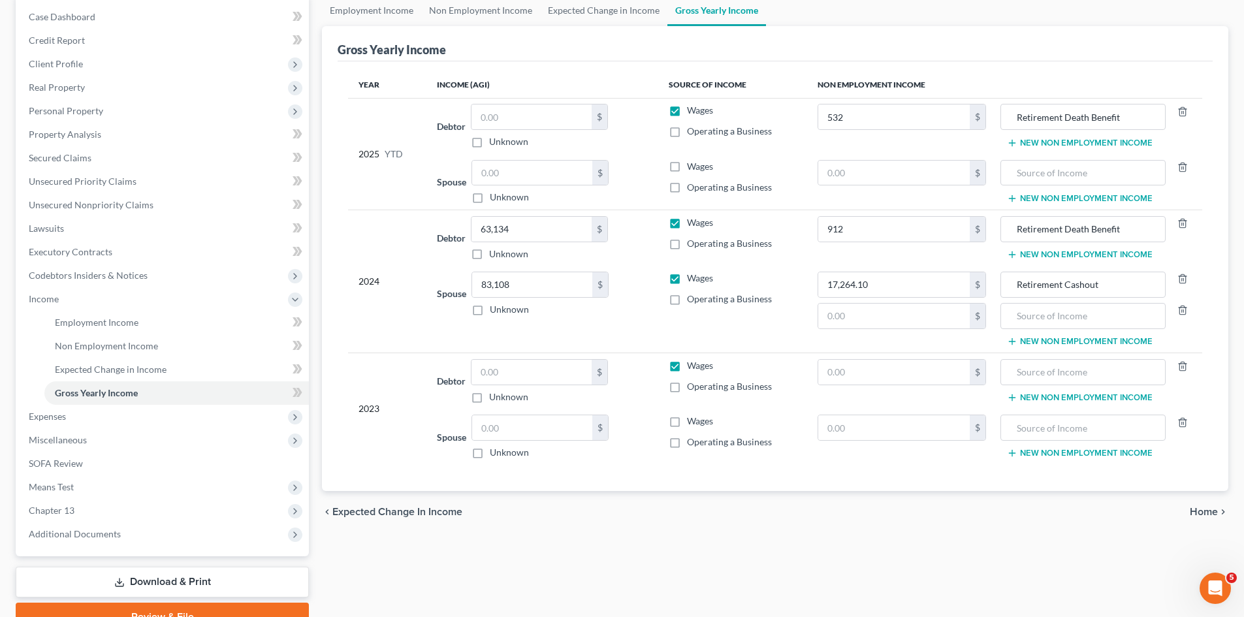
click at [687, 167] on label "Wages" at bounding box center [700, 166] width 26 height 13
click at [692, 167] on input "Wages" at bounding box center [696, 164] width 8 height 8
checkbox input "true"
click at [502, 111] on input "text" at bounding box center [532, 116] width 120 height 25
type input "35,560"
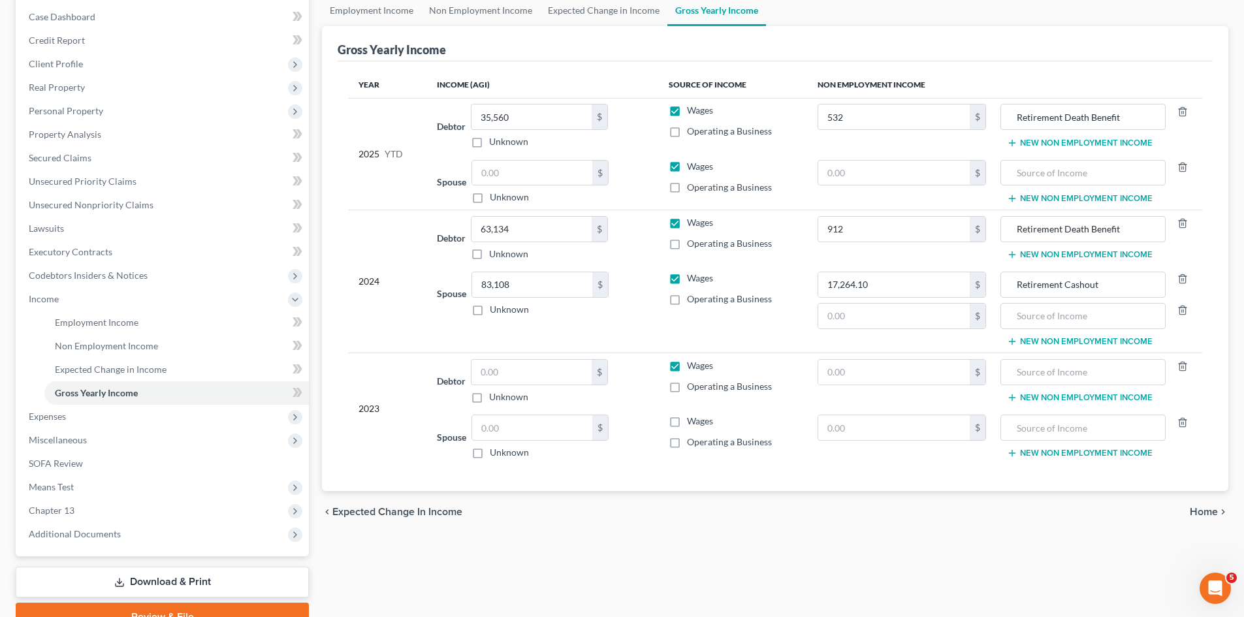
click at [641, 144] on div "Debtor 35,560.00 $ Unknown Balance Undetermined 35,560 $ Unknown" at bounding box center [542, 126] width 210 height 44
click at [529, 170] on input "text" at bounding box center [532, 173] width 120 height 25
type input "51,844"
click at [630, 174] on div "Spouse 51,844.00 $ Unknown Balance Undetermined 51,844 $ Unknown" at bounding box center [542, 182] width 210 height 44
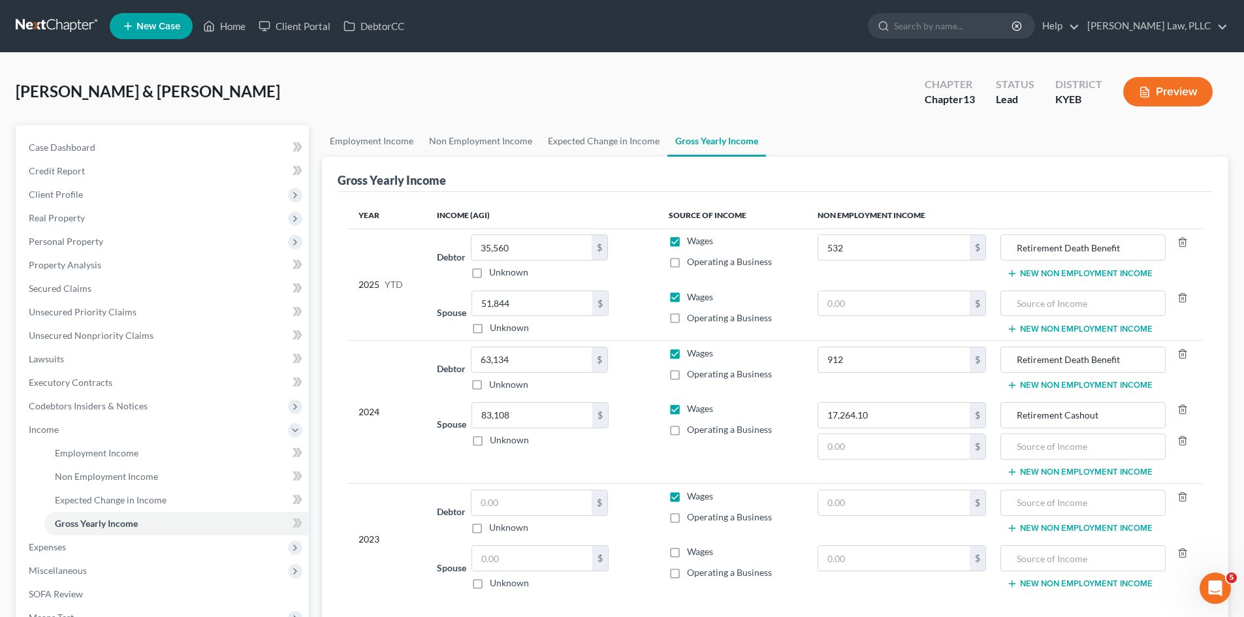
scroll to position [195, 0]
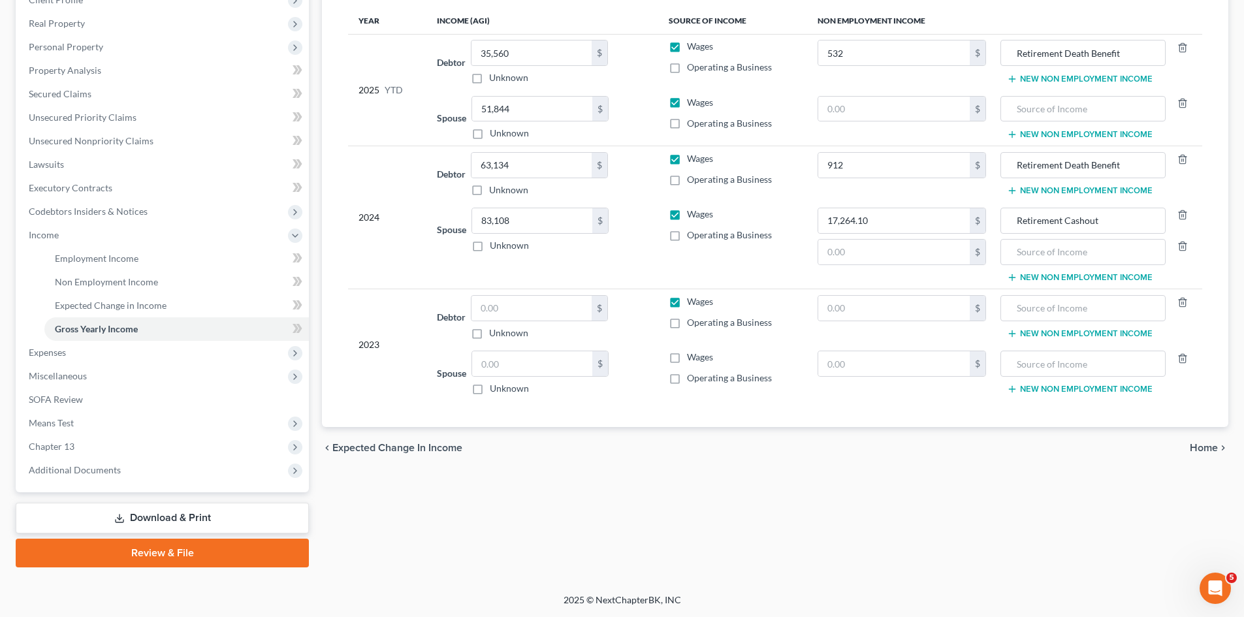
click at [1206, 443] on span "Home" at bounding box center [1204, 448] width 28 height 10
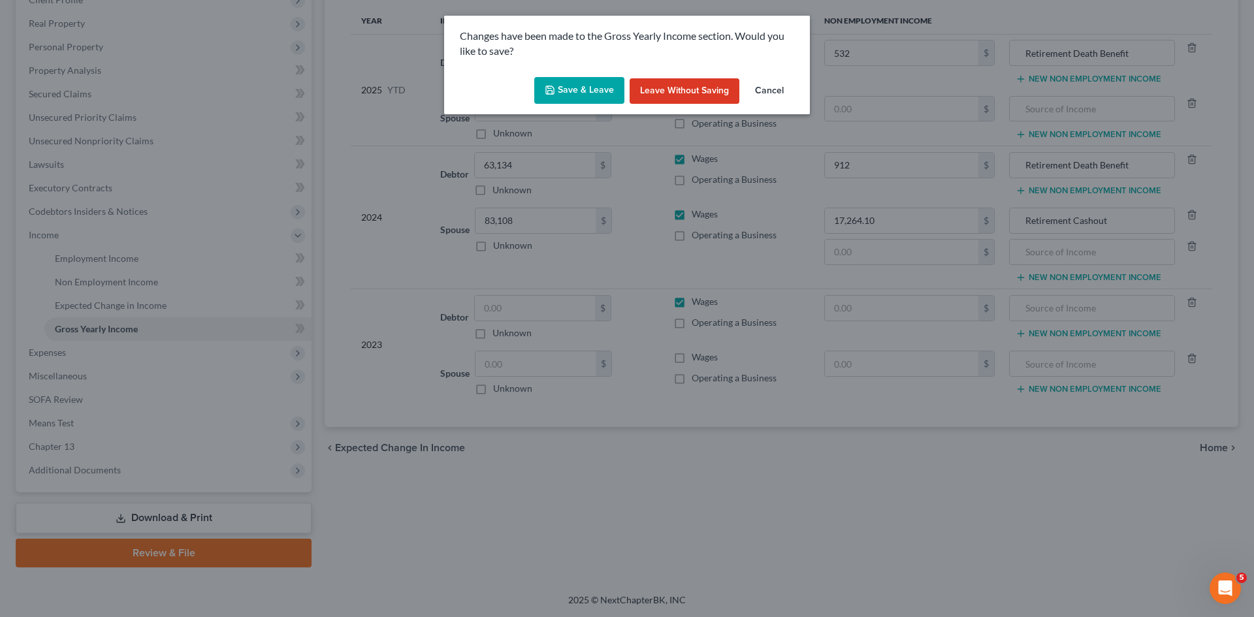
click at [584, 84] on button "Save & Leave" at bounding box center [579, 90] width 90 height 27
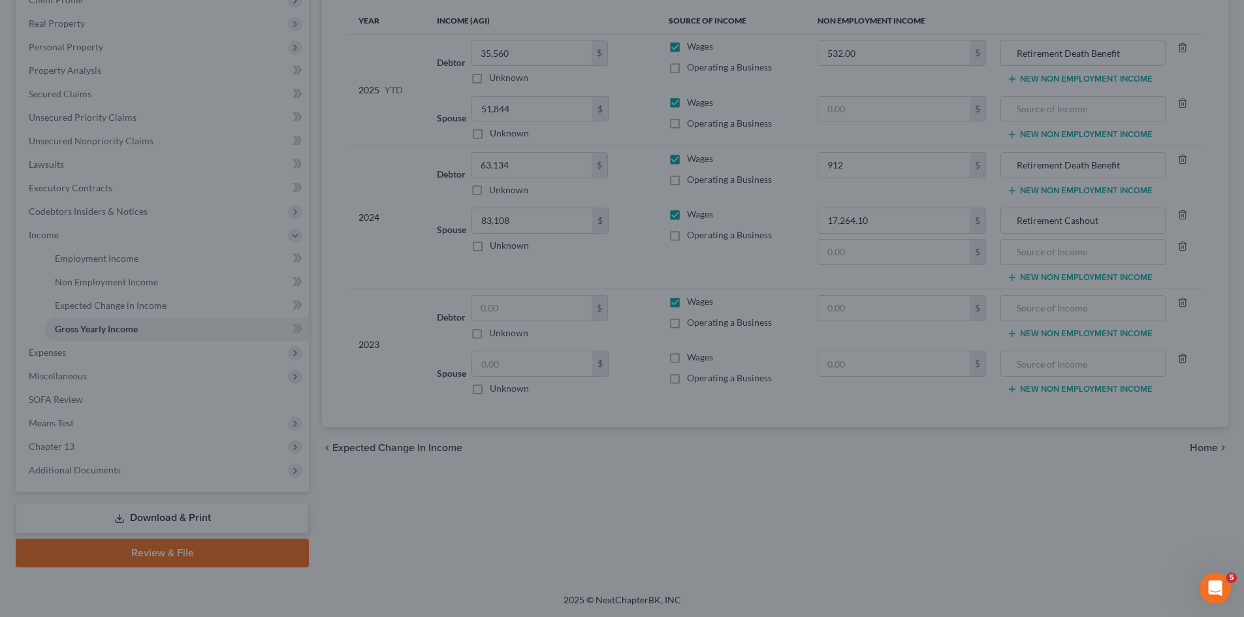
type input "912.00"
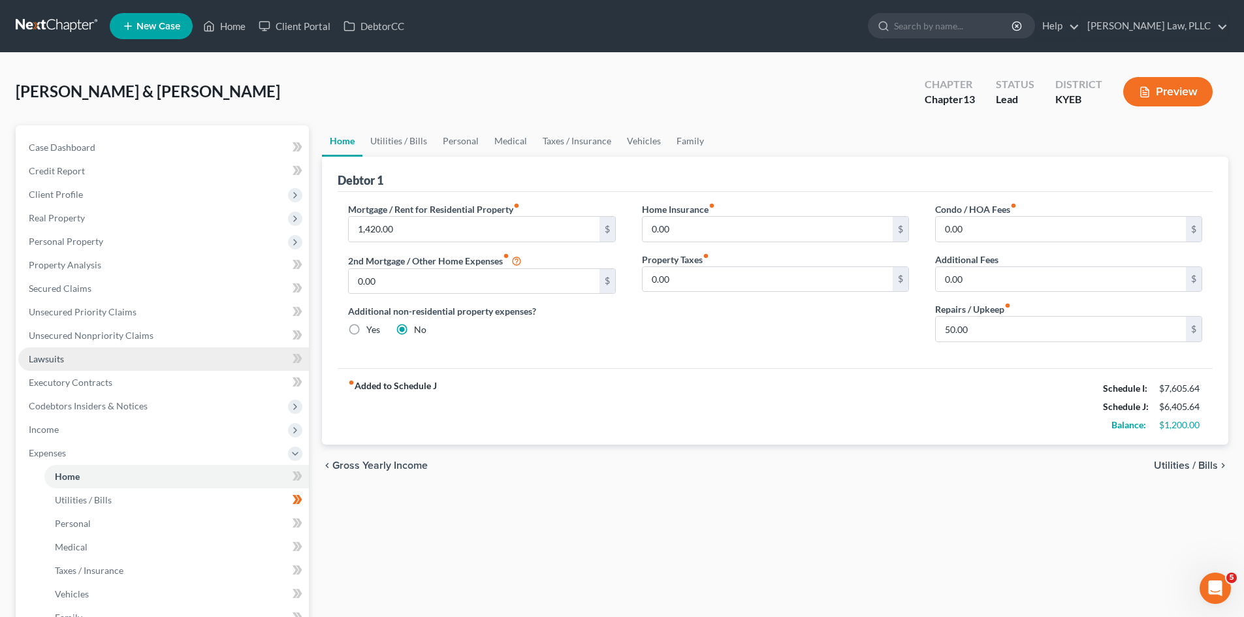
click at [56, 358] on span "Lawsuits" at bounding box center [46, 358] width 35 height 11
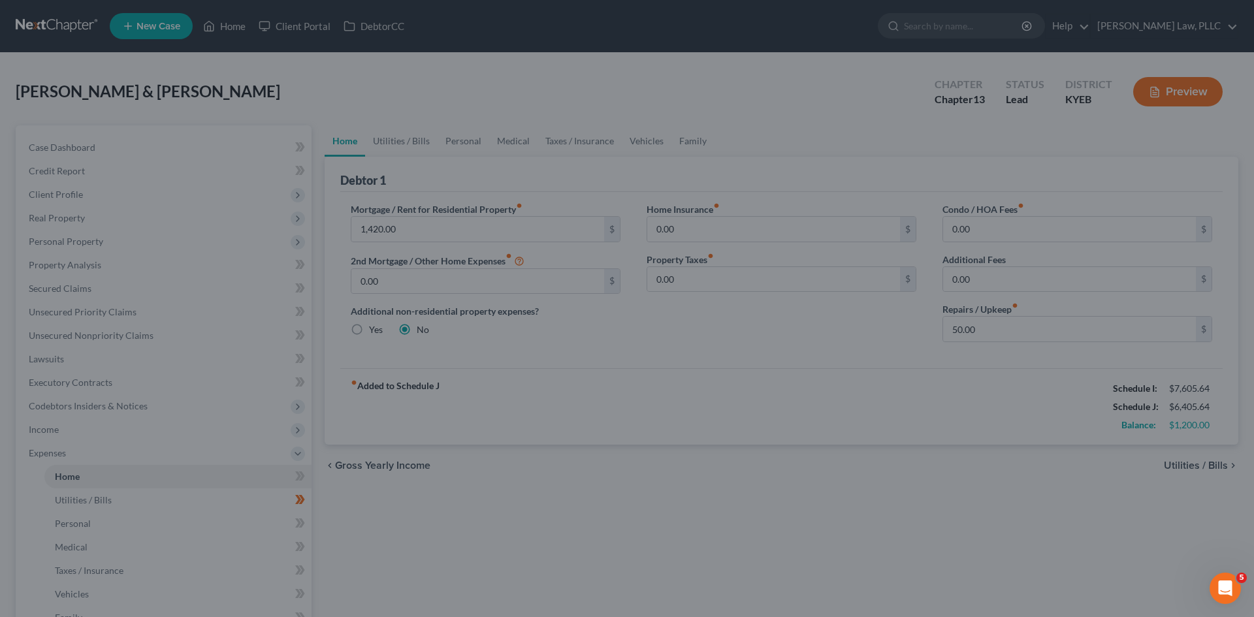
click at [491, 450] on div at bounding box center [627, 308] width 1254 height 617
click at [786, 502] on div at bounding box center [627, 308] width 1254 height 617
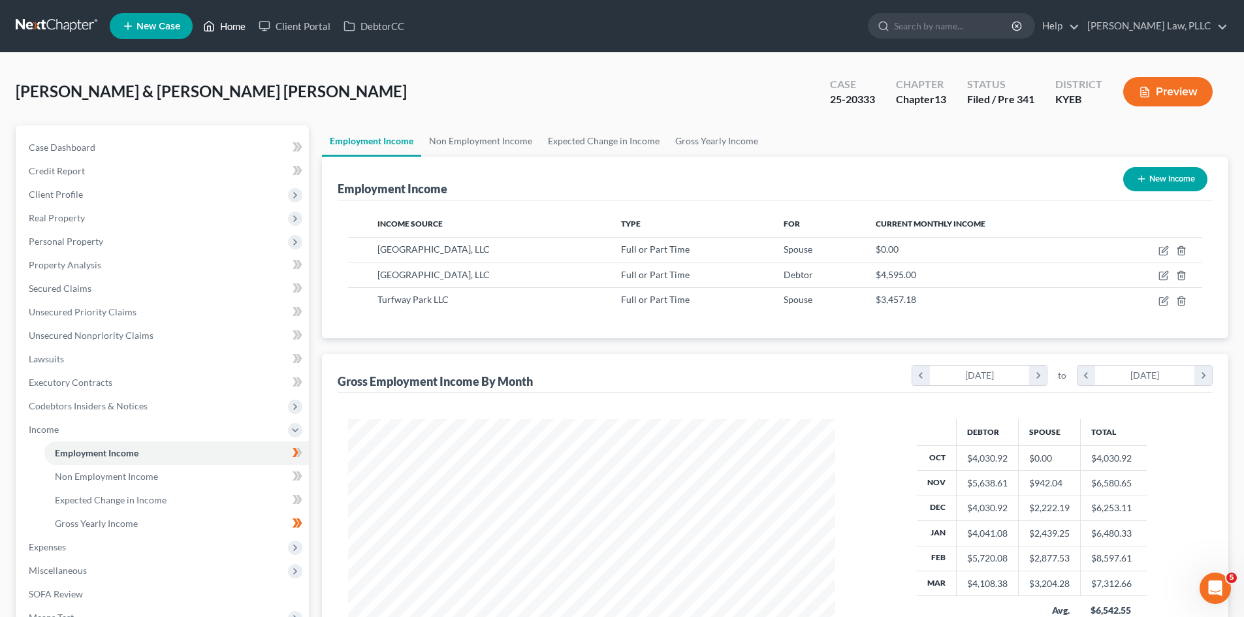
click at [209, 26] on polyline at bounding box center [209, 28] width 3 height 5
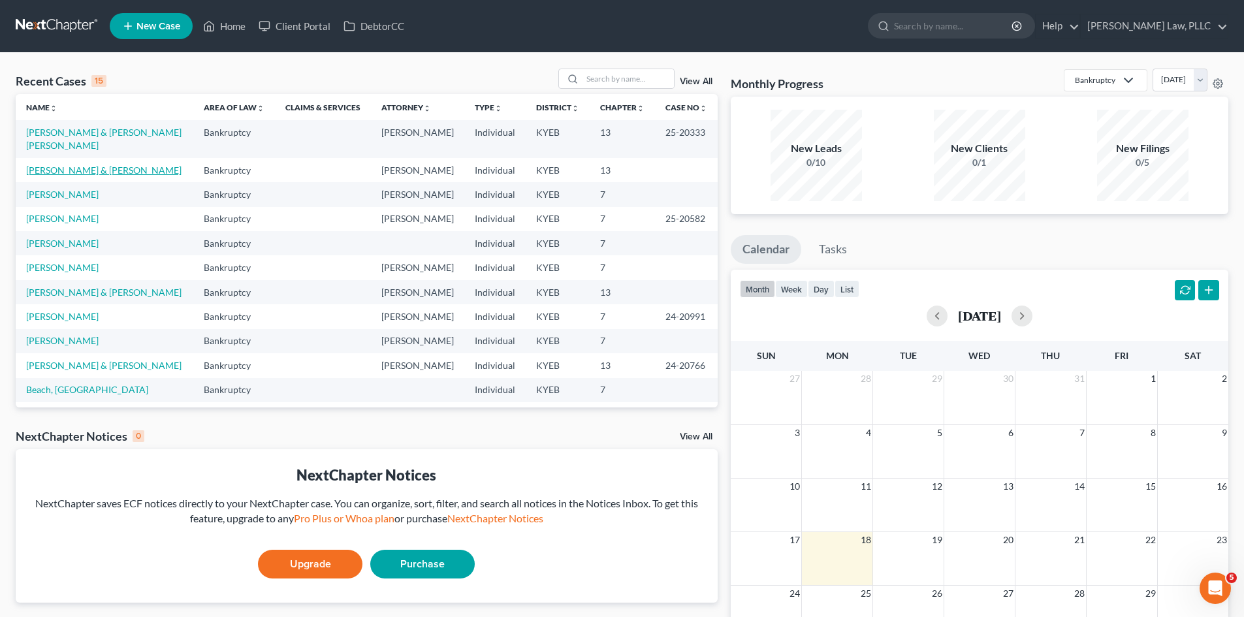
click at [75, 165] on link "[PERSON_NAME] & [PERSON_NAME]" at bounding box center [103, 170] width 155 height 11
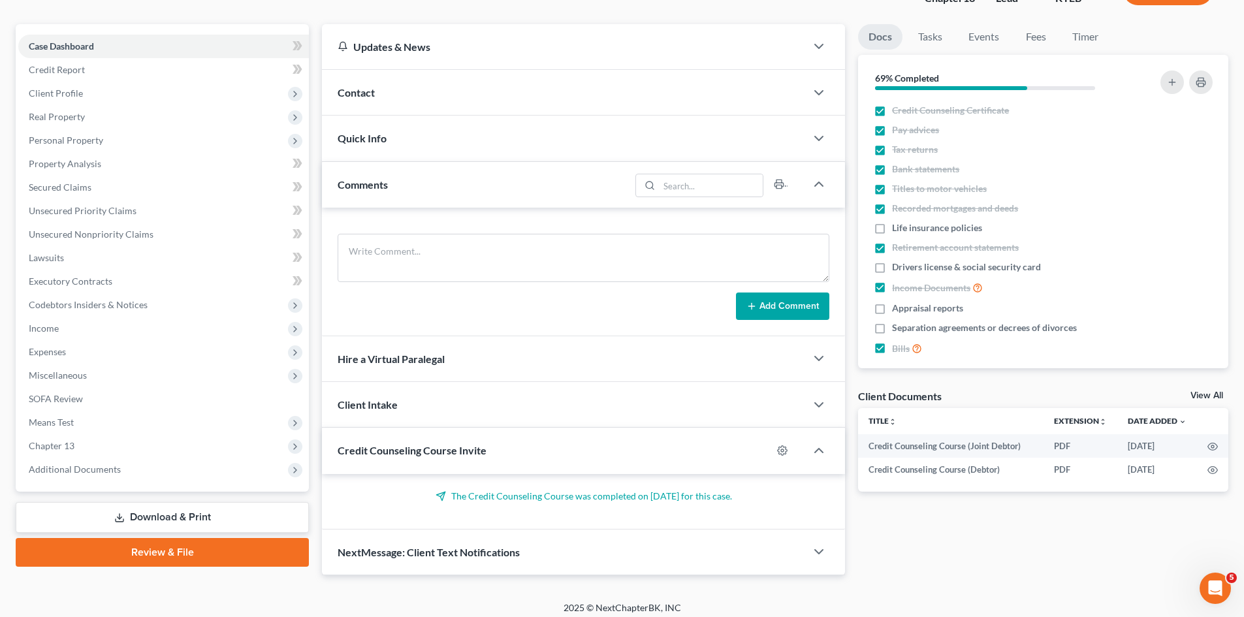
scroll to position [109, 0]
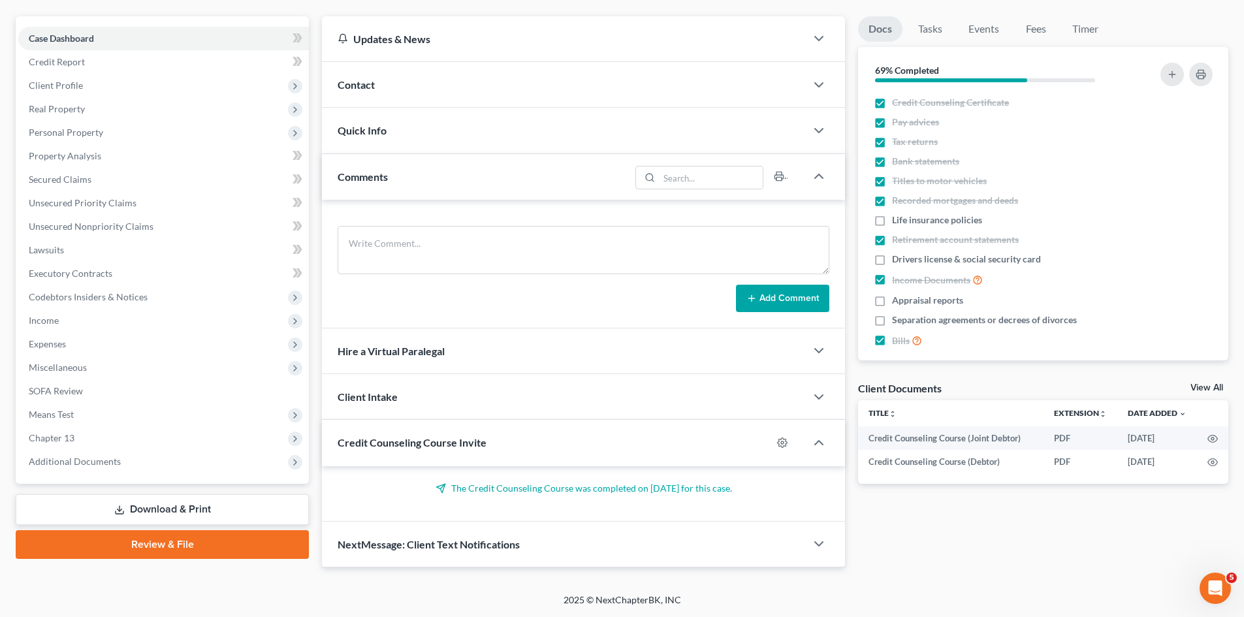
click at [146, 509] on link "Download & Print" at bounding box center [162, 509] width 293 height 31
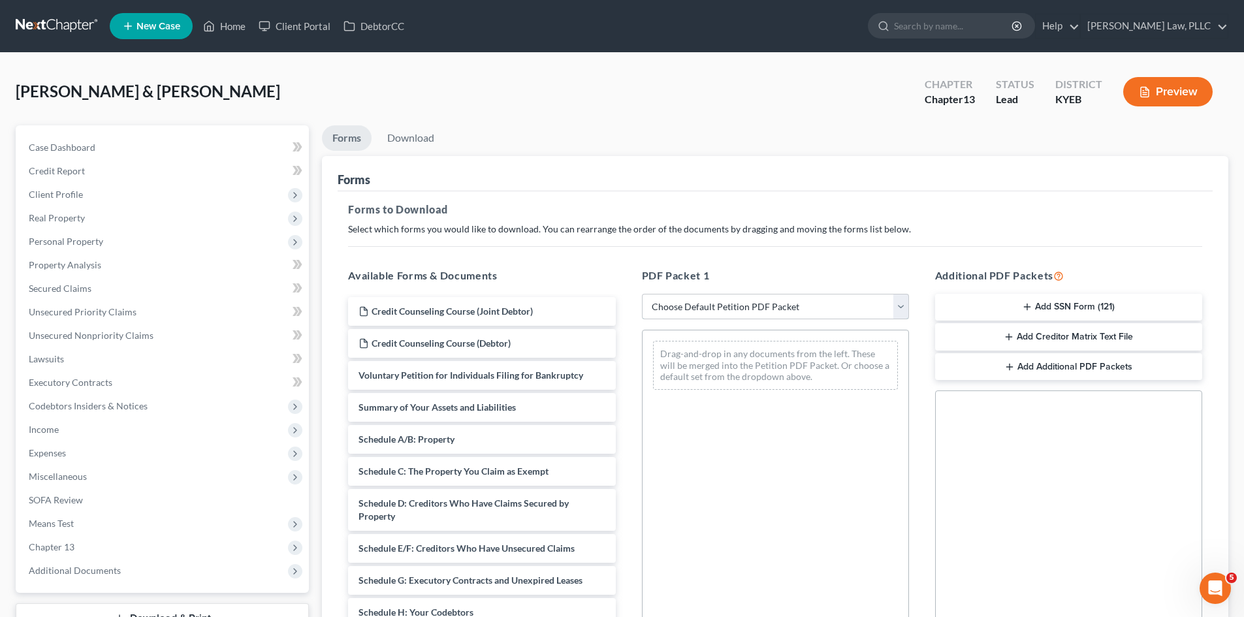
click at [899, 306] on select "Choose Default Petition PDF Packet Complete Bankruptcy Petition (all forms and …" at bounding box center [775, 307] width 267 height 26
select select "0"
click at [642, 294] on select "Choose Default Petition PDF Packet Complete Bankruptcy Petition (all forms and …" at bounding box center [775, 307] width 267 height 26
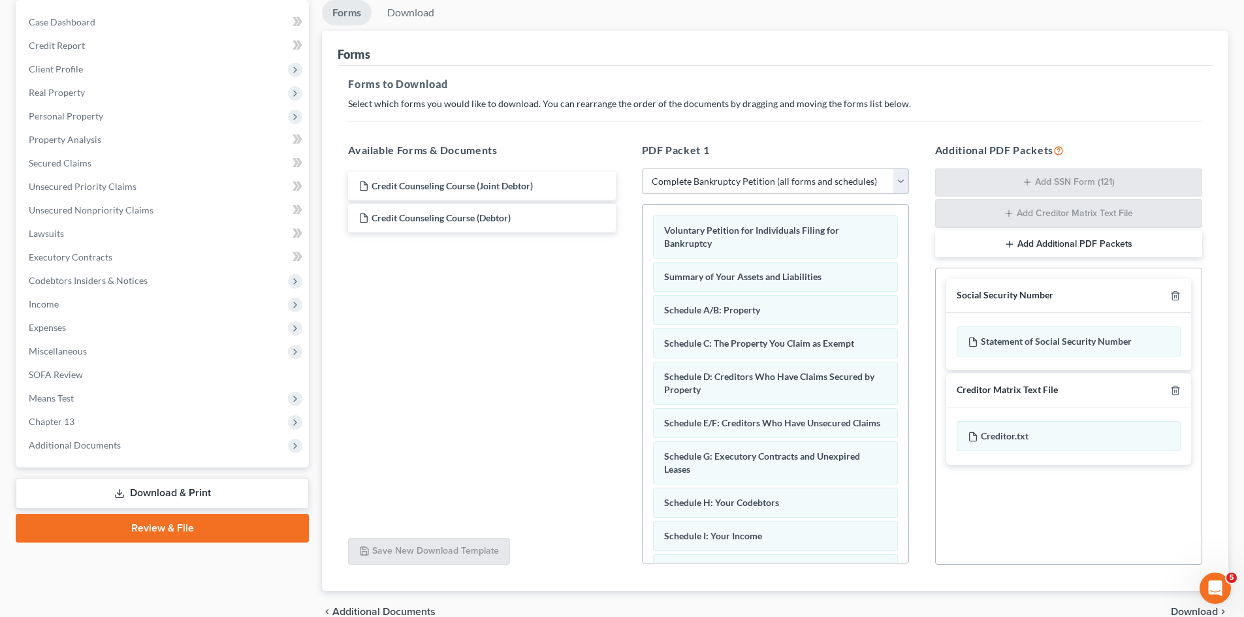
scroll to position [191, 0]
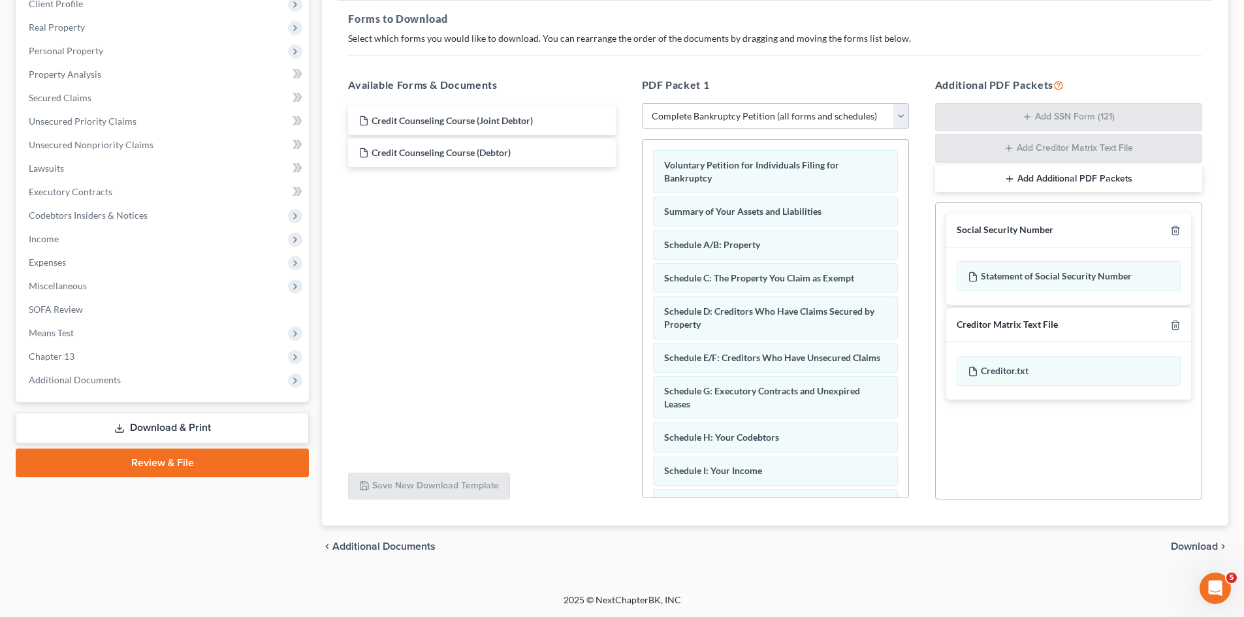
drag, startPoint x: 1182, startPoint y: 547, endPoint x: 1164, endPoint y: 541, distance: 19.2
click at [1182, 547] on span "Download" at bounding box center [1194, 546] width 47 height 10
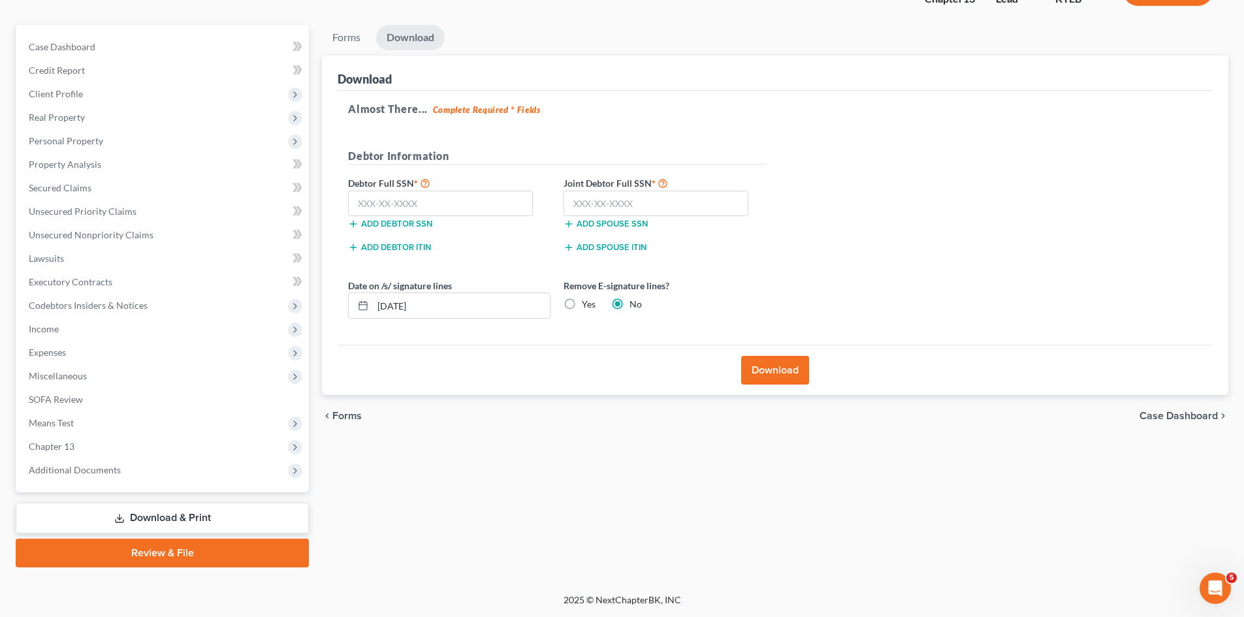
scroll to position [101, 0]
click at [473, 200] on input "text" at bounding box center [440, 204] width 185 height 26
paste input "401-19-9410"
type input "401-19-9410"
click at [582, 302] on label "Yes" at bounding box center [589, 304] width 14 height 13
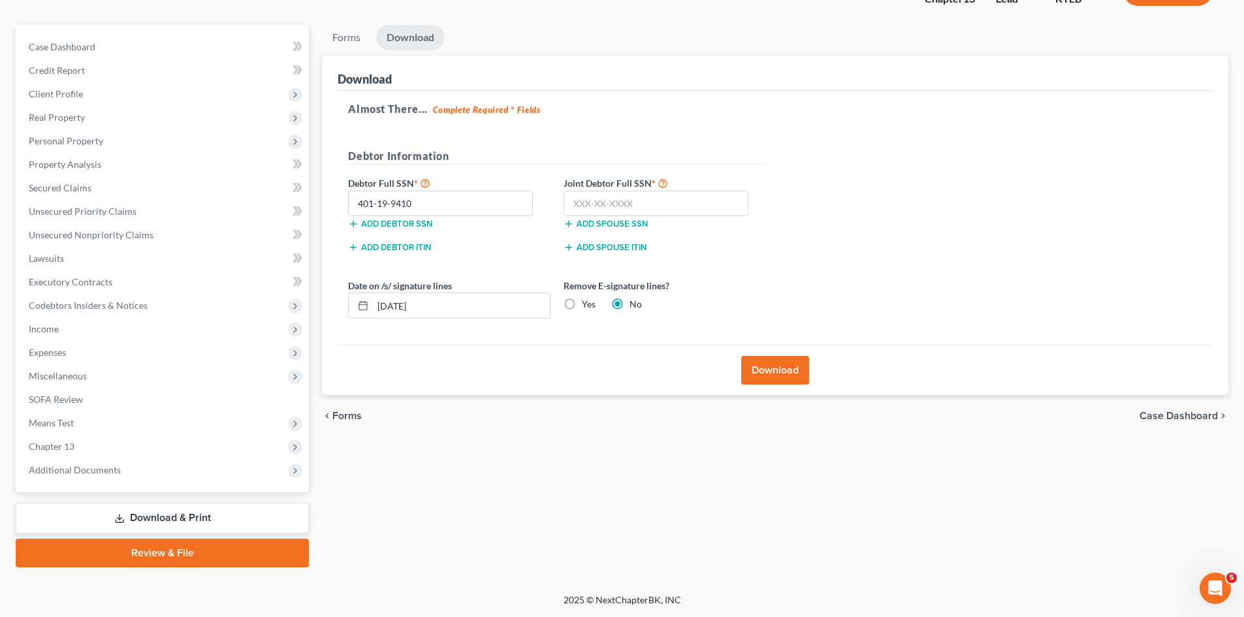
click at [587, 302] on input "Yes" at bounding box center [591, 302] width 8 height 8
radio input "true"
radio input "false"
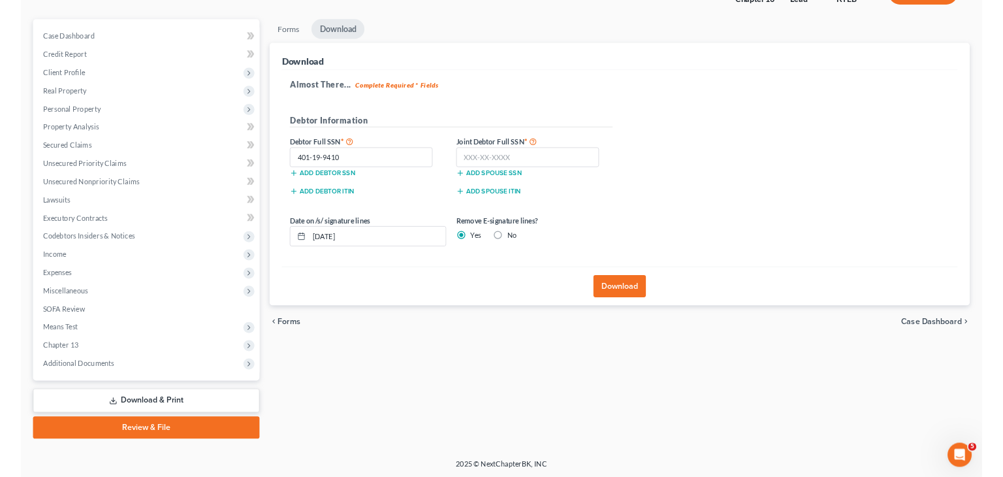
scroll to position [99, 0]
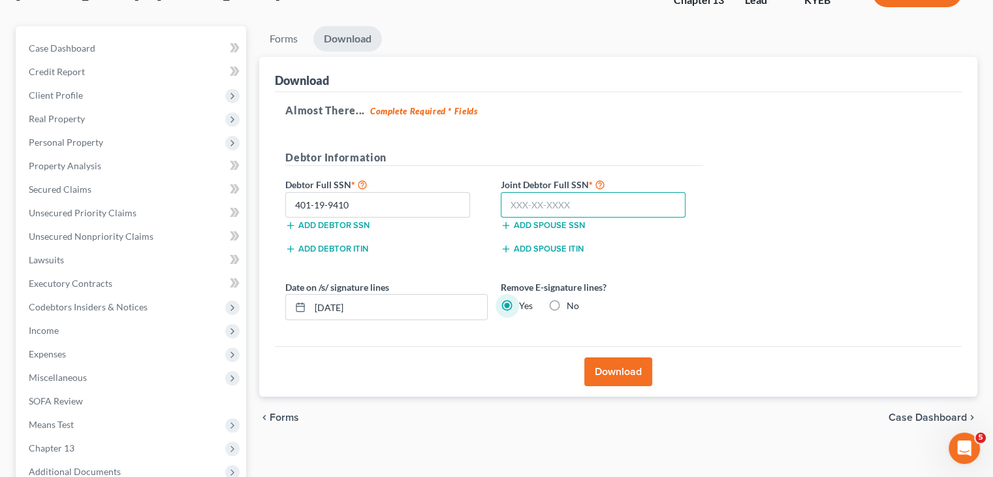
click at [534, 206] on input "text" at bounding box center [593, 205] width 185 height 26
type input "405-29-6682"
click at [612, 378] on button "Download" at bounding box center [619, 371] width 68 height 29
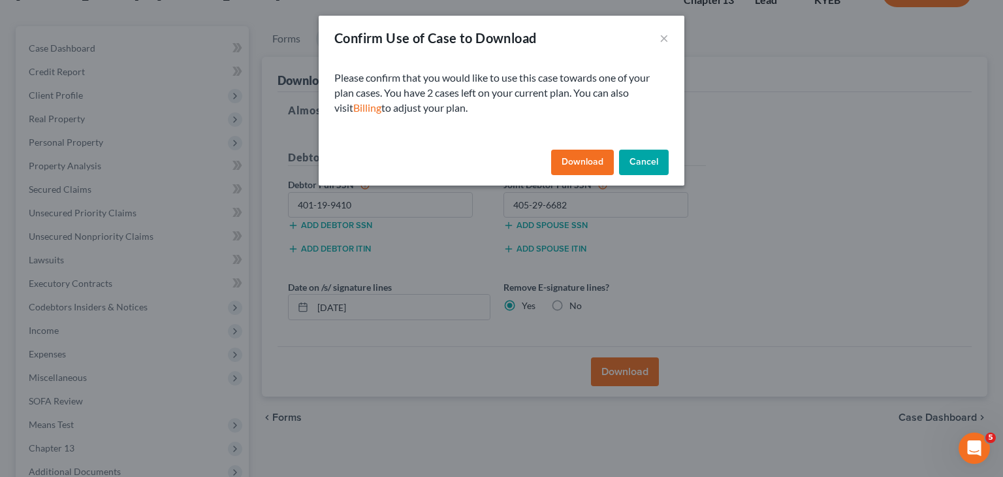
click at [585, 160] on button "Download" at bounding box center [582, 163] width 63 height 26
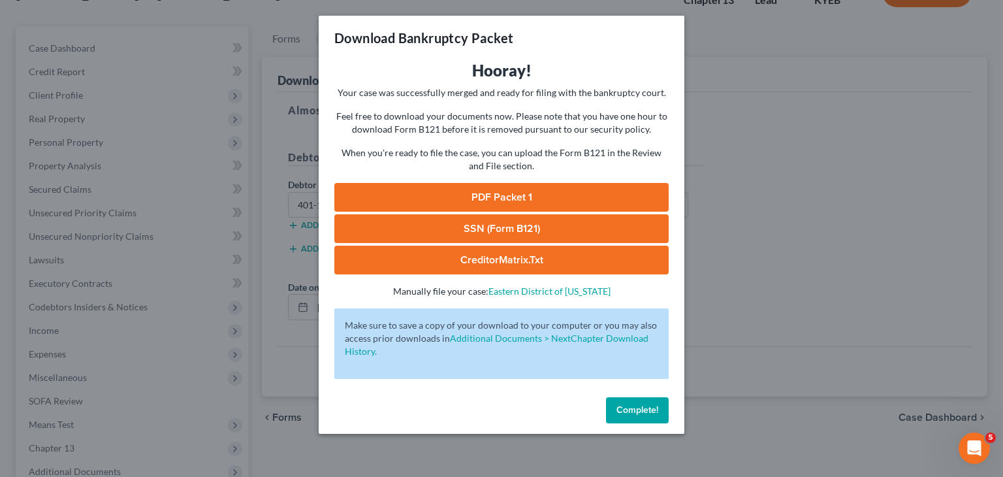
click at [531, 197] on link "PDF Packet 1" at bounding box center [501, 197] width 334 height 29
click at [535, 223] on link "SSN (Form B121)" at bounding box center [501, 228] width 334 height 29
